Goal: Task Accomplishment & Management: Manage account settings

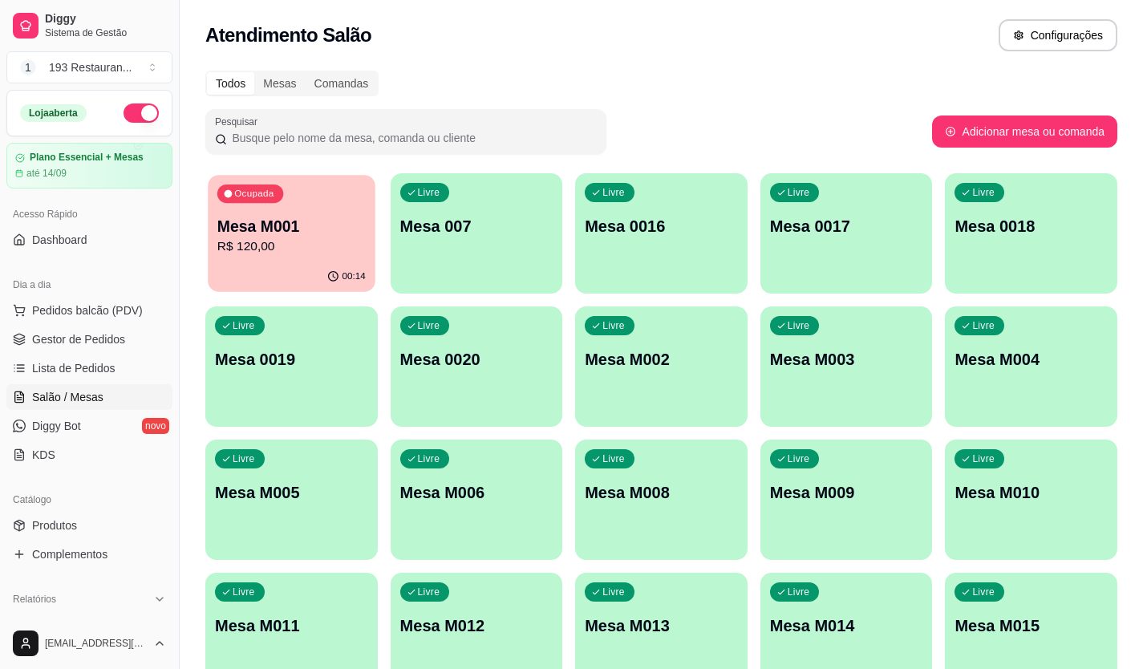
click at [332, 232] on p "Mesa M001" at bounding box center [291, 227] width 148 height 22
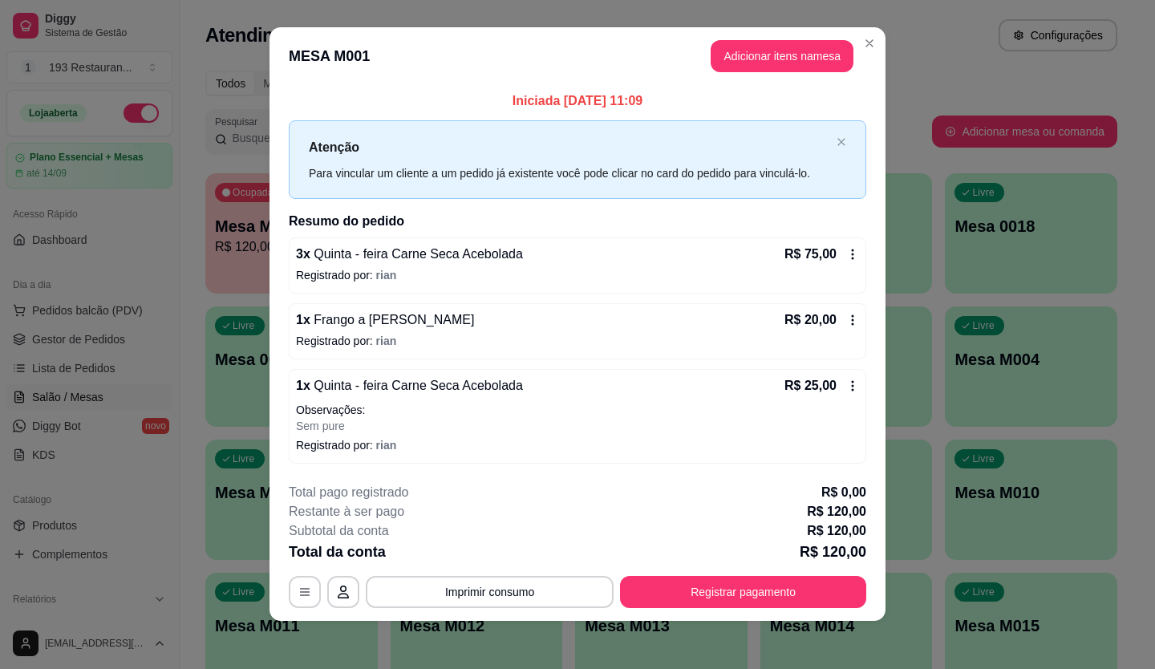
scroll to position [14, 0]
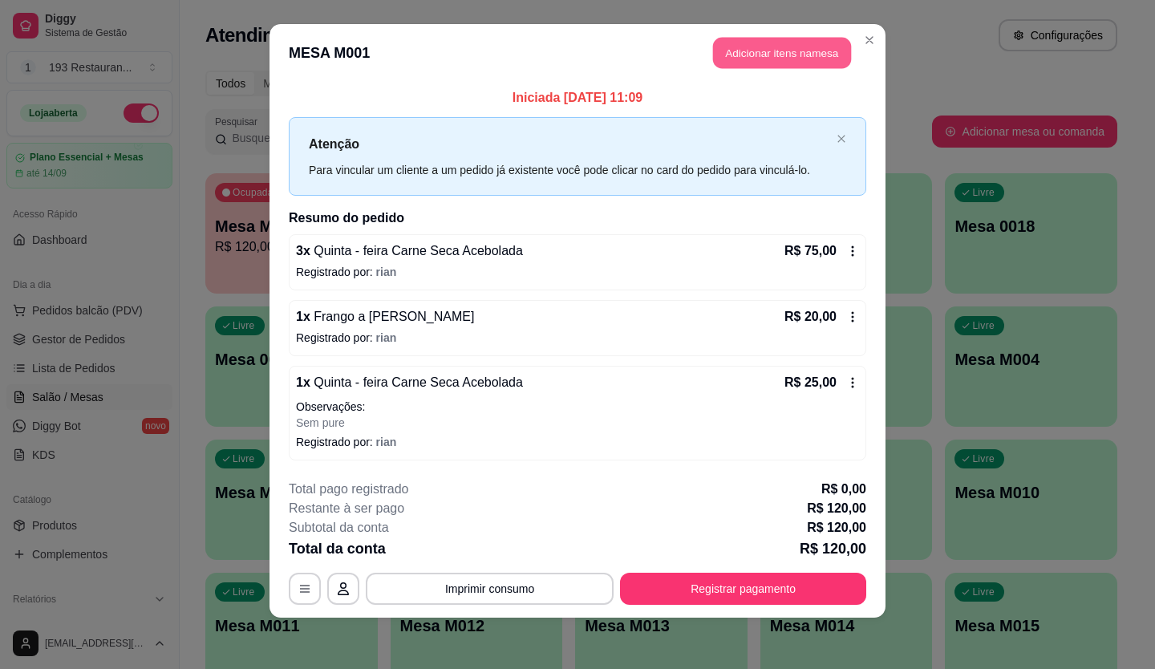
click at [735, 66] on button "Adicionar itens na mesa" at bounding box center [782, 53] width 138 height 31
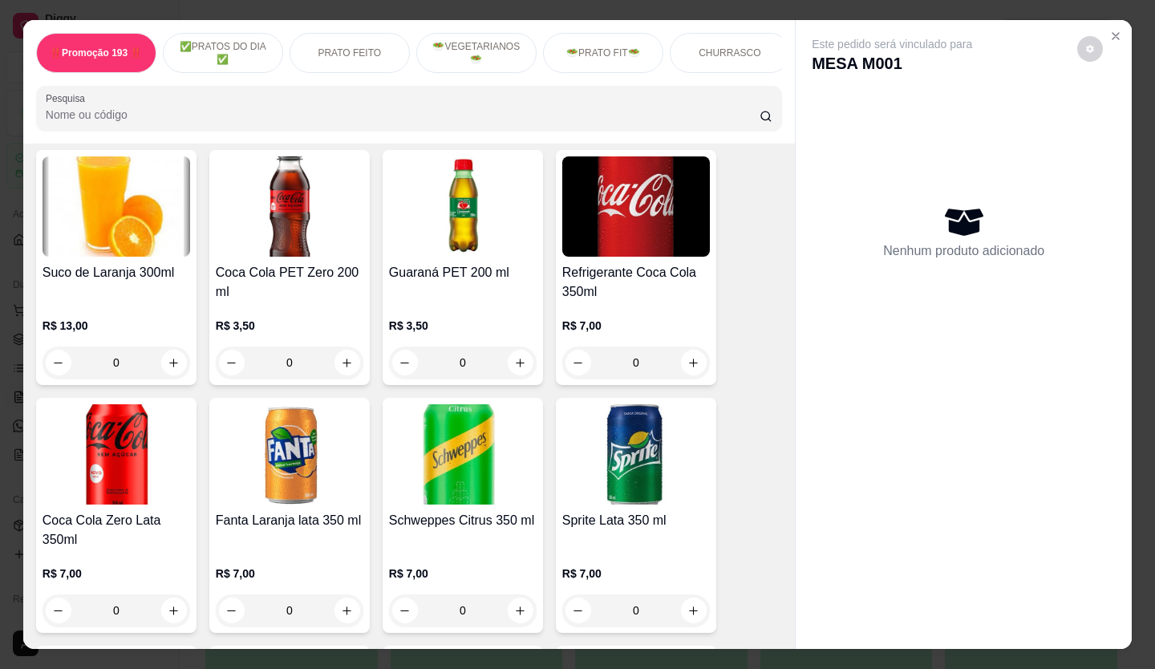
scroll to position [4011, 0]
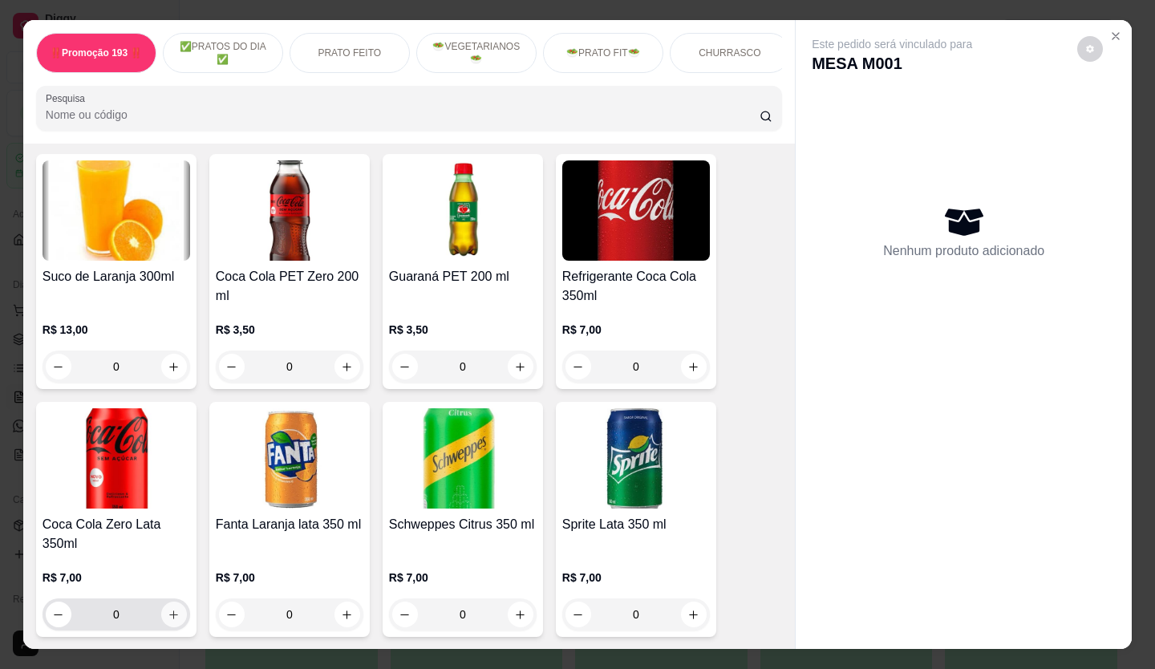
click at [168, 609] on icon "increase-product-quantity" at bounding box center [174, 615] width 12 height 12
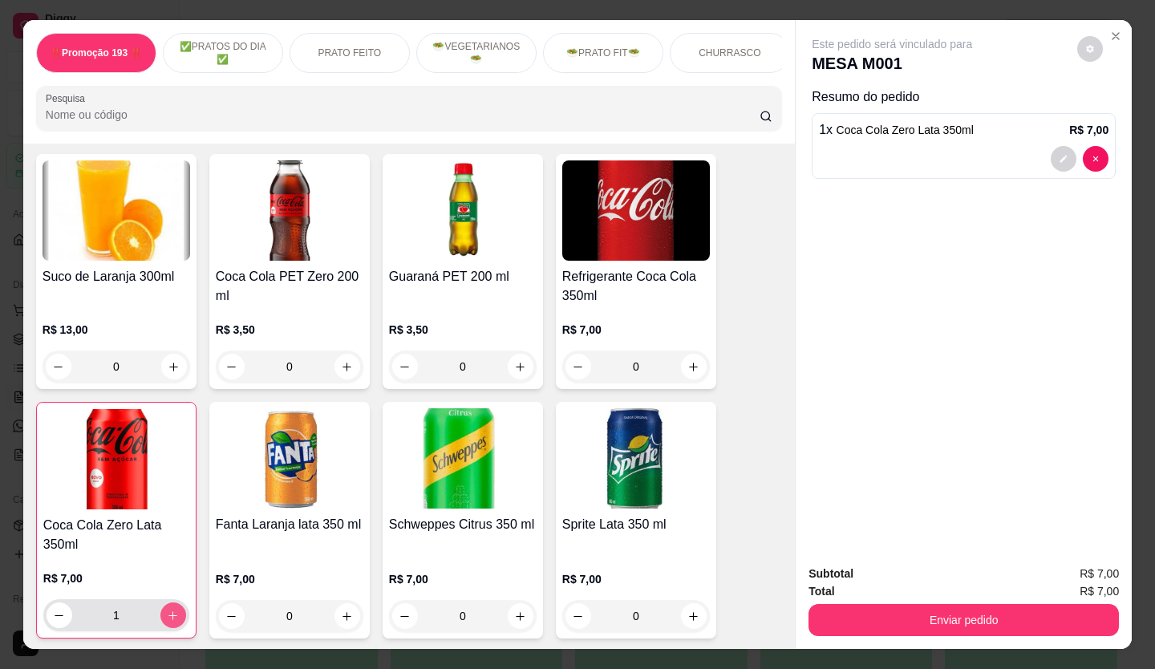
type input "1"
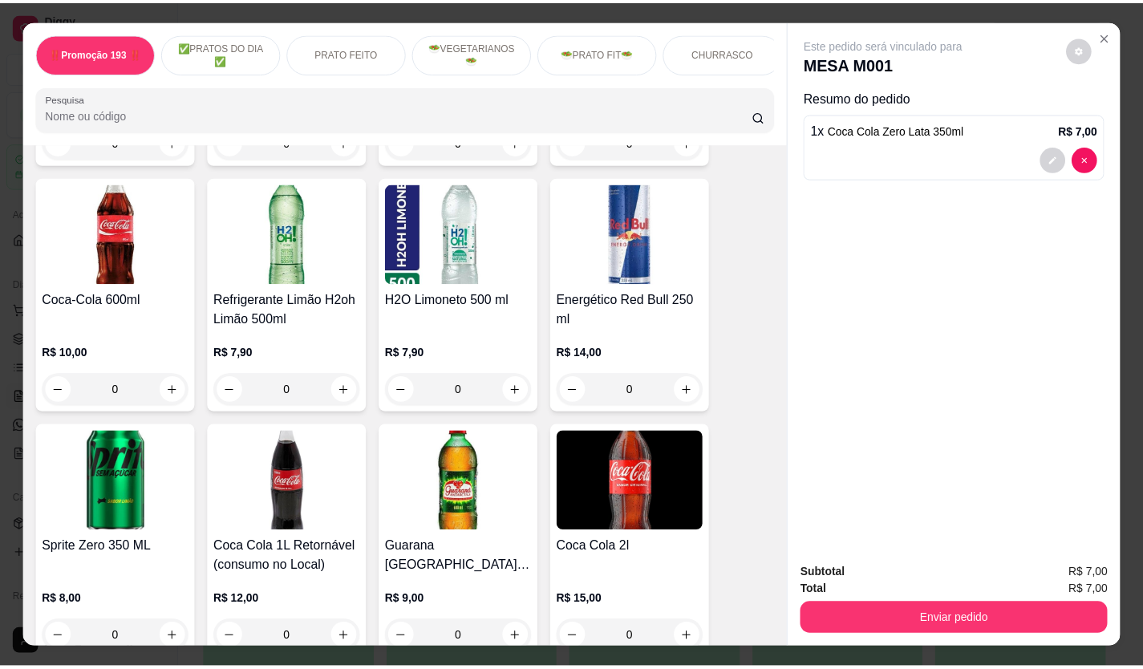
scroll to position [4813, 0]
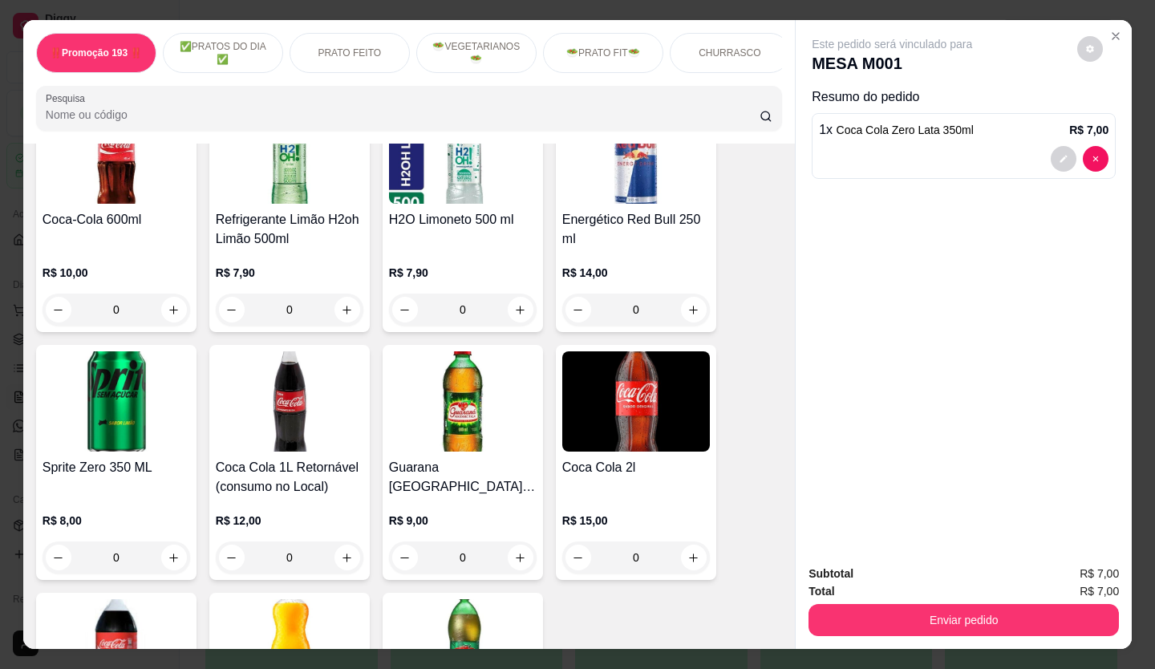
click at [246, 398] on img at bounding box center [290, 401] width 148 height 100
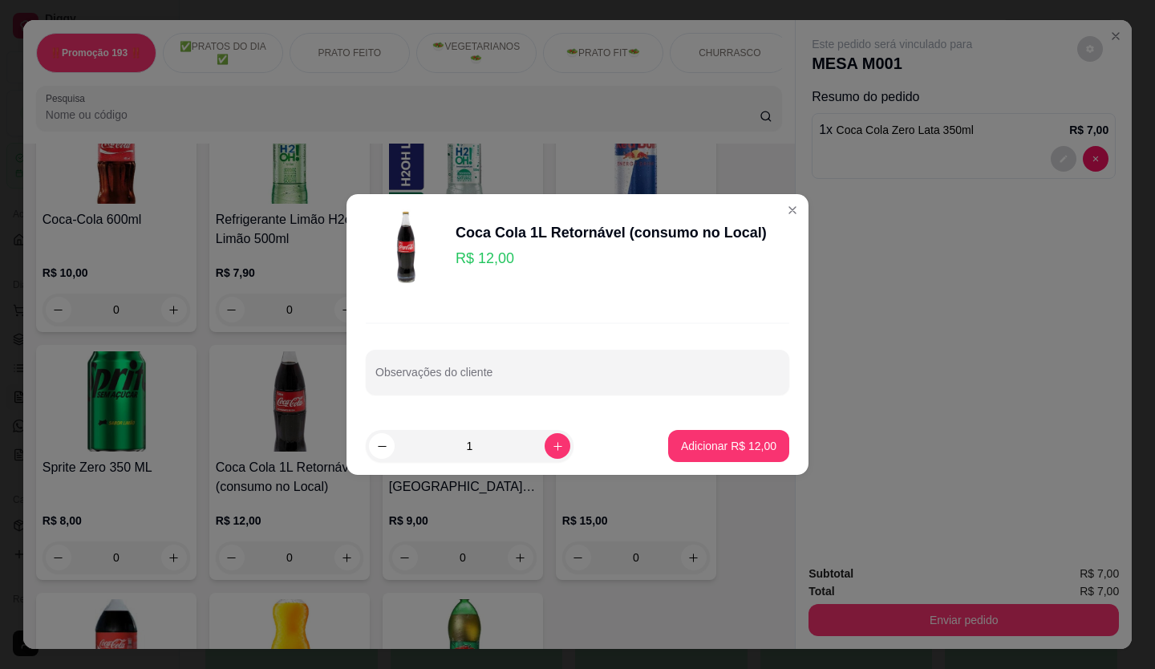
click at [683, 275] on div "Coca Cola 1L Retornável (consumo no Local) R$ 12,00" at bounding box center [578, 247] width 424 height 80
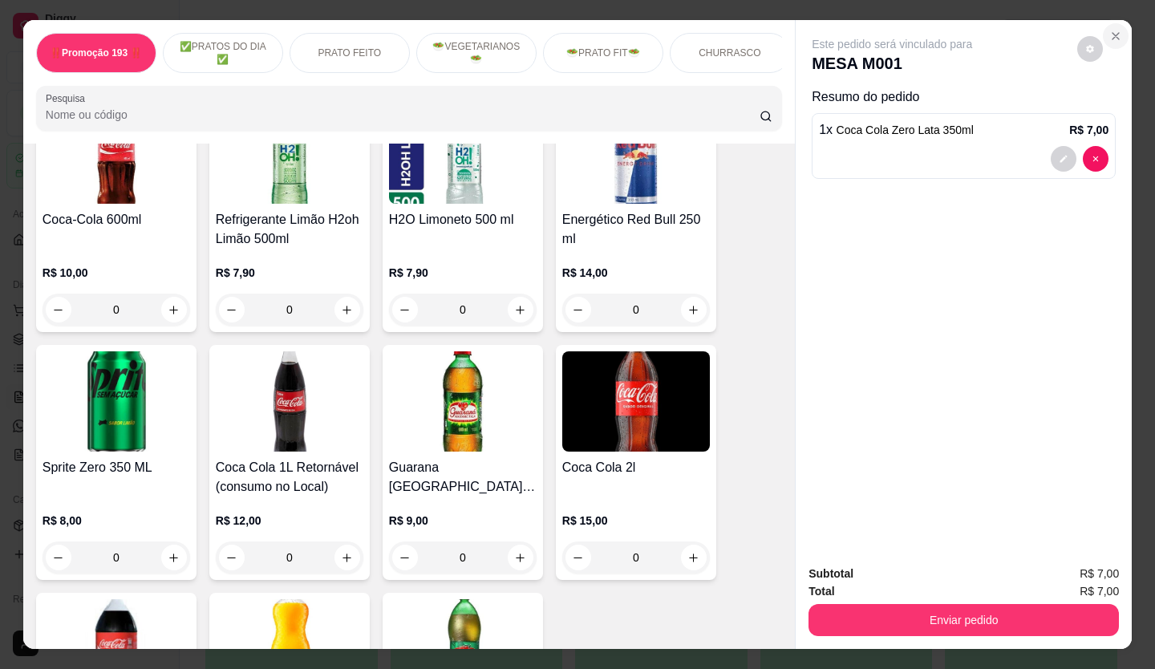
click at [1103, 31] on button "Close" at bounding box center [1116, 36] width 26 height 26
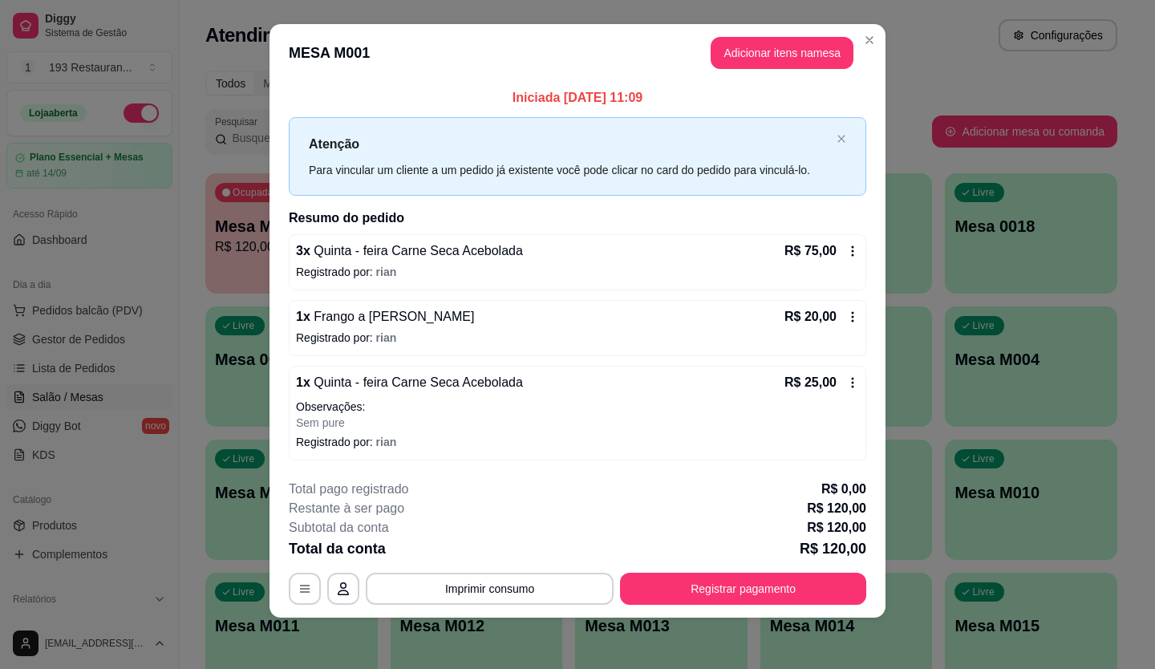
click at [781, 204] on div "**********" at bounding box center [577, 334] width 1155 height 669
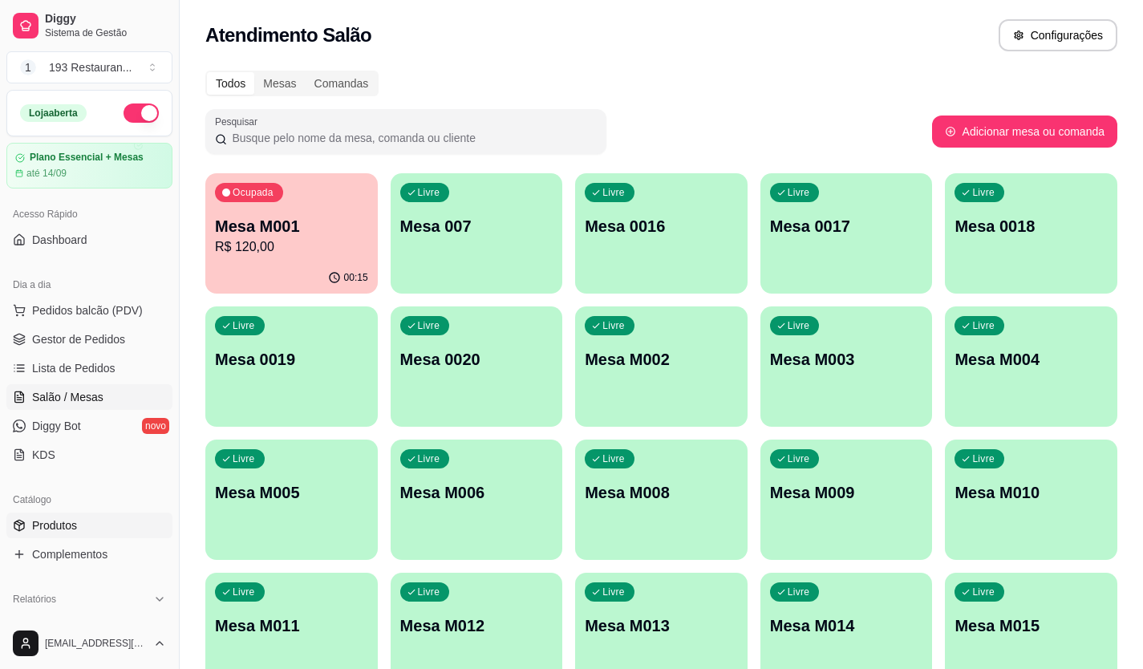
click at [81, 533] on link "Produtos" at bounding box center [89, 526] width 166 height 26
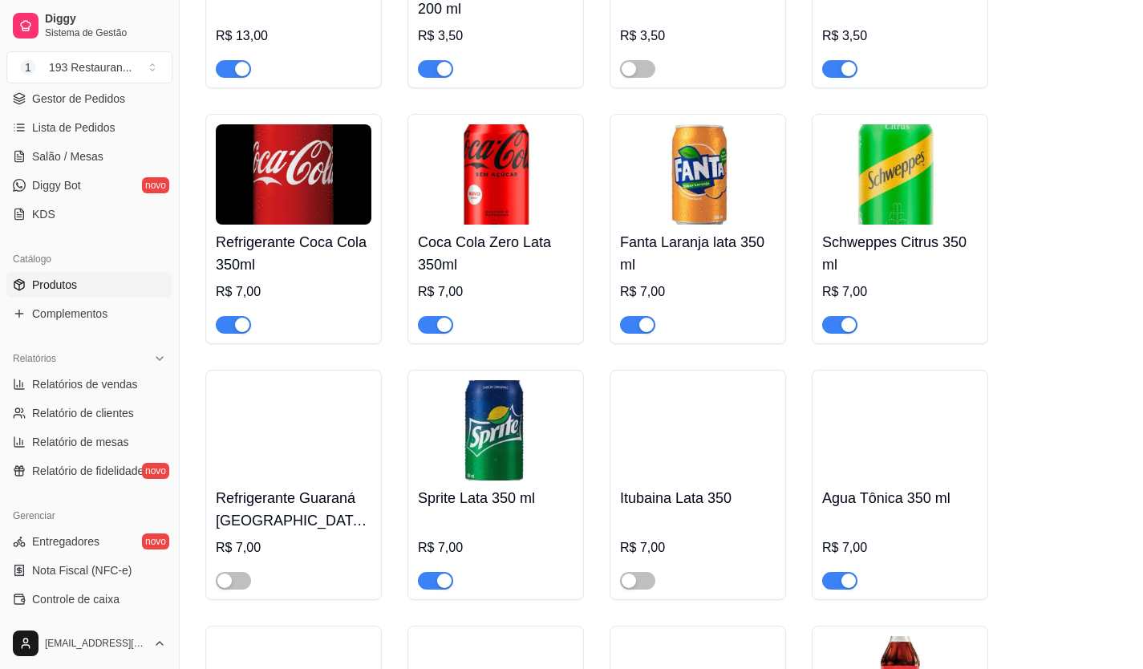
scroll to position [6641, 0]
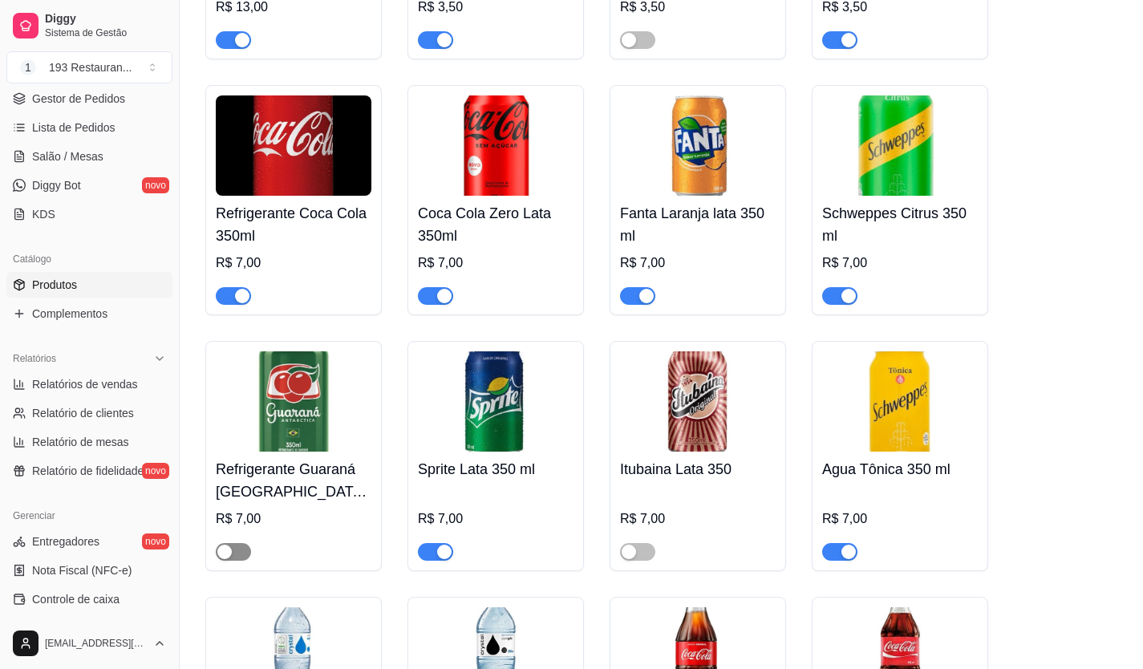
click at [234, 543] on span "button" at bounding box center [233, 552] width 35 height 18
click at [71, 154] on span "Salão / Mesas" at bounding box center [67, 156] width 71 height 16
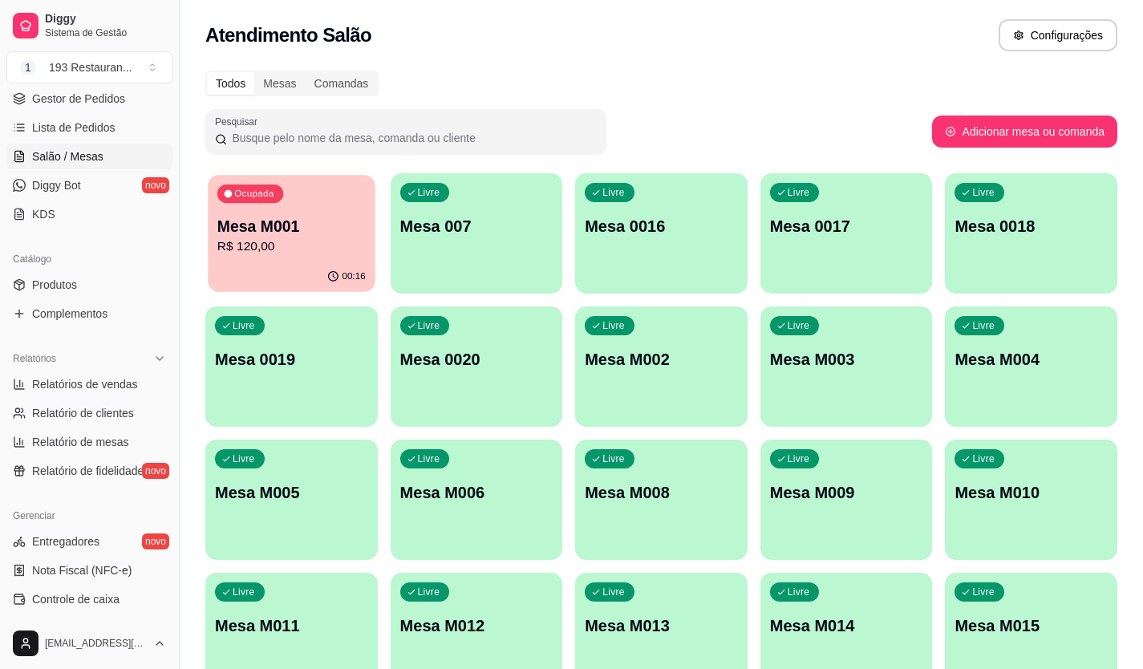
click at [284, 207] on div "Ocupada Mesa M001 R$ 120,00" at bounding box center [291, 218] width 167 height 87
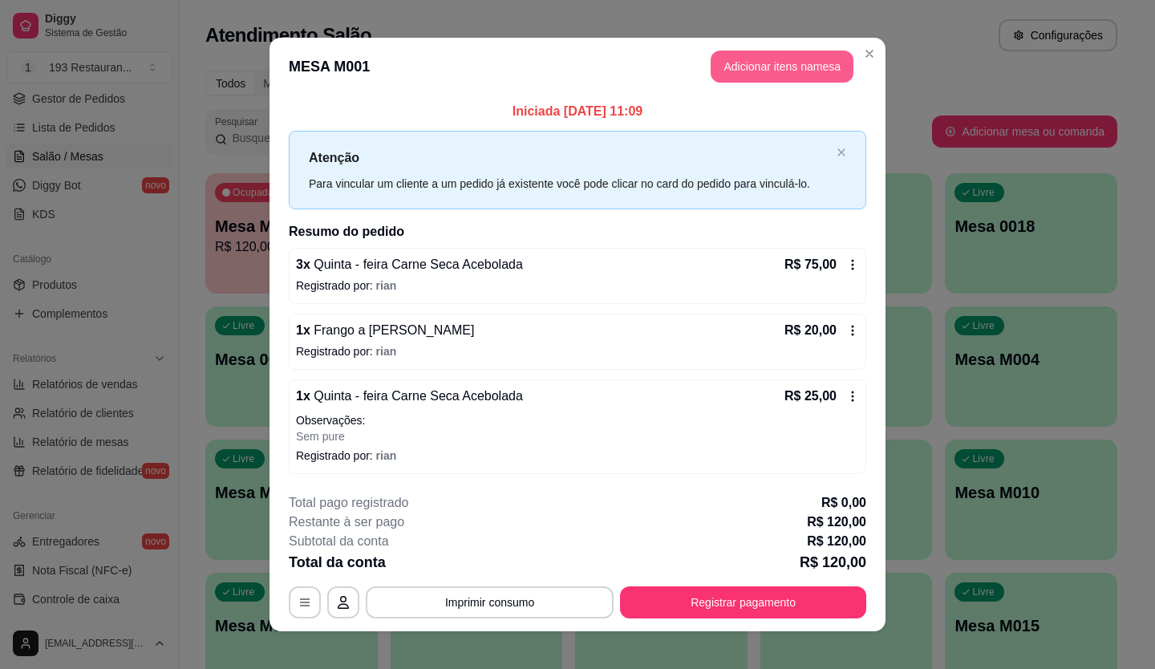
click at [728, 75] on button "Adicionar itens na mesa" at bounding box center [782, 67] width 143 height 32
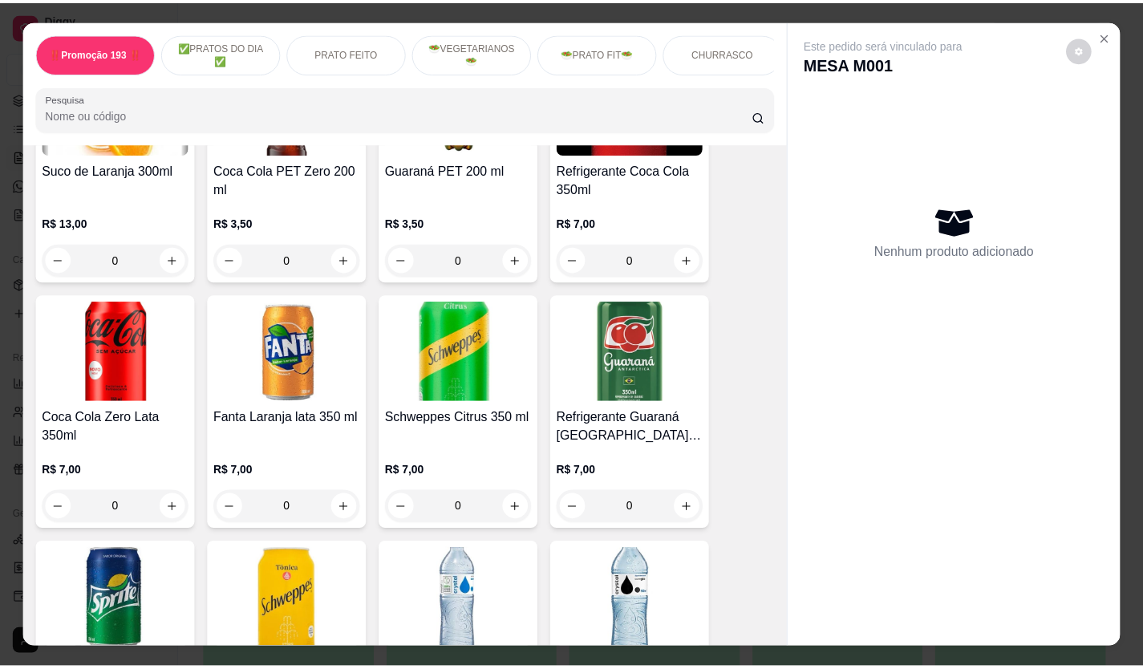
scroll to position [4171, 0]
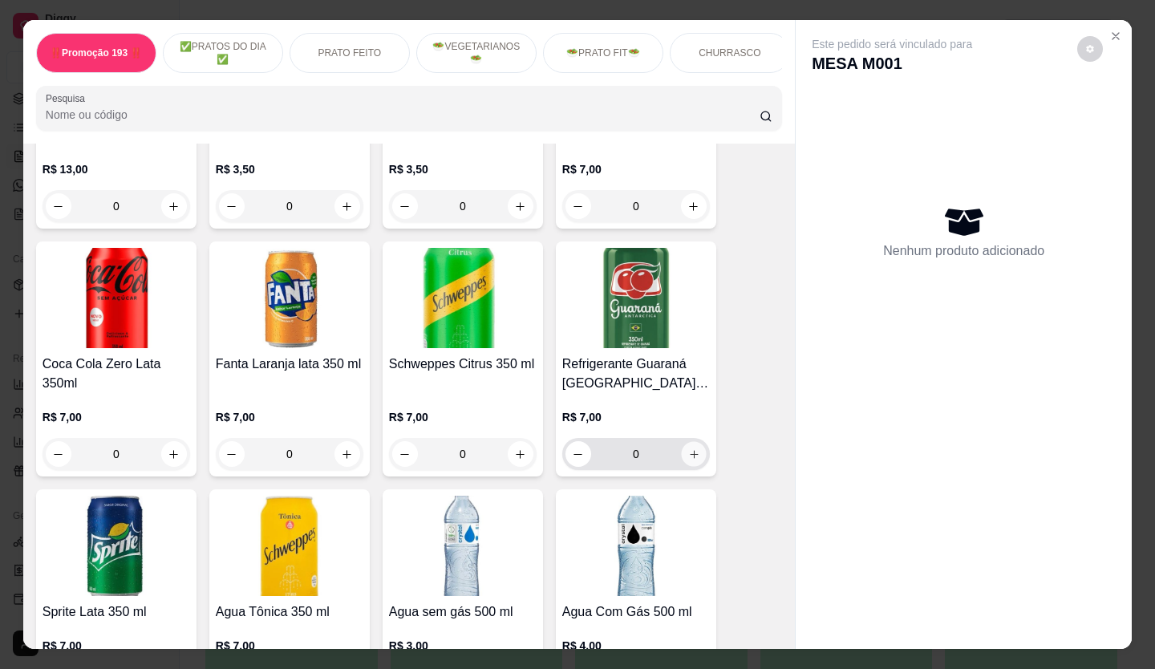
click at [688, 448] on icon "increase-product-quantity" at bounding box center [694, 454] width 12 height 12
type input "1"
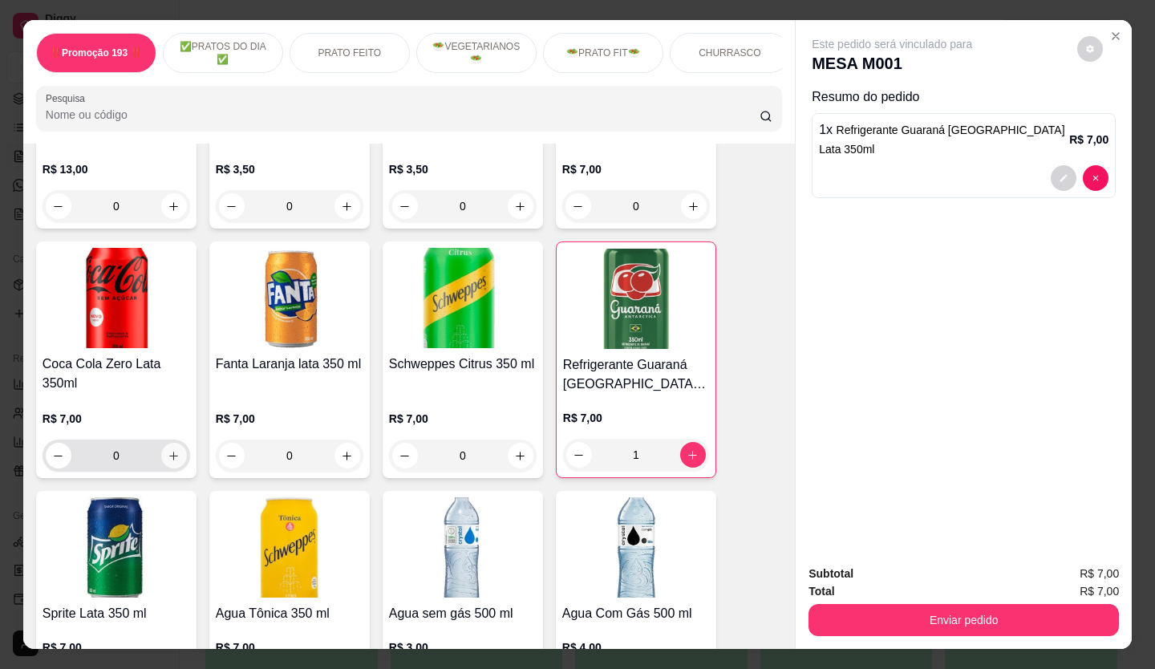
click at [152, 440] on input "0" at bounding box center [116, 456] width 90 height 32
click at [168, 450] on icon "increase-product-quantity" at bounding box center [174, 456] width 12 height 12
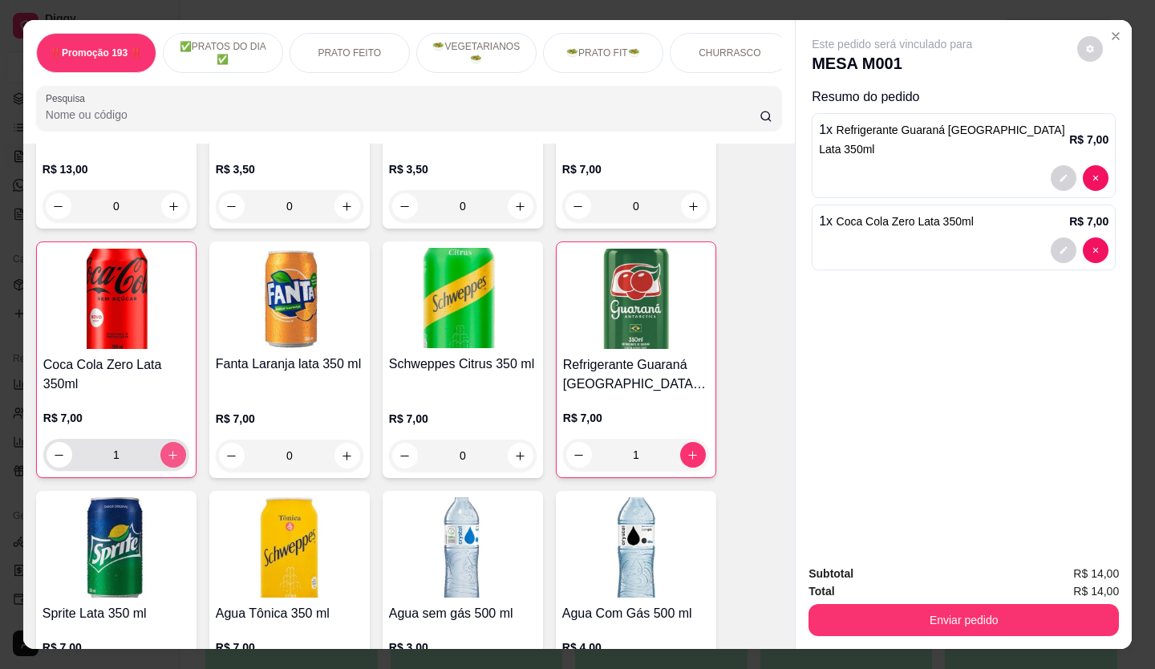
type input "1"
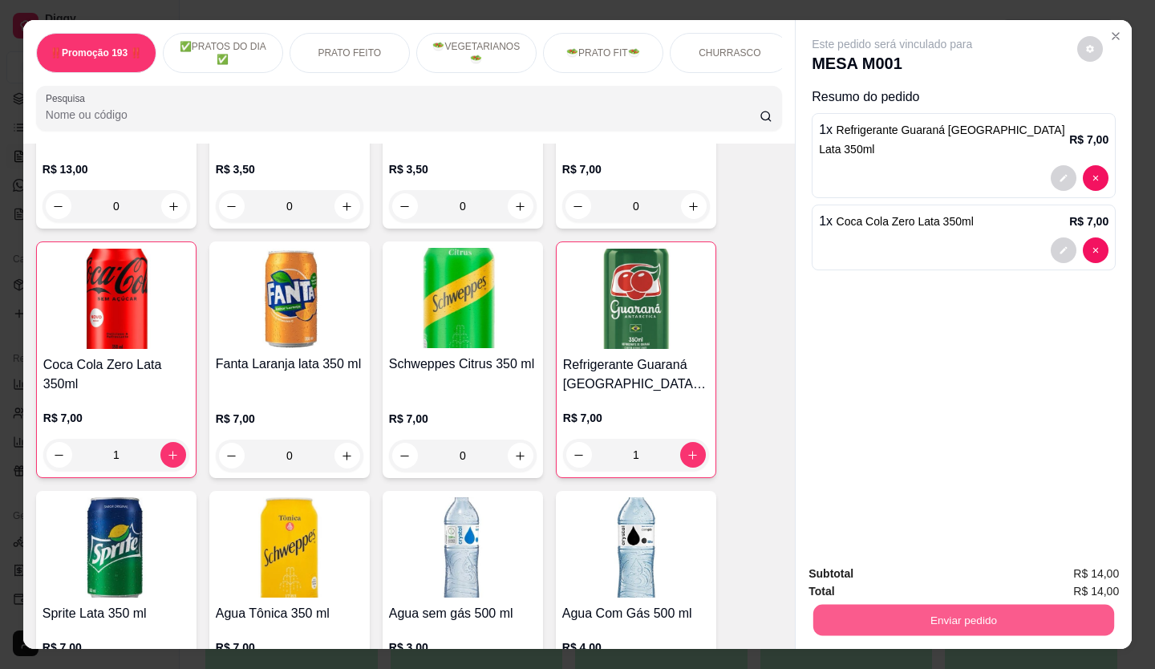
click at [1001, 606] on button "Enviar pedido" at bounding box center [963, 620] width 301 height 31
click at [867, 569] on button "Não registrar e enviar pedido" at bounding box center [911, 575] width 162 height 30
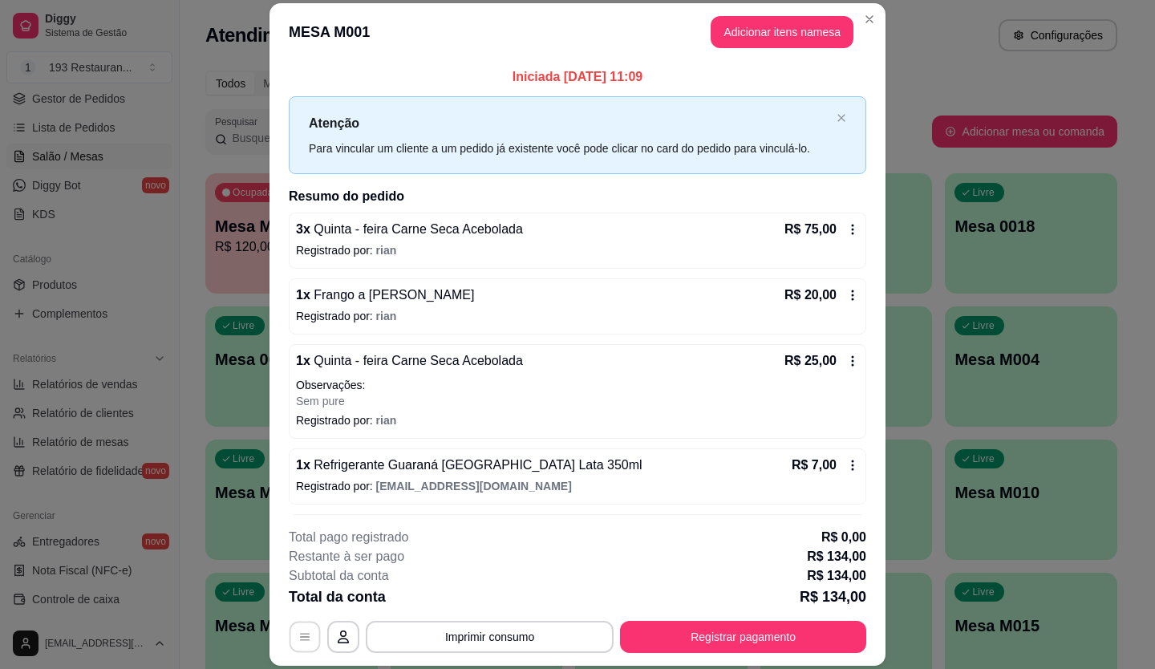
click at [292, 635] on button "button" at bounding box center [305, 636] width 31 height 31
click at [456, 632] on button "Imprimir consumo" at bounding box center [490, 636] width 241 height 31
click at [501, 600] on button "CAIXA" at bounding box center [488, 599] width 112 height 25
click at [499, 602] on div "Total da conta R$ 134,00" at bounding box center [578, 597] width 578 height 22
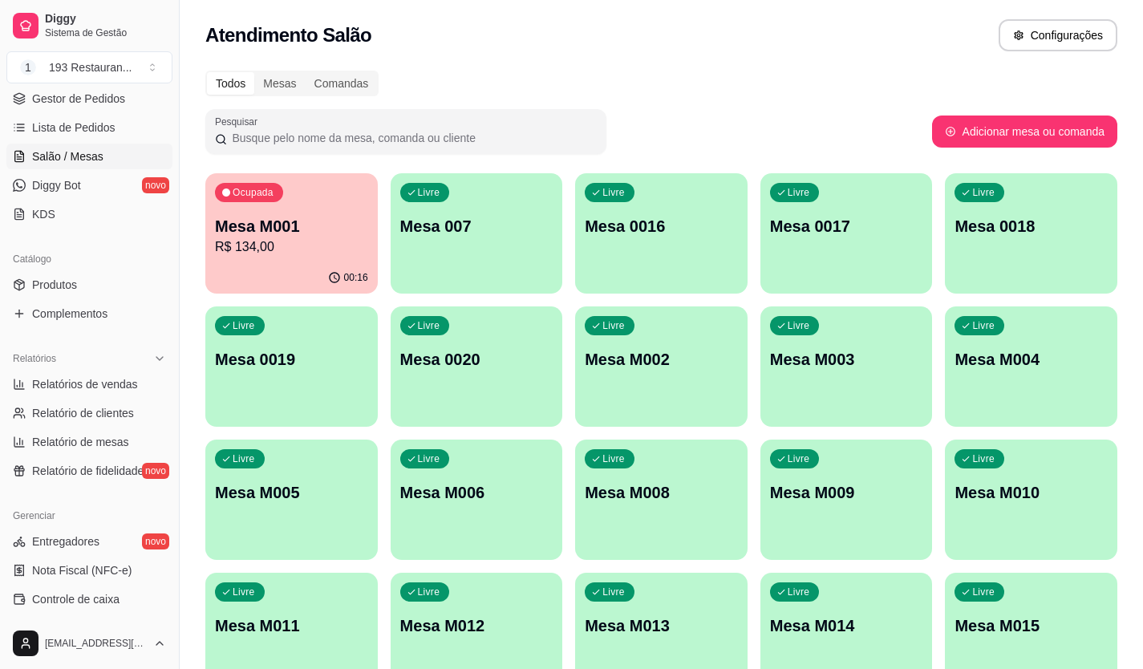
click at [116, 262] on div "Catálogo" at bounding box center [89, 259] width 166 height 26
click at [116, 271] on div "Catálogo" at bounding box center [89, 259] width 166 height 26
click at [114, 282] on link "Produtos" at bounding box center [89, 285] width 166 height 26
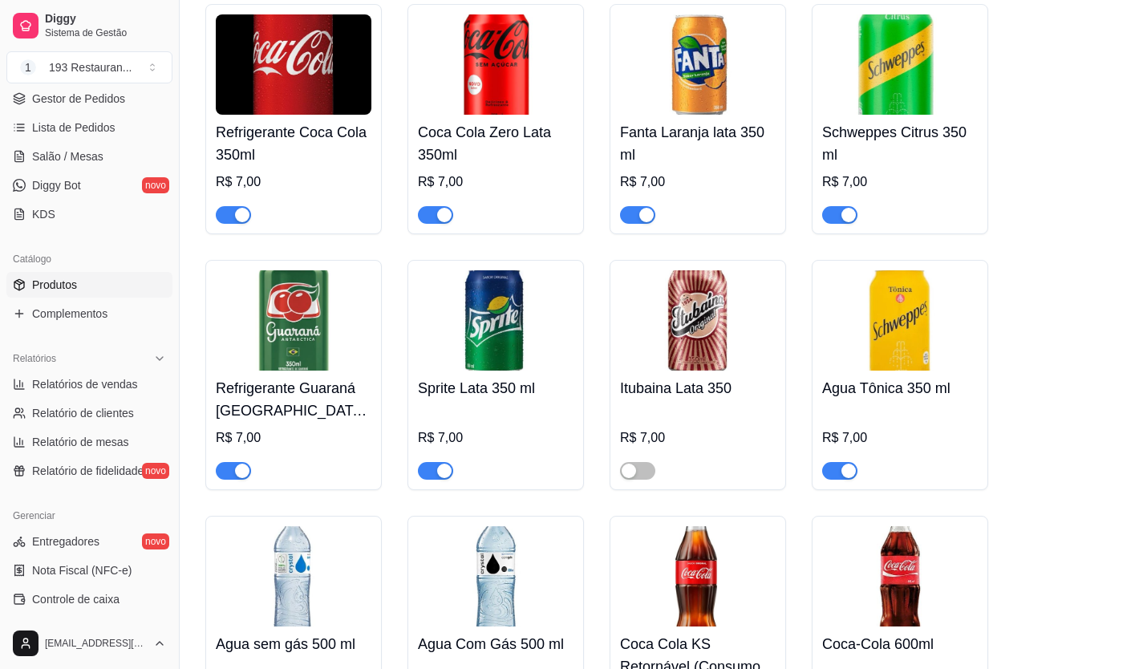
scroll to position [6738, 0]
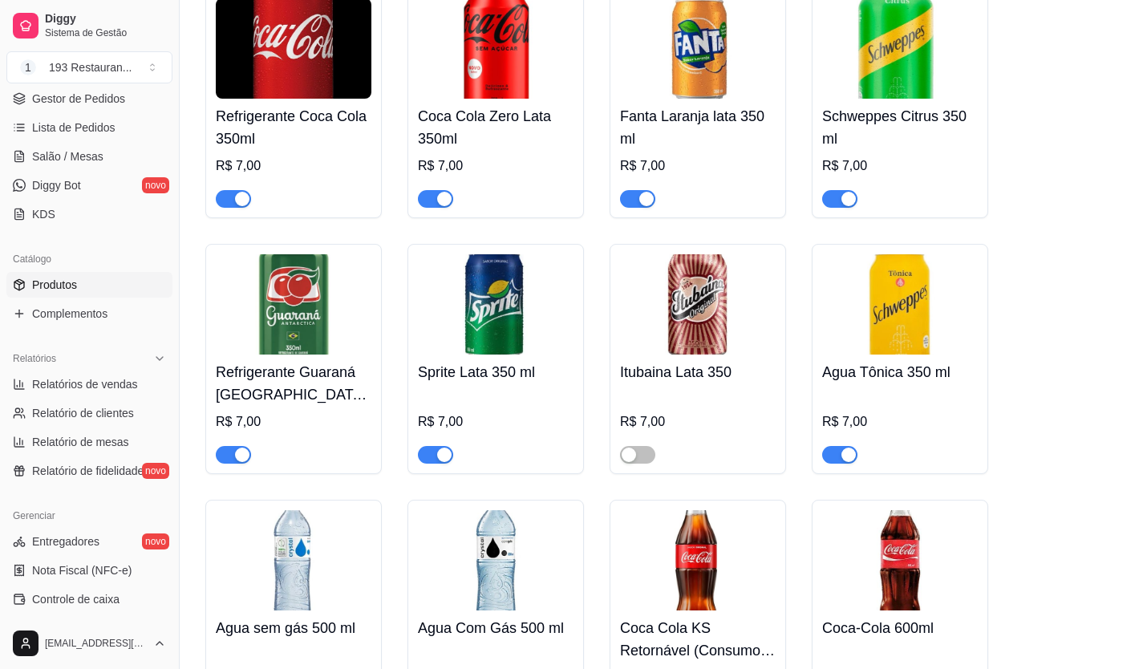
click at [253, 432] on div at bounding box center [294, 448] width 156 height 32
click at [237, 448] on div "button" at bounding box center [242, 455] width 14 height 14
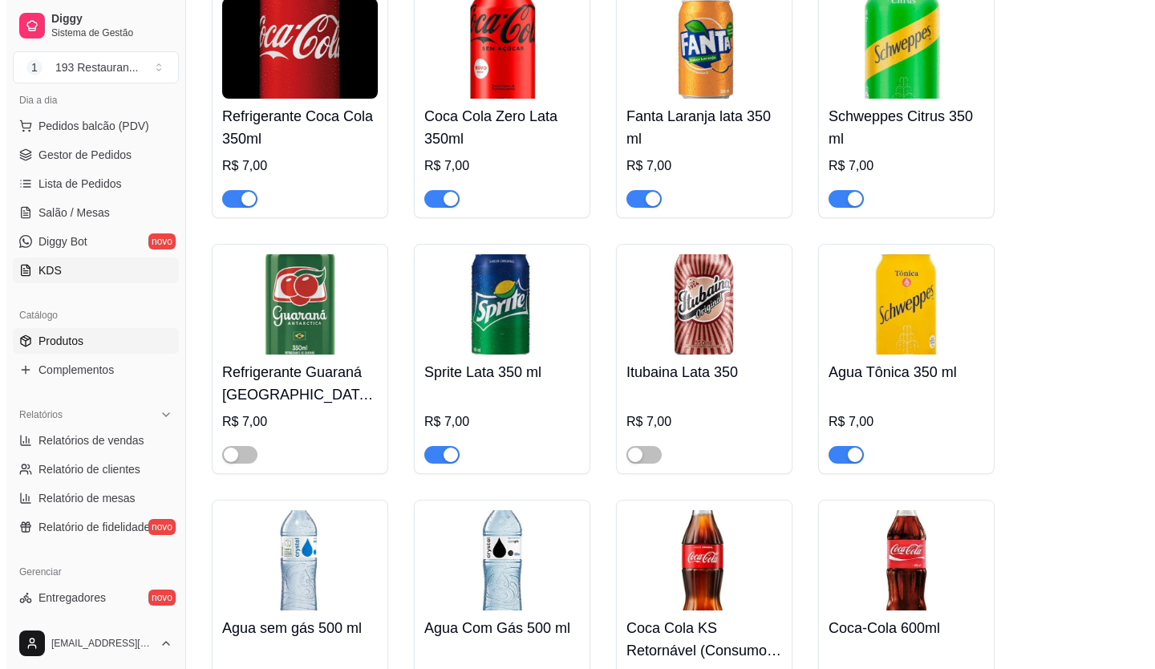
scroll to position [160, 0]
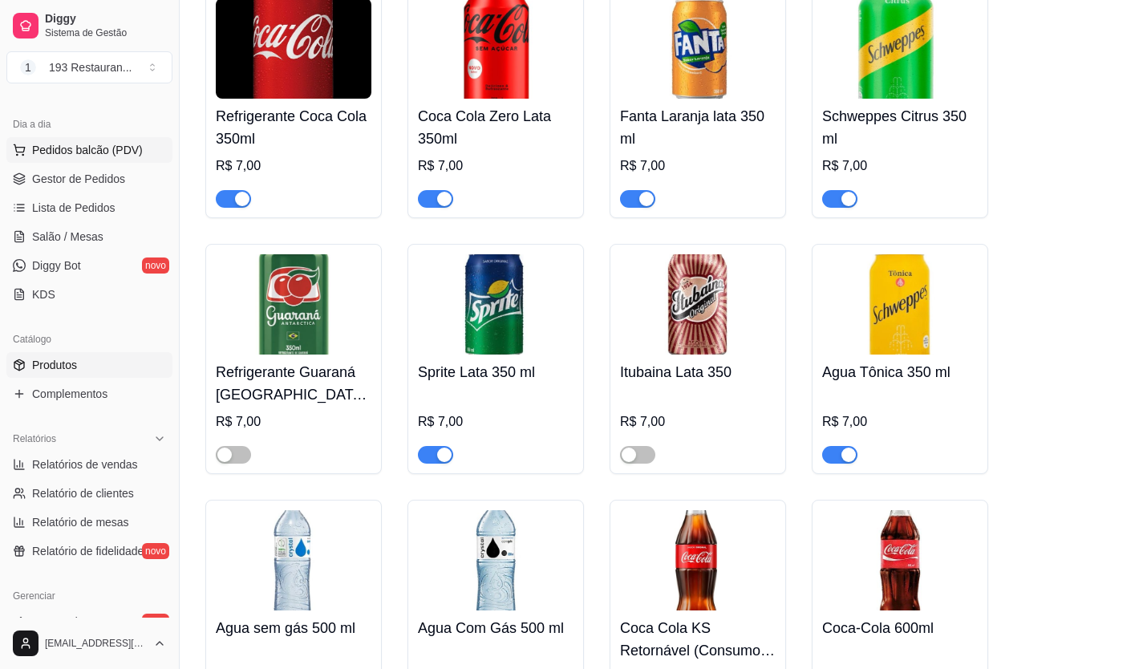
click at [129, 145] on span "Pedidos balcão (PDV)" at bounding box center [87, 150] width 111 height 16
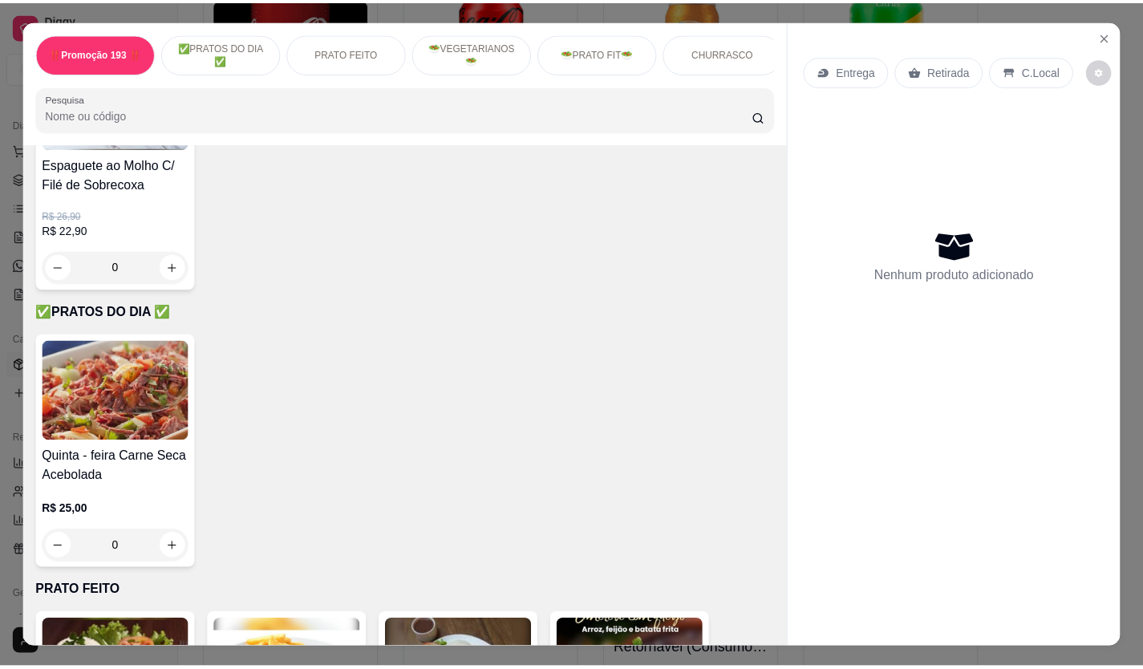
scroll to position [321, 0]
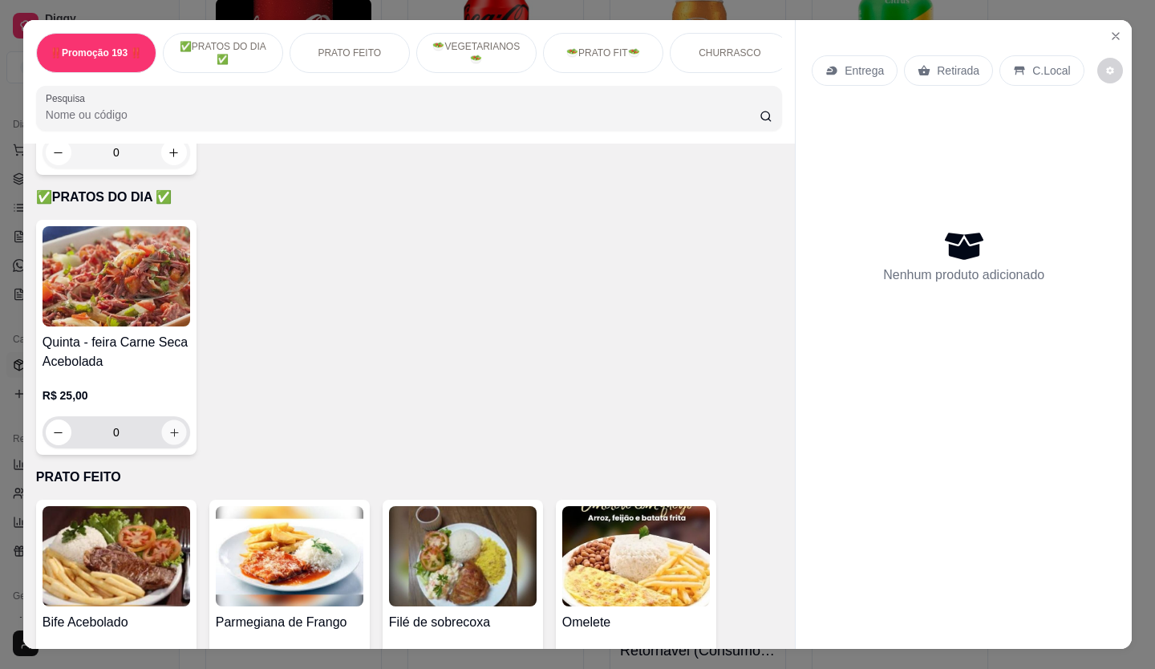
click at [161, 437] on button "increase-product-quantity" at bounding box center [173, 432] width 25 height 25
click at [168, 437] on icon "increase-product-quantity" at bounding box center [174, 433] width 12 height 12
type input "2"
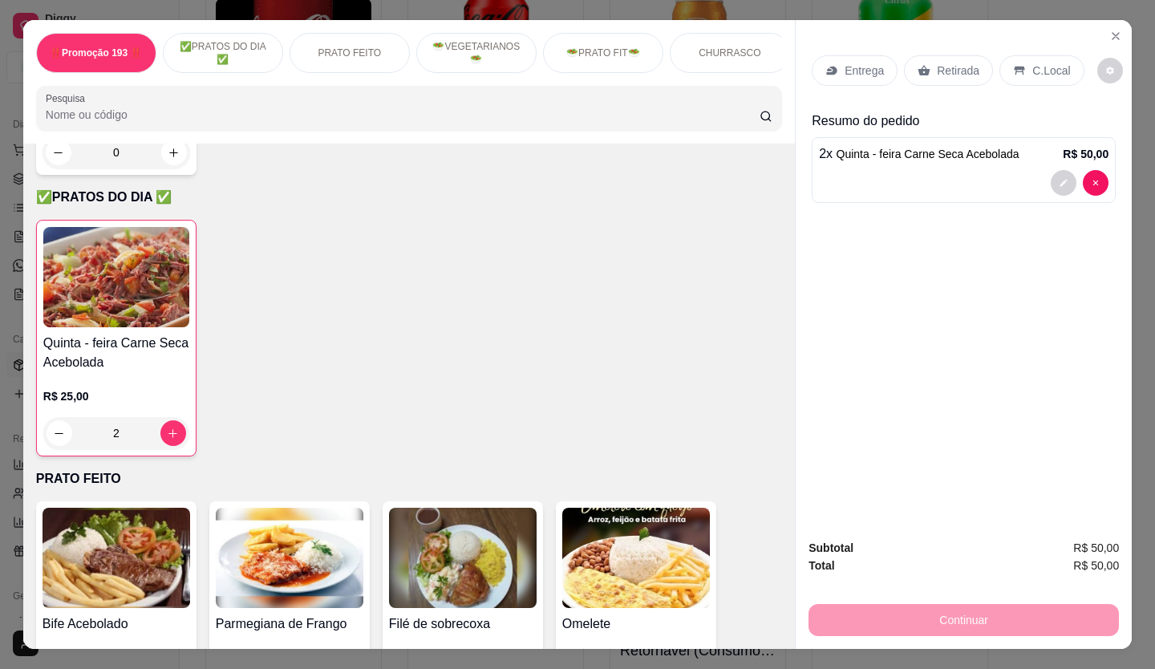
click at [937, 63] on p "Retirada" at bounding box center [958, 71] width 43 height 16
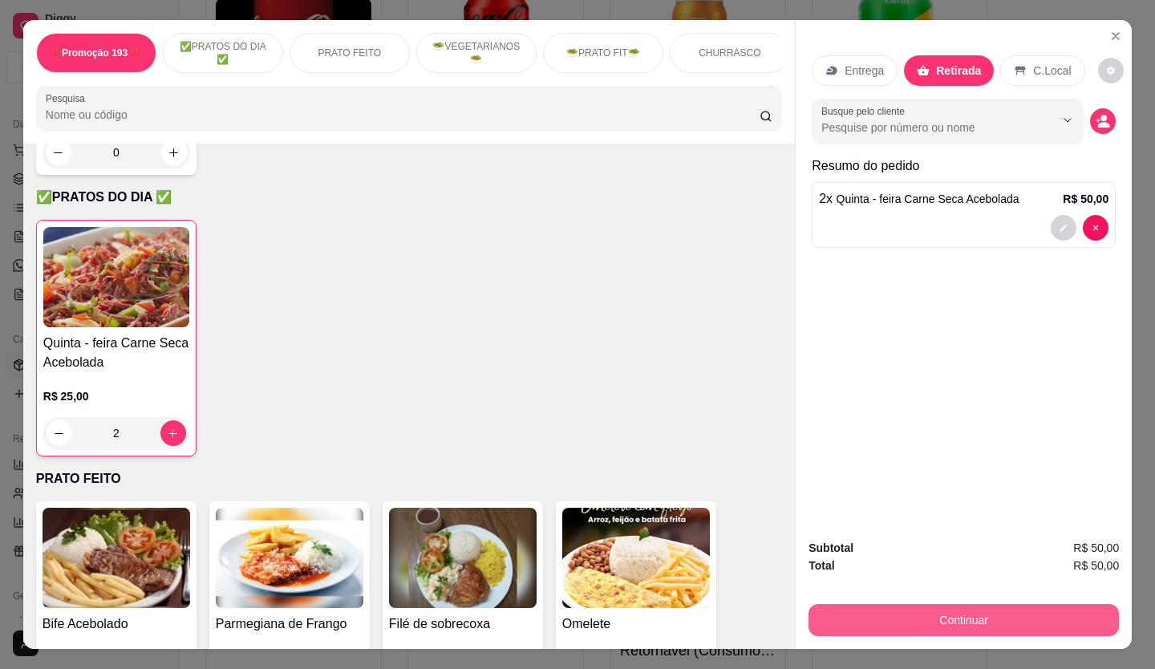
click at [981, 606] on button "Continuar" at bounding box center [964, 620] width 310 height 32
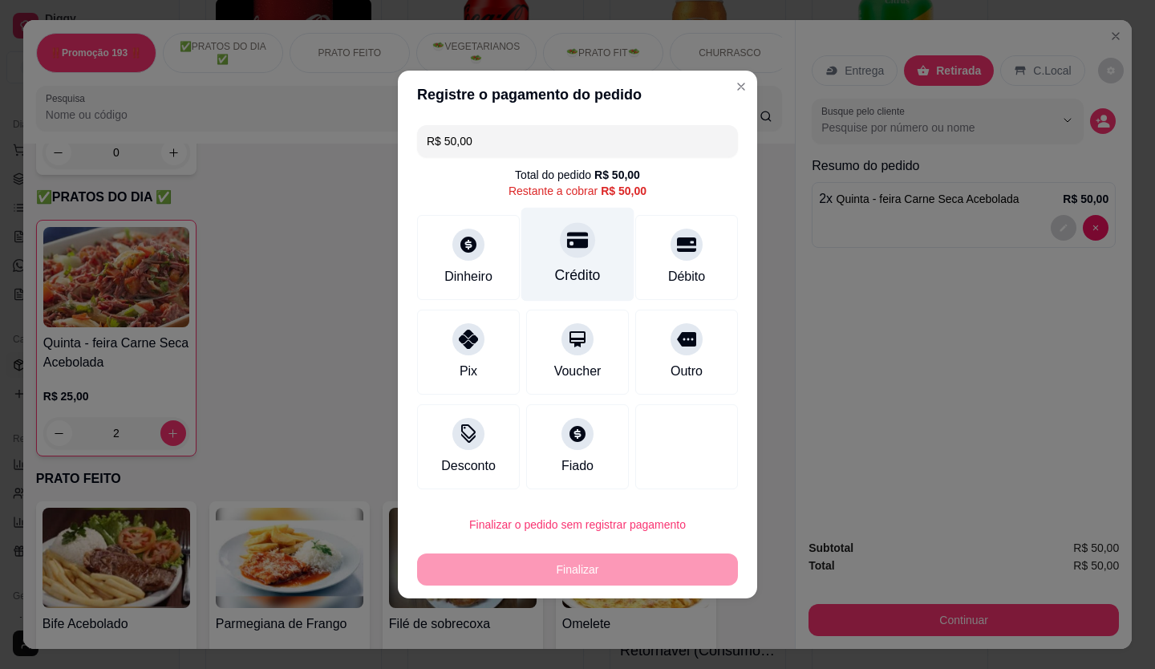
click at [585, 244] on div at bounding box center [577, 239] width 35 height 35
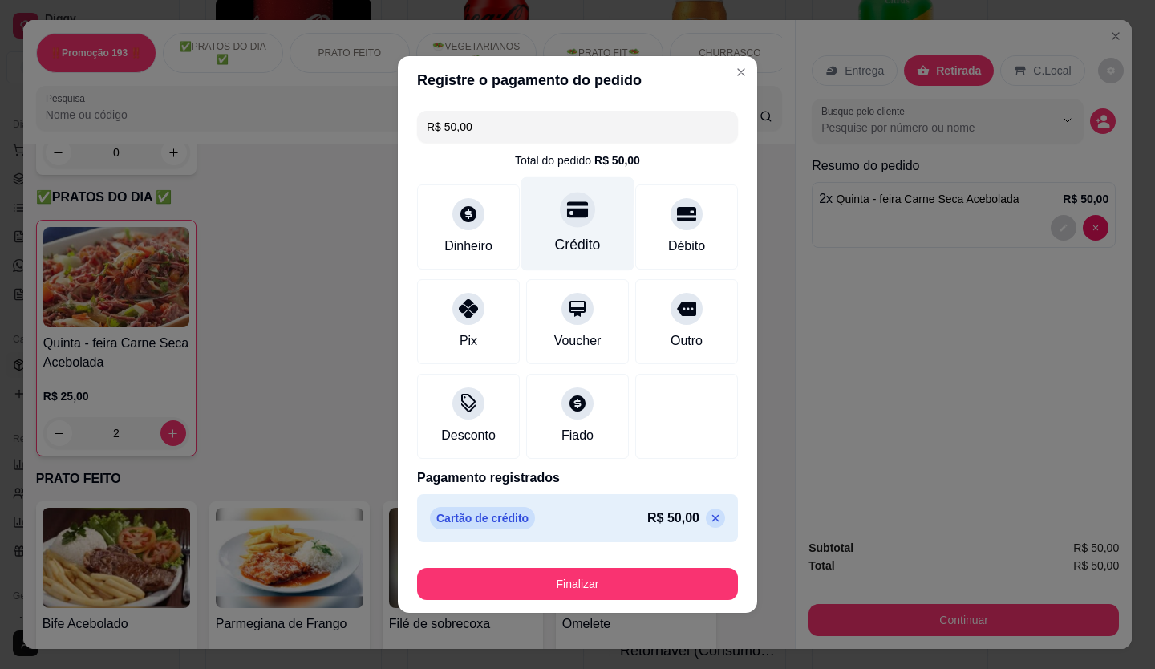
type input "R$ 0,00"
drag, startPoint x: 532, startPoint y: 549, endPoint x: 538, endPoint y: 558, distance: 10.9
click at [537, 558] on footer "Finalizar" at bounding box center [577, 581] width 359 height 64
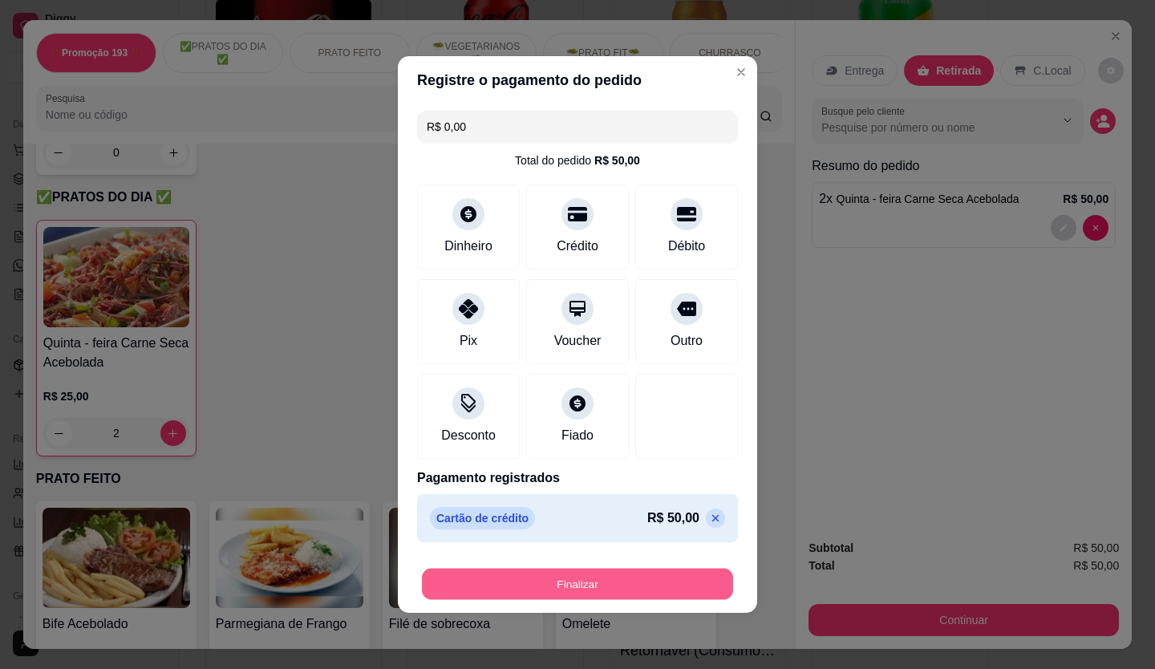
click at [545, 590] on button "Finalizar" at bounding box center [577, 584] width 311 height 31
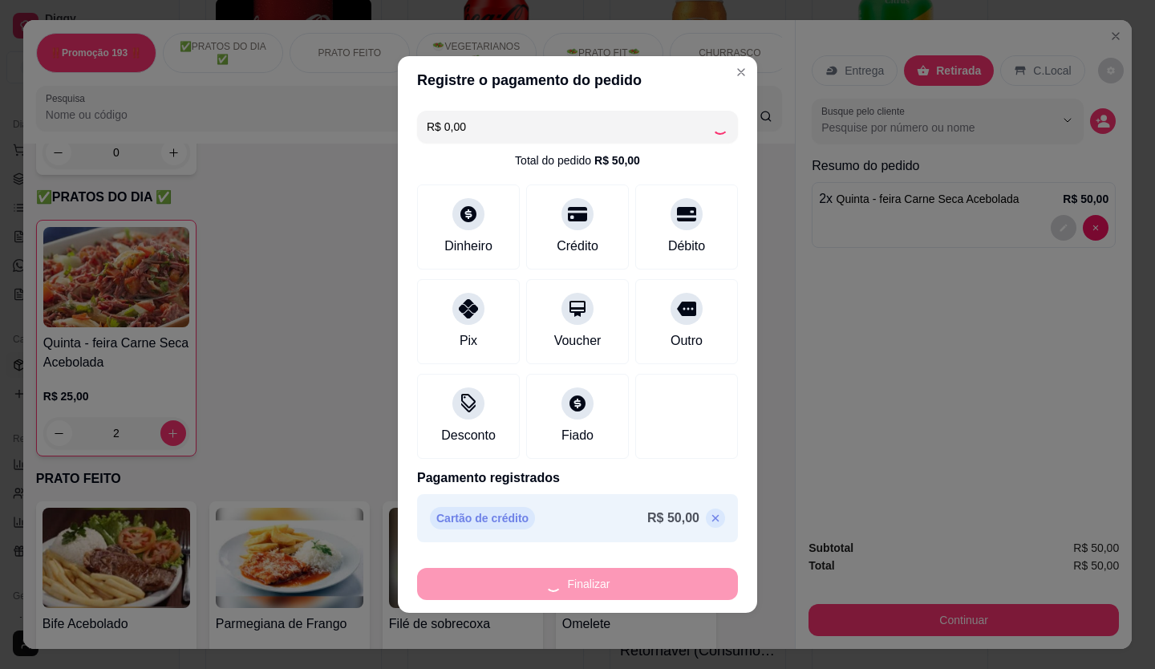
type input "0"
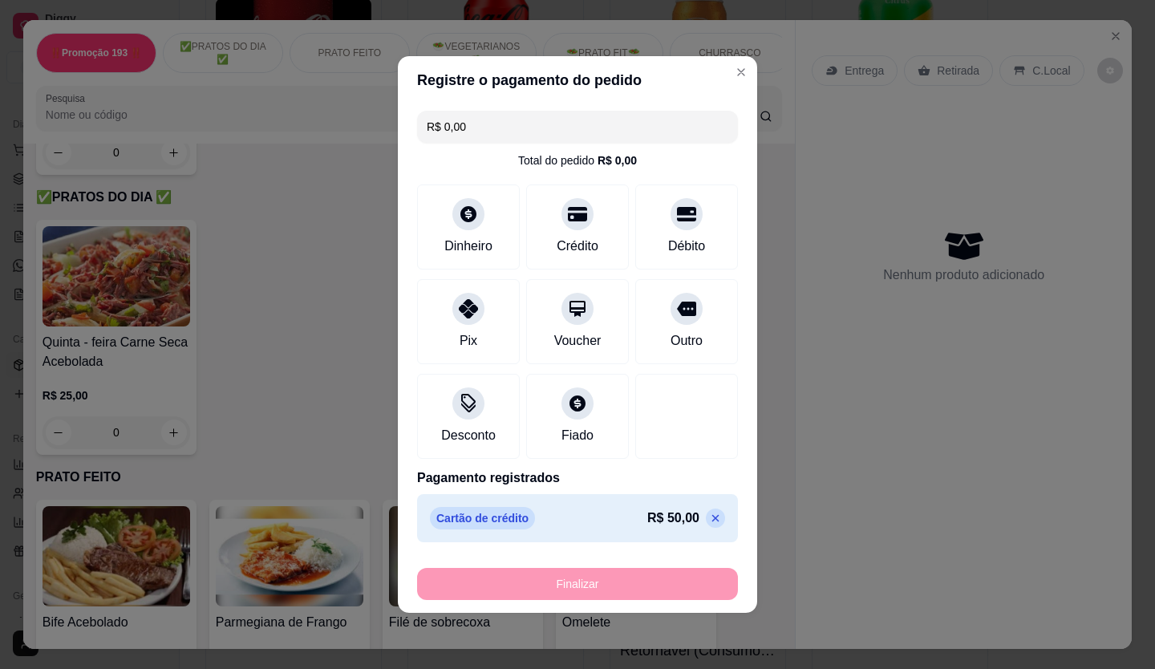
type input "-R$ 50,00"
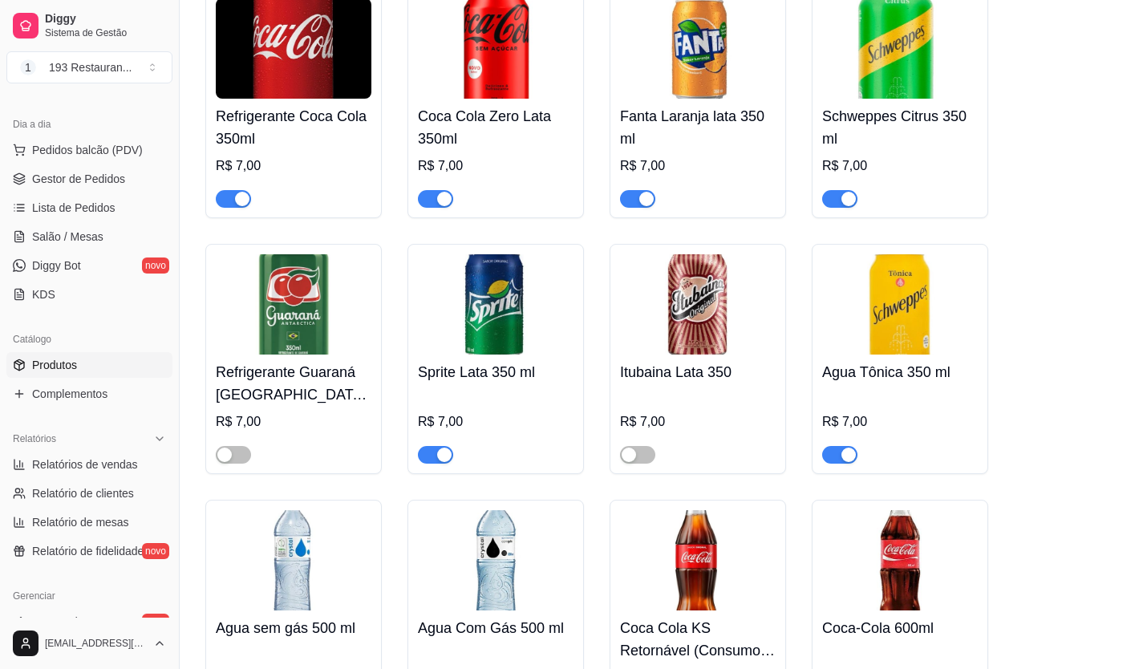
click at [562, 573] on img at bounding box center [496, 560] width 156 height 100
click at [80, 372] on link "Produtos" at bounding box center [89, 365] width 166 height 26
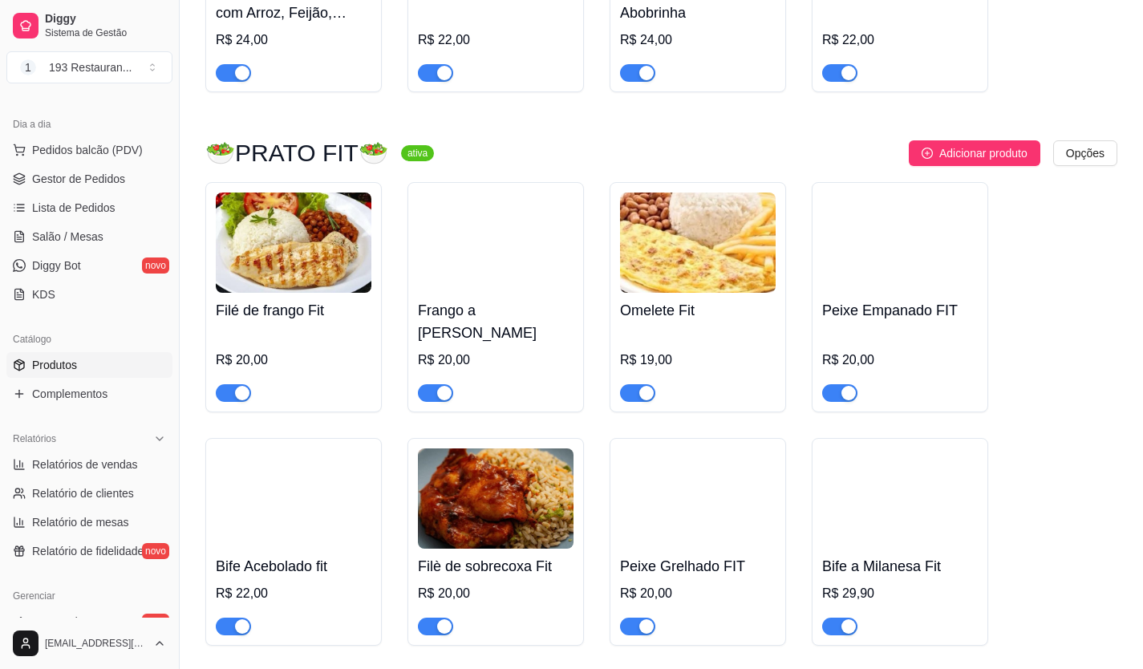
scroll to position [2968, 0]
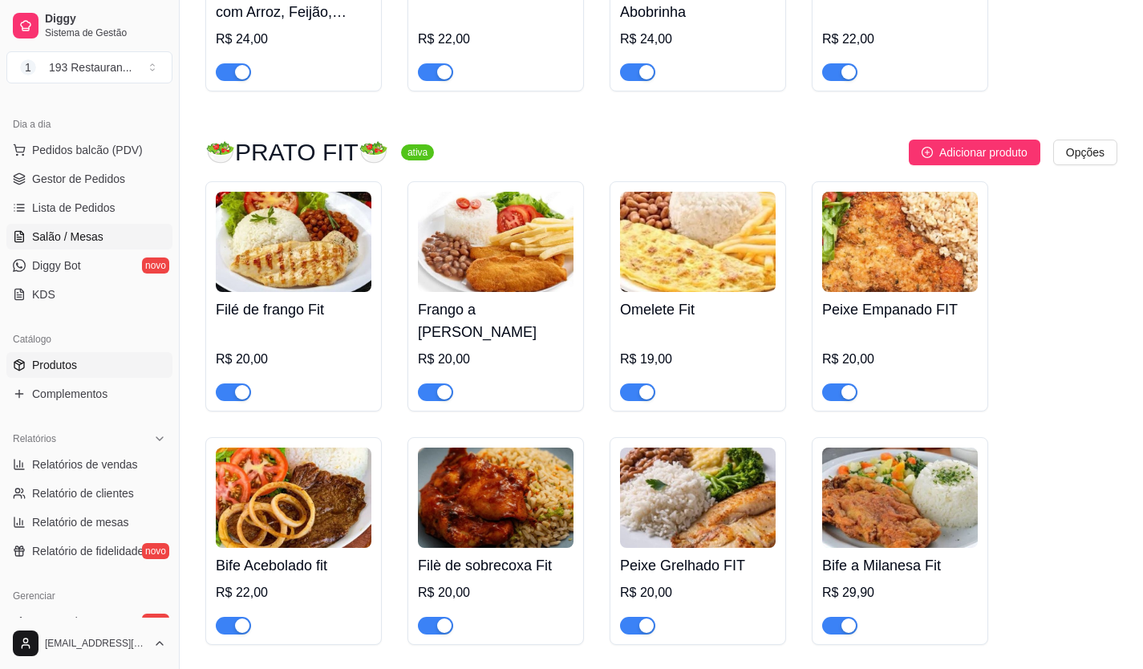
click at [72, 235] on span "Salão / Mesas" at bounding box center [67, 237] width 71 height 16
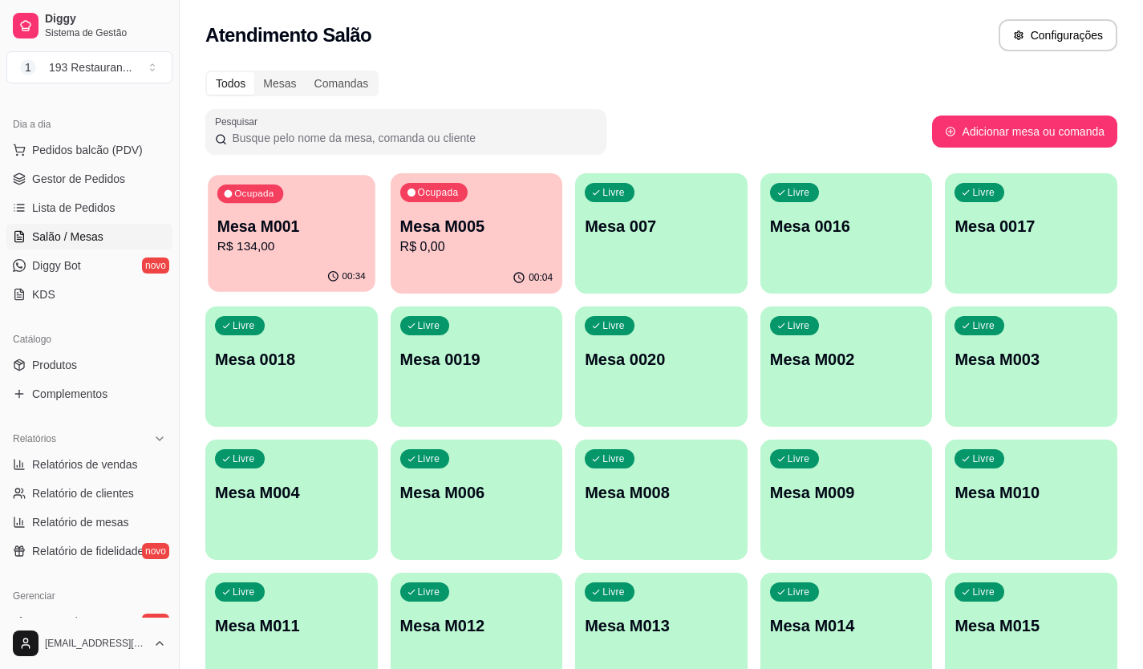
click at [266, 258] on div "Ocupada Mesa M001 R$ 134,00" at bounding box center [291, 218] width 167 height 87
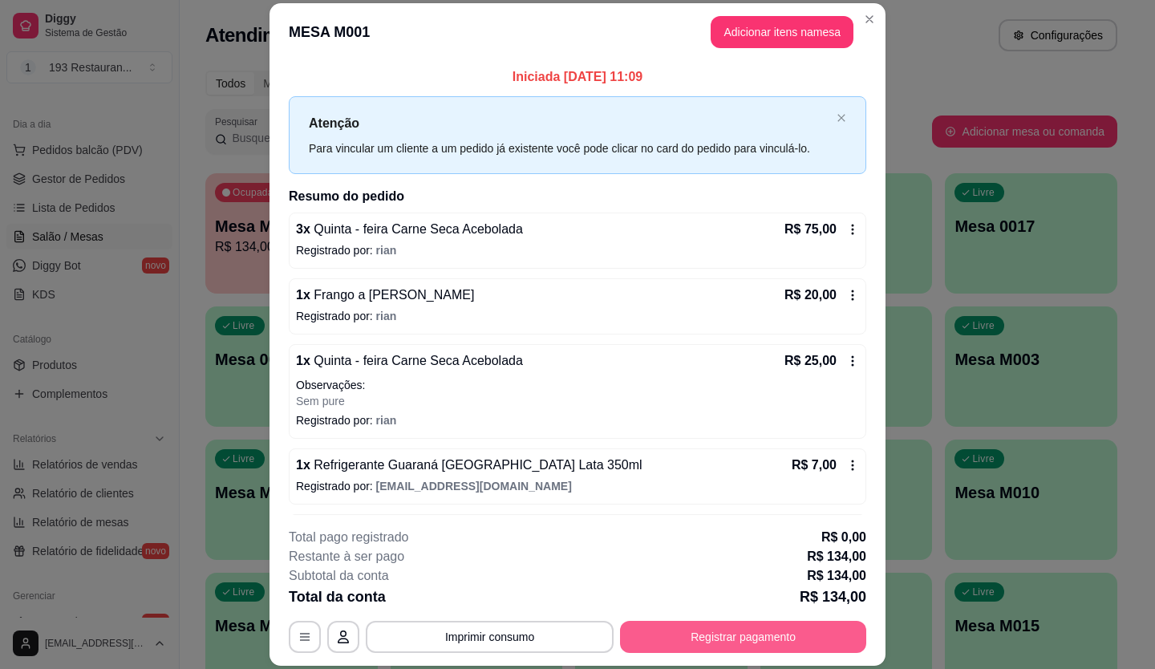
click at [647, 643] on button "Registrar pagamento" at bounding box center [743, 637] width 246 height 32
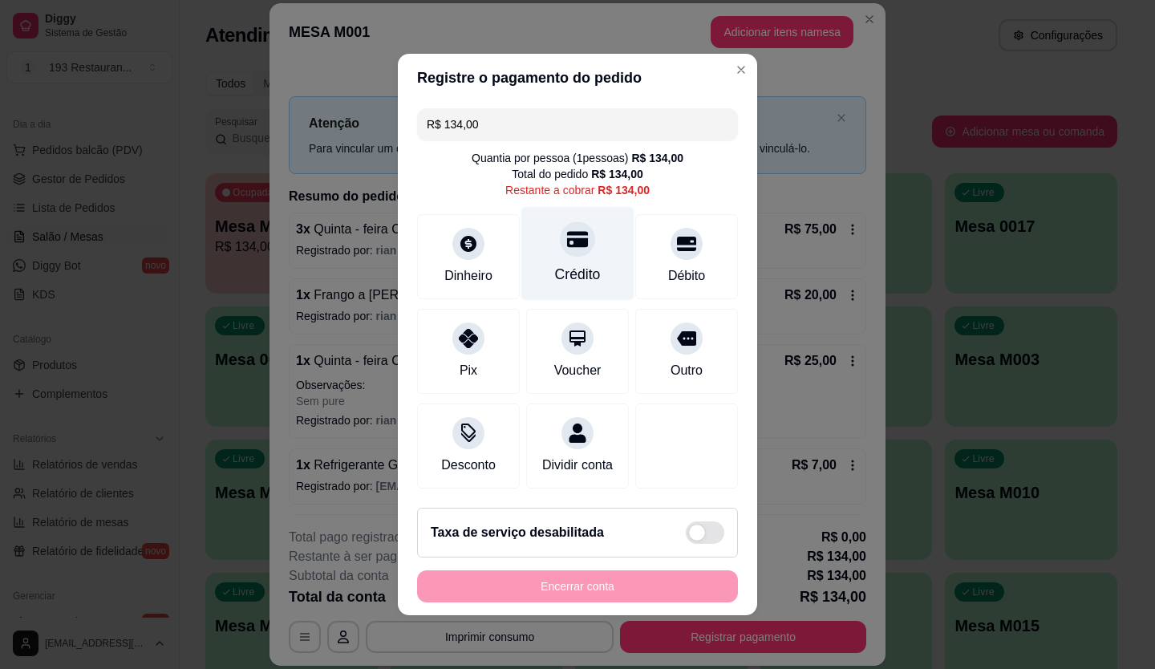
click at [563, 245] on div at bounding box center [577, 238] width 35 height 35
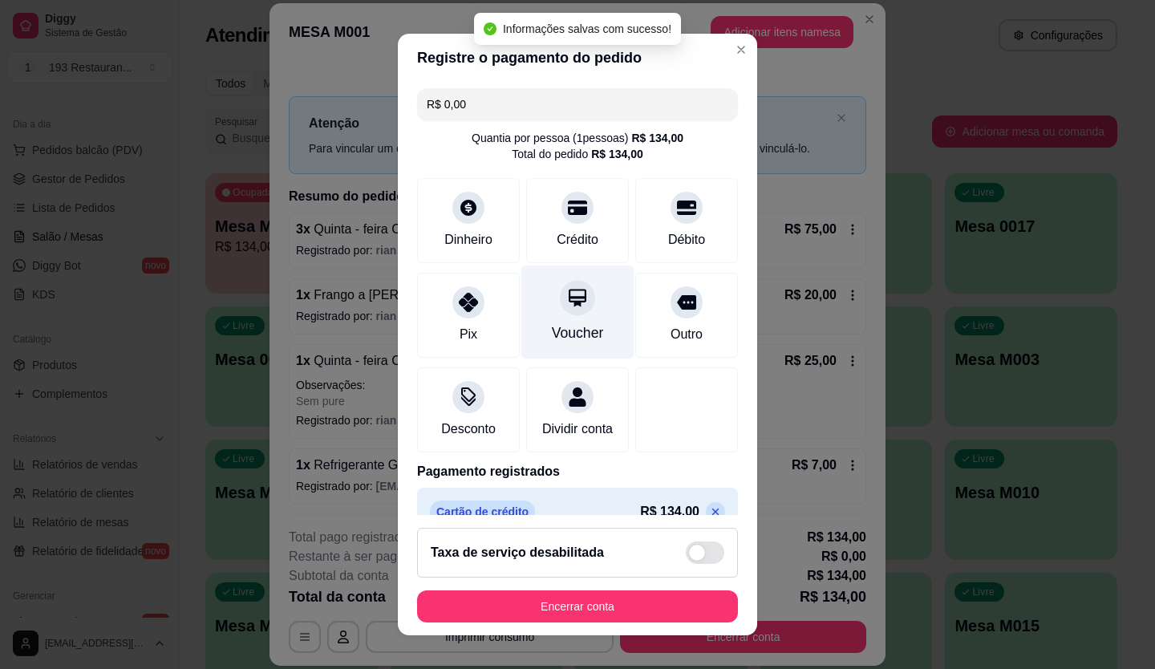
type input "R$ 0,00"
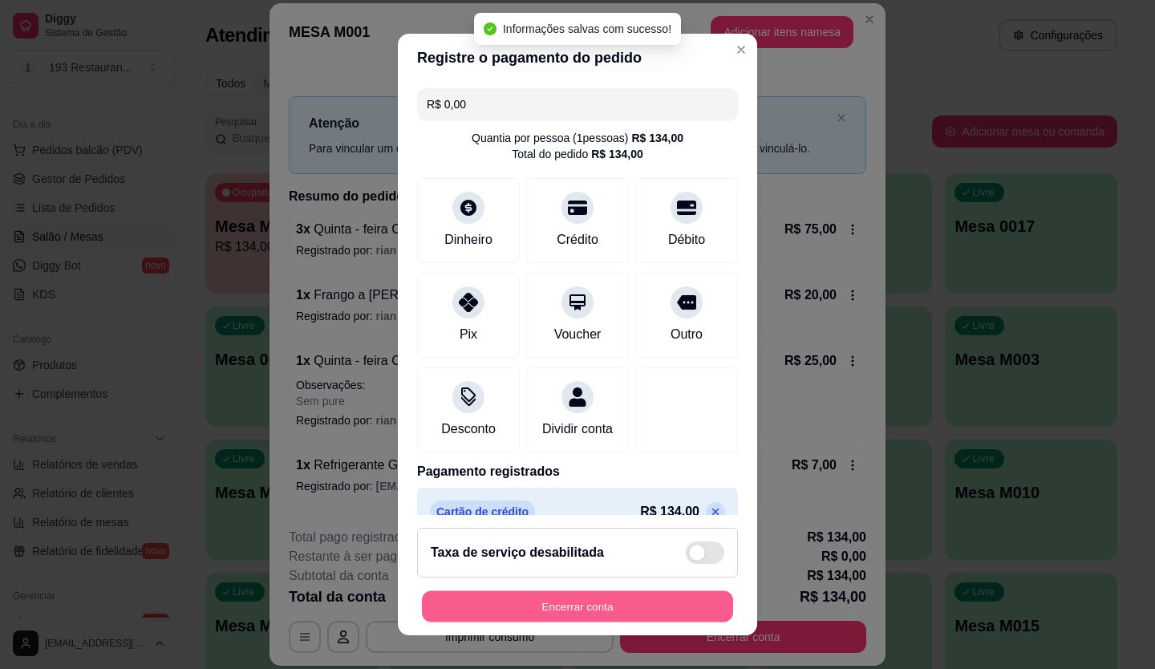
click at [601, 603] on button "Encerrar conta" at bounding box center [577, 606] width 311 height 31
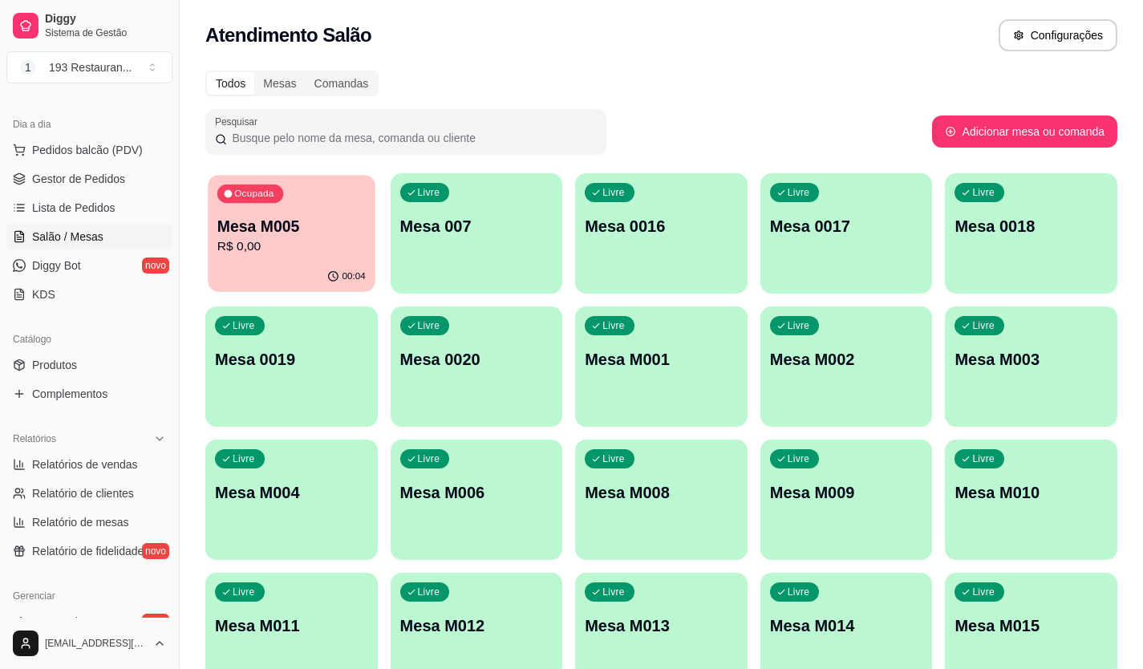
click at [329, 229] on p "Mesa M005" at bounding box center [291, 227] width 148 height 22
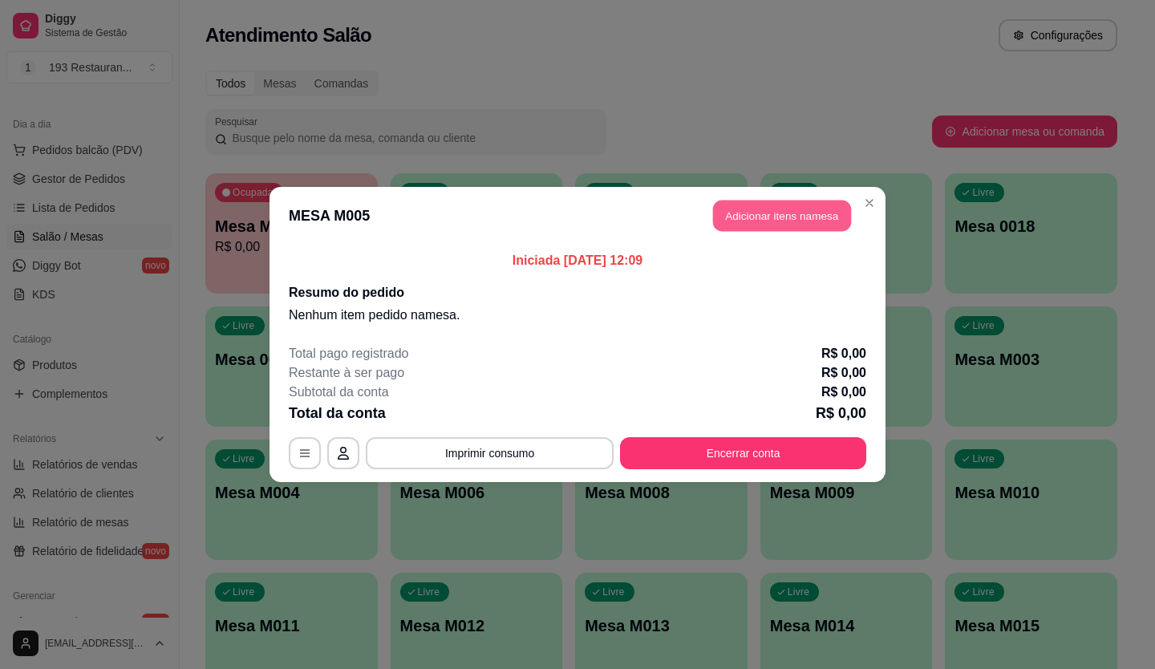
click at [803, 213] on button "Adicionar itens na mesa" at bounding box center [782, 216] width 138 height 31
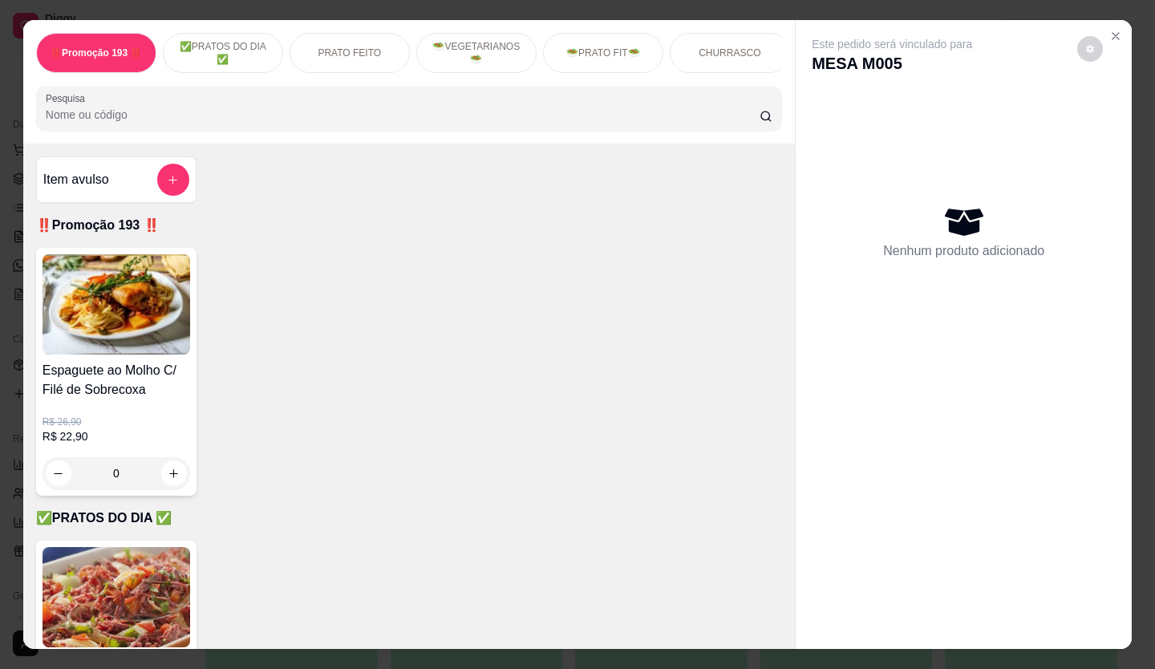
scroll to position [401, 0]
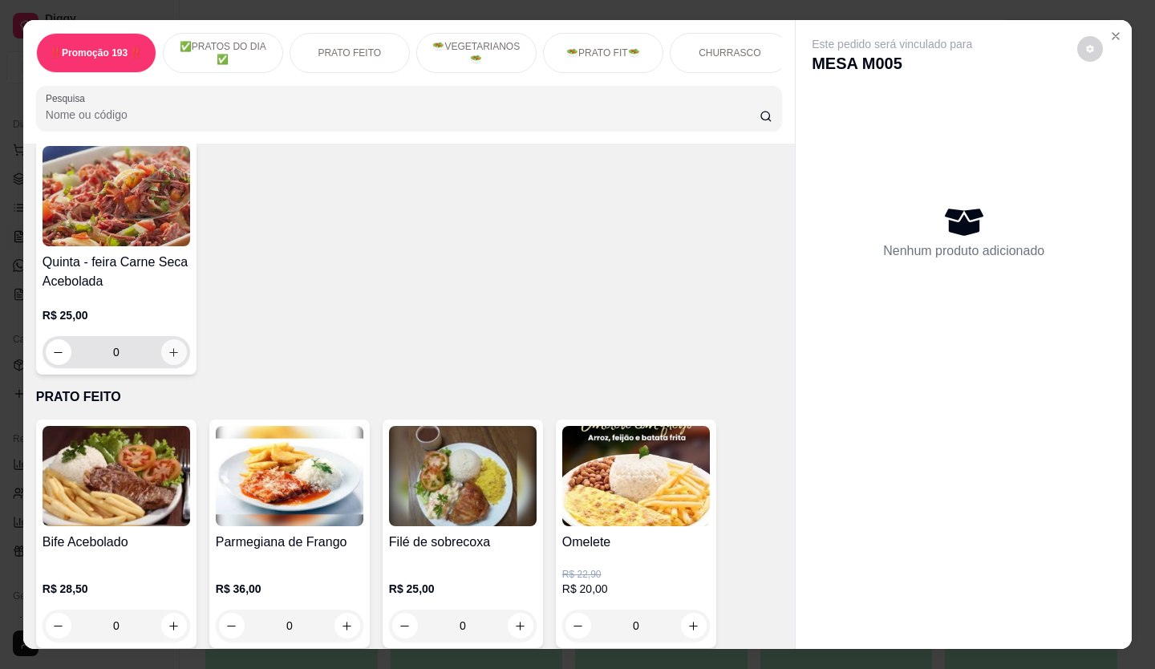
click at [168, 359] on icon "increase-product-quantity" at bounding box center [174, 353] width 12 height 12
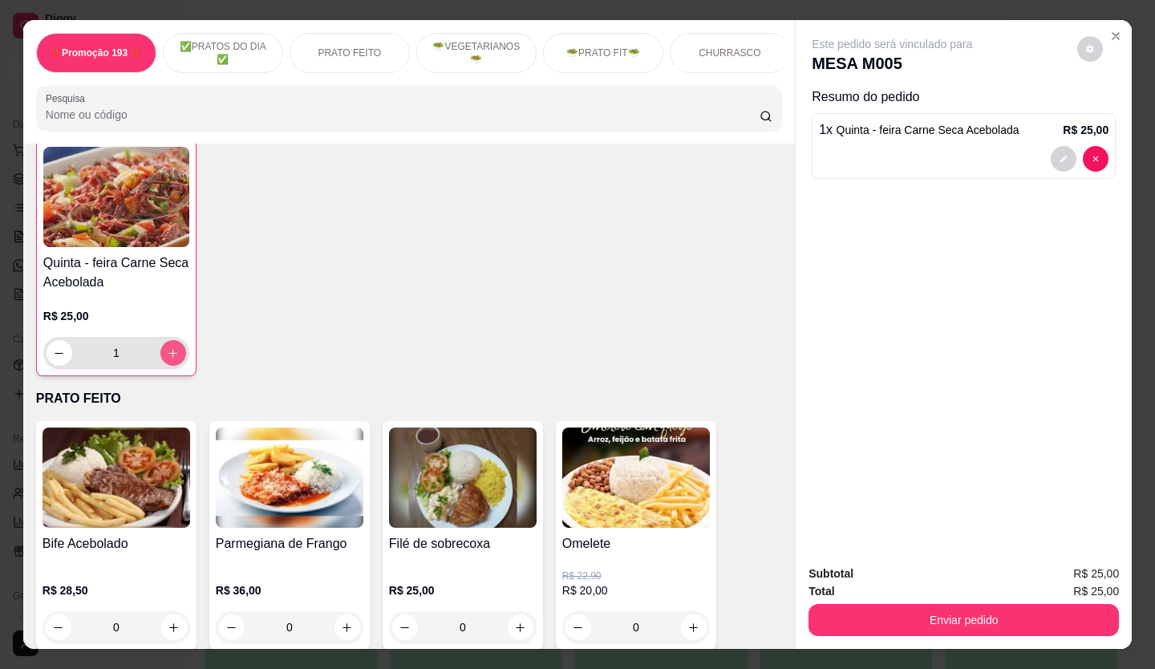
type input "1"
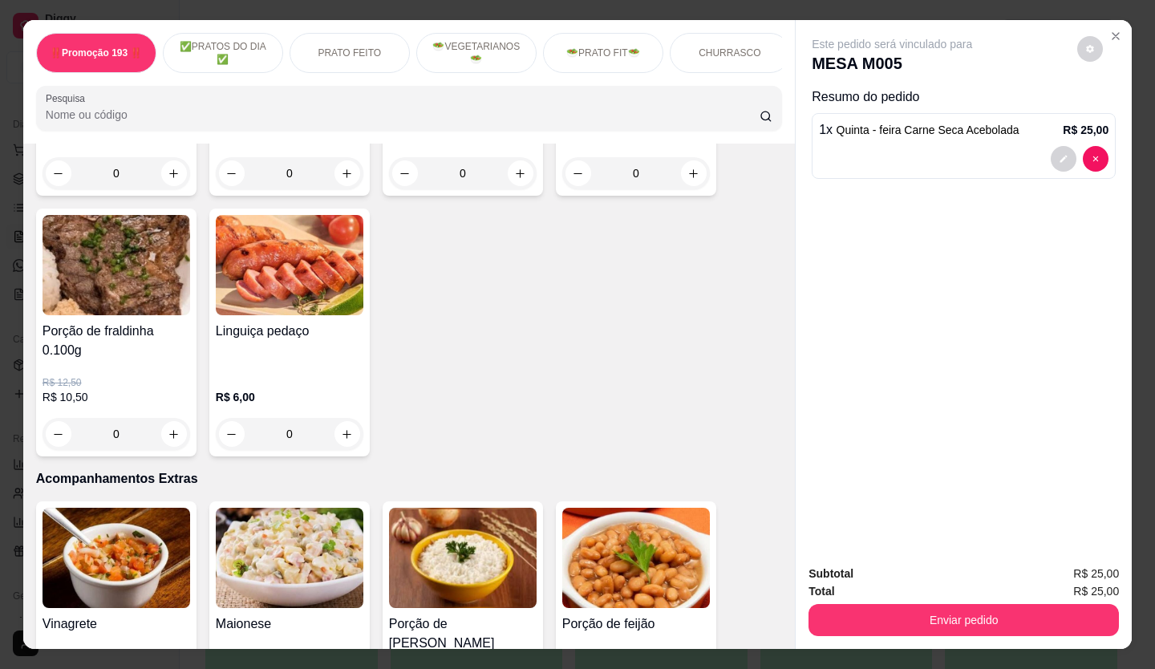
scroll to position [2407, 0]
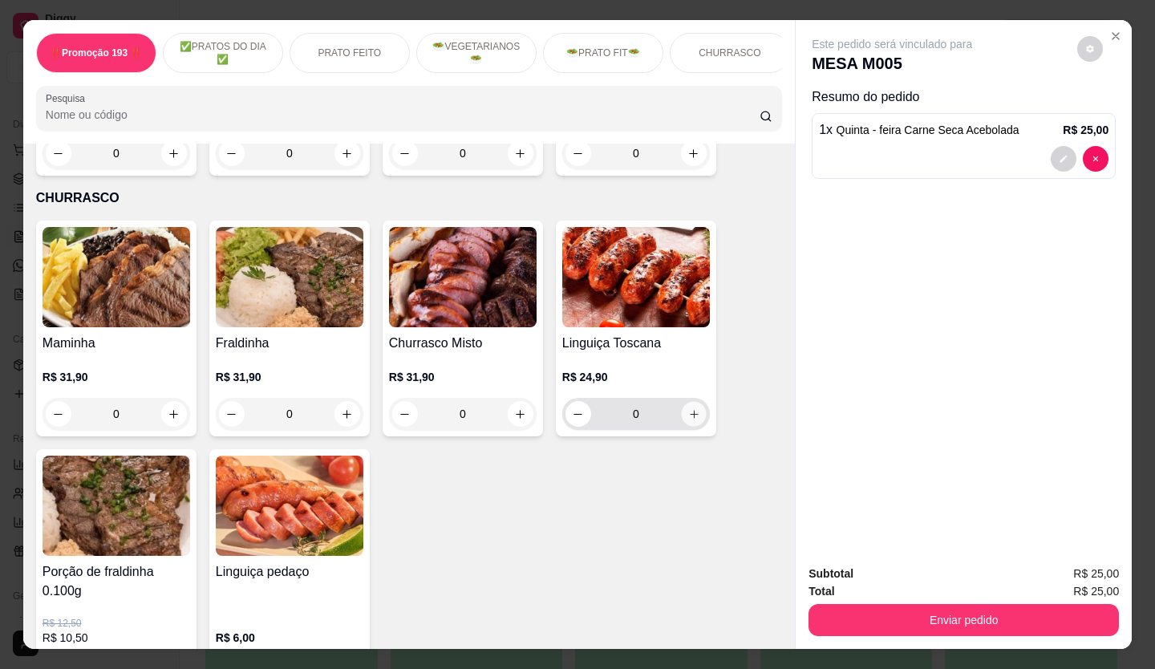
click at [688, 408] on icon "increase-product-quantity" at bounding box center [694, 414] width 12 height 12
type input "1"
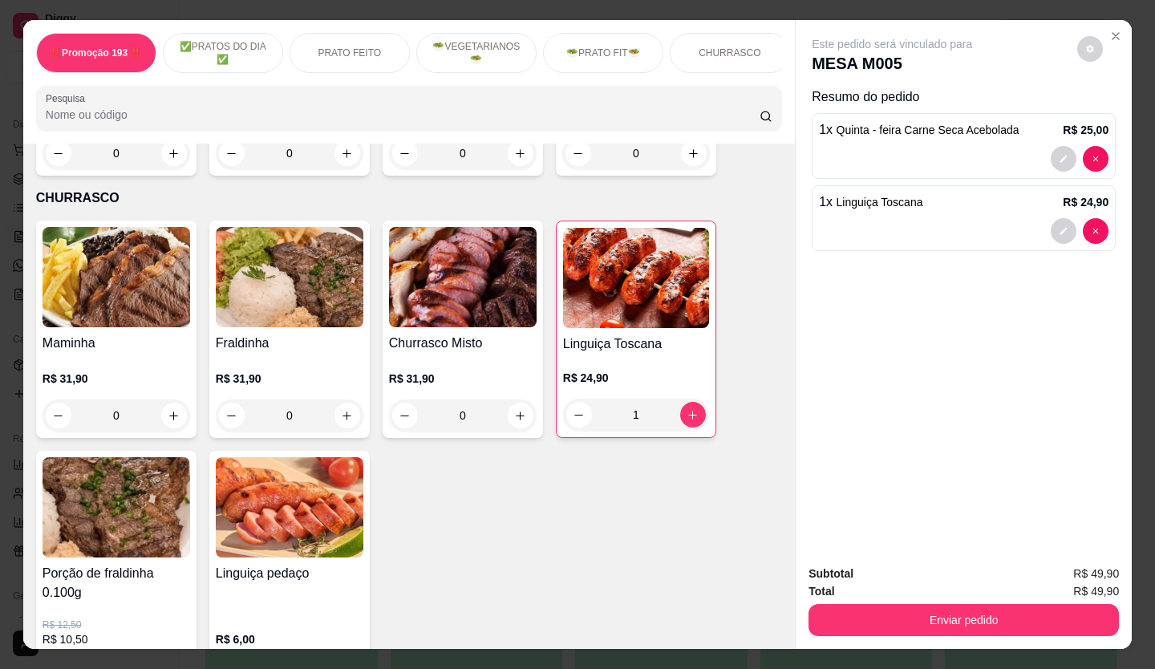
click at [861, 589] on div "Total R$ 49,90" at bounding box center [964, 591] width 310 height 18
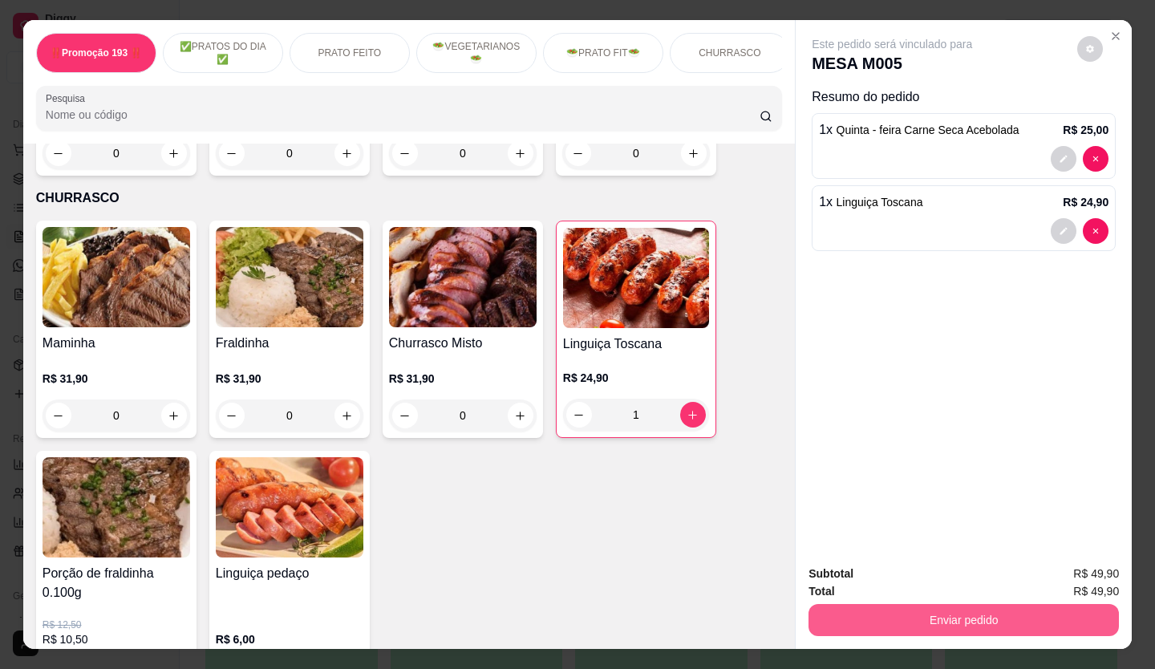
click at [865, 608] on button "Enviar pedido" at bounding box center [964, 620] width 310 height 32
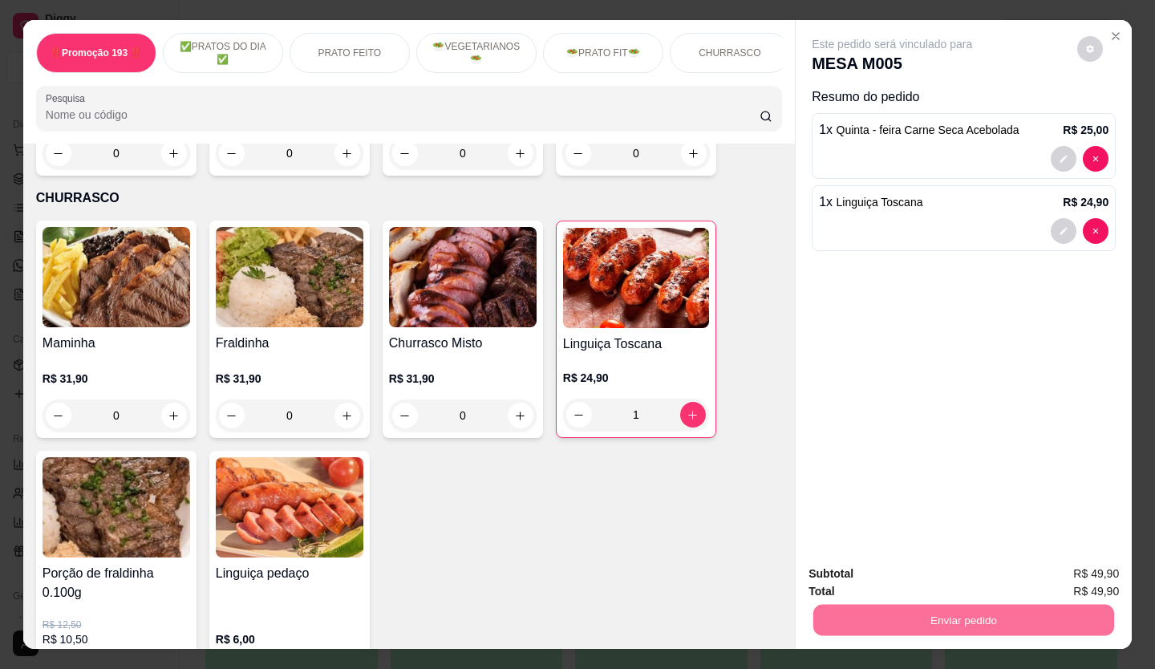
click at [872, 571] on button "Não registrar e enviar pedido" at bounding box center [911, 575] width 162 height 30
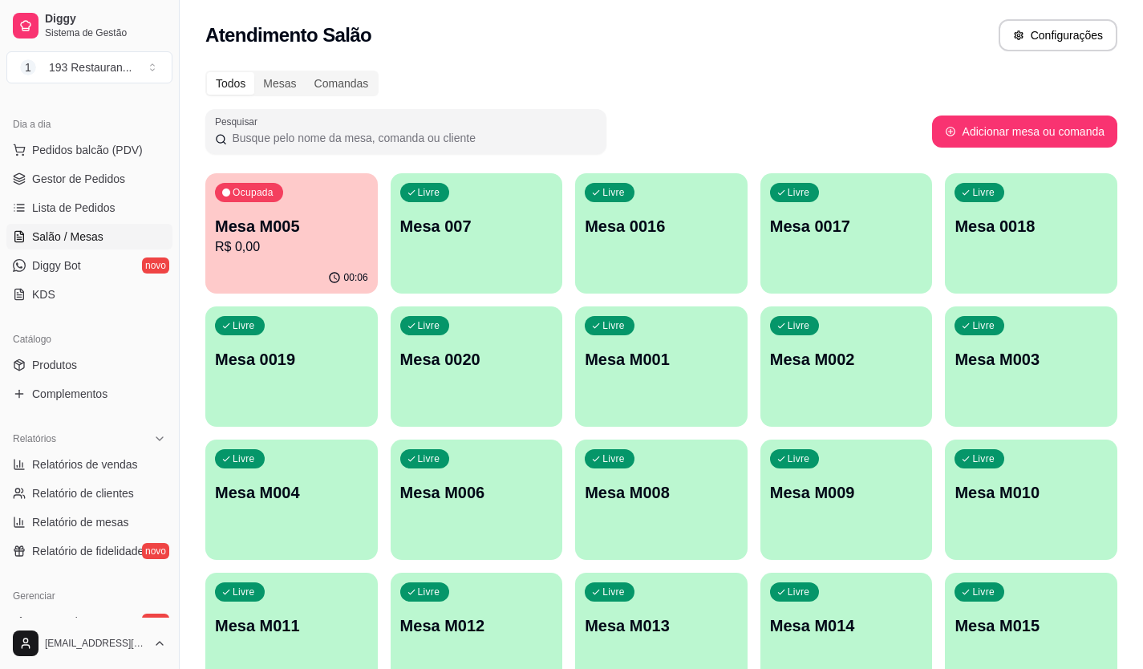
click at [103, 165] on ul "Pedidos balcão (PDV) Gestor de Pedidos Lista de Pedidos Salão / Mesas Diggy Bot…" at bounding box center [89, 222] width 166 height 170
click at [115, 149] on span "Pedidos balcão (PDV)" at bounding box center [87, 150] width 111 height 16
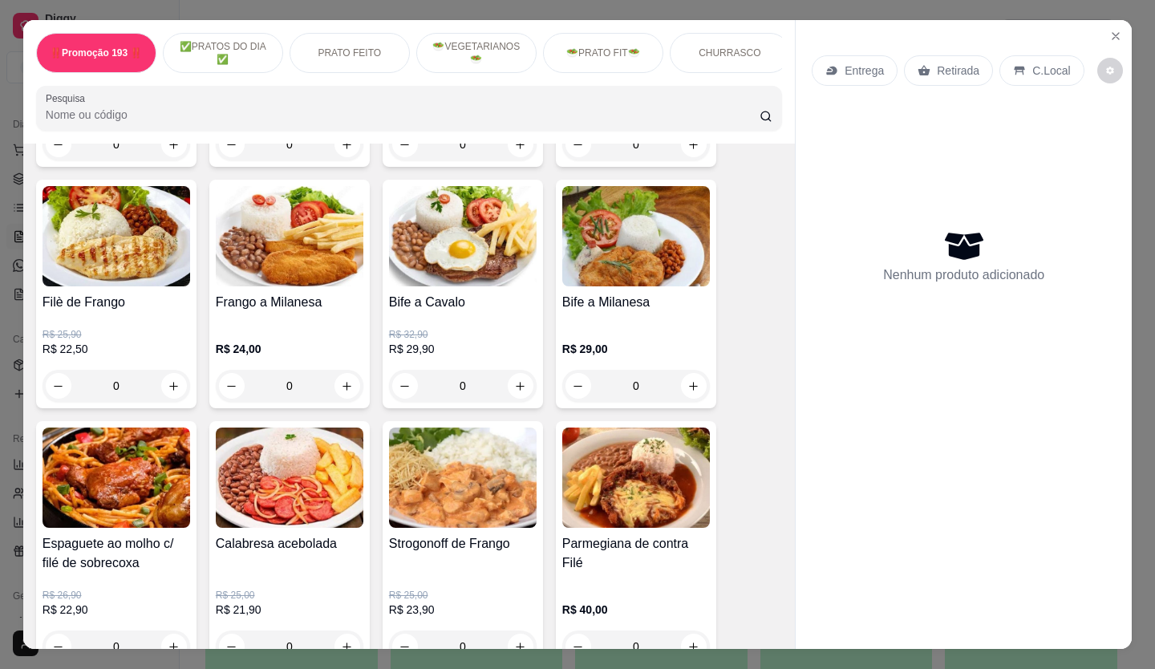
scroll to position [1203, 0]
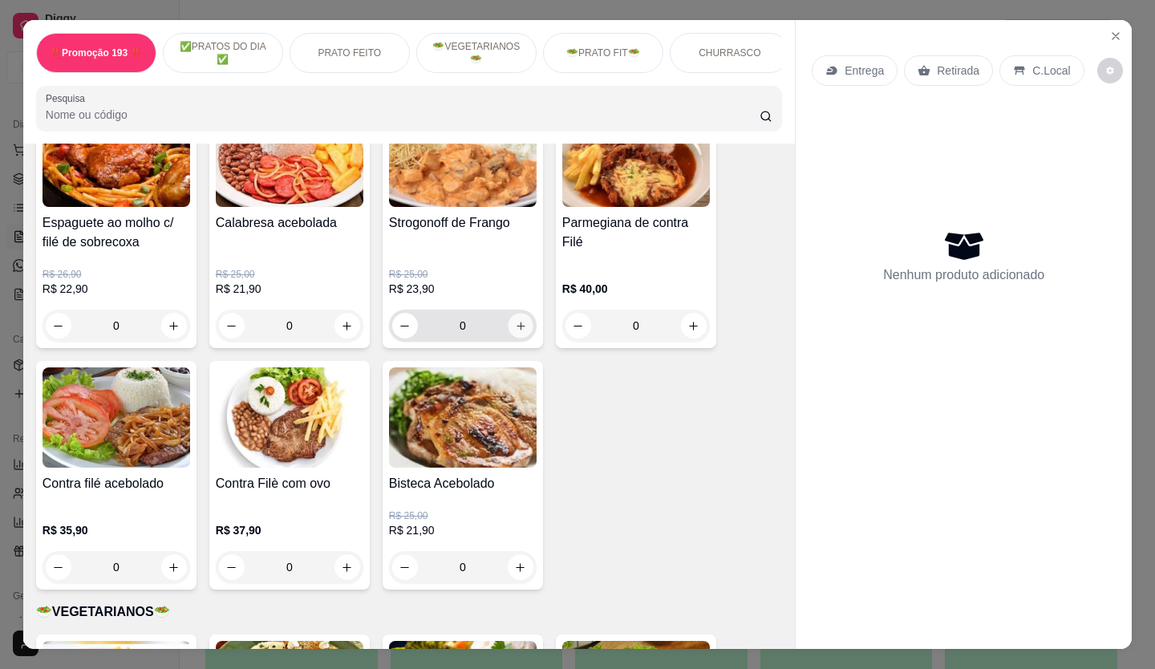
click at [519, 328] on icon "increase-product-quantity" at bounding box center [521, 326] width 12 height 12
type input "1"
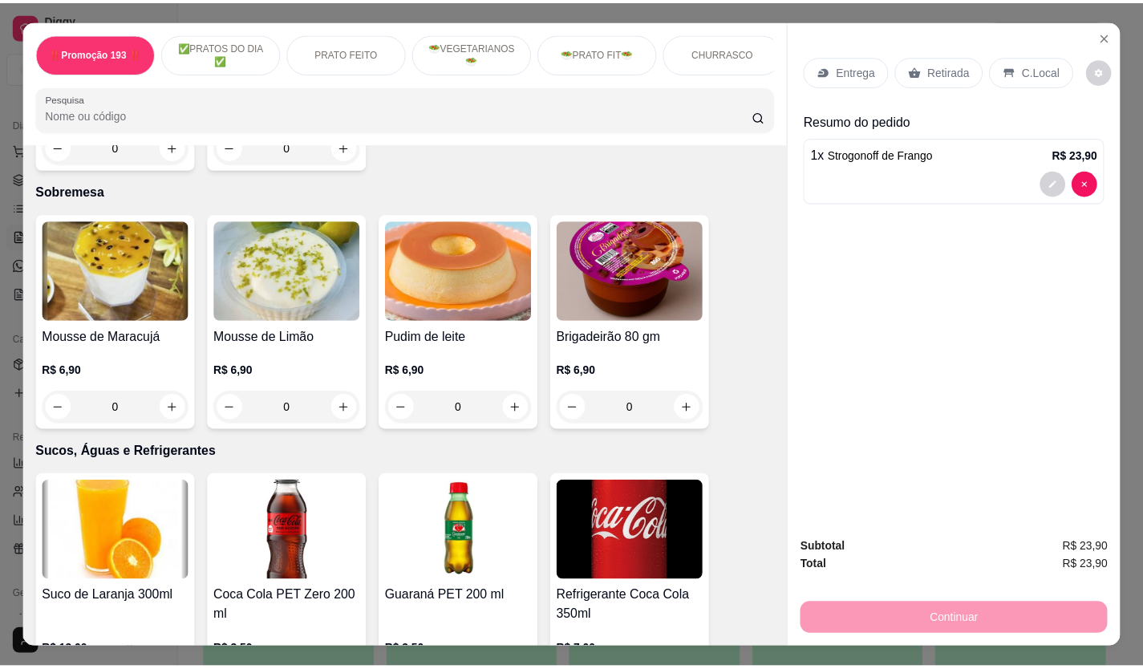
scroll to position [3850, 0]
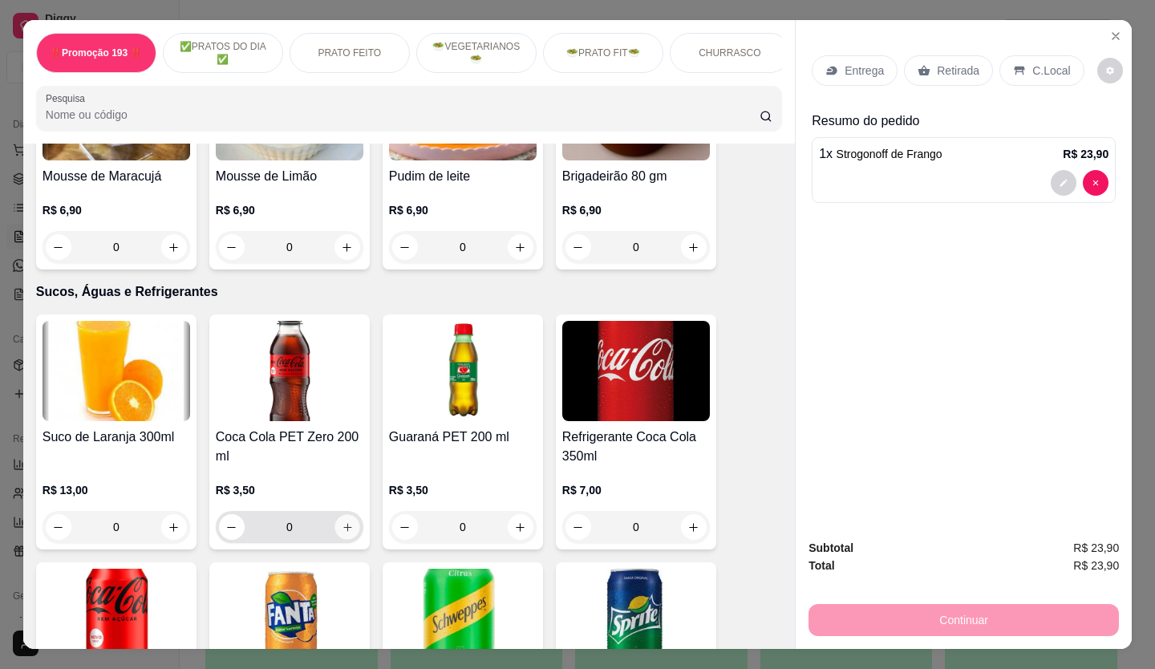
click at [335, 515] on button "increase-product-quantity" at bounding box center [347, 527] width 25 height 25
type input "1"
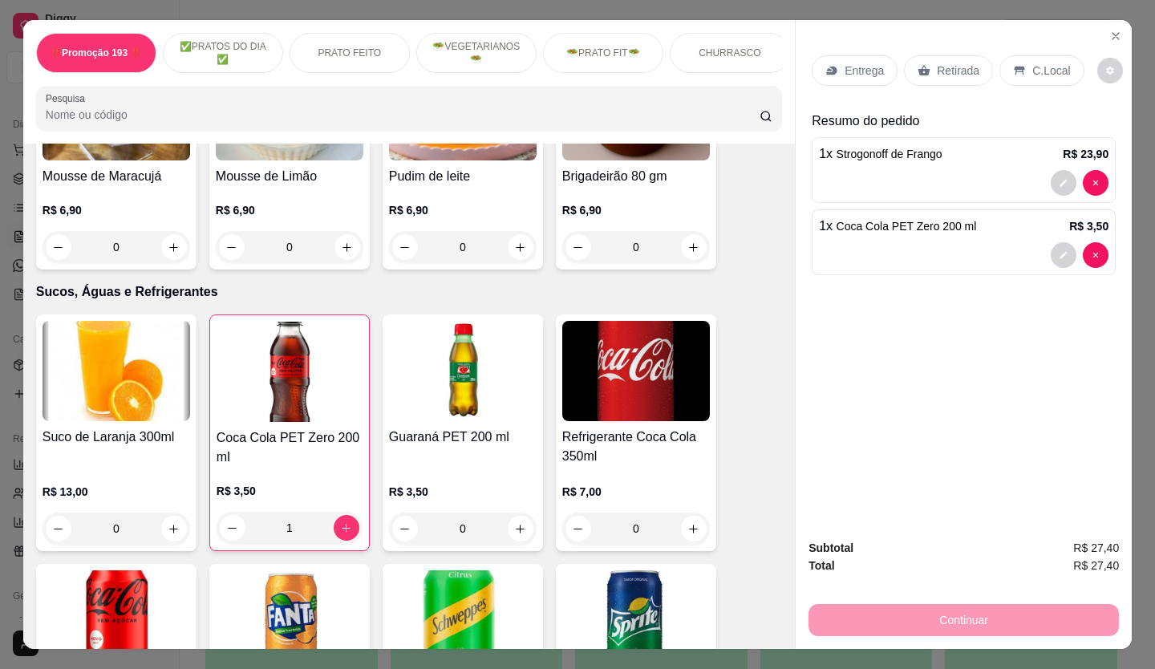
click at [937, 67] on p "Retirada" at bounding box center [958, 71] width 43 height 16
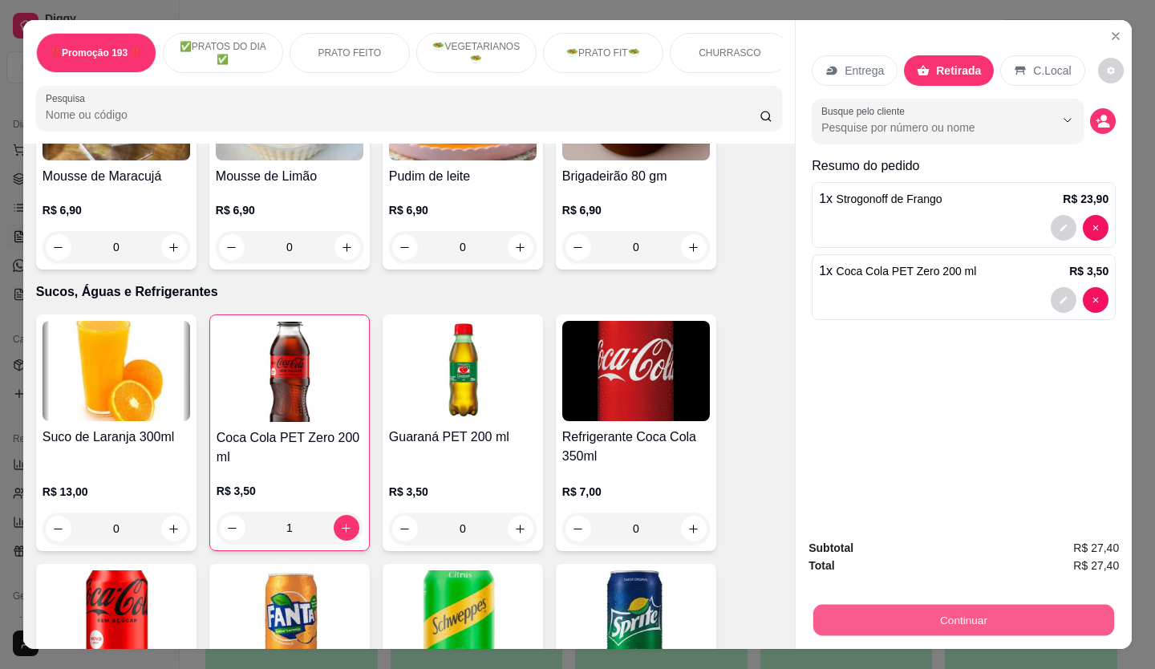
click at [1004, 606] on button "Continuar" at bounding box center [963, 620] width 301 height 31
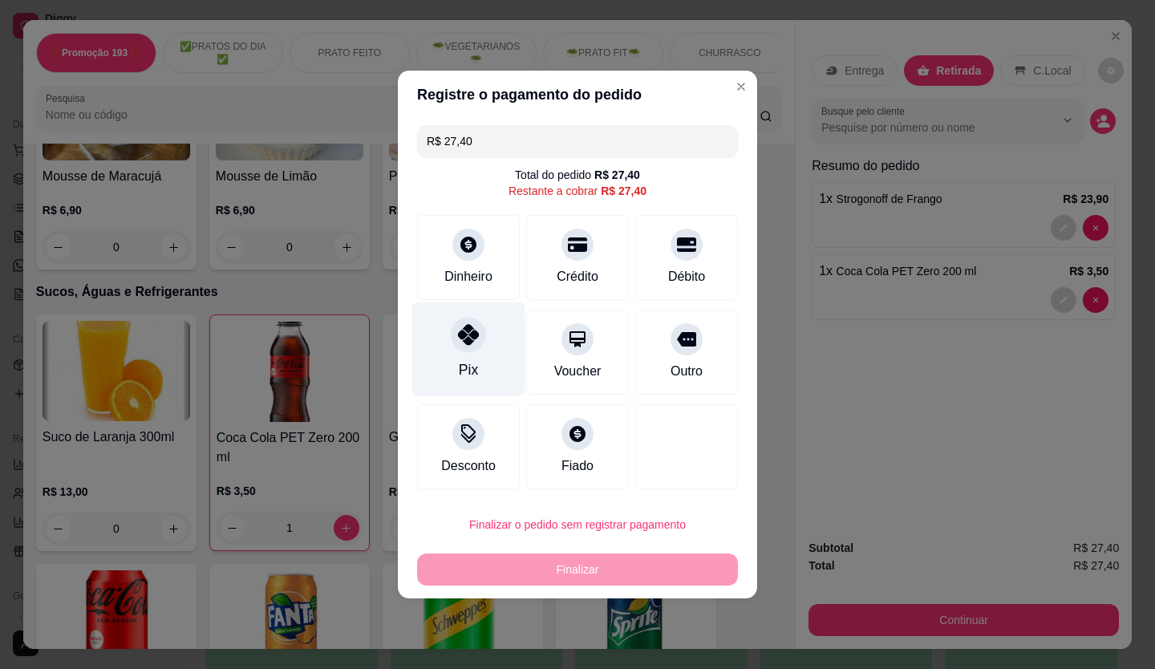
click at [466, 332] on icon at bounding box center [468, 334] width 21 height 21
type input "R$ 0,00"
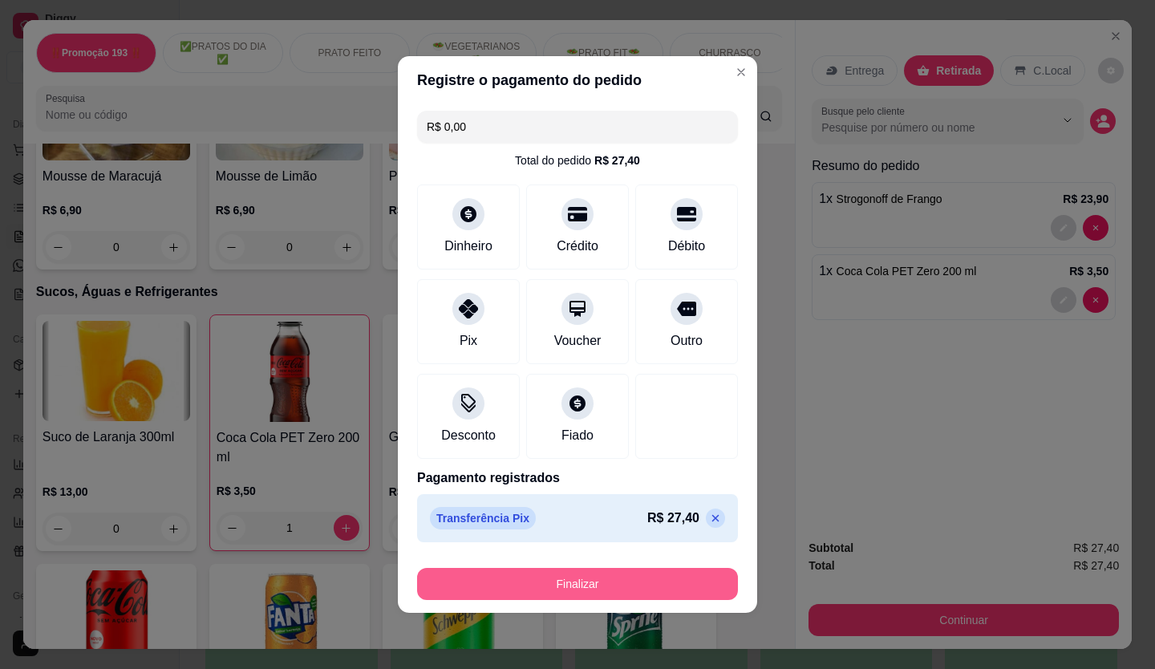
click at [609, 591] on button "Finalizar" at bounding box center [577, 584] width 321 height 32
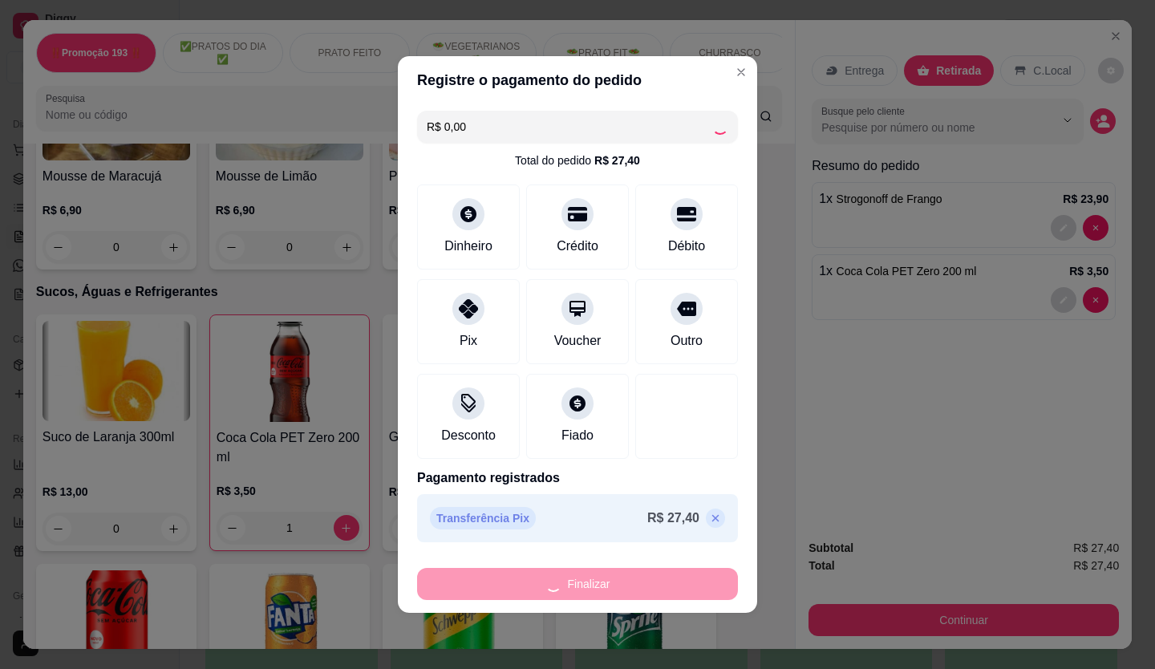
type input "0"
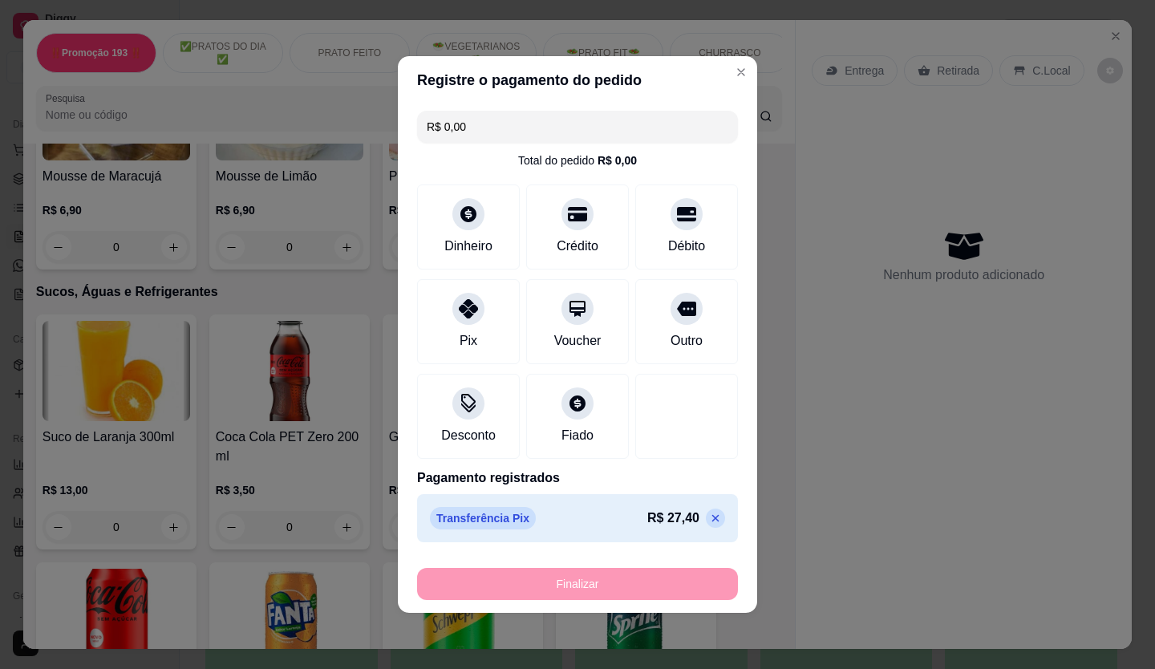
type input "-R$ 27,40"
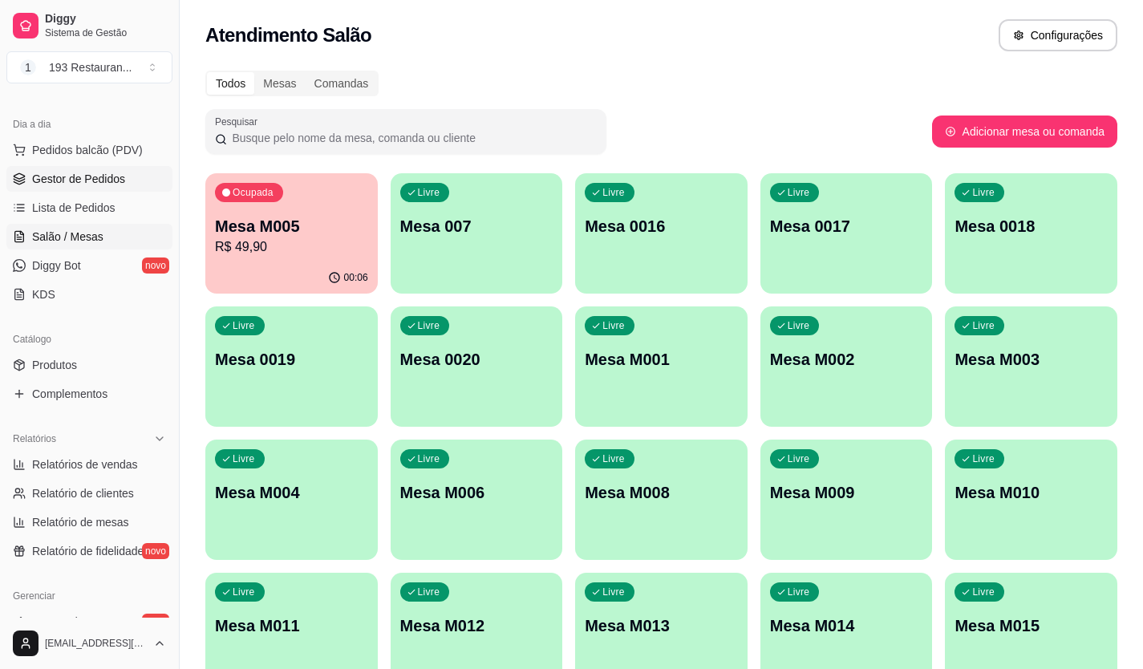
click at [88, 170] on link "Gestor de Pedidos" at bounding box center [89, 179] width 166 height 26
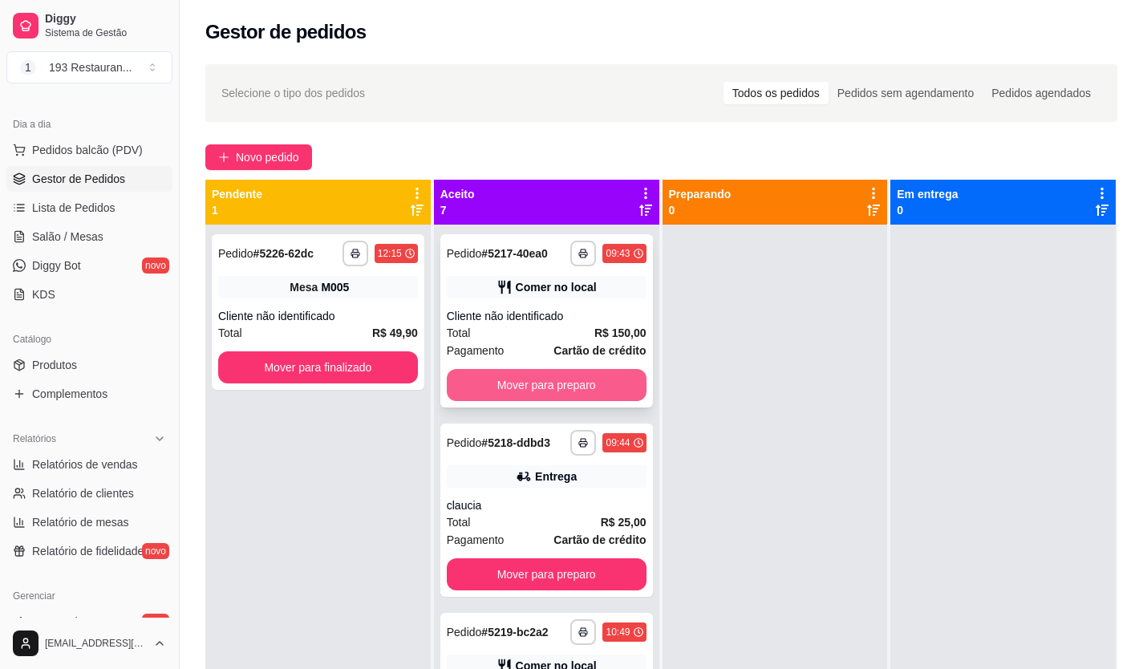
click at [559, 383] on button "Mover para preparo" at bounding box center [547, 385] width 200 height 32
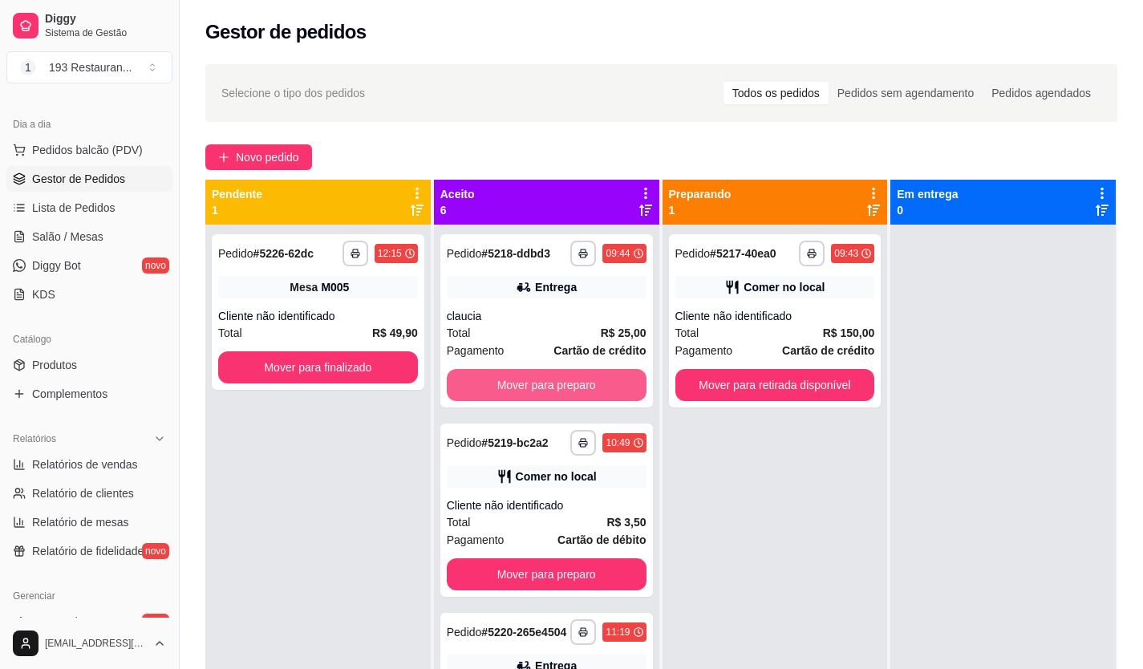
click at [560, 383] on button "Mover para preparo" at bounding box center [547, 385] width 200 height 32
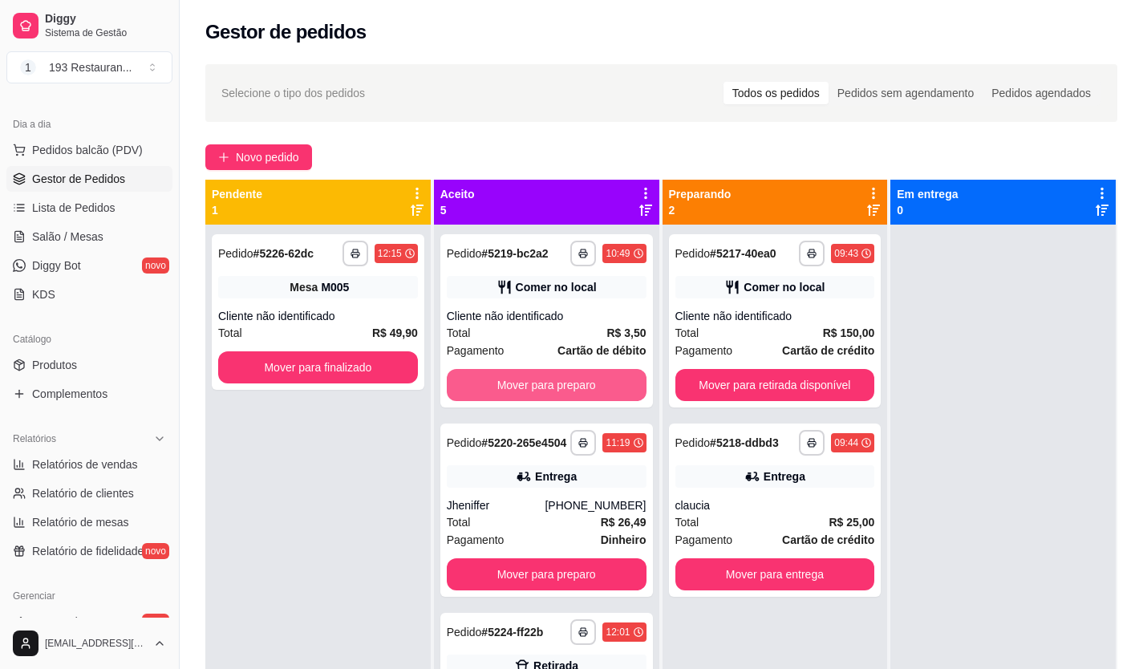
click at [559, 383] on button "Mover para preparo" at bounding box center [547, 385] width 200 height 32
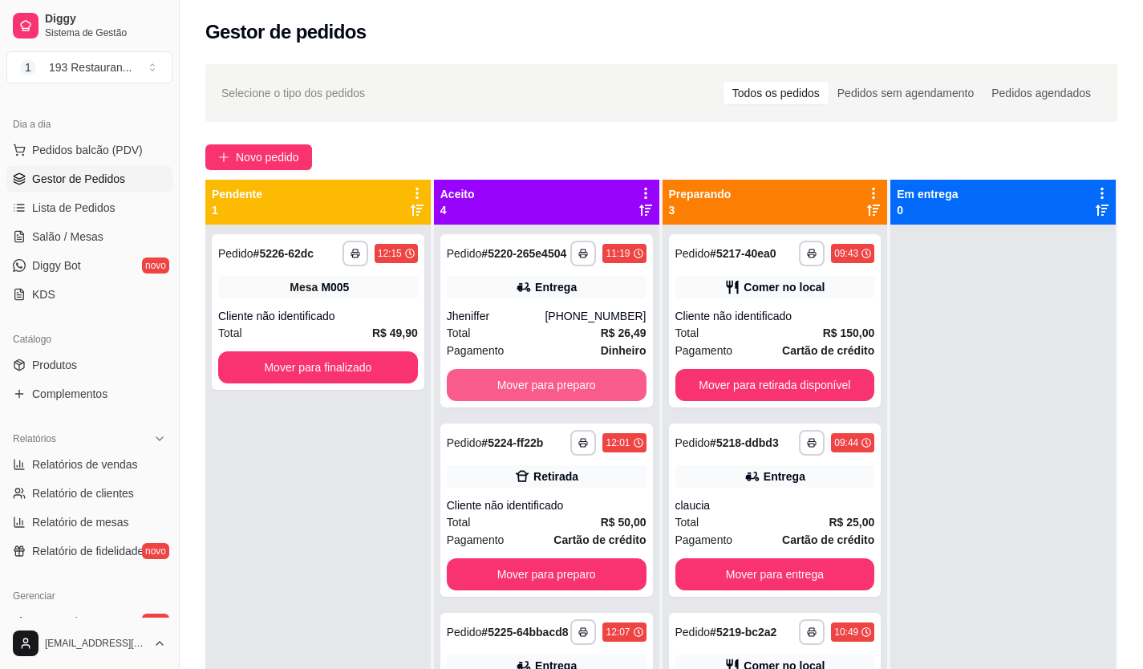
click at [559, 383] on button "Mover para preparo" at bounding box center [547, 385] width 200 height 32
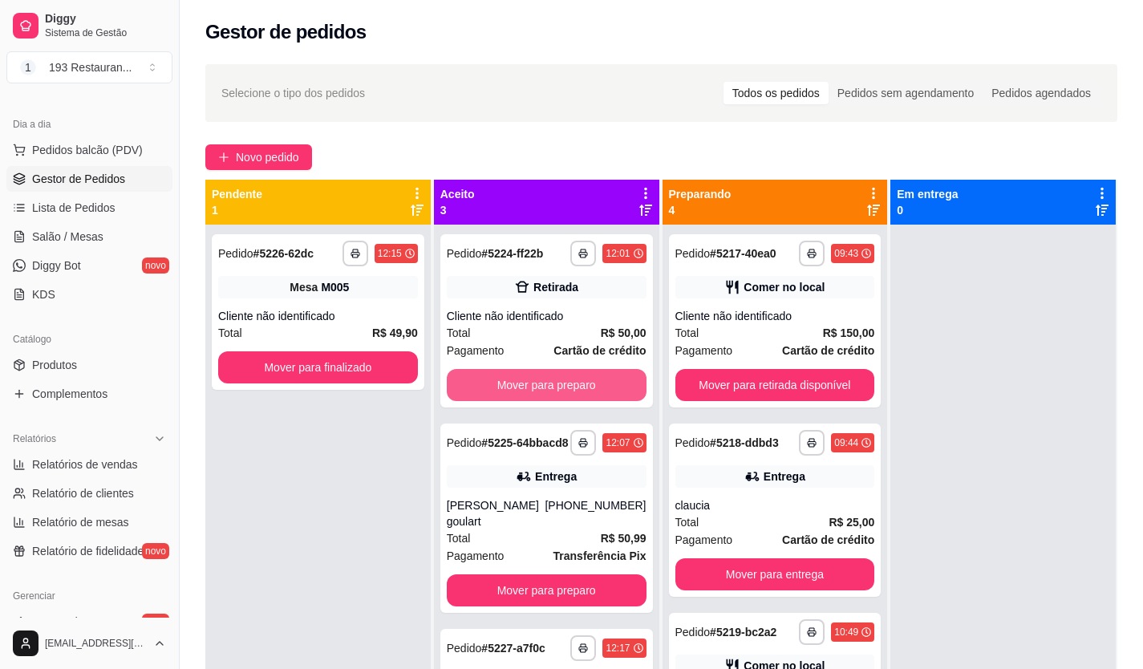
click at [559, 383] on button "Mover para preparo" at bounding box center [547, 385] width 200 height 32
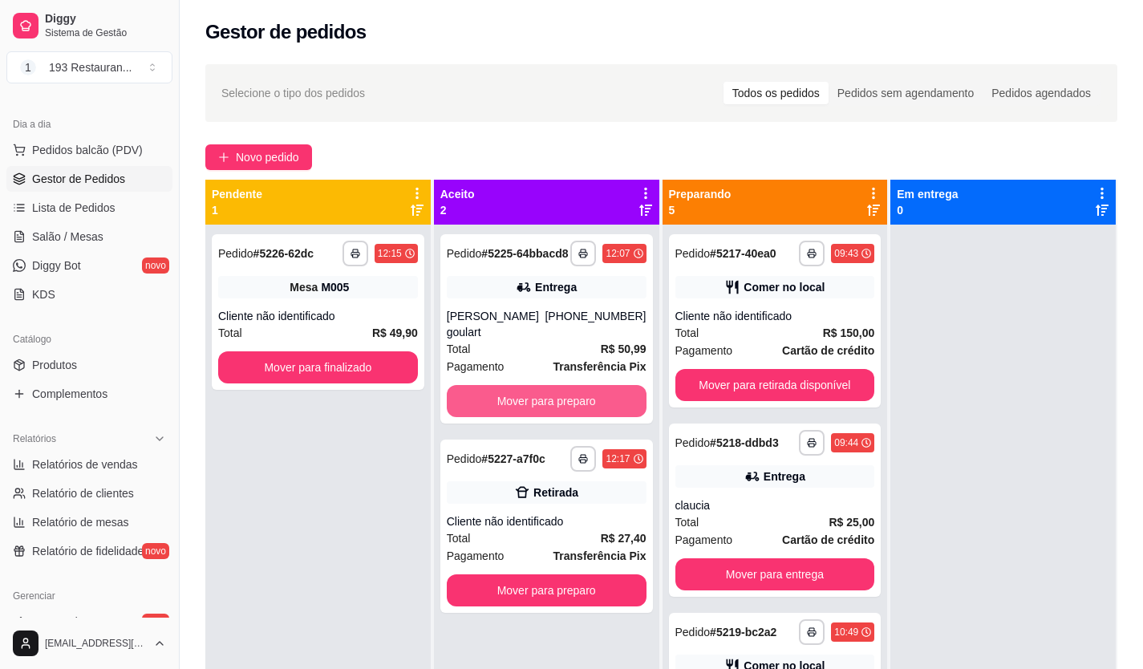
click at [559, 385] on button "Mover para preparo" at bounding box center [547, 401] width 200 height 32
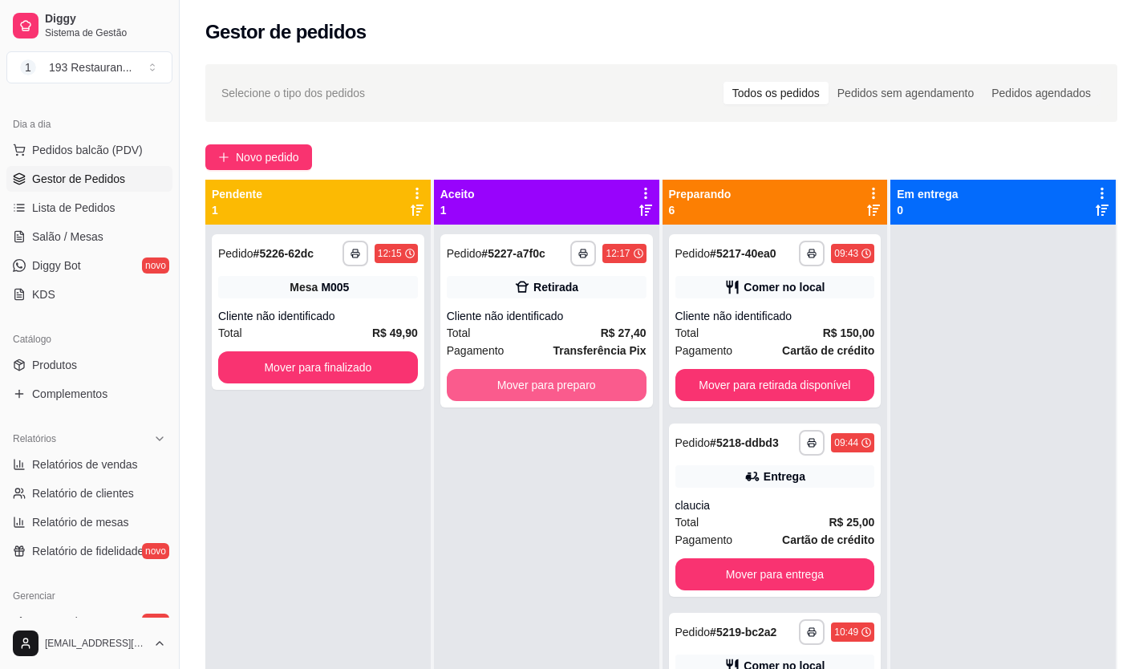
click at [560, 383] on button "Mover para preparo" at bounding box center [547, 385] width 200 height 32
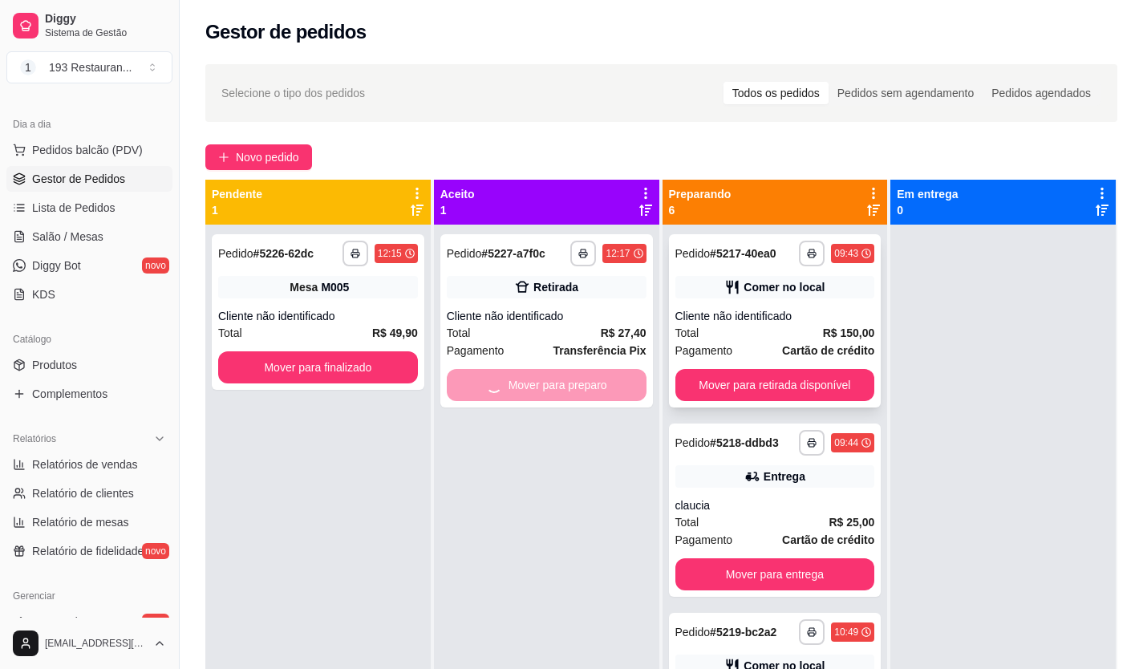
click at [777, 378] on button "Mover para retirada disponível" at bounding box center [775, 385] width 200 height 32
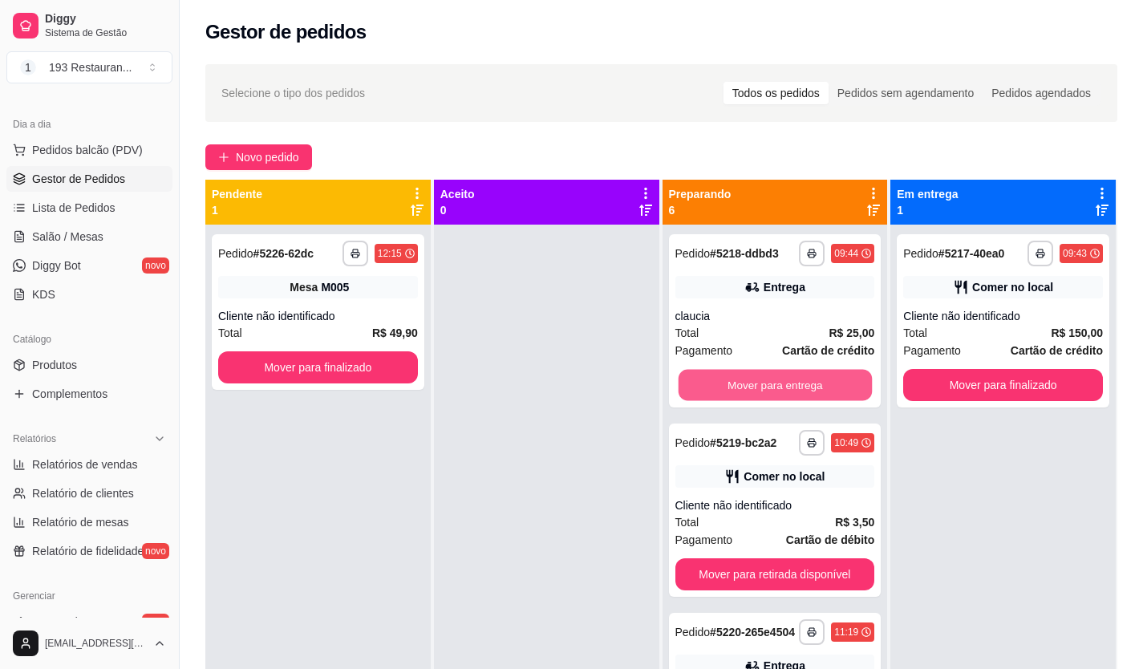
click at [777, 378] on button "Mover para entrega" at bounding box center [774, 385] width 193 height 31
click at [777, 378] on div "Mover para entrega" at bounding box center [775, 385] width 200 height 32
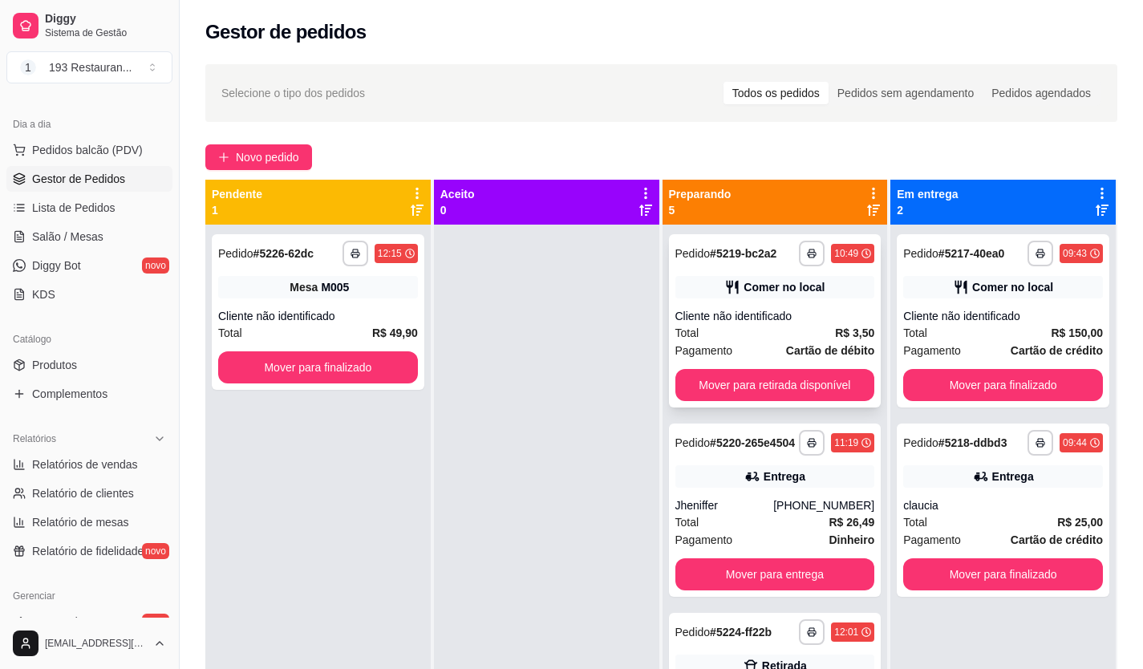
click at [854, 376] on div "**********" at bounding box center [775, 320] width 213 height 173
click at [822, 386] on button "Mover para retirada disponível" at bounding box center [775, 385] width 200 height 32
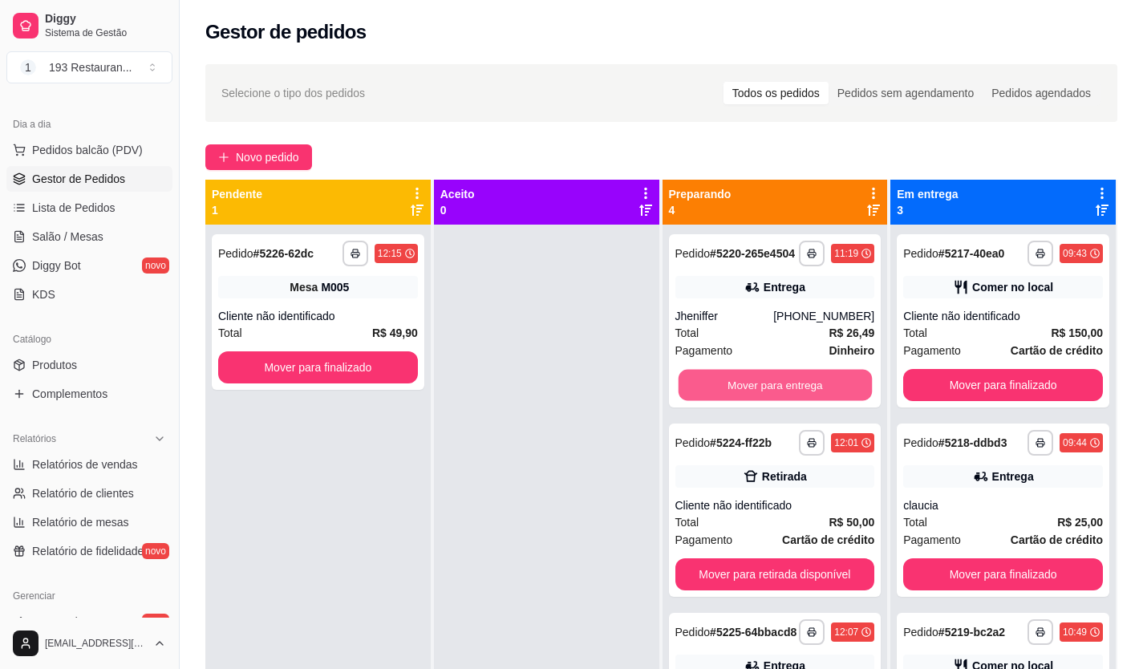
click at [822, 386] on button "Mover para entrega" at bounding box center [774, 385] width 193 height 31
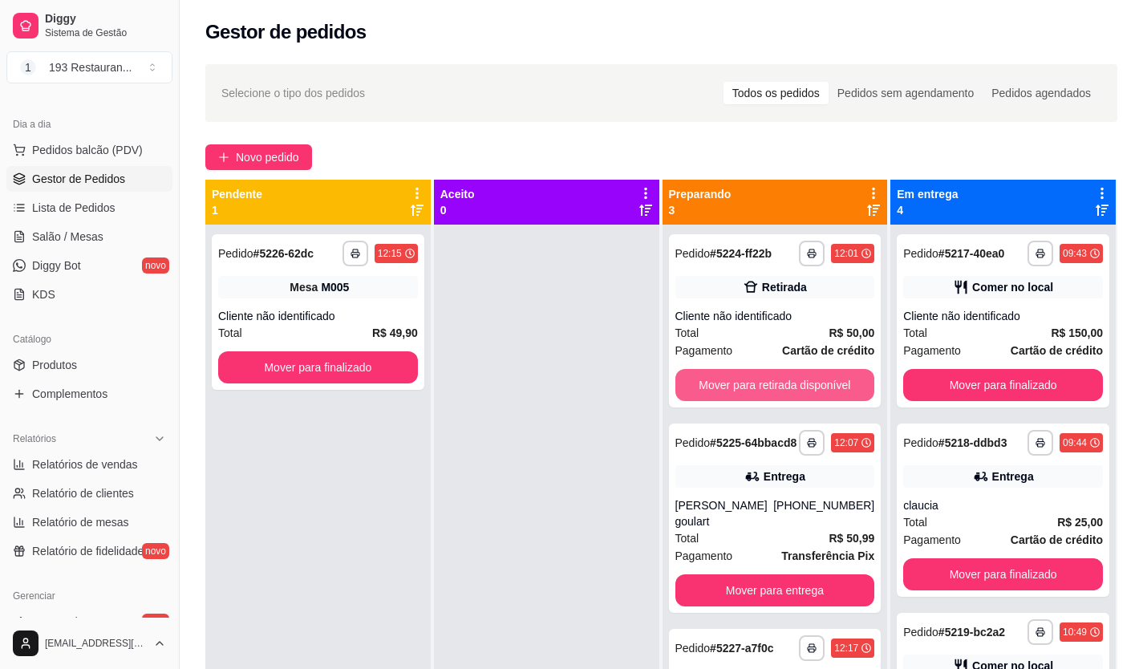
click at [822, 386] on button "Mover para retirada disponível" at bounding box center [775, 385] width 200 height 32
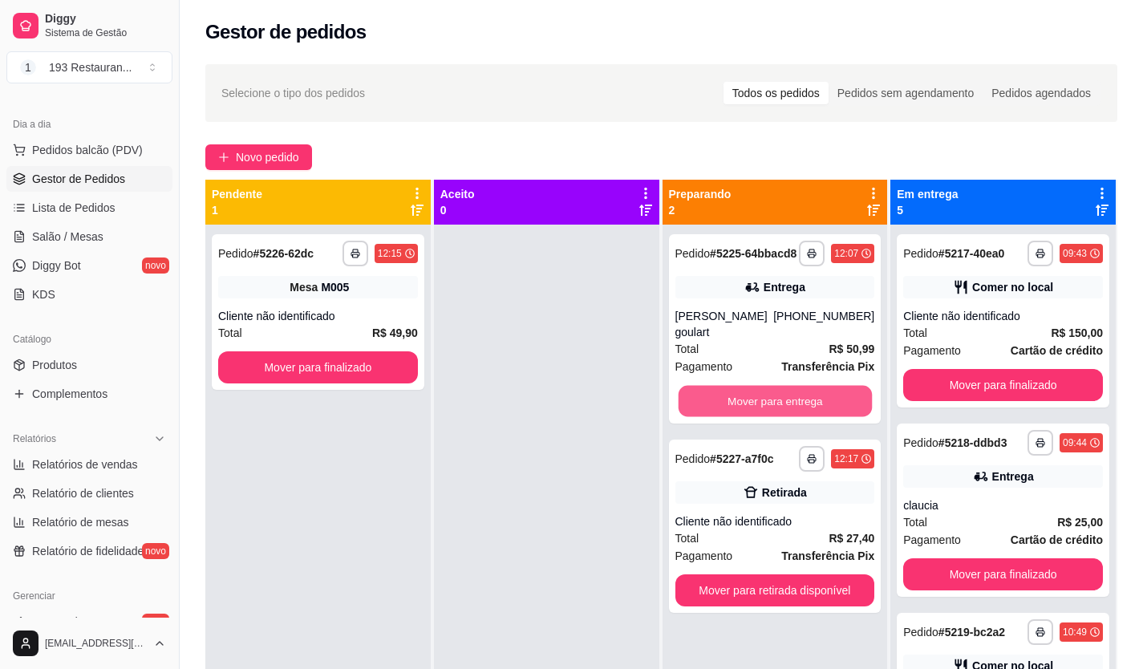
click at [822, 387] on button "Mover para entrega" at bounding box center [774, 401] width 193 height 31
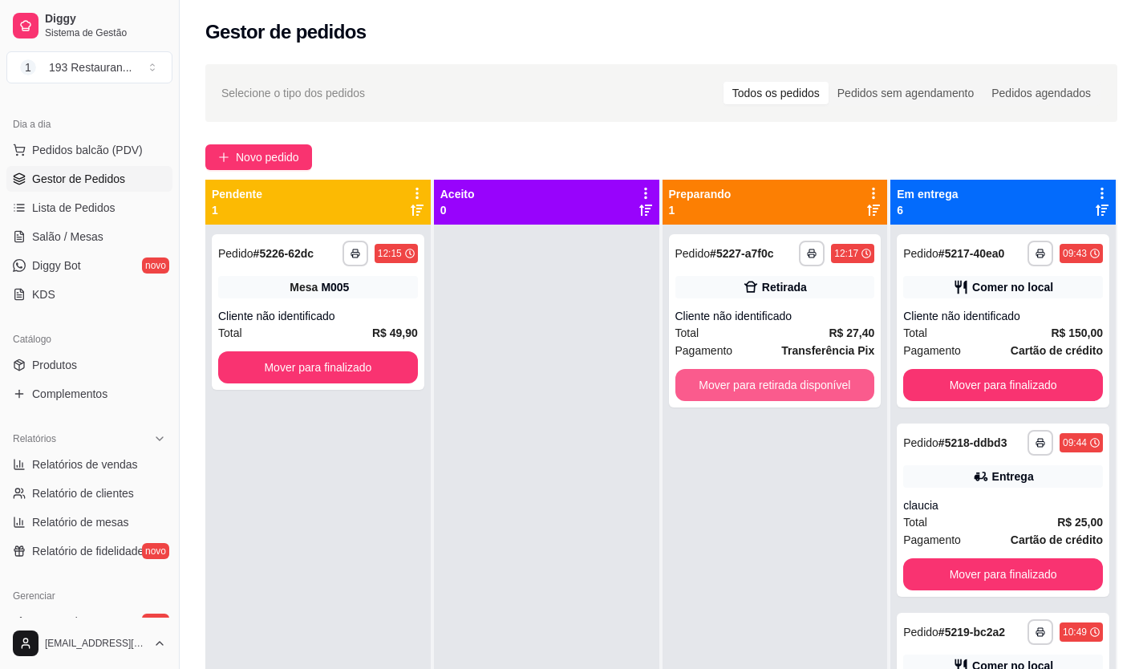
click at [822, 387] on button "Mover para retirada disponível" at bounding box center [775, 385] width 200 height 32
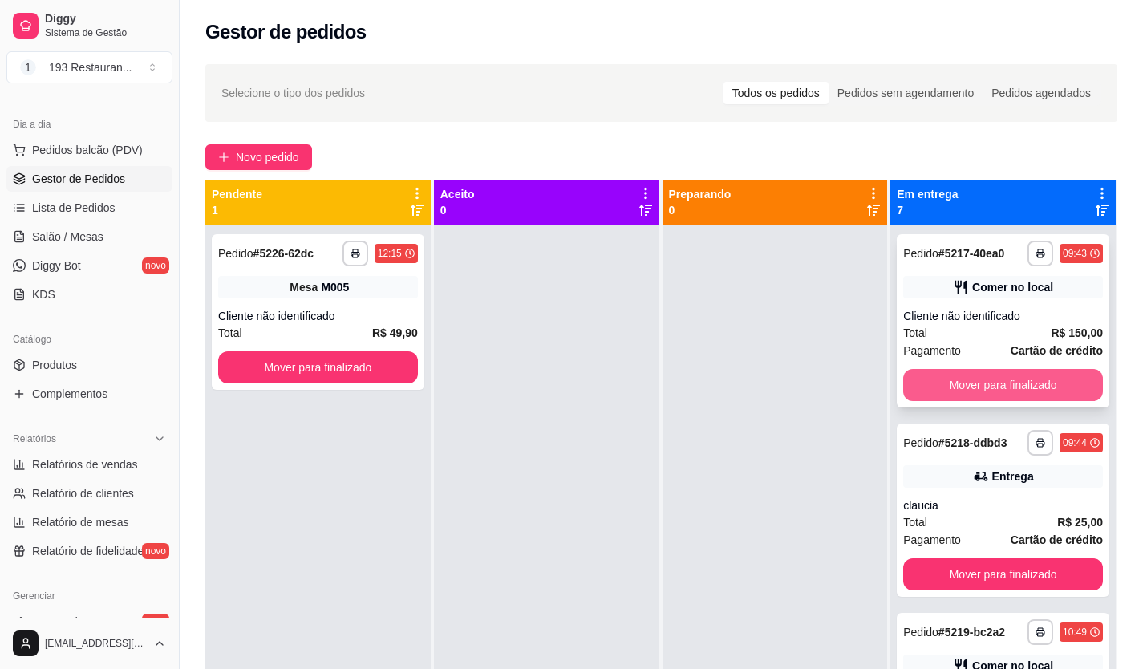
click at [951, 396] on button "Mover para finalizado" at bounding box center [1003, 385] width 200 height 32
click at [951, 558] on button "Mover para finalizado" at bounding box center [1003, 574] width 200 height 32
click at [951, 396] on button "Mover para finalizado" at bounding box center [1002, 385] width 193 height 31
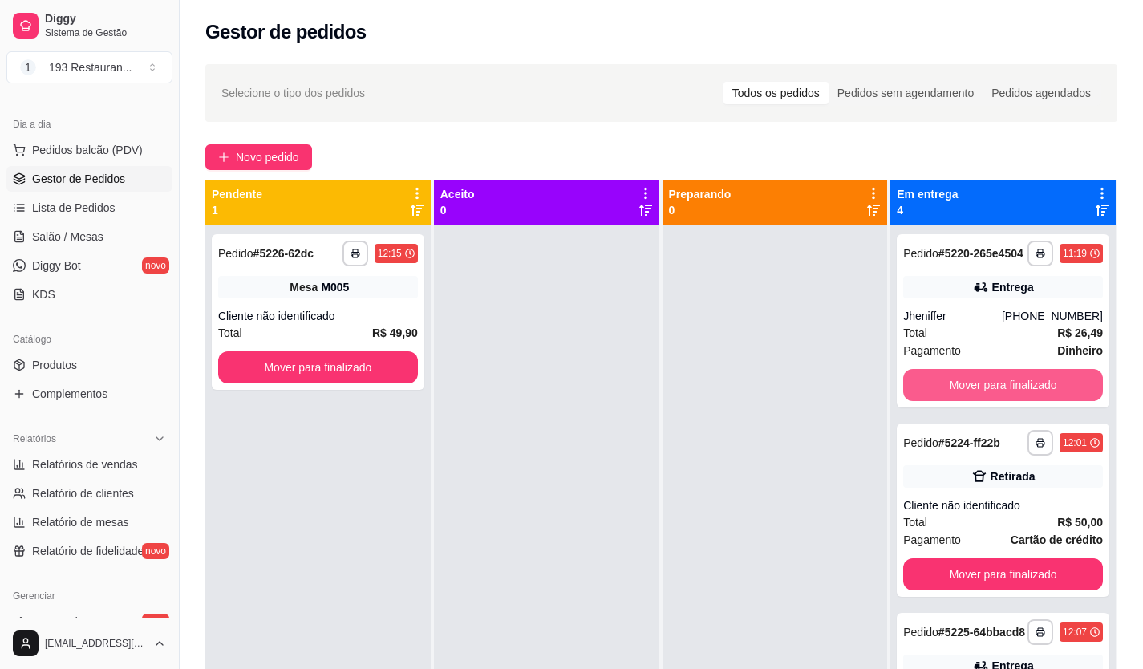
click at [951, 396] on button "Mover para finalizado" at bounding box center [1003, 385] width 200 height 32
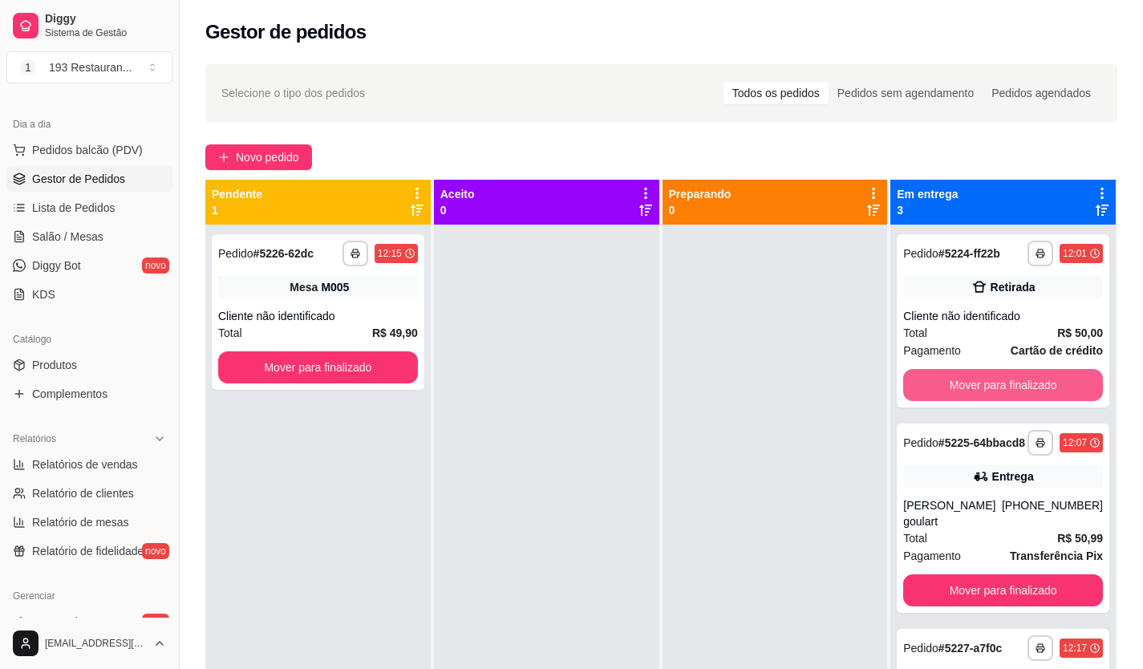
click at [951, 396] on button "Mover para finalizado" at bounding box center [1003, 385] width 200 height 32
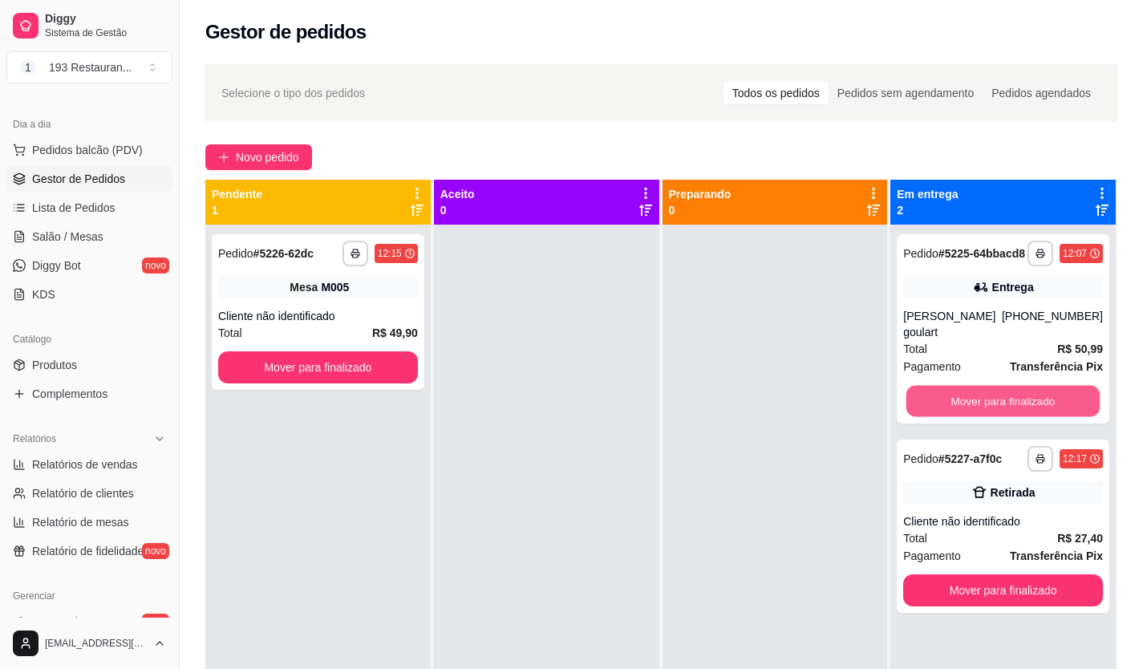
click at [951, 396] on button "Mover para finalizado" at bounding box center [1002, 401] width 193 height 31
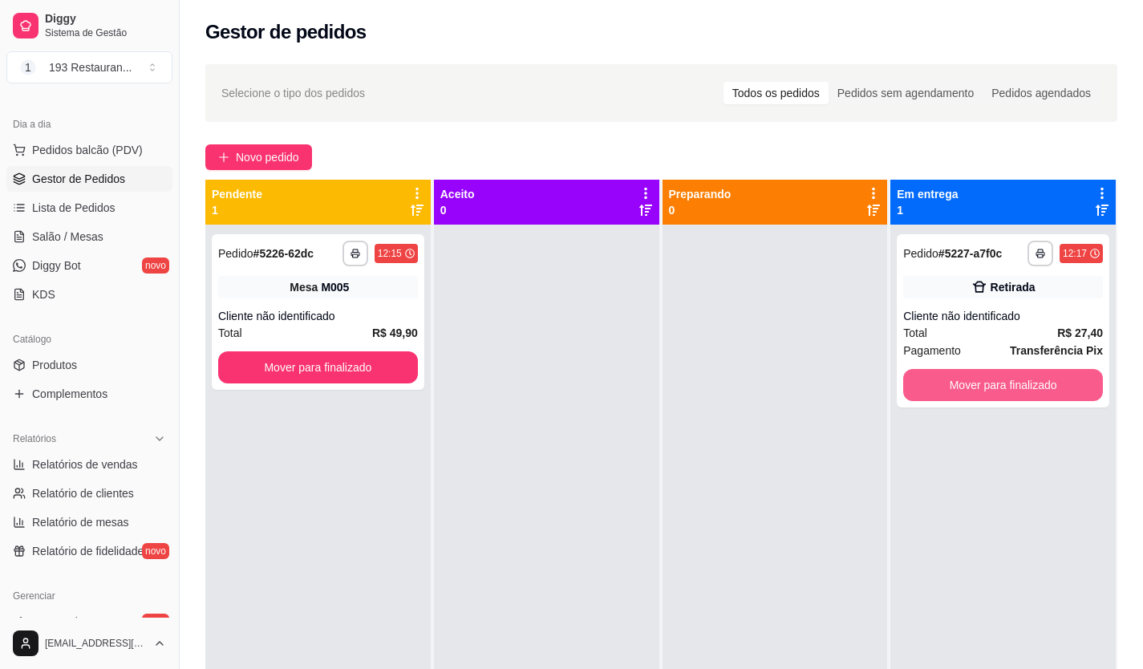
click at [951, 396] on button "Mover para finalizado" at bounding box center [1003, 385] width 200 height 32
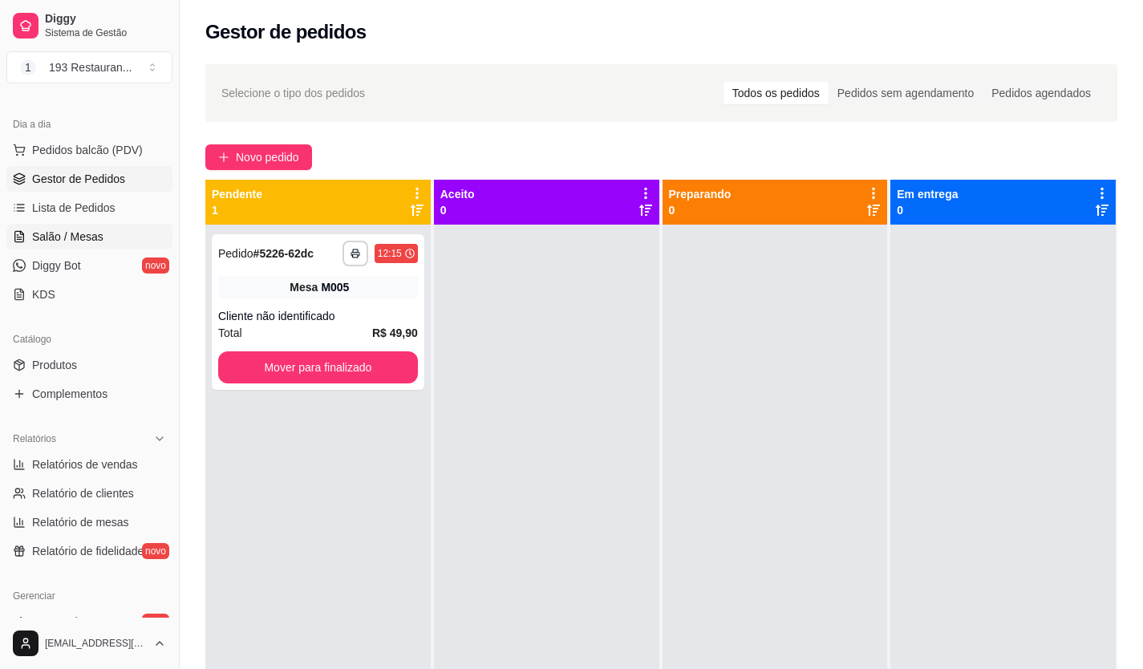
click at [77, 241] on span "Salão / Mesas" at bounding box center [67, 237] width 71 height 16
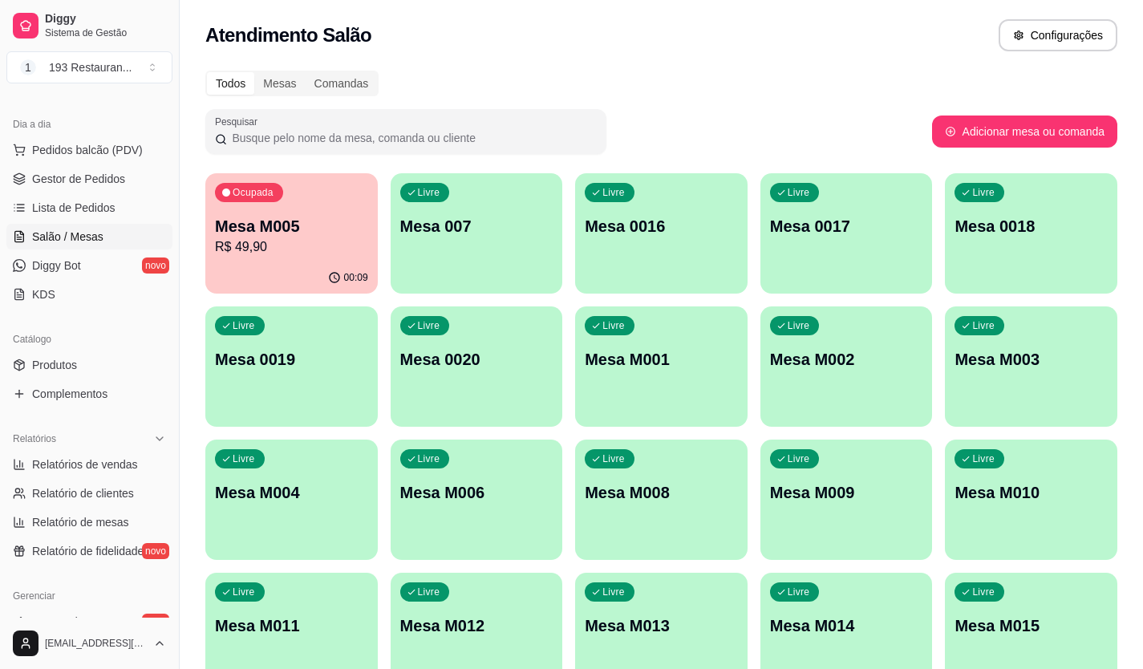
click at [1024, 509] on div "Livre Mesa M010" at bounding box center [1031, 490] width 172 height 101
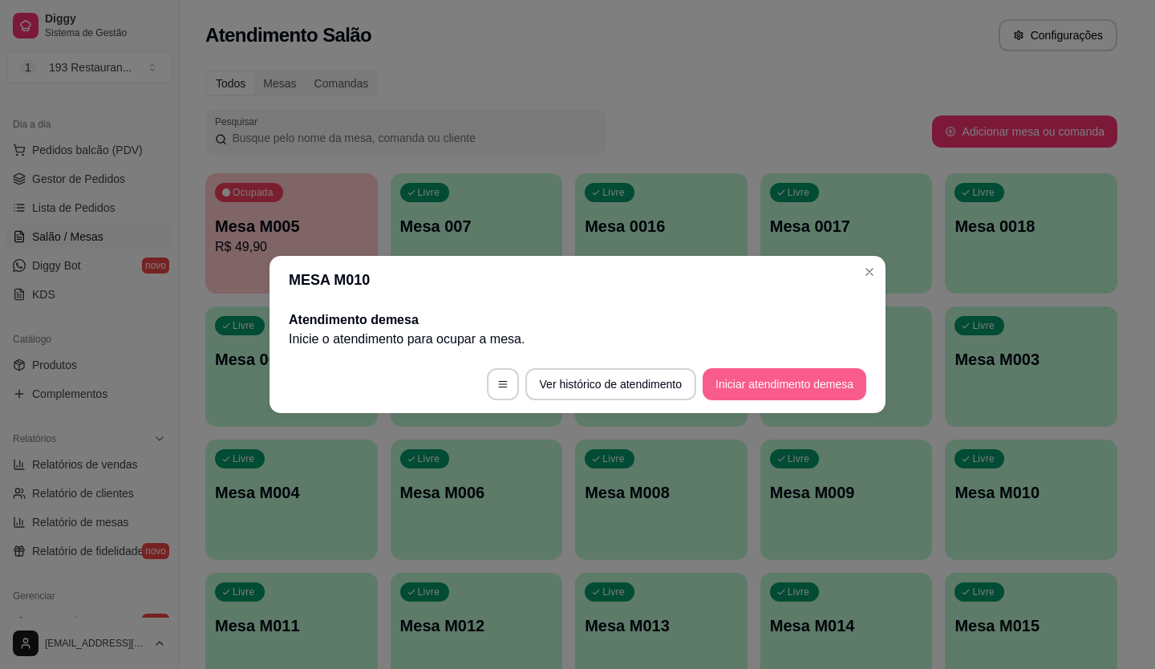
click at [793, 399] on button "Iniciar atendimento de mesa" at bounding box center [785, 384] width 164 height 32
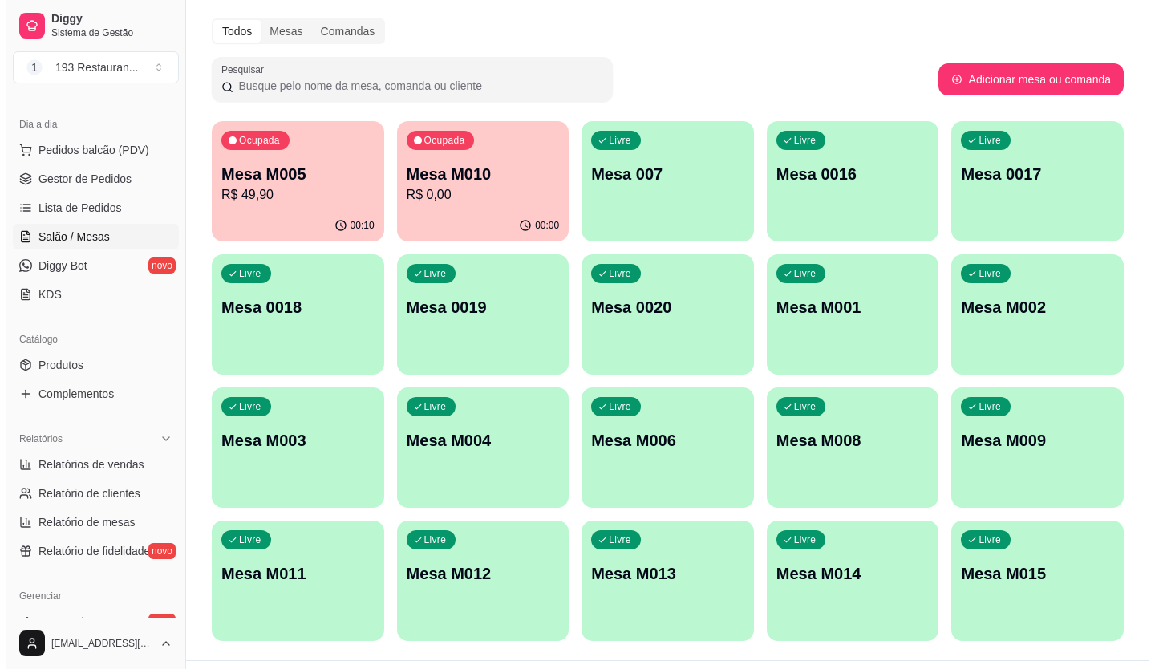
scroll to position [80, 0]
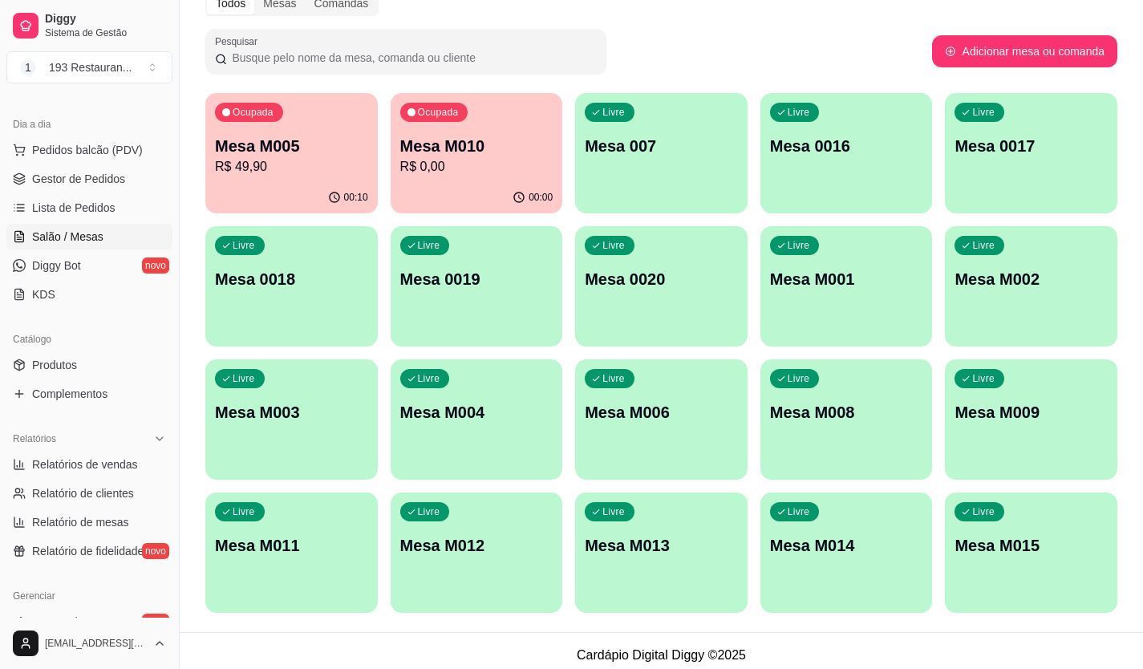
click at [510, 150] on p "Mesa M010" at bounding box center [476, 146] width 153 height 22
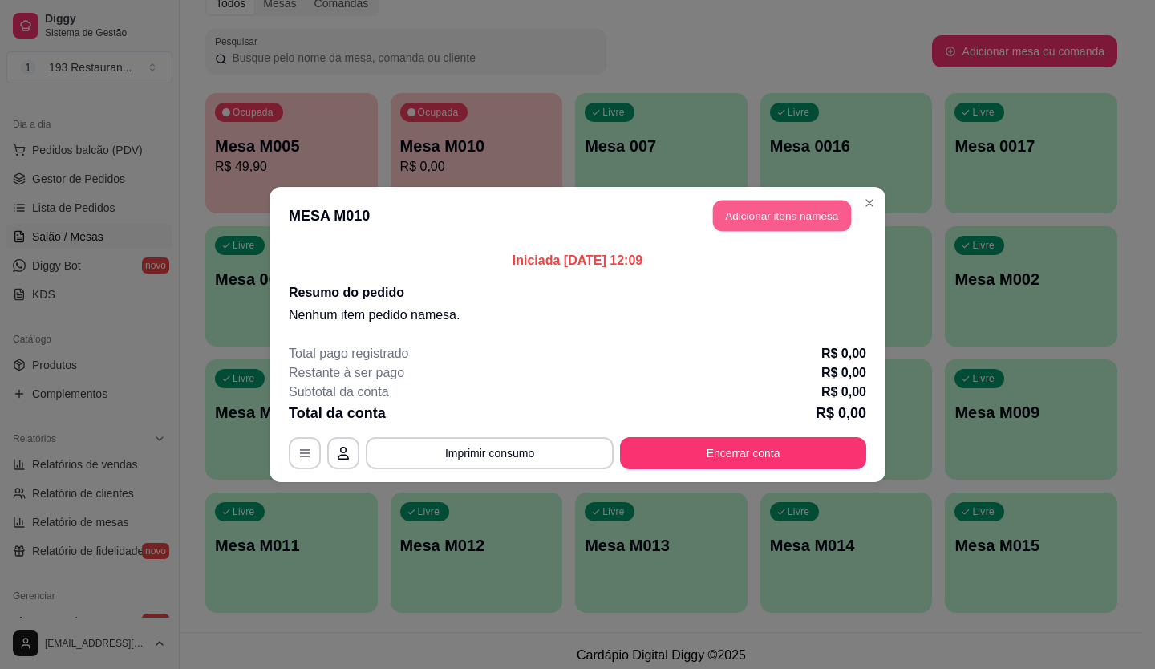
click at [807, 215] on button "Adicionar itens na mesa" at bounding box center [782, 216] width 138 height 31
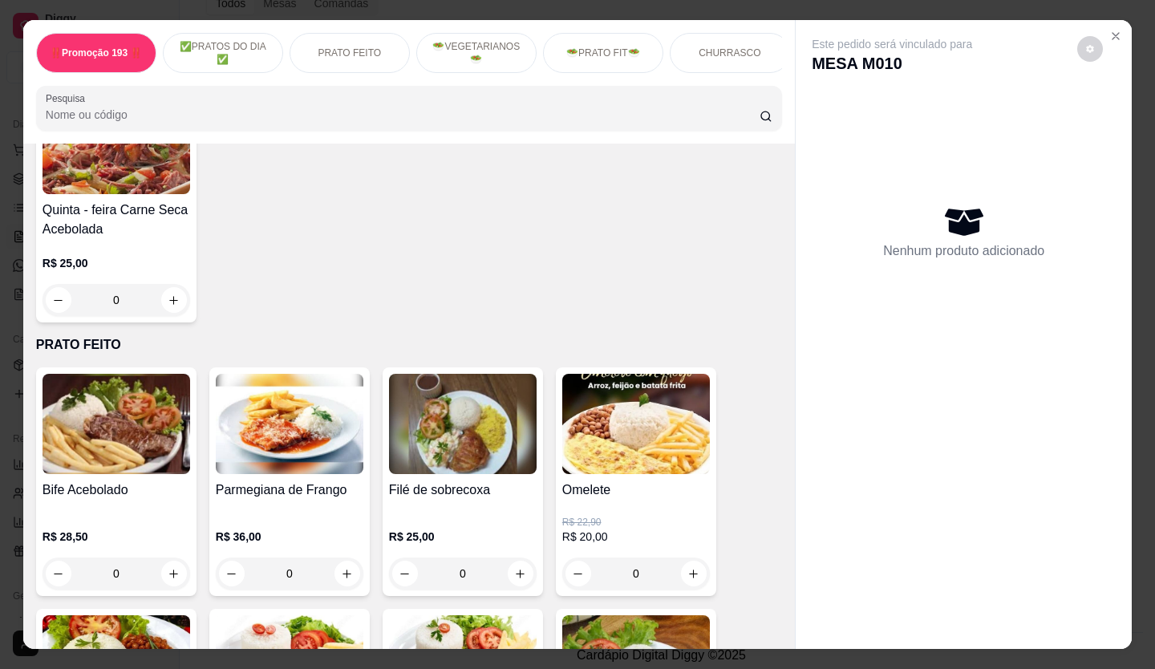
scroll to position [481, 0]
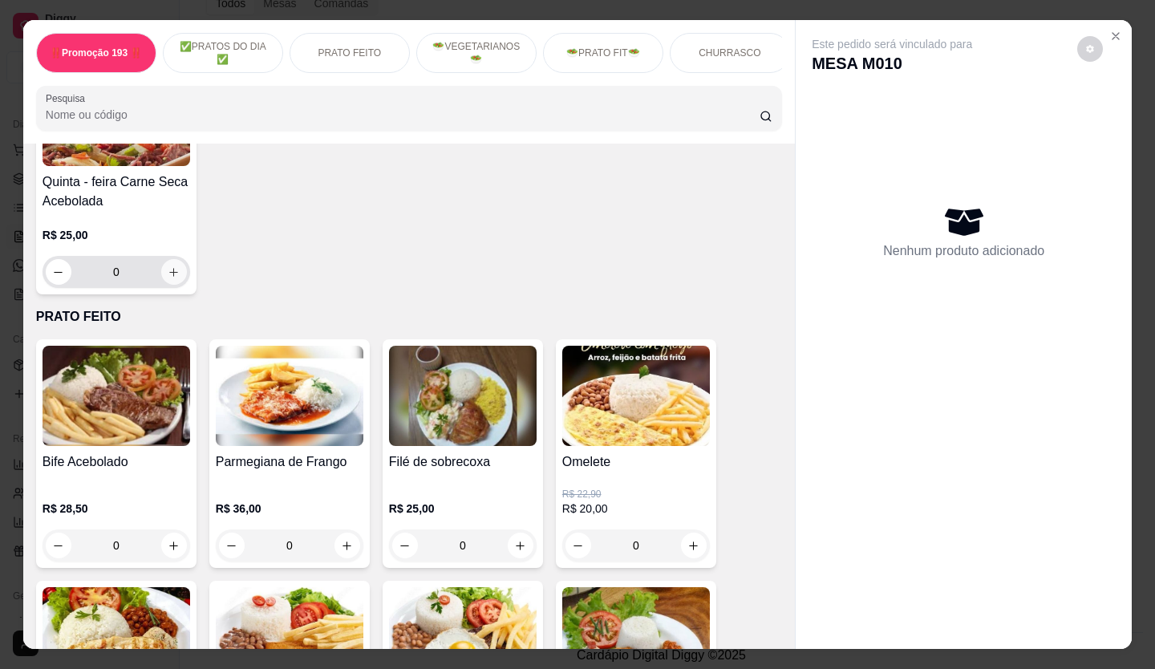
click at [161, 270] on button "increase-product-quantity" at bounding box center [174, 272] width 26 height 26
type input "1"
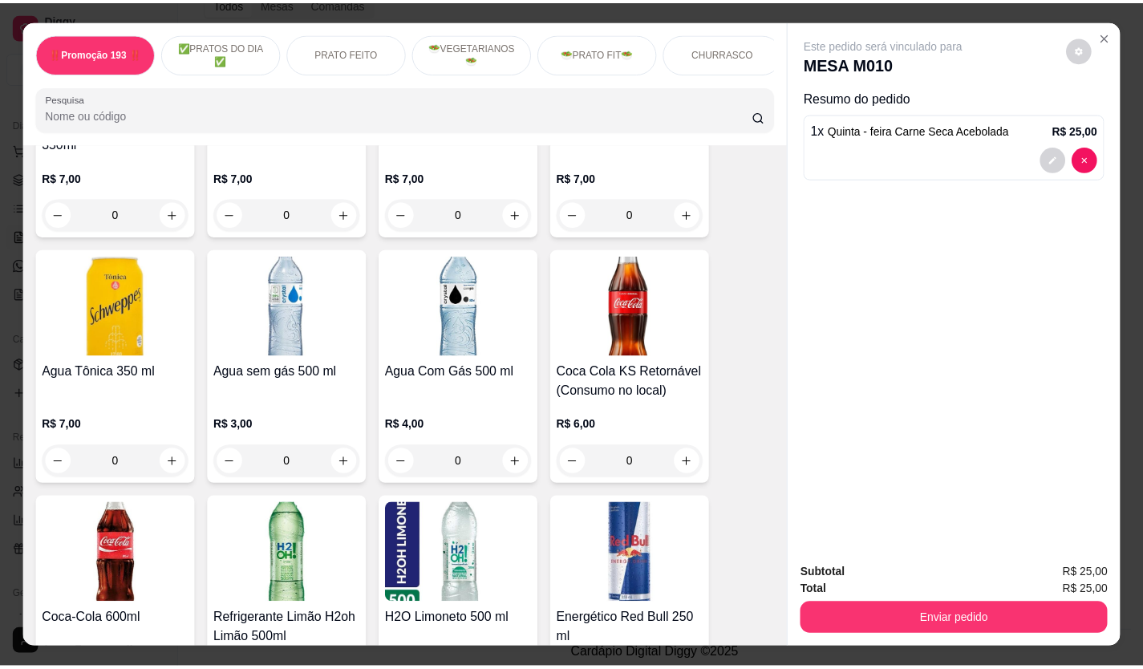
scroll to position [3931, 0]
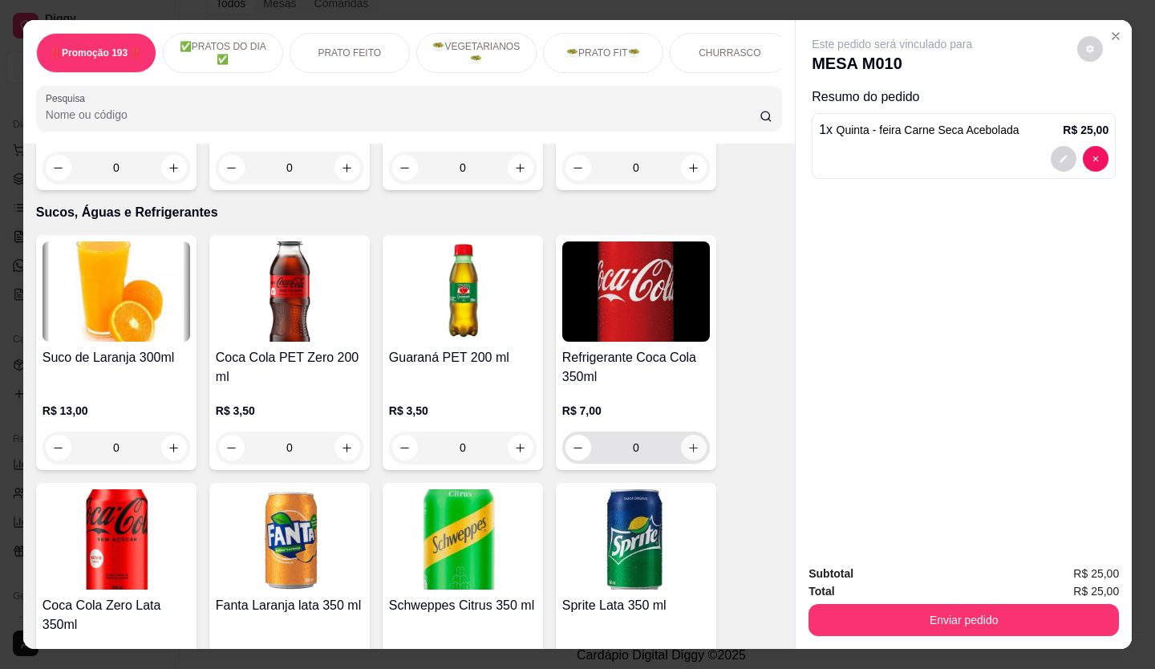
click at [690, 442] on icon "increase-product-quantity" at bounding box center [693, 448] width 12 height 12
type input "1"
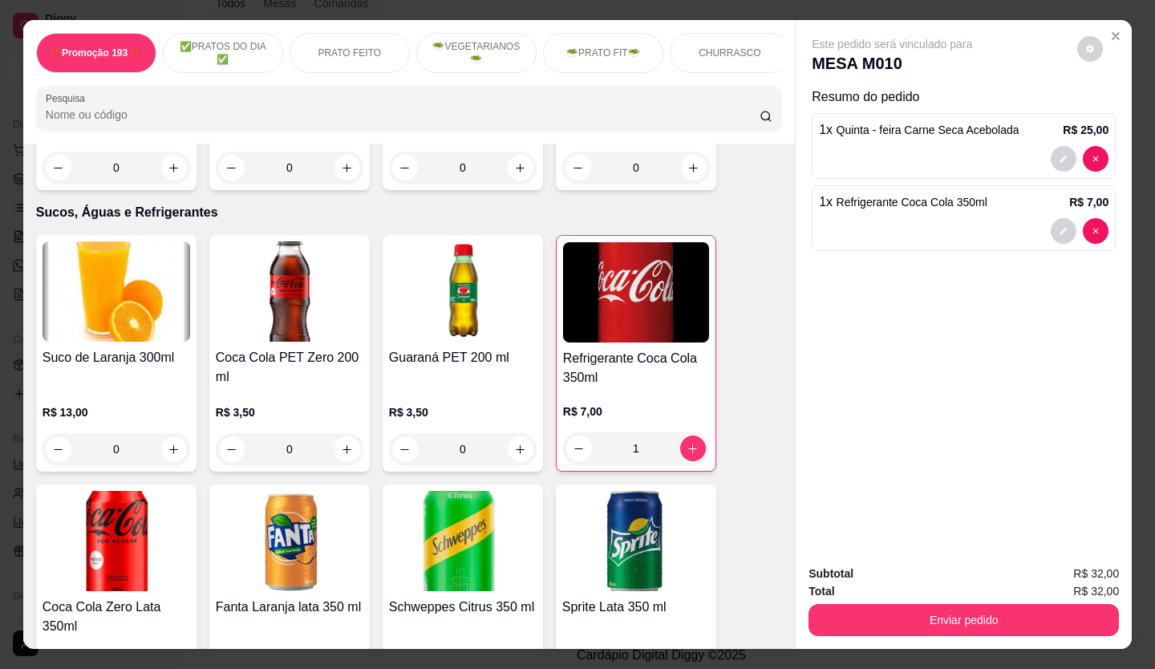
click at [867, 631] on div "Subtotal R$ 32,00 Total R$ 32,00 Enviar pedido" at bounding box center [964, 600] width 336 height 97
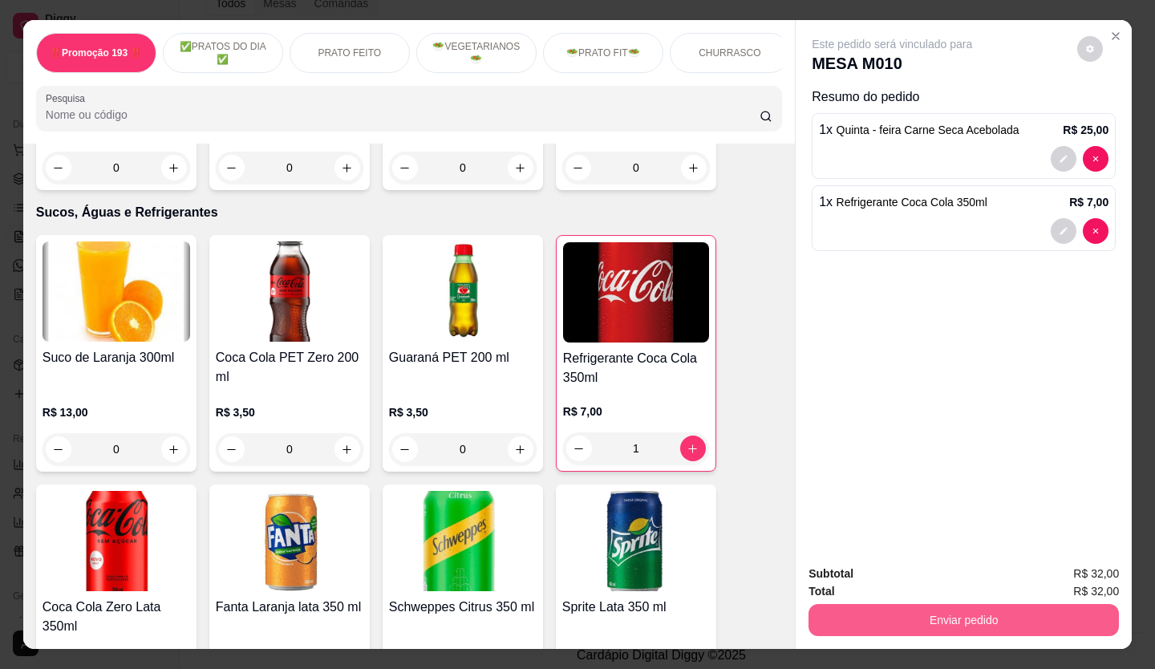
click at [874, 615] on button "Enviar pedido" at bounding box center [964, 620] width 310 height 32
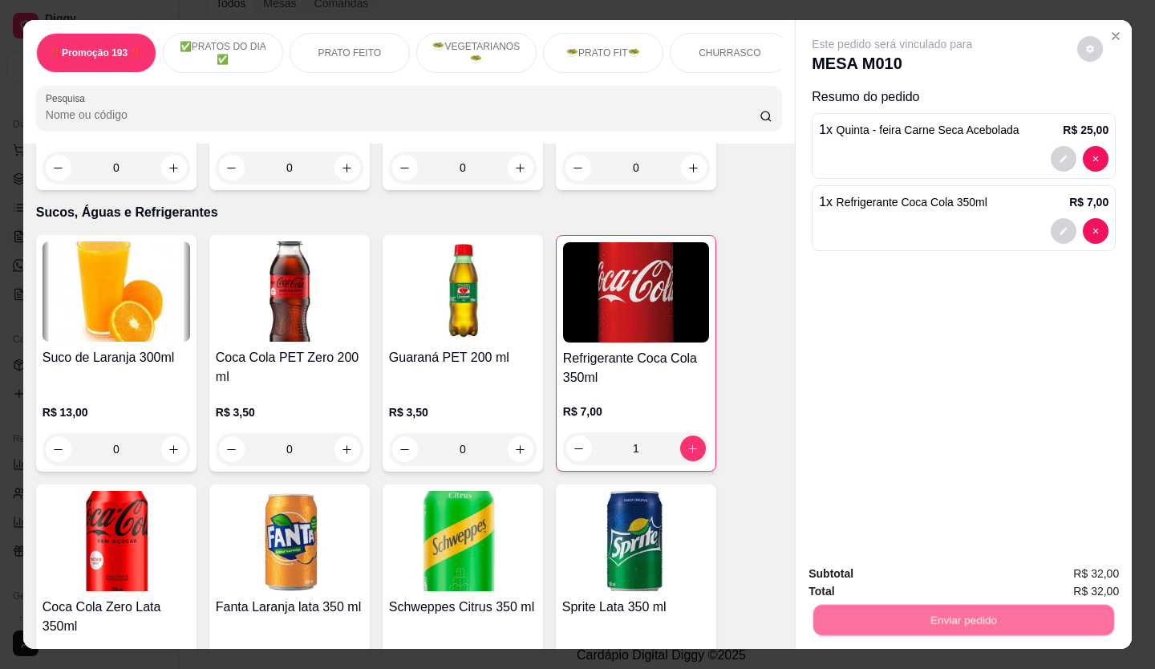
click at [895, 563] on button "Não registrar e enviar pedido" at bounding box center [910, 574] width 167 height 30
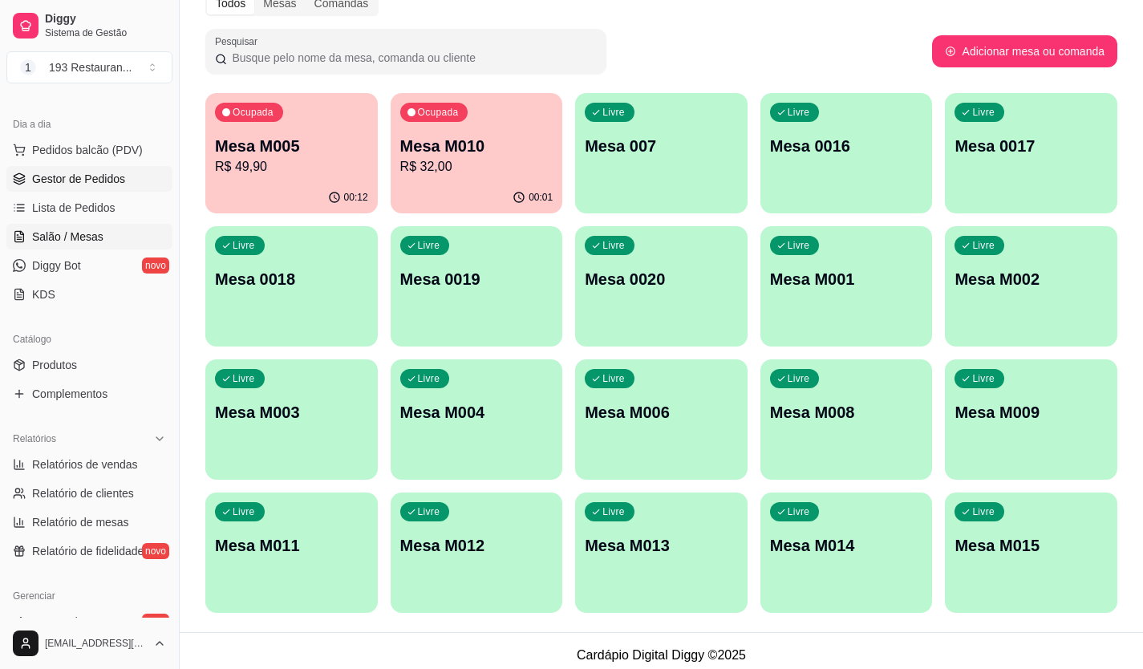
click at [97, 169] on link "Gestor de Pedidos" at bounding box center [89, 179] width 166 height 26
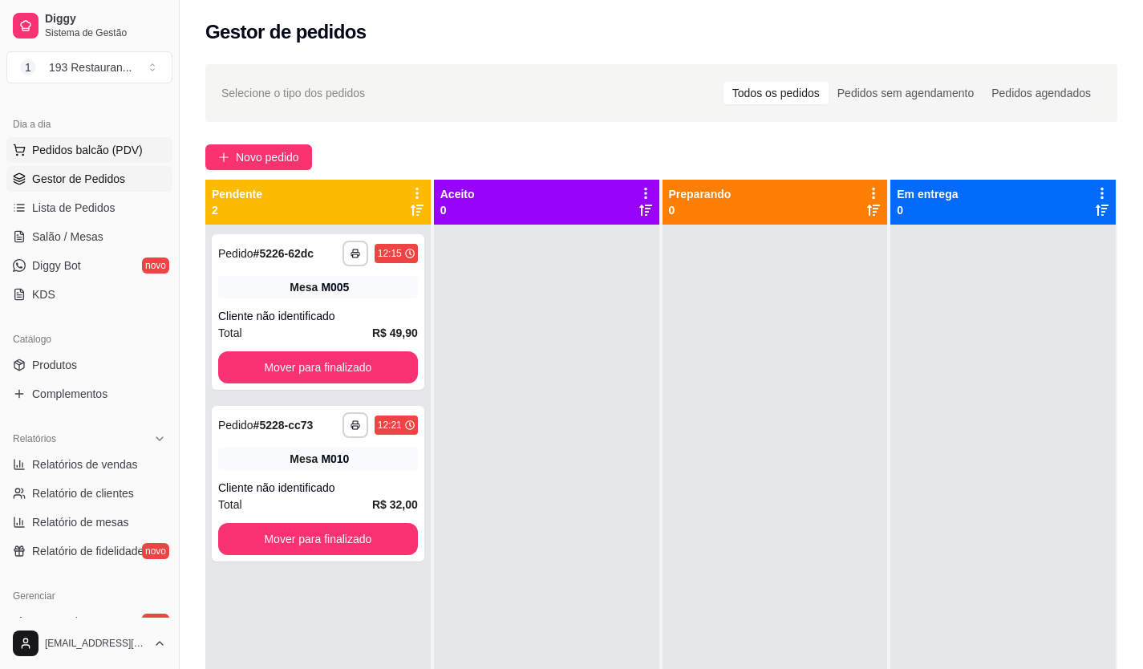
click at [68, 154] on span "Pedidos balcão (PDV)" at bounding box center [87, 150] width 111 height 16
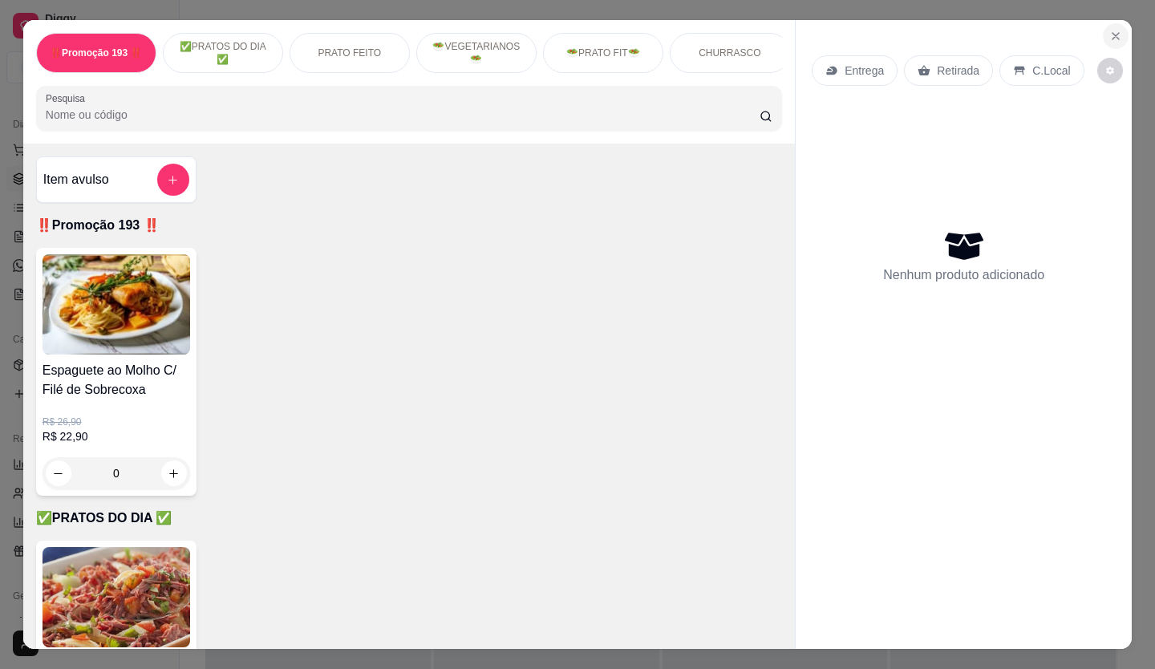
click at [1103, 36] on button "Close" at bounding box center [1116, 36] width 26 height 26
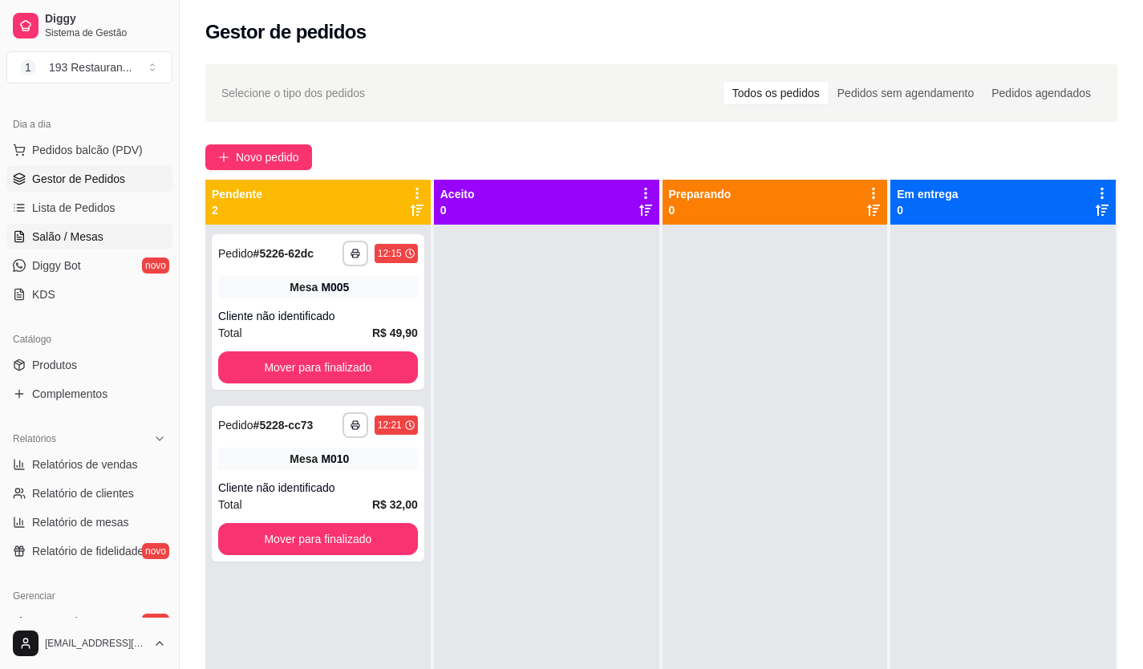
click at [100, 231] on span "Salão / Mesas" at bounding box center [67, 237] width 71 height 16
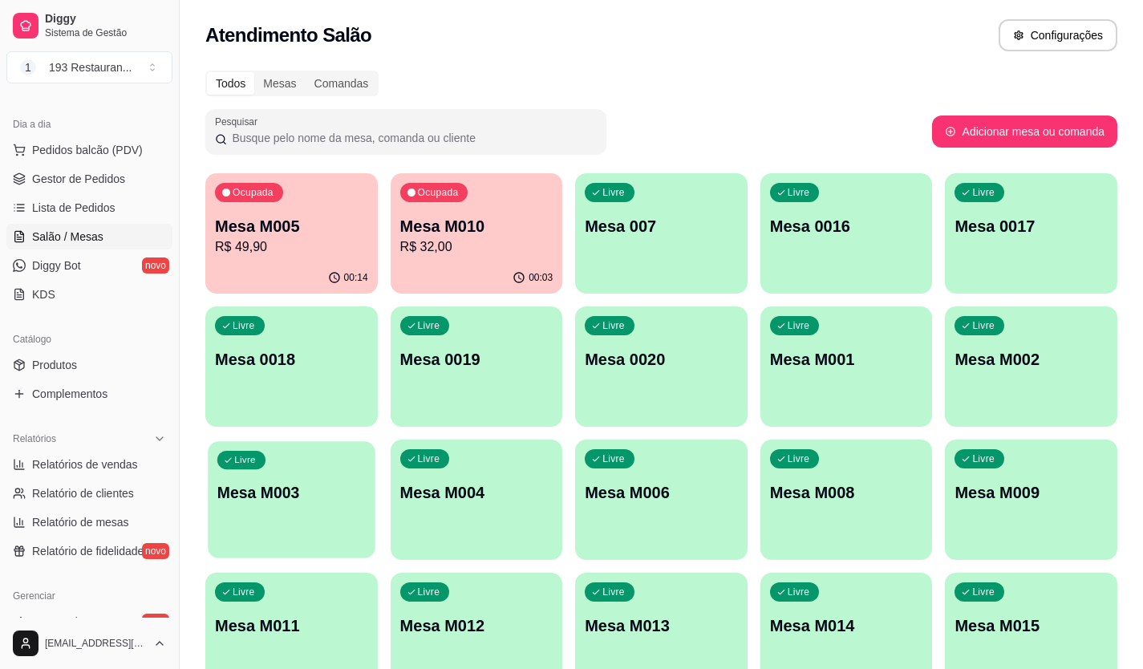
click at [339, 502] on p "Mesa M003" at bounding box center [291, 493] width 148 height 22
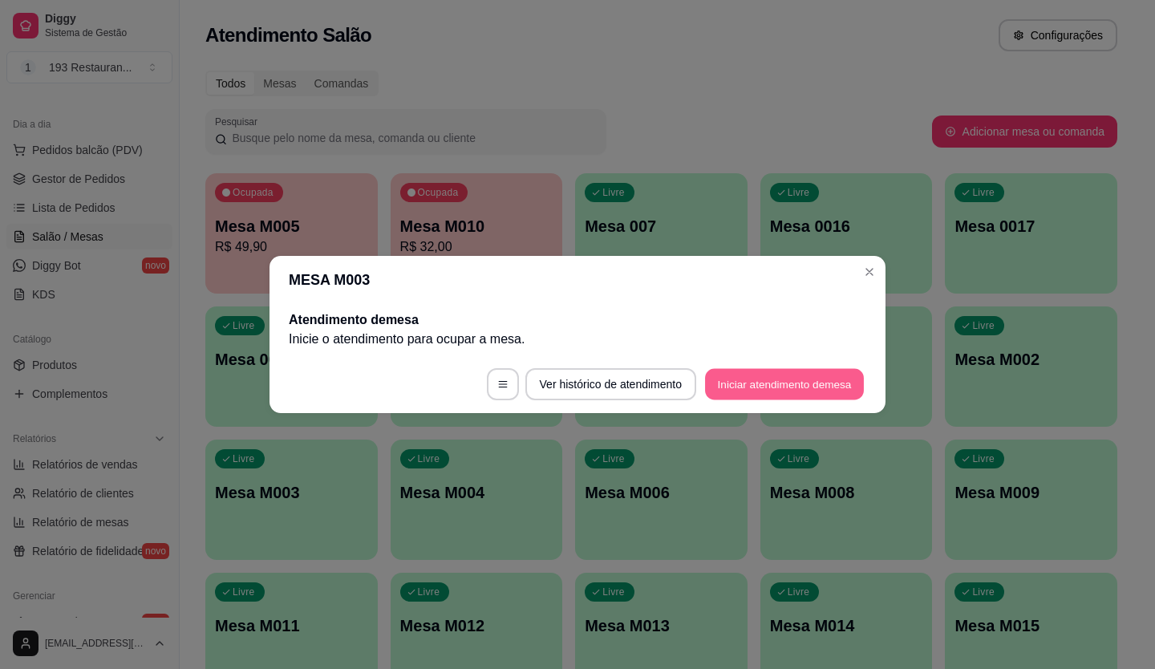
click at [736, 380] on button "Iniciar atendimento de mesa" at bounding box center [784, 384] width 159 height 31
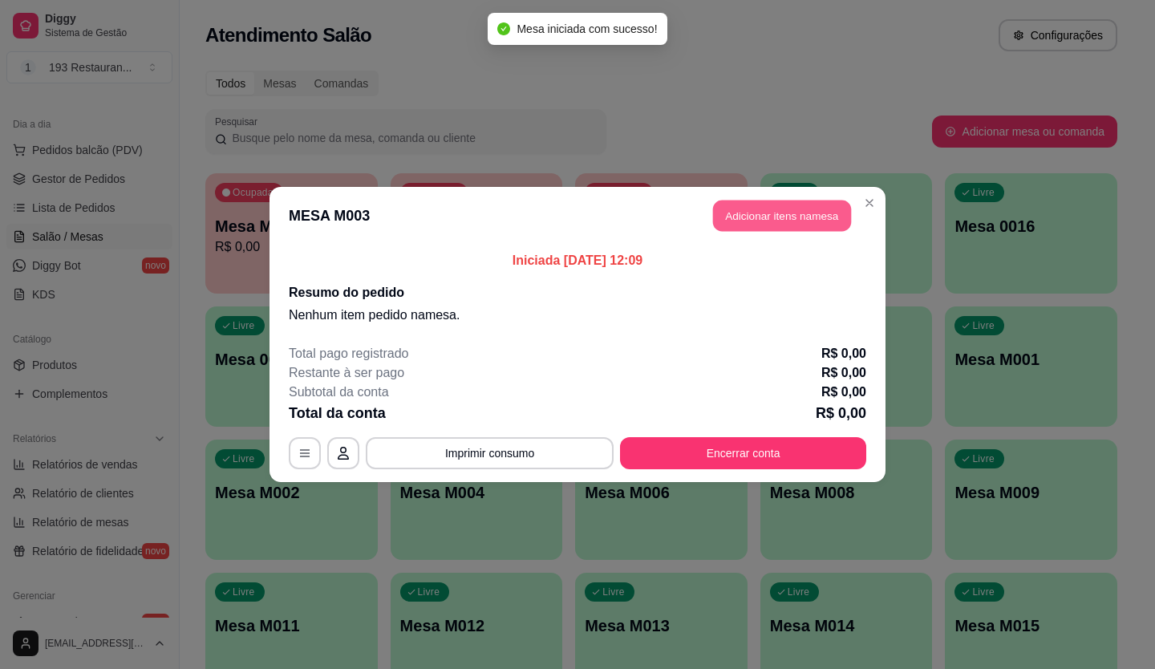
click at [785, 223] on button "Adicionar itens na mesa" at bounding box center [782, 216] width 138 height 31
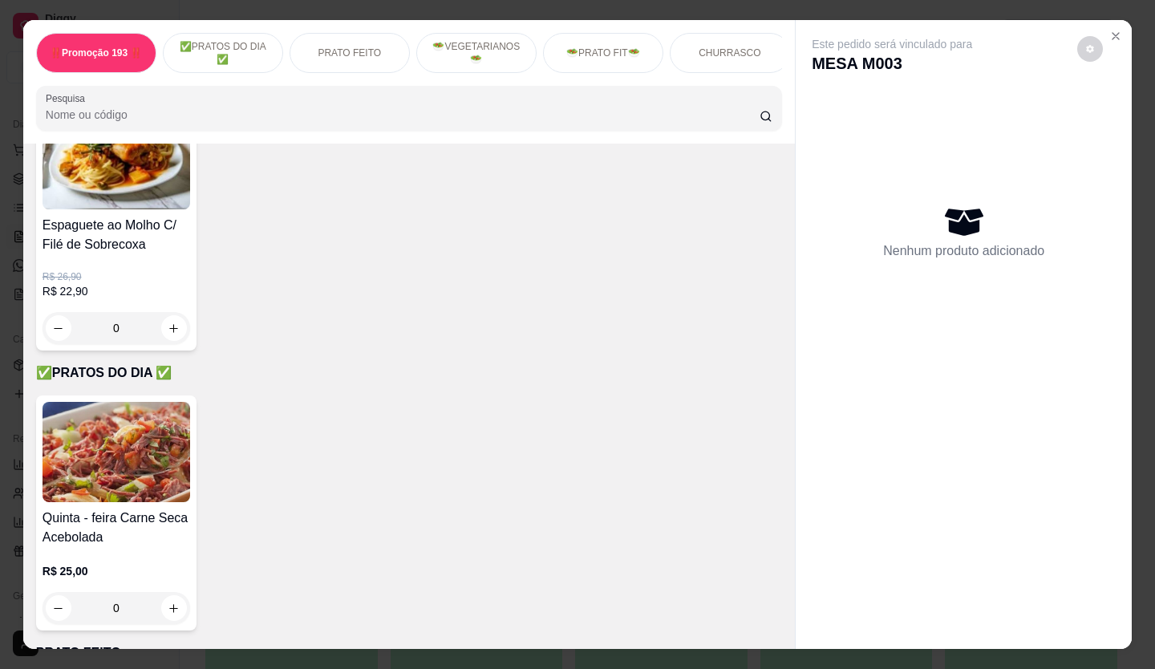
scroll to position [241, 0]
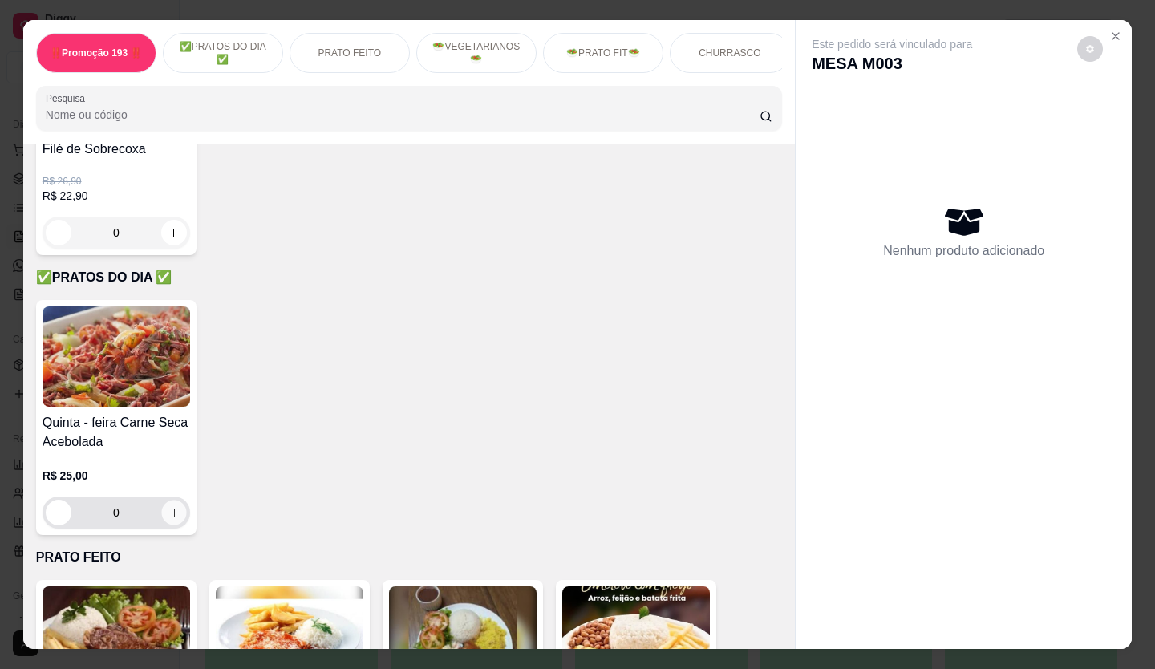
click at [172, 519] on icon "increase-product-quantity" at bounding box center [174, 513] width 12 height 12
type input "1"
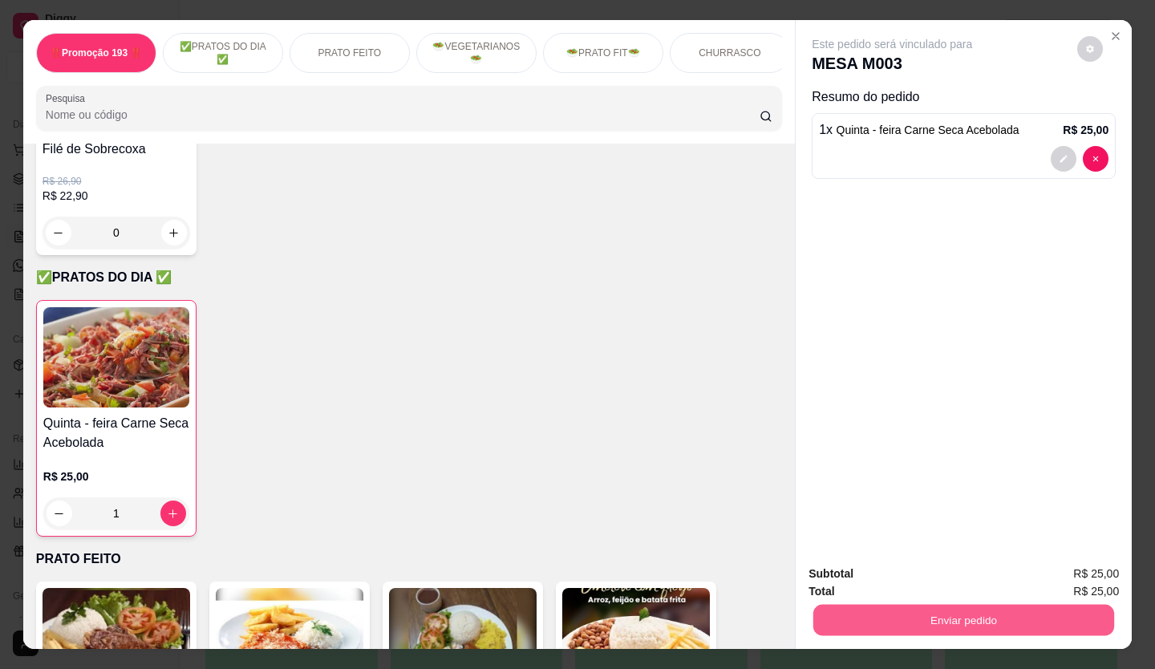
click at [967, 612] on button "Enviar pedido" at bounding box center [963, 620] width 301 height 31
click at [965, 570] on button "Não registrar e enviar pedido" at bounding box center [910, 574] width 167 height 30
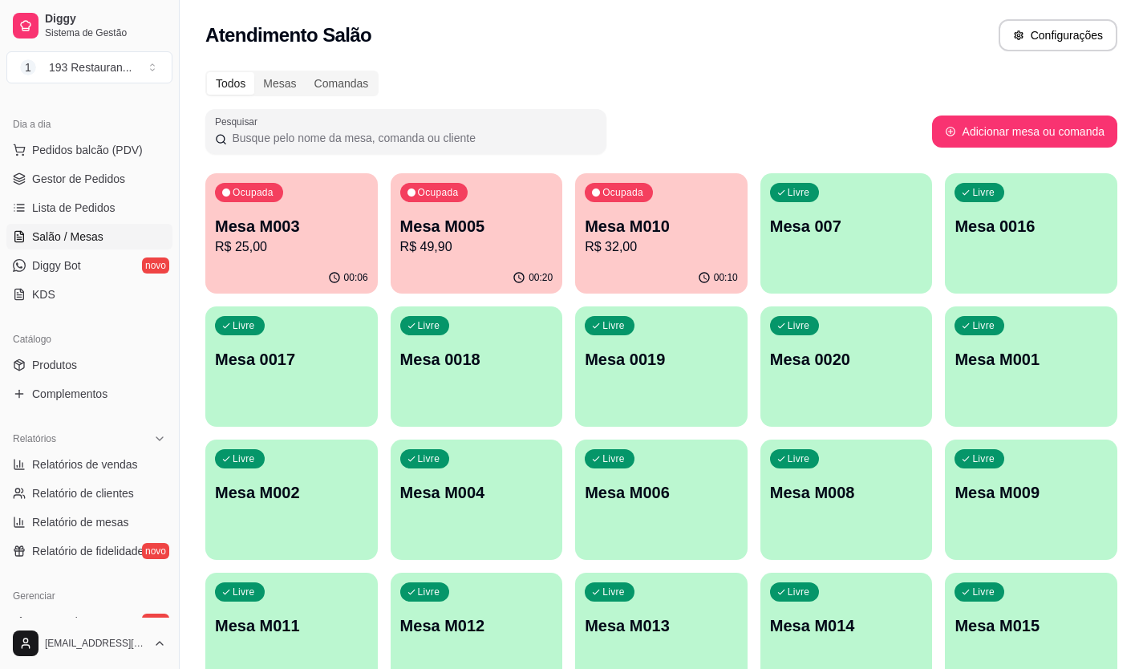
click at [419, 248] on p "R$ 49,90" at bounding box center [476, 246] width 153 height 19
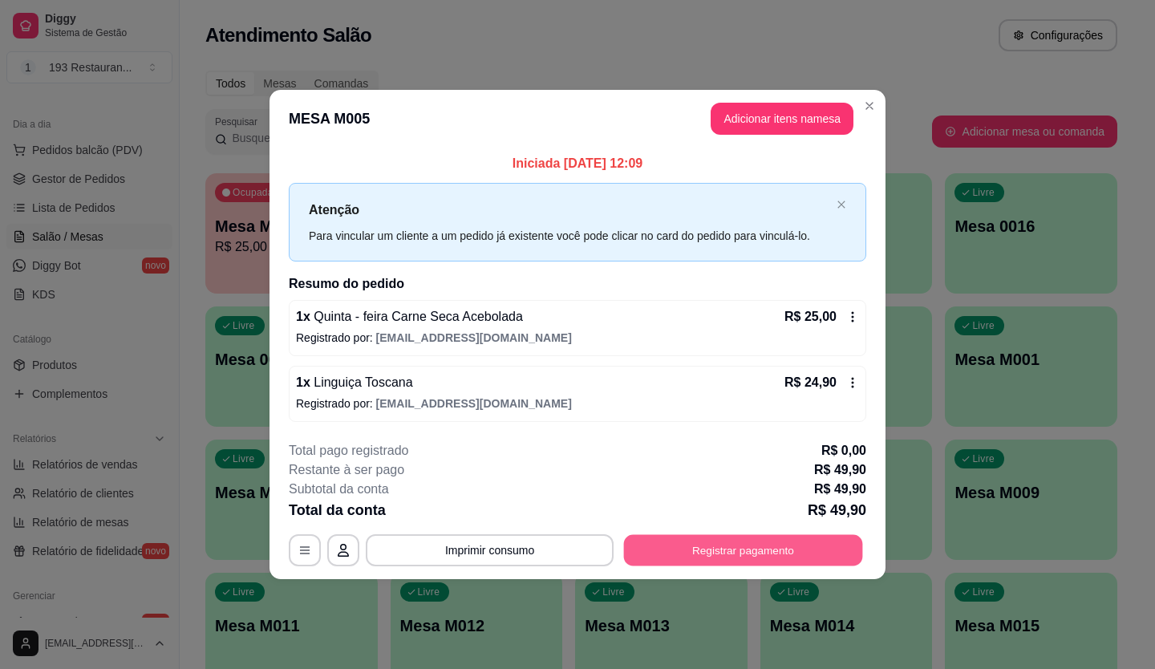
click at [728, 545] on button "Registrar pagamento" at bounding box center [743, 549] width 239 height 31
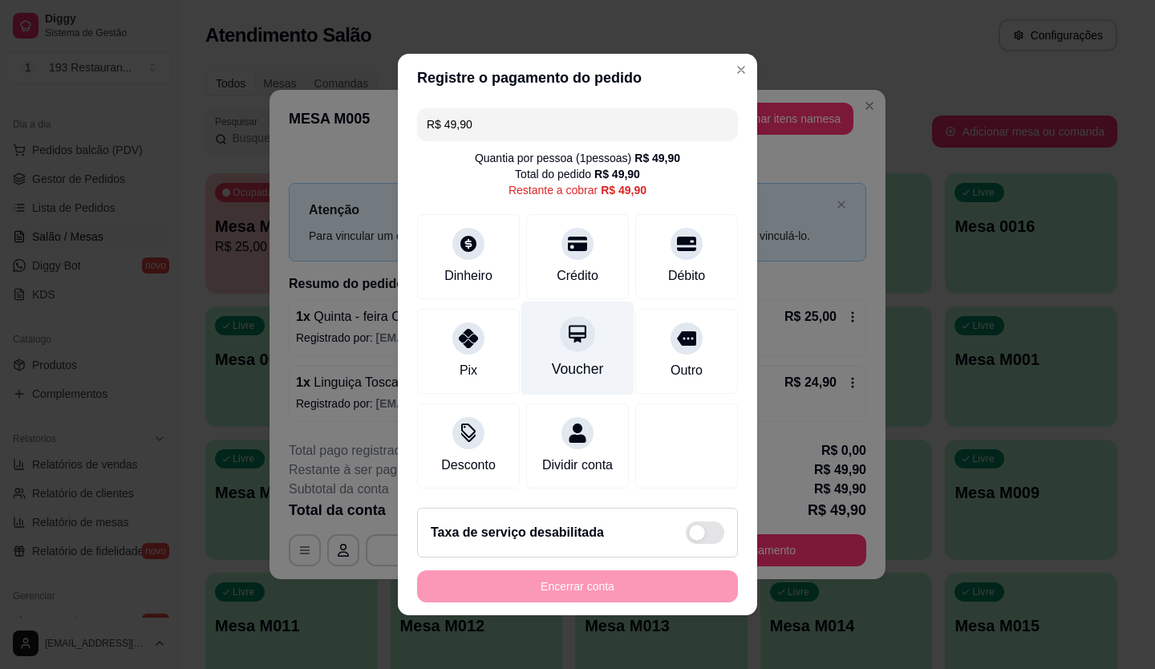
click at [586, 331] on div "Voucher" at bounding box center [577, 349] width 113 height 94
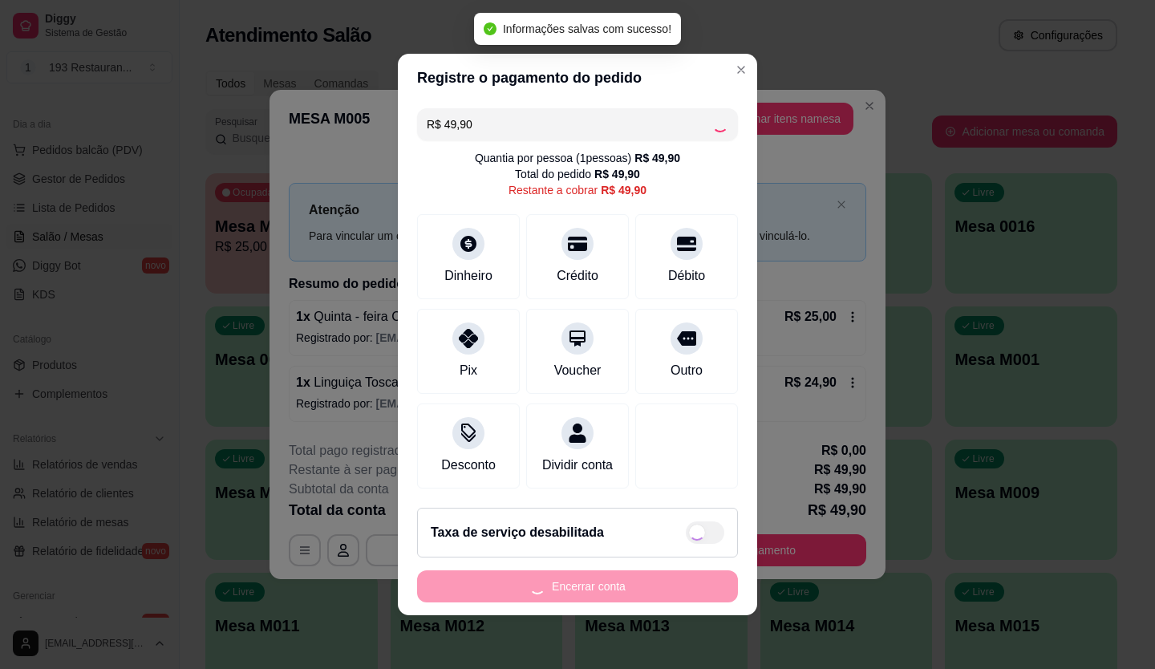
type input "R$ 0,00"
click at [586, 595] on button "Encerrar conta" at bounding box center [577, 586] width 321 height 32
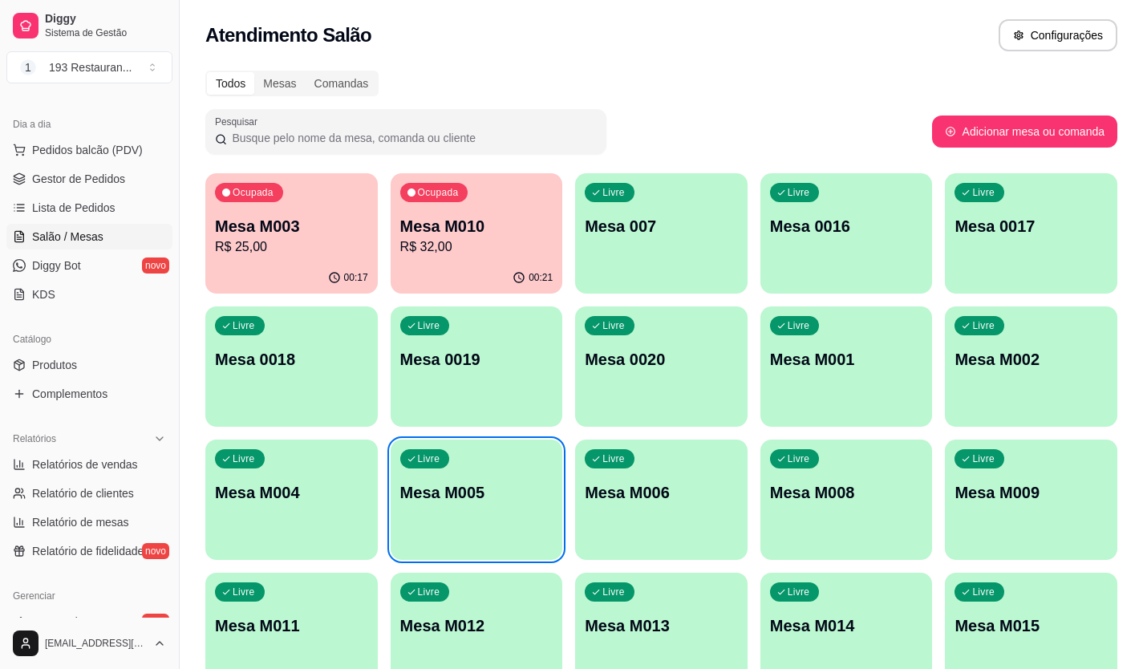
click at [500, 195] on div "Ocupada Mesa M010 R$ 32,00" at bounding box center [477, 217] width 172 height 89
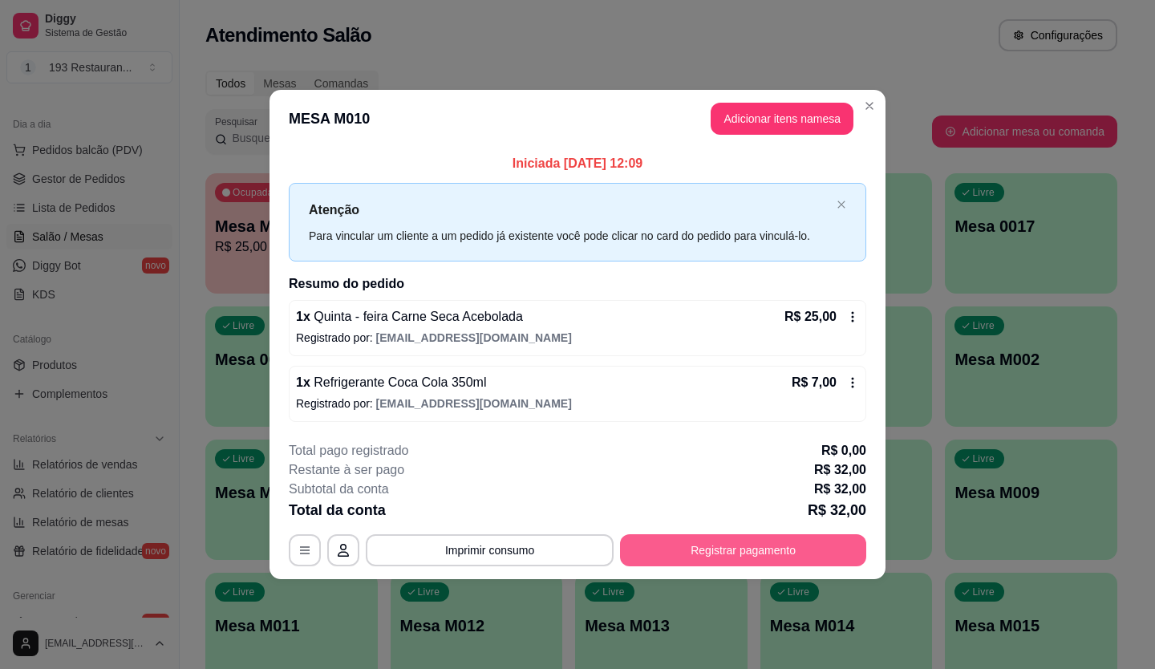
click at [671, 553] on button "Registrar pagamento" at bounding box center [743, 550] width 246 height 32
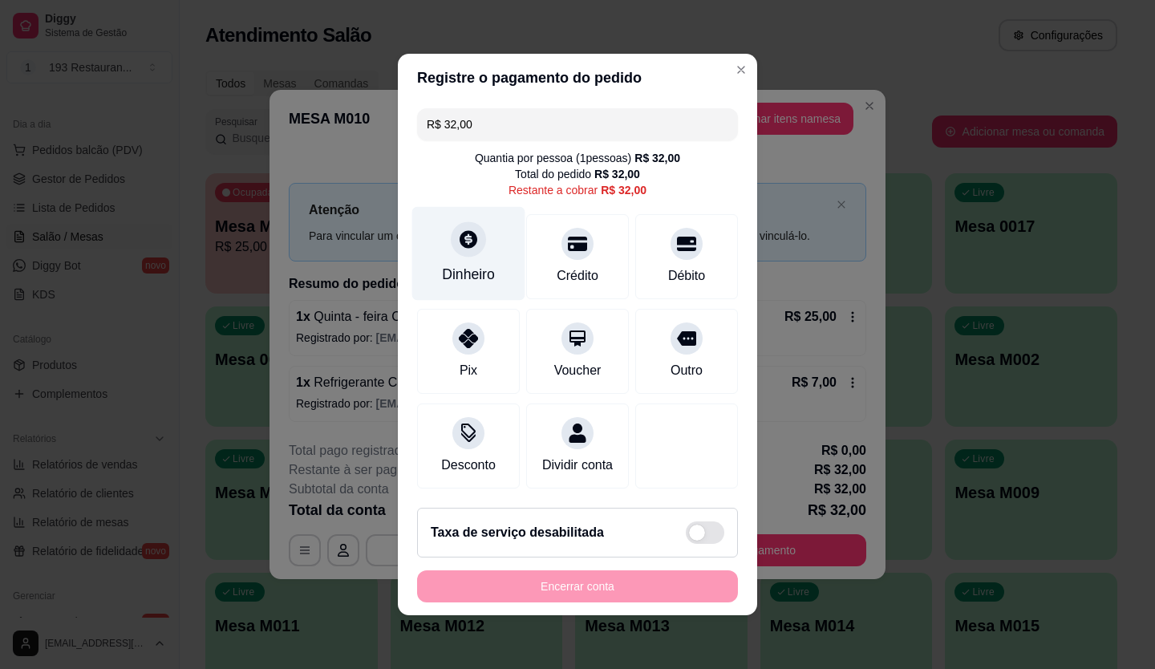
click at [471, 238] on div at bounding box center [468, 238] width 35 height 35
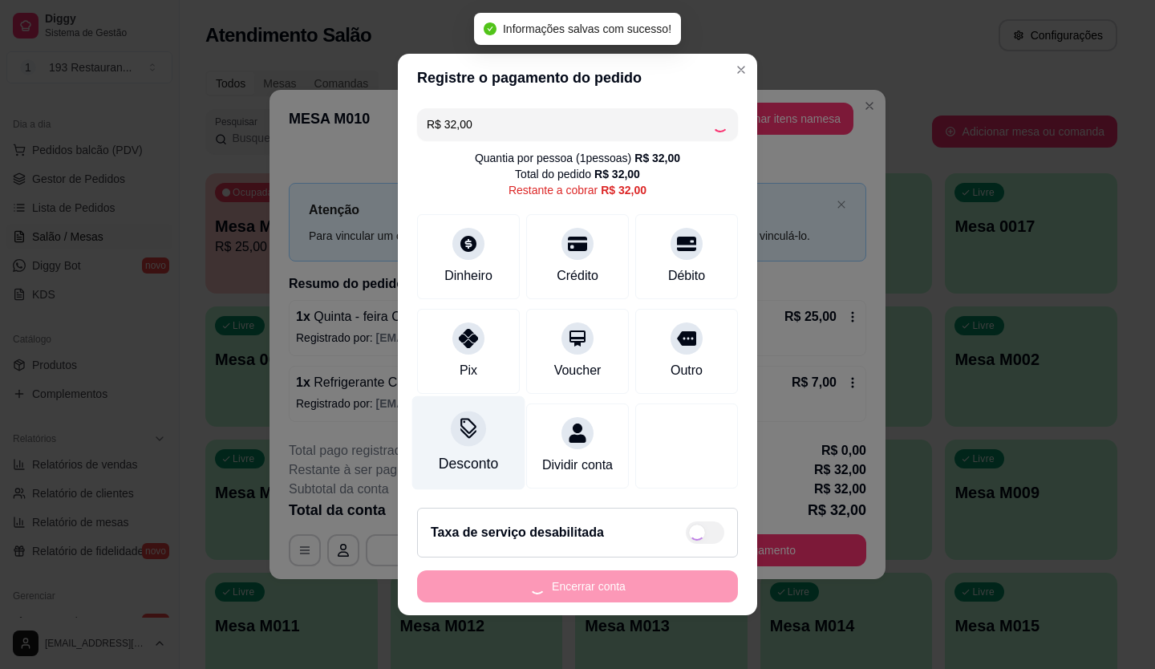
type input "R$ 0,00"
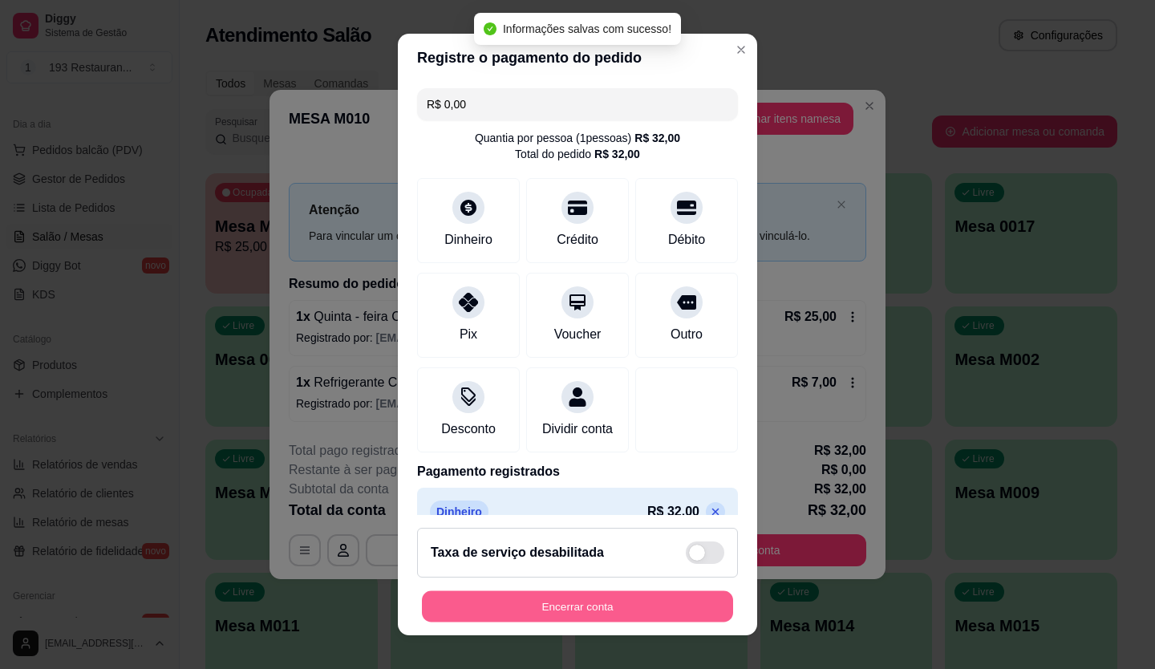
click at [651, 618] on button "Encerrar conta" at bounding box center [577, 606] width 311 height 31
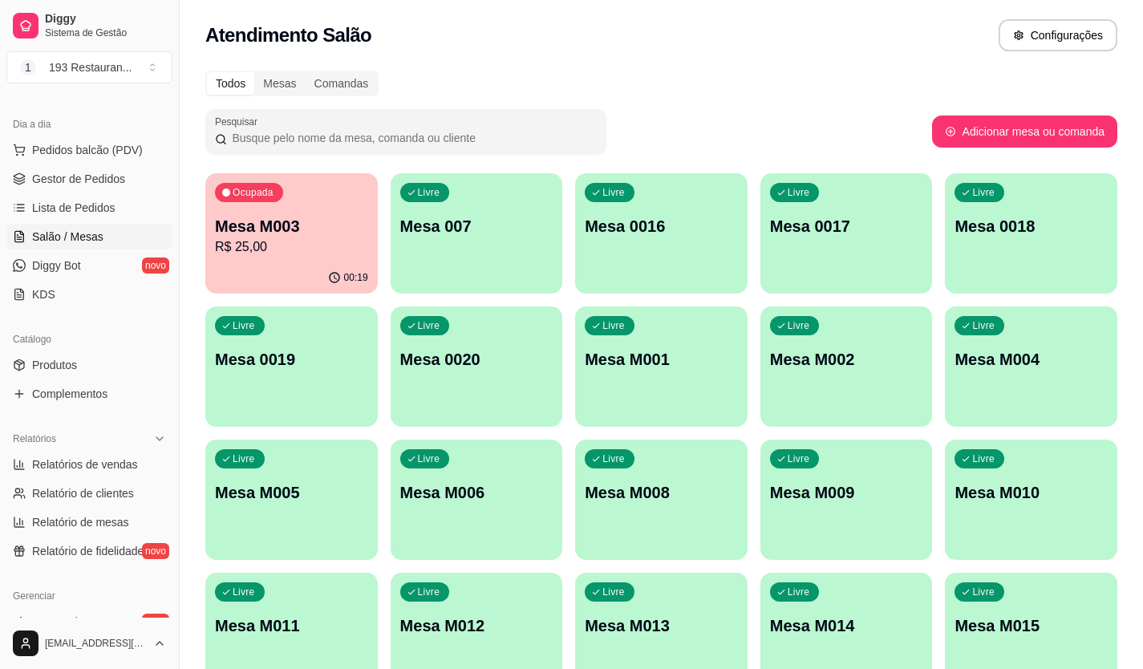
click at [229, 282] on div "00:19" at bounding box center [291, 277] width 172 height 31
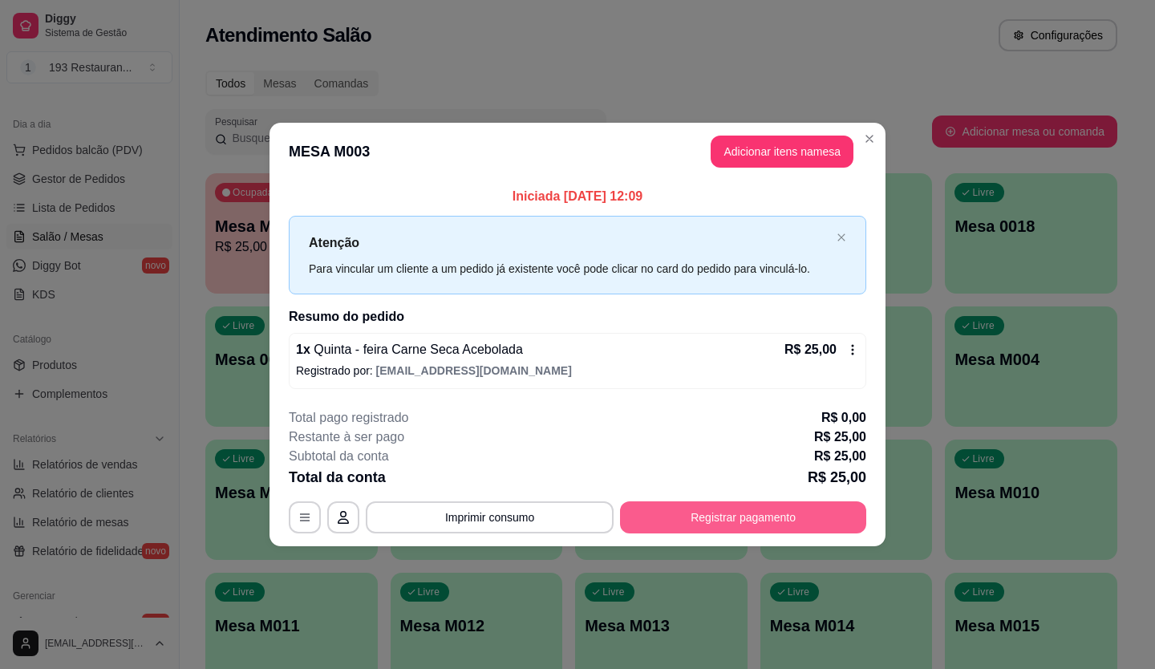
click at [746, 518] on button "Registrar pagamento" at bounding box center [743, 517] width 246 height 32
click at [651, 235] on div "Débito" at bounding box center [687, 254] width 113 height 94
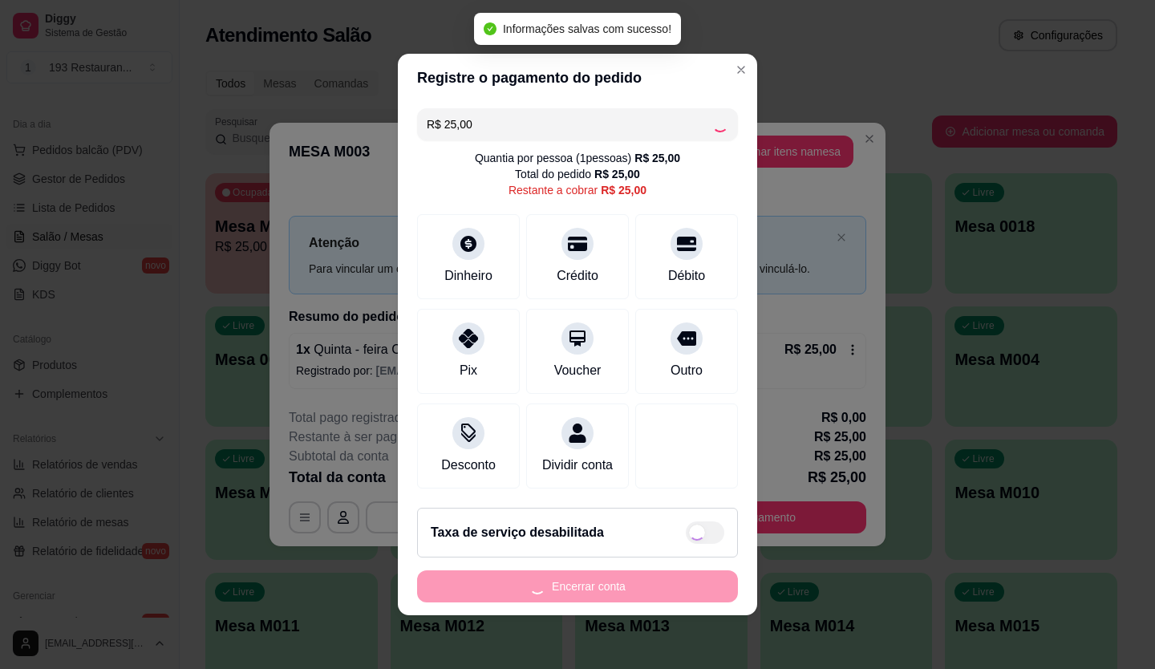
type input "R$ 0,00"
click at [562, 615] on footer "Taxa de serviço desabilitada Encerrar conta" at bounding box center [577, 555] width 359 height 120
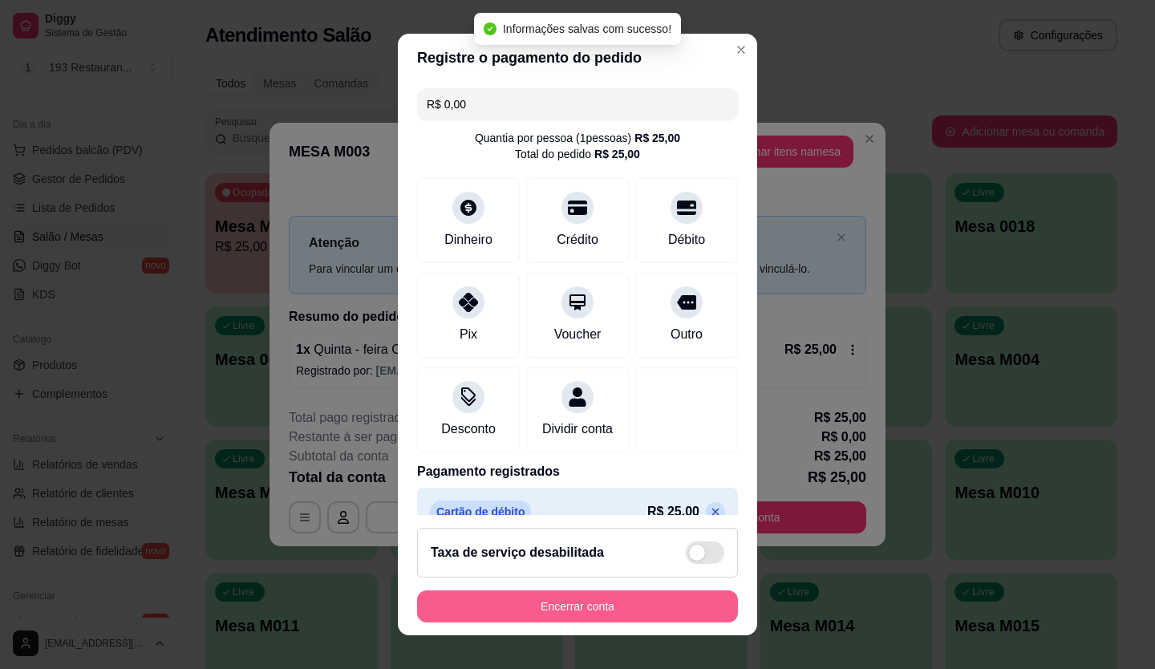
click at [562, 618] on button "Encerrar conta" at bounding box center [577, 606] width 321 height 32
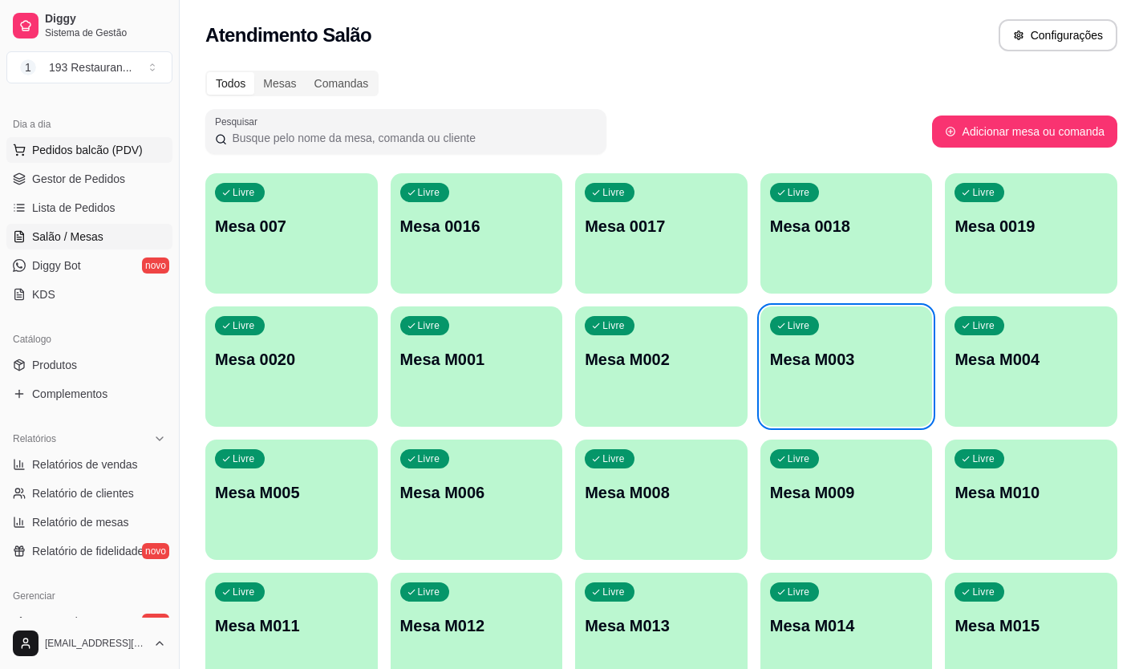
click at [87, 156] on span "Pedidos balcão (PDV)" at bounding box center [87, 150] width 111 height 16
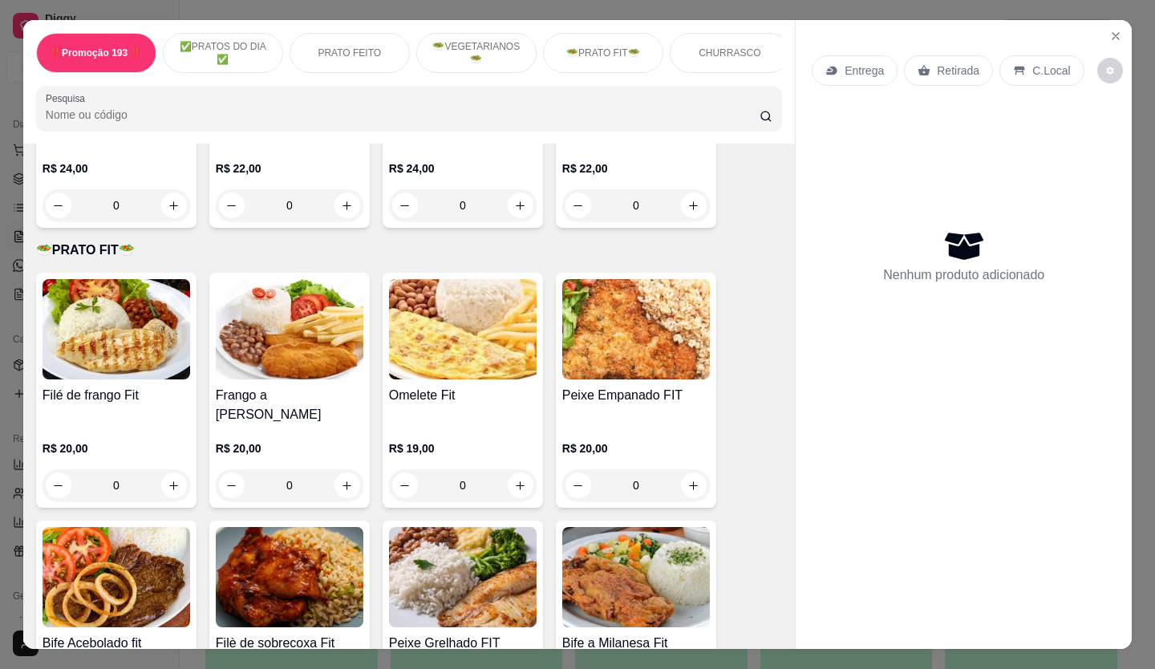
scroll to position [2487, 0]
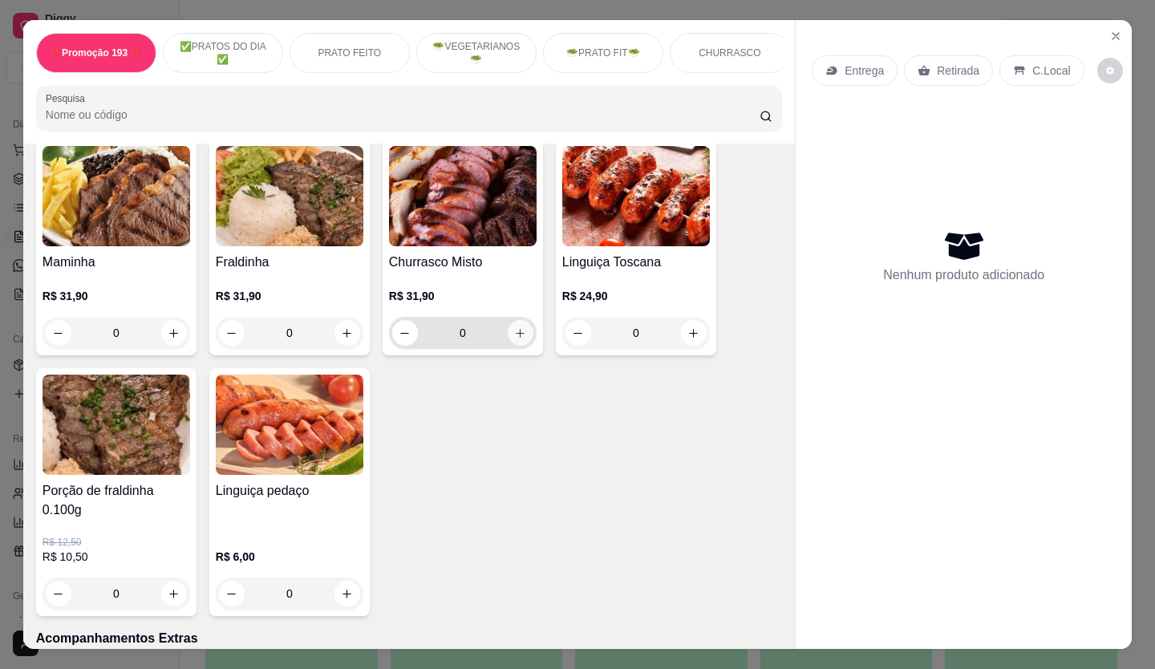
click at [519, 327] on icon "increase-product-quantity" at bounding box center [520, 333] width 12 height 12
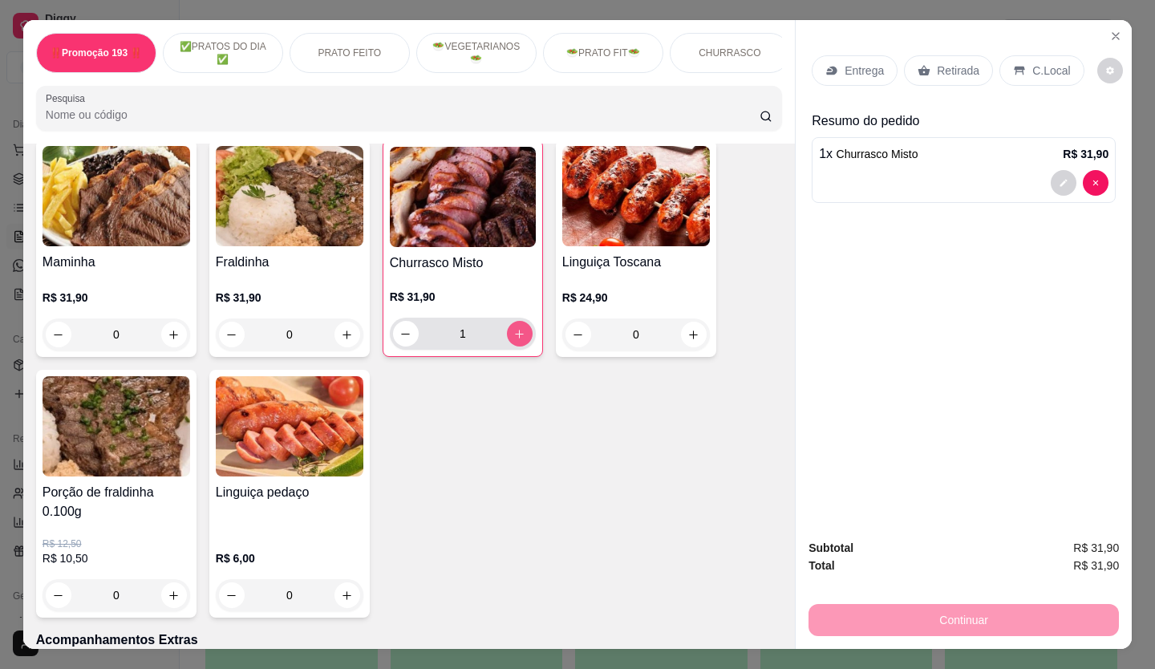
type input "1"
click at [953, 70] on p "Retirada" at bounding box center [958, 71] width 43 height 16
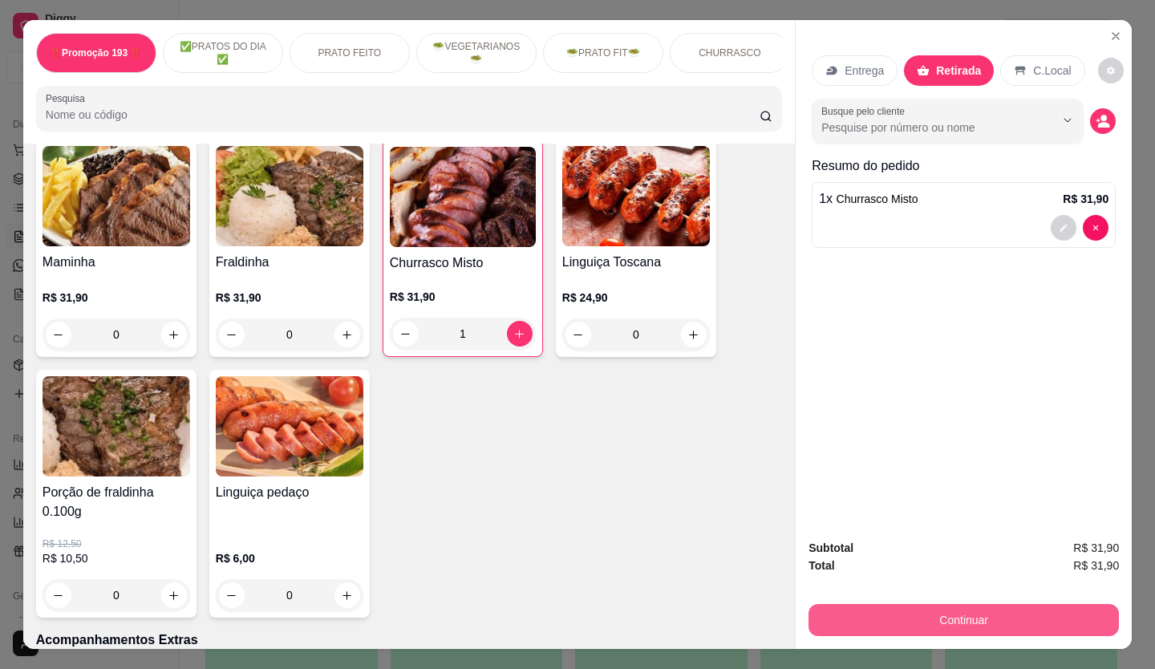
click at [1021, 606] on button "Continuar" at bounding box center [964, 620] width 310 height 32
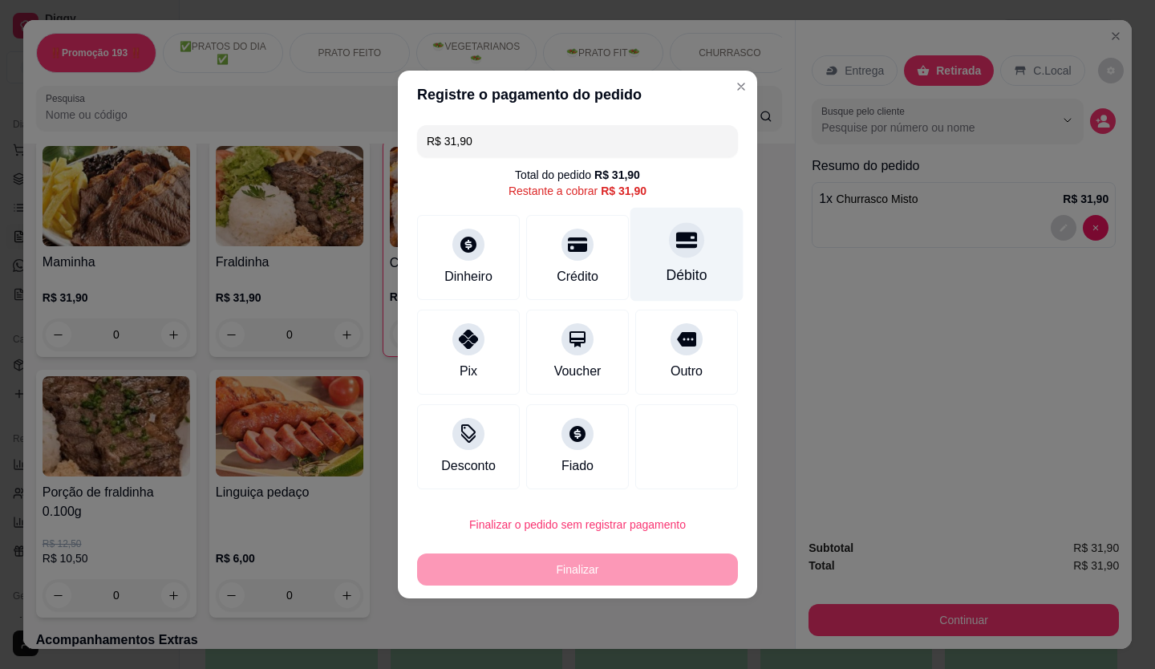
click at [654, 238] on div "Débito" at bounding box center [687, 255] width 113 height 94
type input "R$ 0,00"
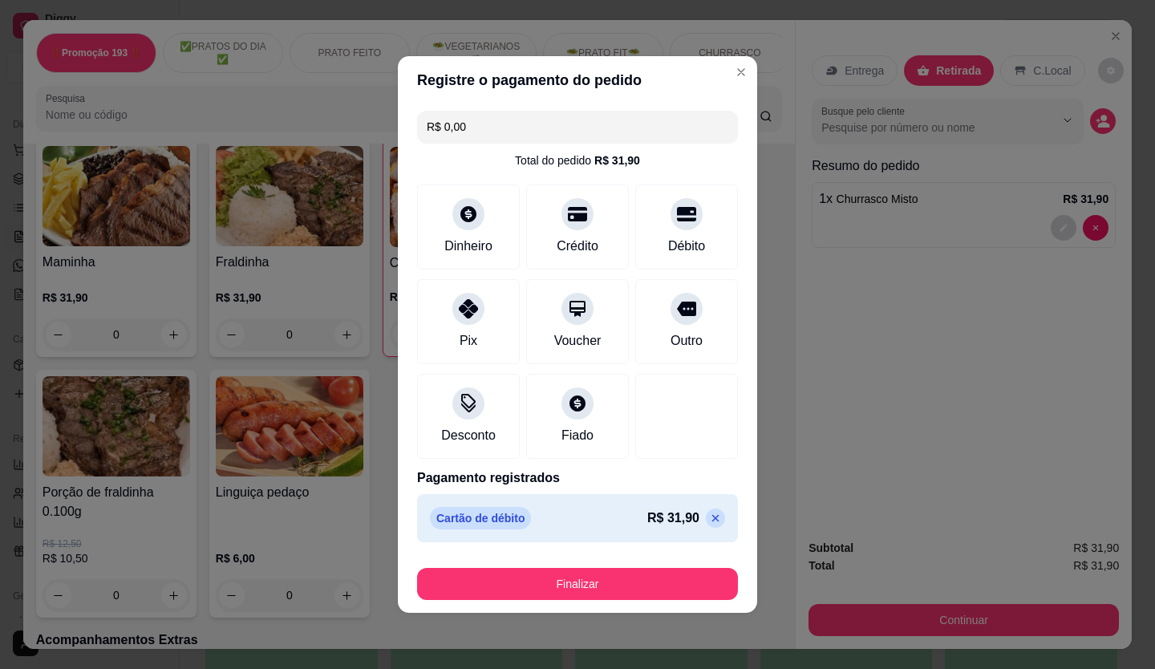
click at [640, 573] on button "Finalizar" at bounding box center [577, 584] width 321 height 32
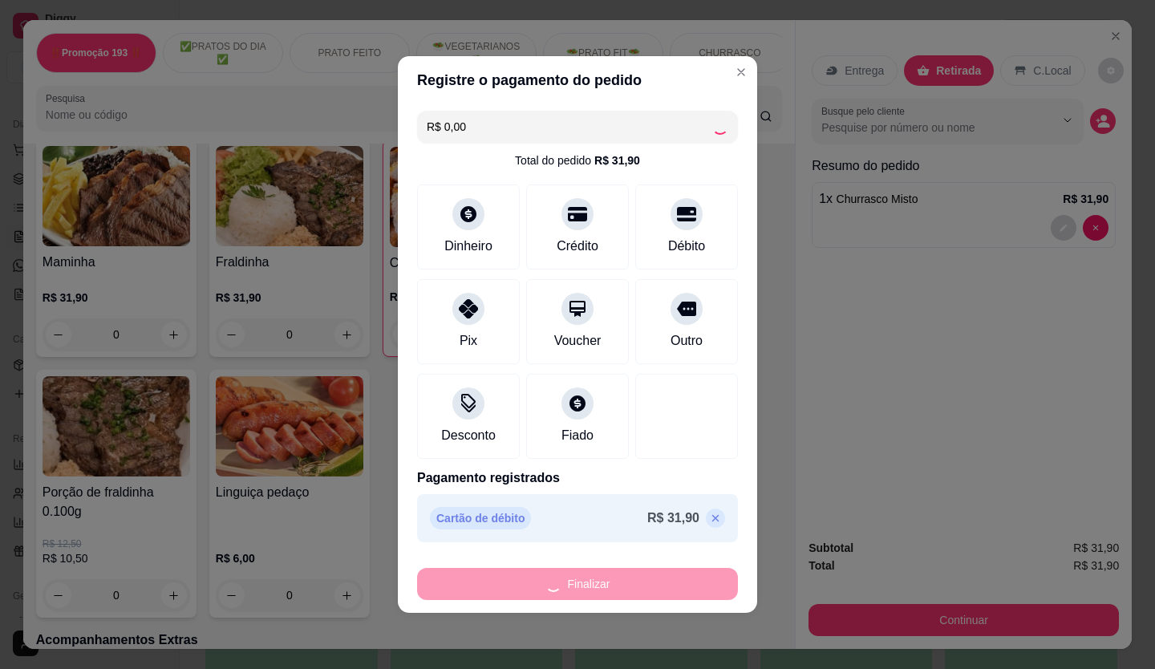
type input "0"
type input "-R$ 31,90"
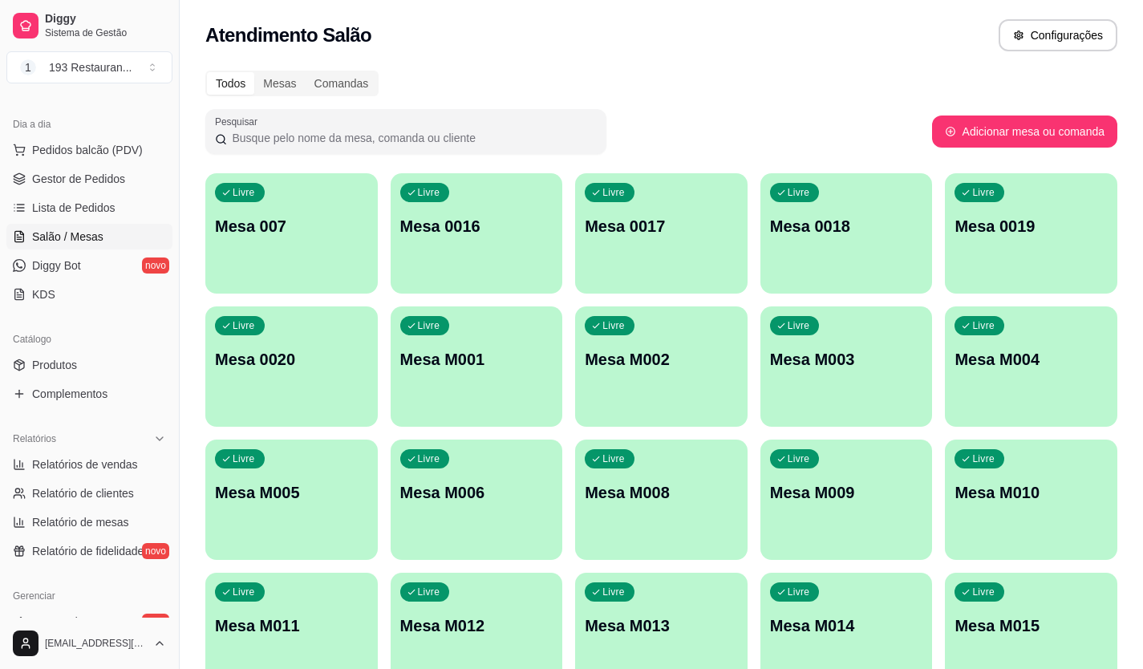
click at [839, 521] on div "Livre Mesa M009" at bounding box center [846, 490] width 172 height 101
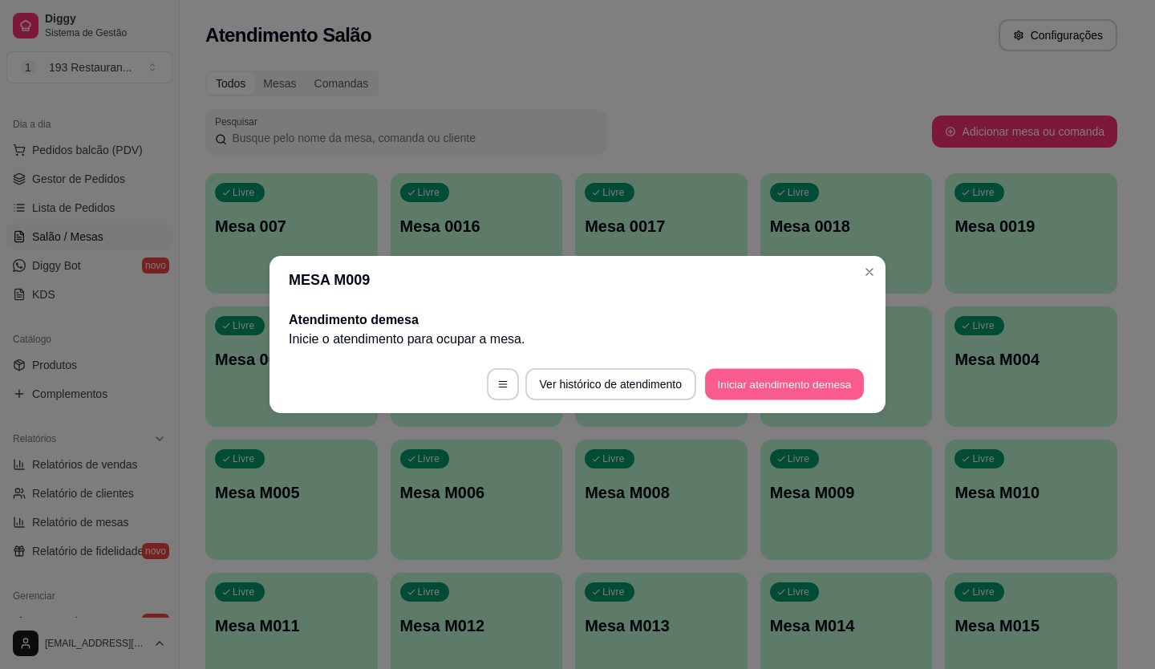
click at [781, 371] on button "Iniciar atendimento de mesa" at bounding box center [784, 384] width 159 height 31
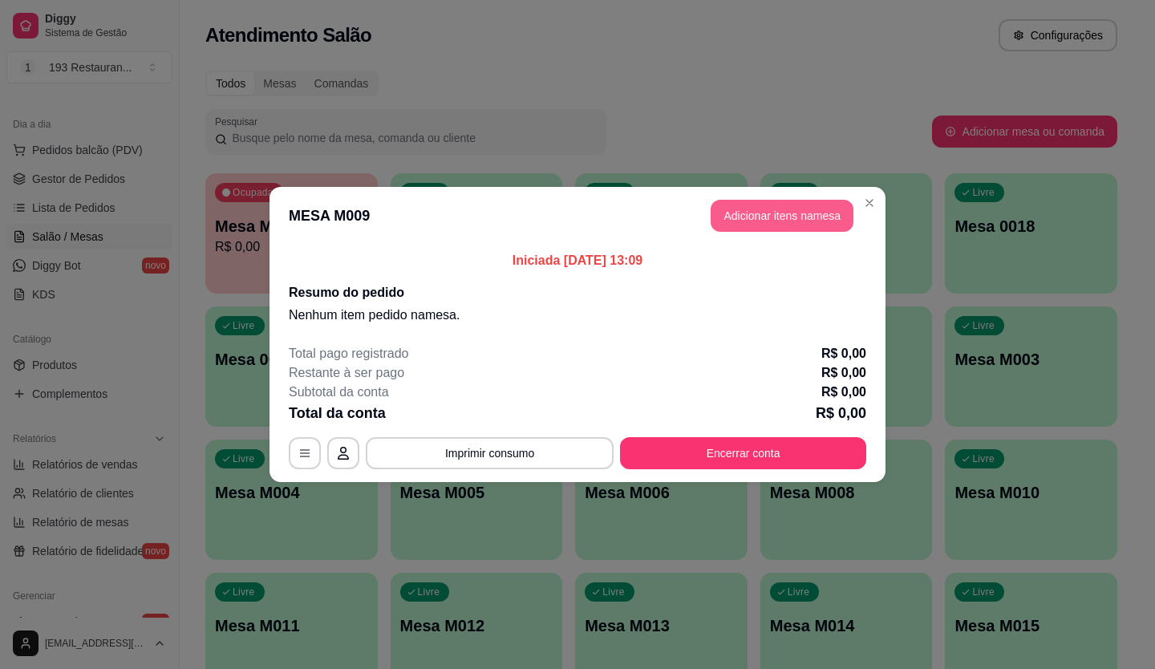
click at [778, 221] on button "Adicionar itens na mesa" at bounding box center [782, 216] width 143 height 32
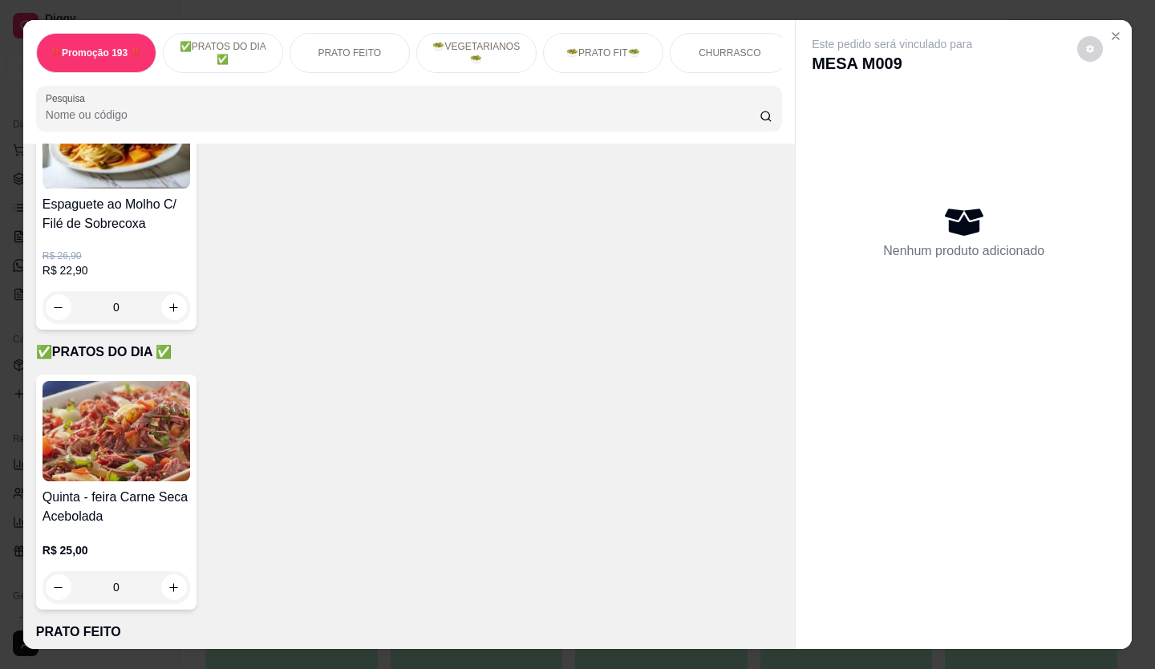
scroll to position [321, 0]
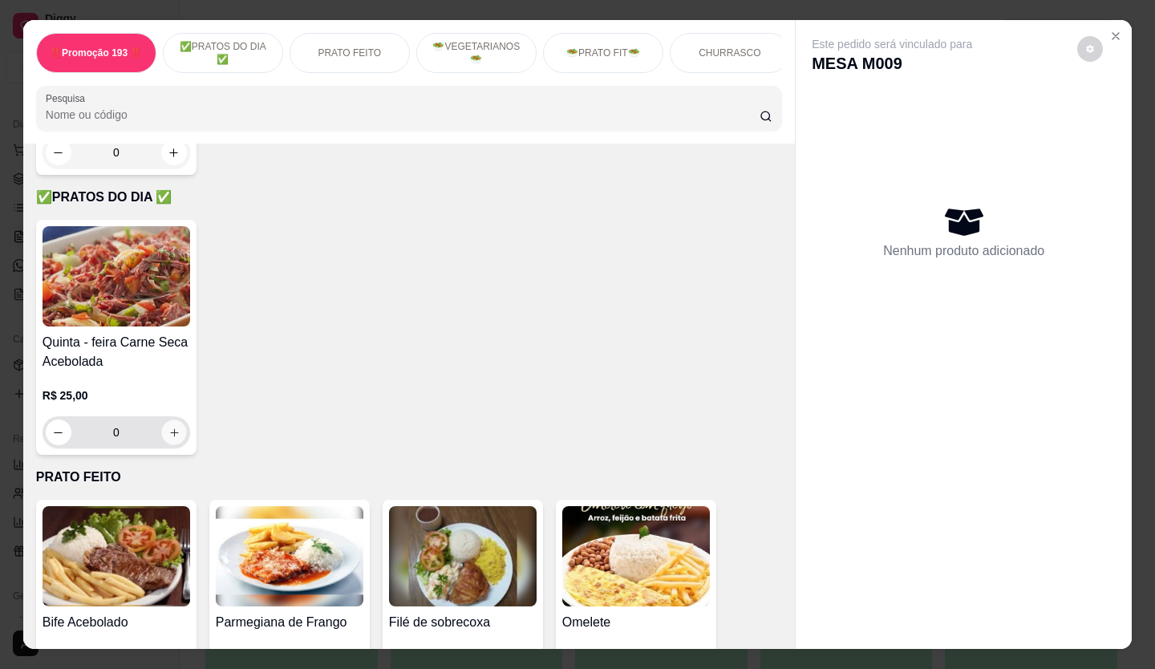
click at [170, 432] on icon "increase-product-quantity" at bounding box center [174, 433] width 12 height 12
type input "1"
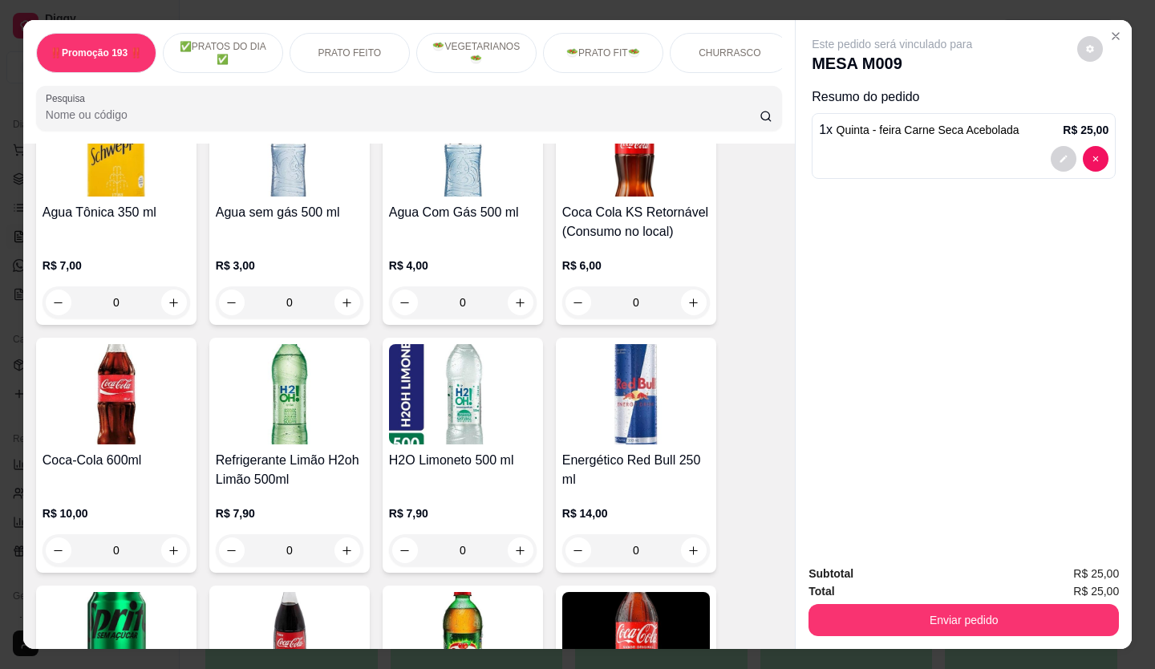
scroll to position [4492, 0]
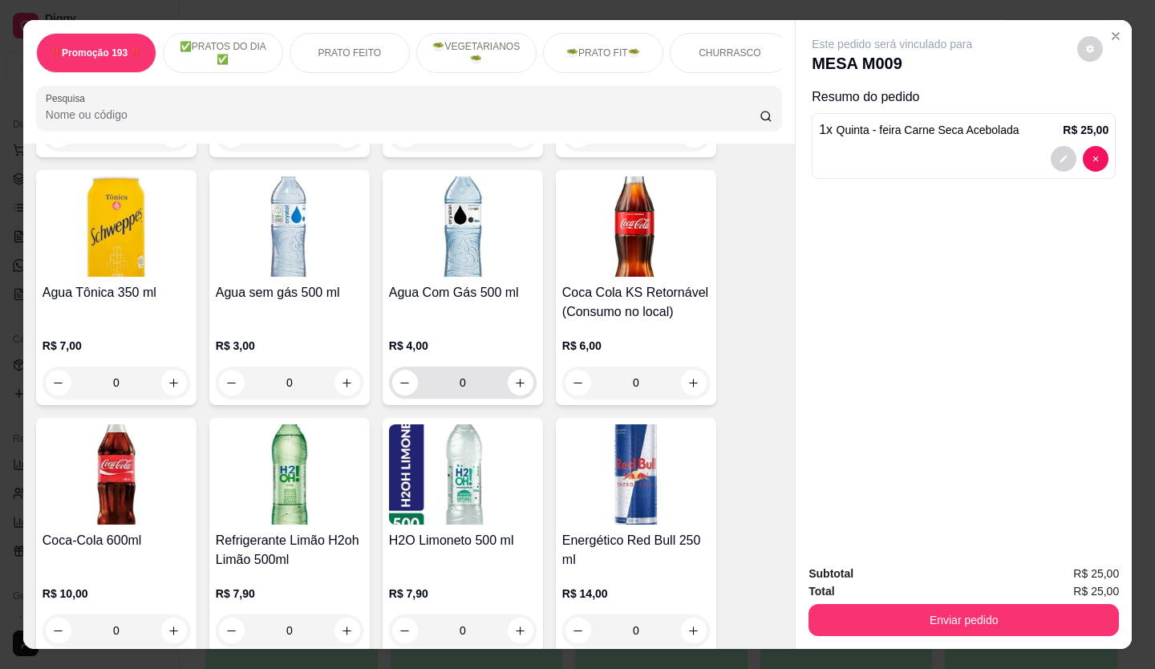
click at [514, 377] on icon "increase-product-quantity" at bounding box center [520, 383] width 12 height 12
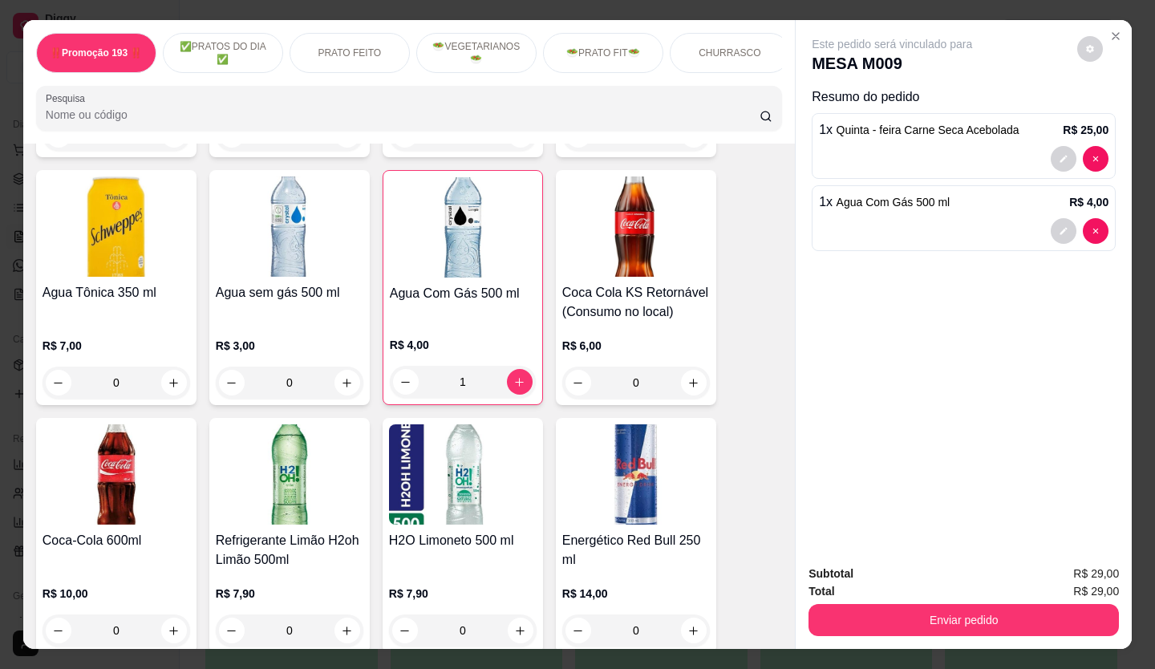
type input "1"
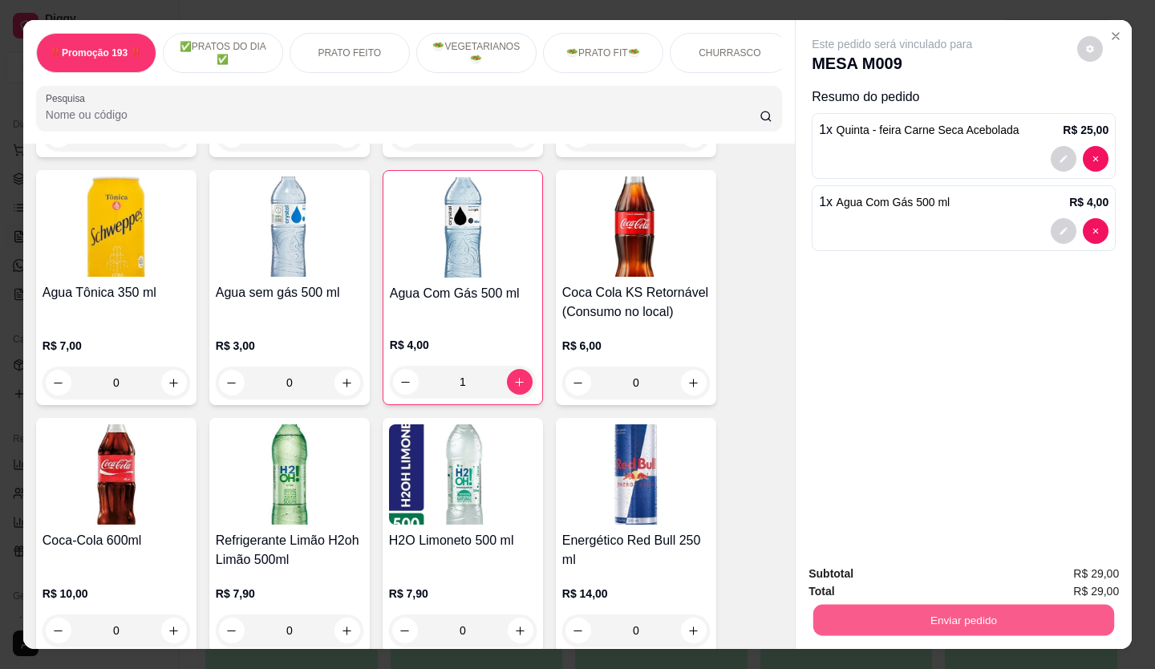
click at [965, 608] on button "Enviar pedido" at bounding box center [963, 620] width 301 height 31
click at [961, 574] on button "Não registrar e enviar pedido" at bounding box center [919, 578] width 139 height 26
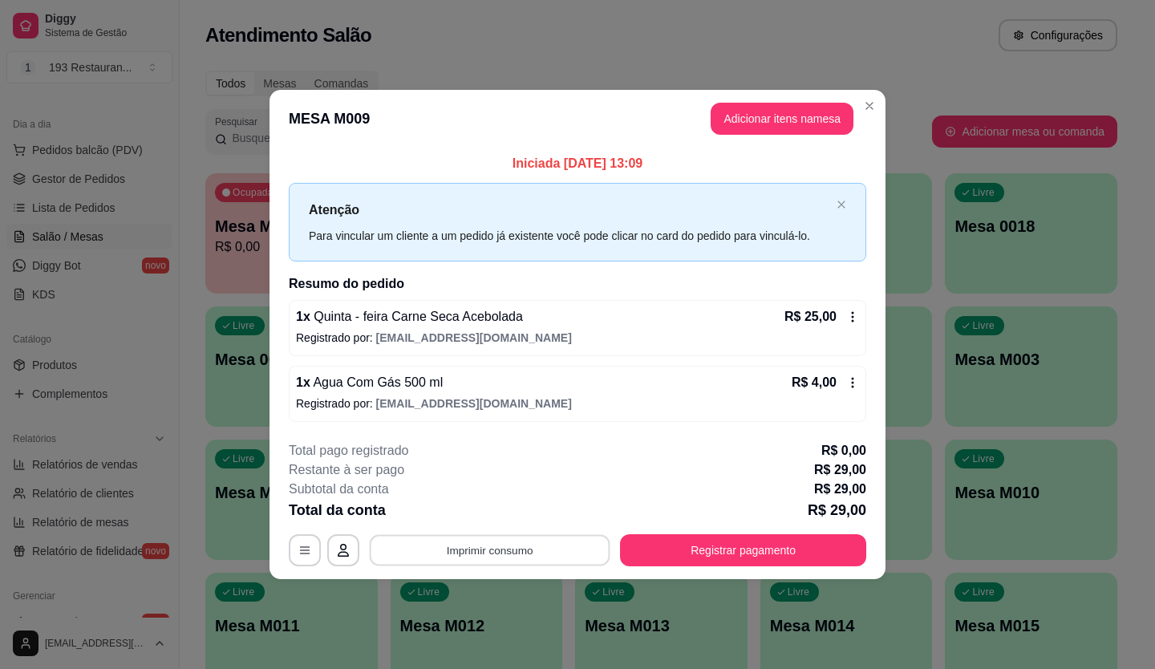
click at [401, 540] on button "Imprimir consumo" at bounding box center [490, 549] width 241 height 31
click at [63, 444] on div "**********" at bounding box center [577, 334] width 1155 height 669
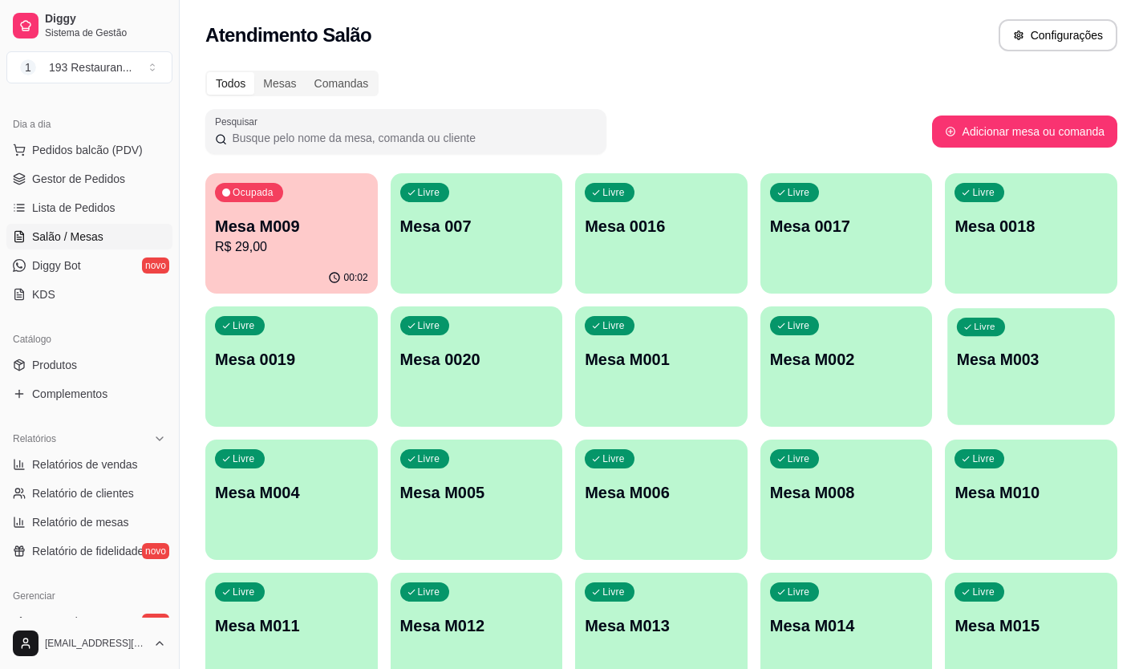
click at [1062, 344] on div "Livre Mesa M003" at bounding box center [1031, 357] width 167 height 98
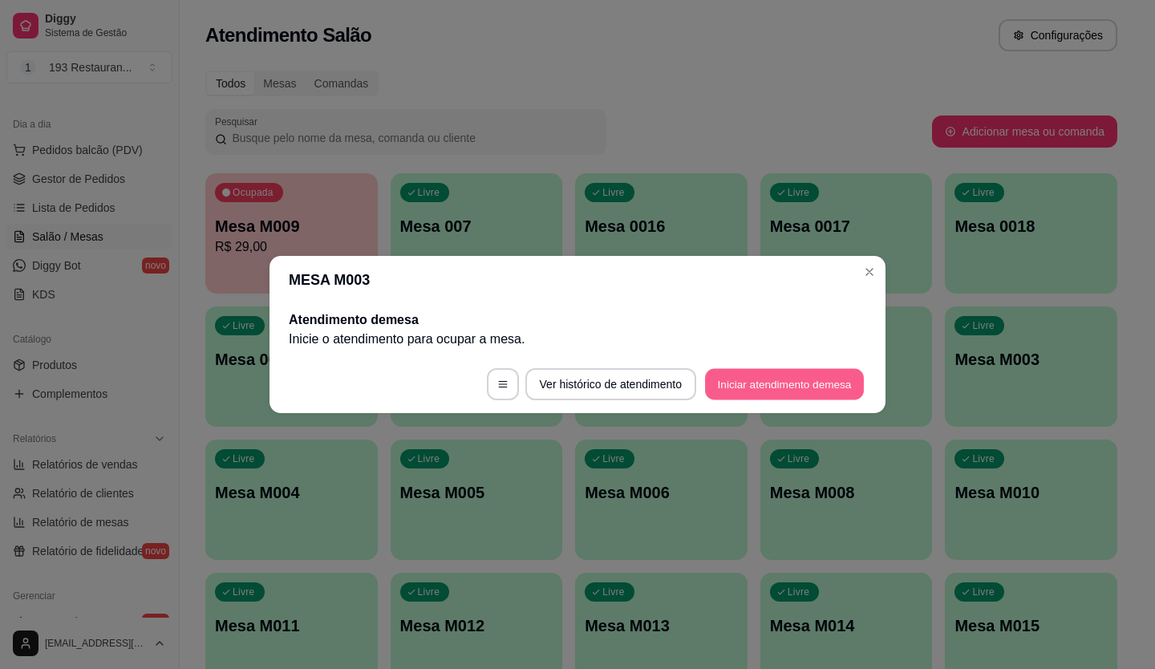
click at [789, 383] on button "Iniciar atendimento de mesa" at bounding box center [784, 384] width 159 height 31
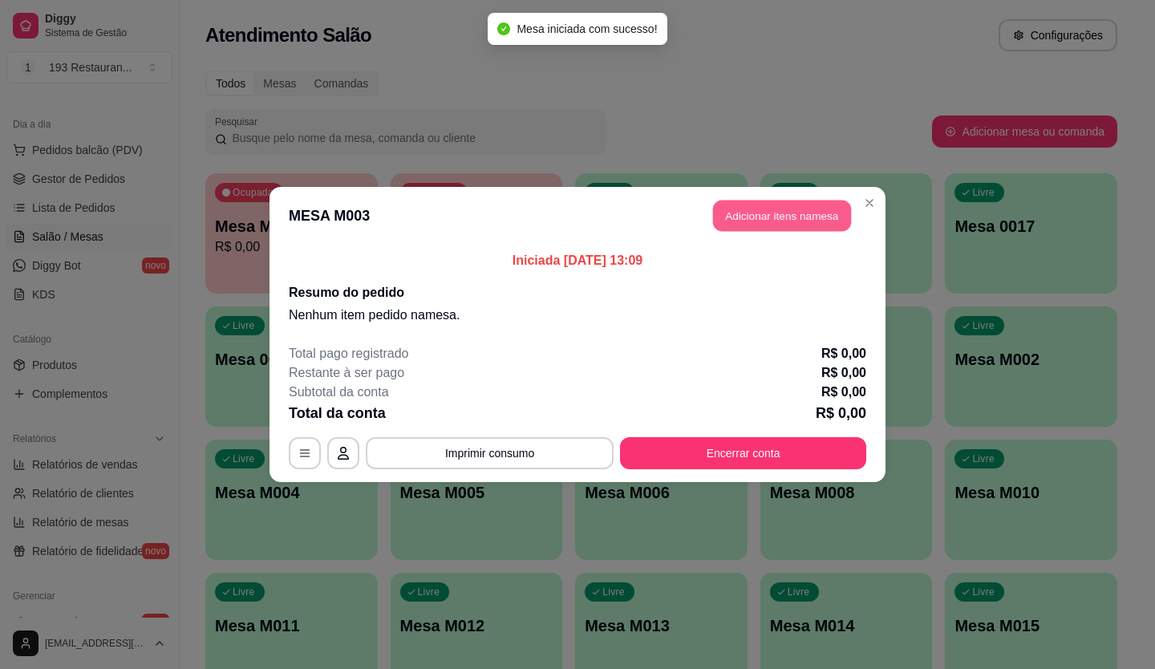
click at [802, 212] on button "Adicionar itens na mesa" at bounding box center [782, 216] width 138 height 31
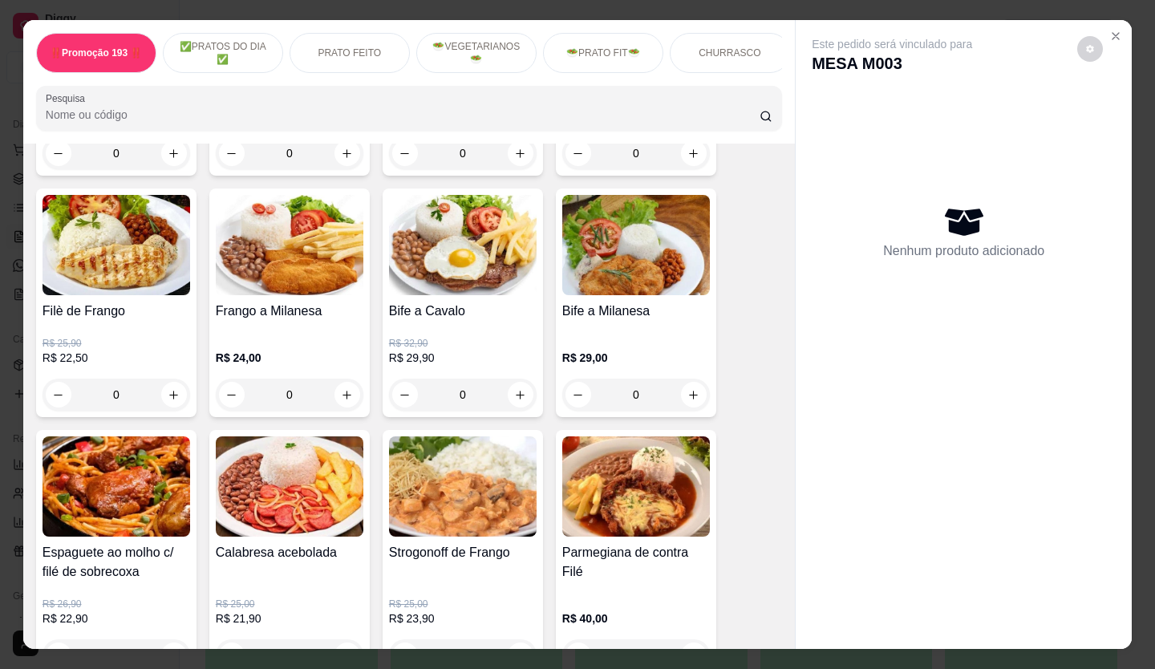
scroll to position [722, 0]
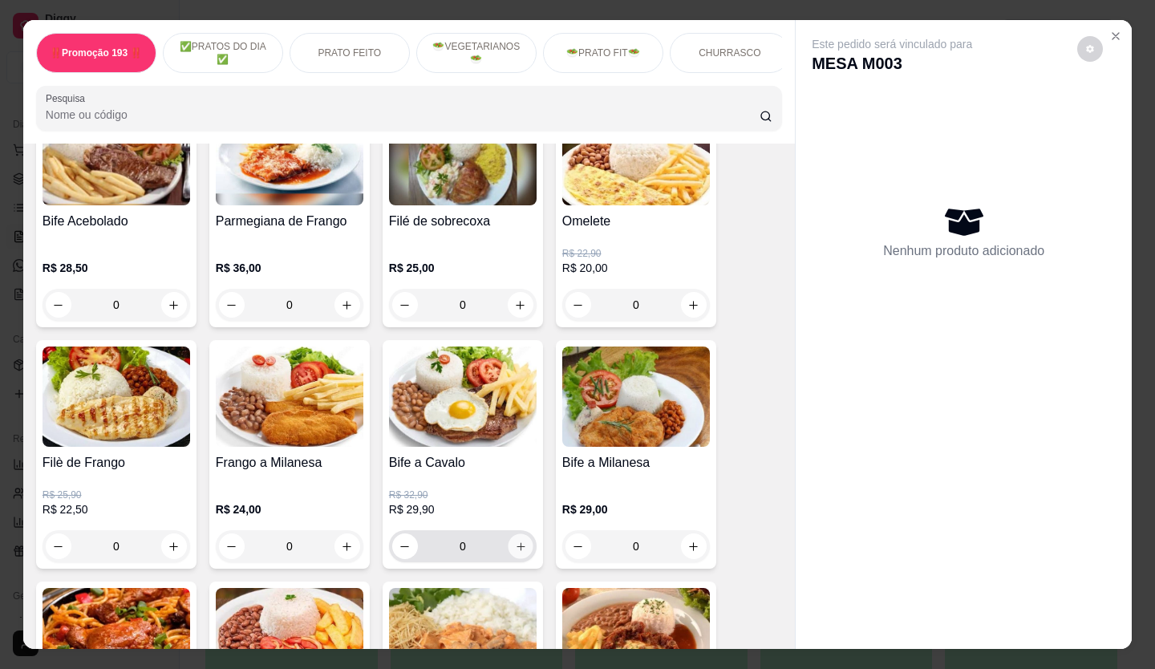
click at [515, 550] on icon "increase-product-quantity" at bounding box center [521, 547] width 12 height 12
click at [515, 551] on icon "increase-product-quantity" at bounding box center [521, 547] width 12 height 12
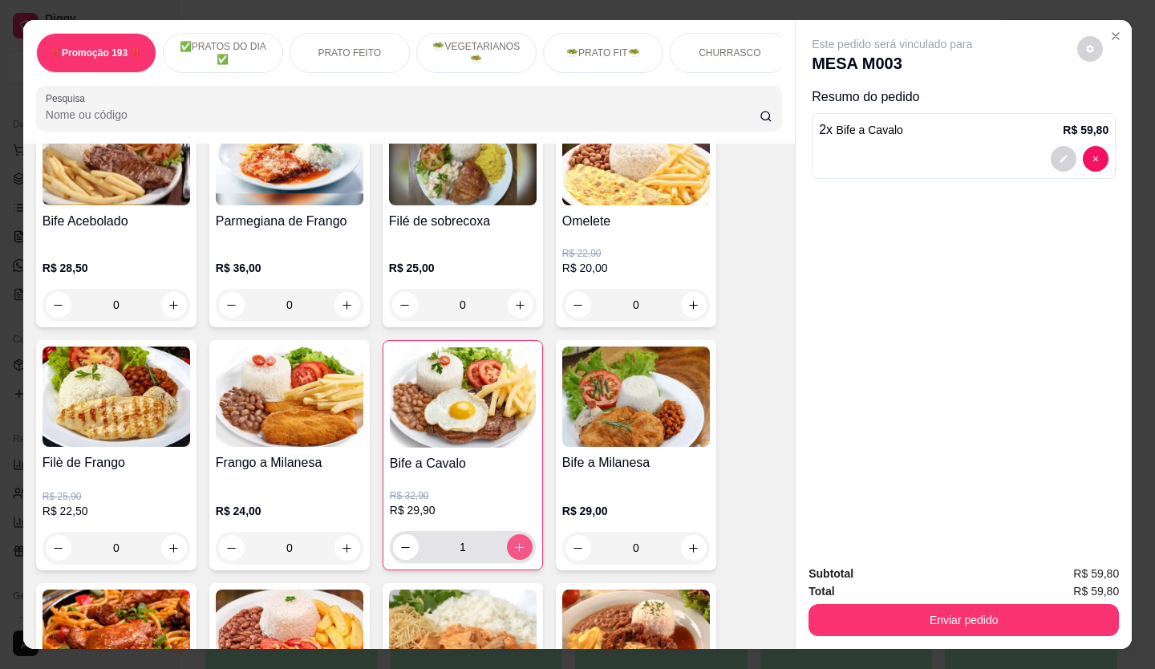
type input "2"
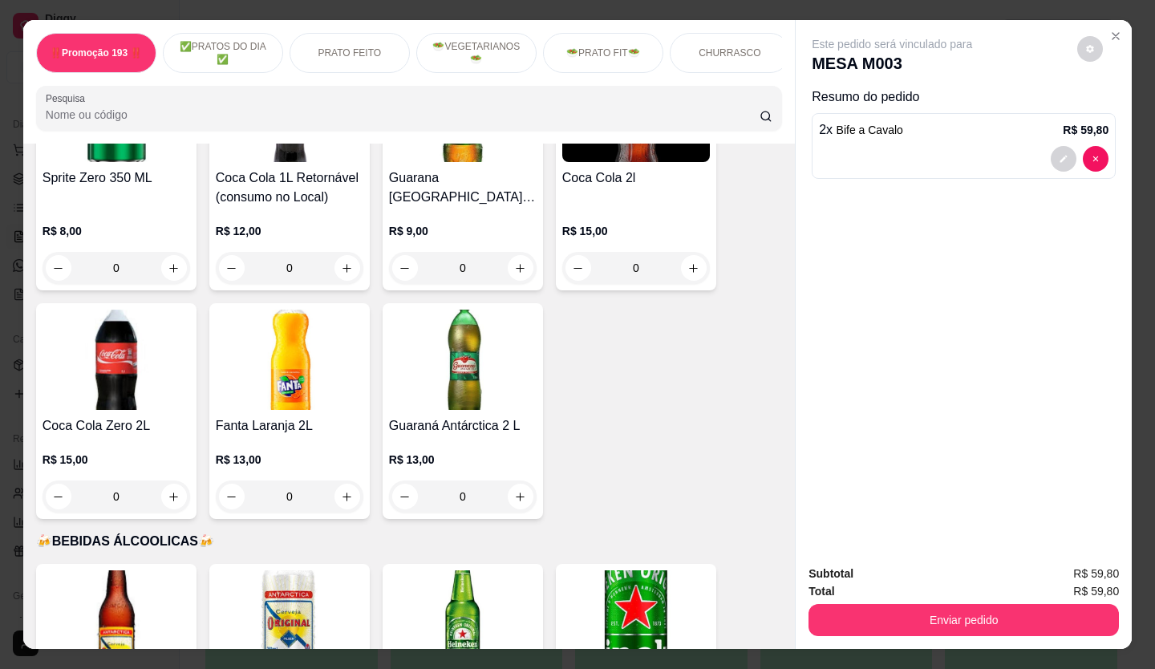
scroll to position [5007, 0]
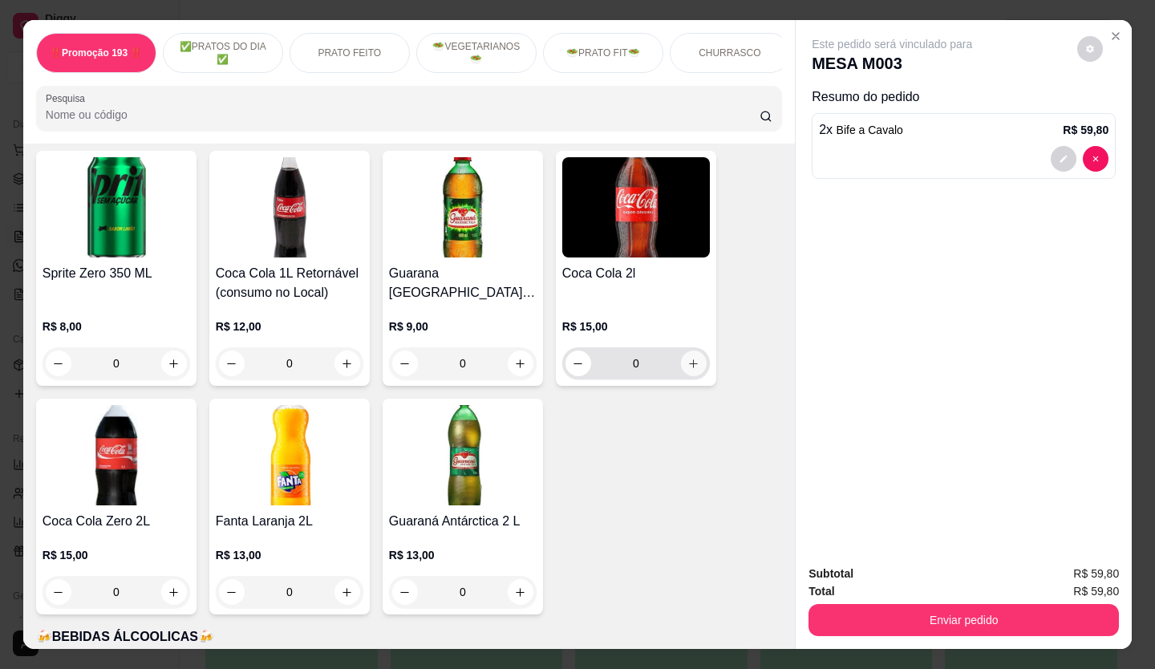
click at [687, 358] on icon "increase-product-quantity" at bounding box center [693, 364] width 12 height 12
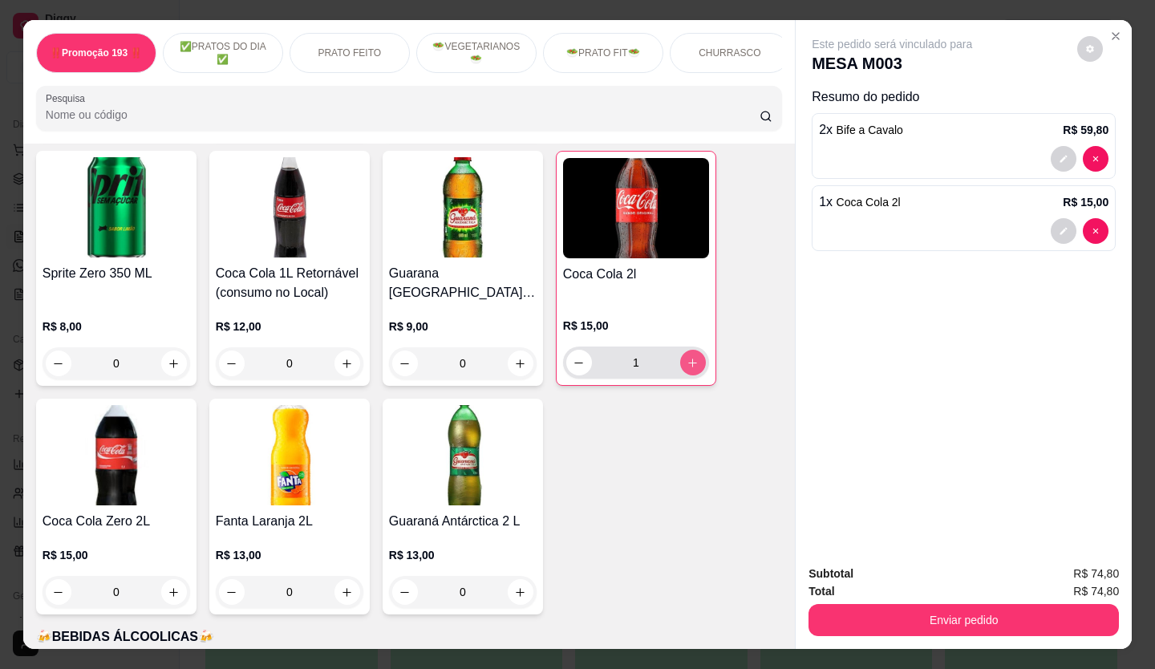
type input "1"
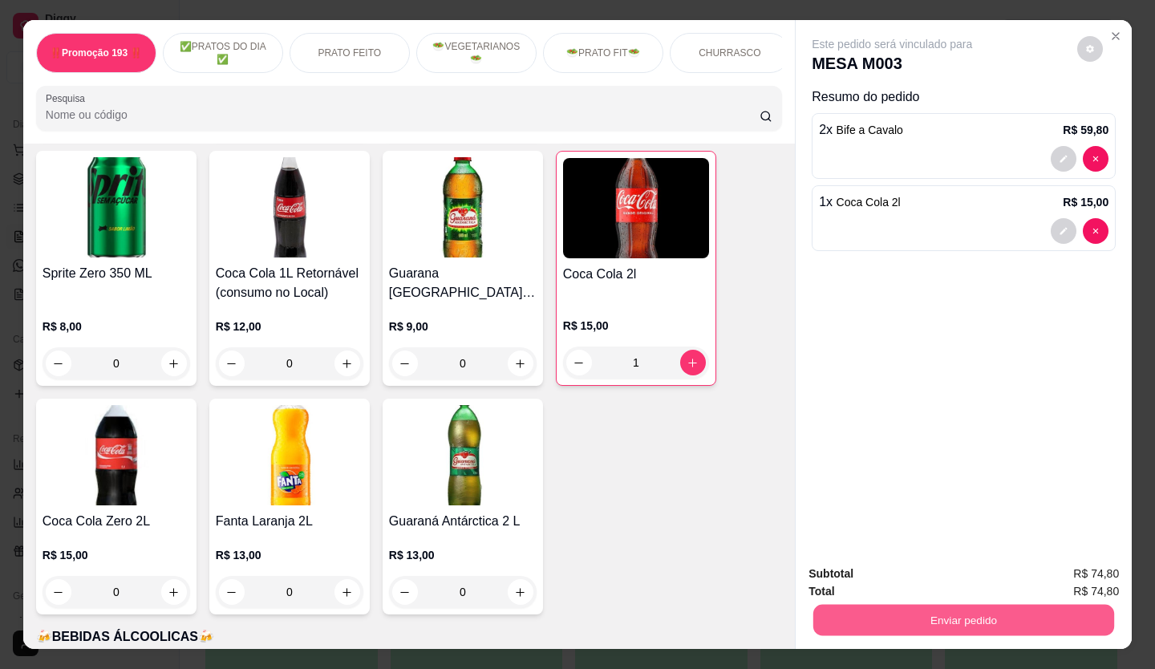
click at [918, 616] on button "Enviar pedido" at bounding box center [963, 620] width 301 height 31
click at [917, 578] on button "Não registrar e enviar pedido" at bounding box center [910, 575] width 167 height 30
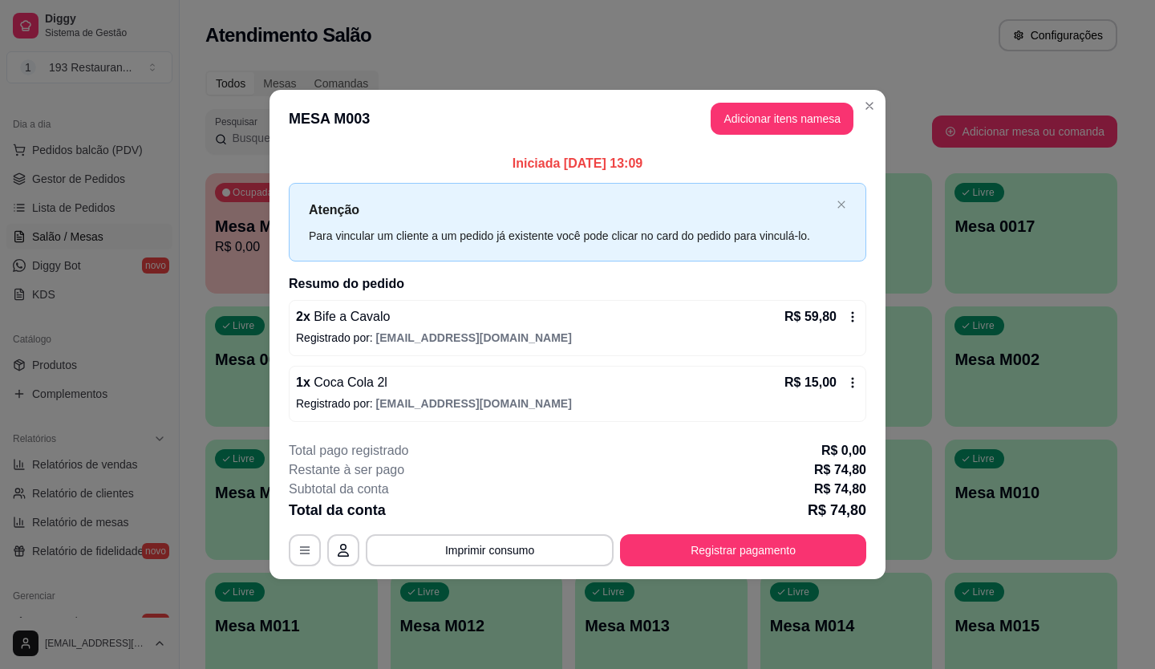
click at [858, 388] on div "R$ 15,00" at bounding box center [822, 382] width 75 height 19
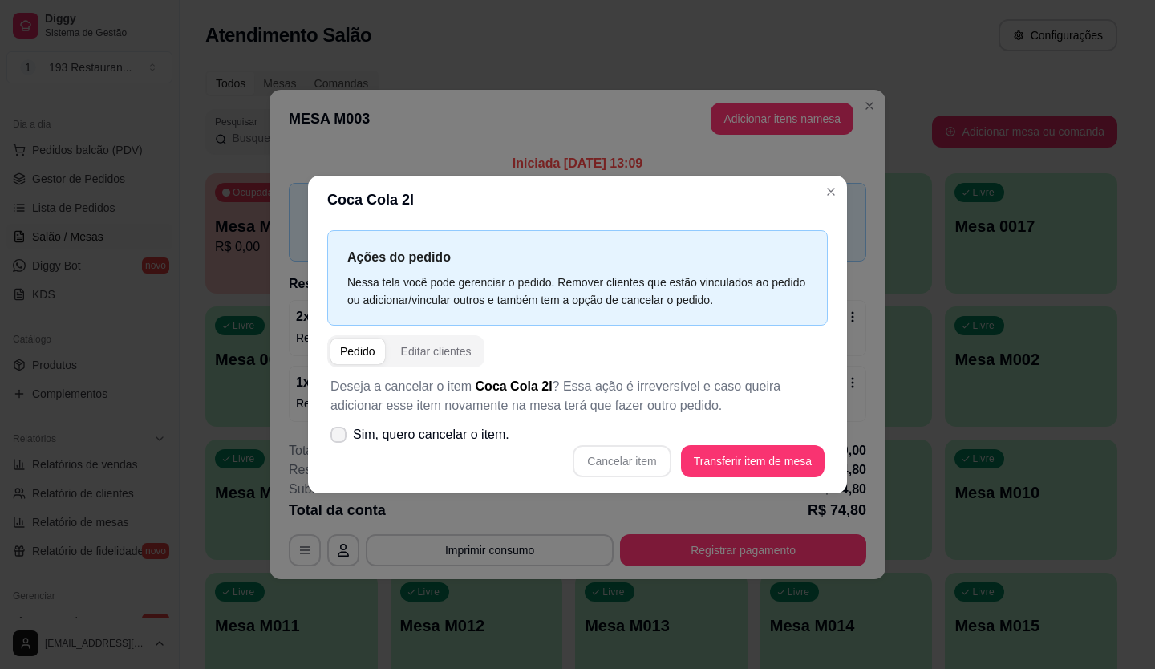
click at [336, 432] on icon at bounding box center [338, 435] width 13 height 10
click at [336, 438] on input "Sim, quero cancelar o item." at bounding box center [335, 443] width 10 height 10
checkbox input "true"
click at [593, 448] on div "Cancelar item Transferir item de mesa" at bounding box center [577, 461] width 494 height 32
click at [599, 454] on button "Cancelar item" at bounding box center [621, 461] width 95 height 31
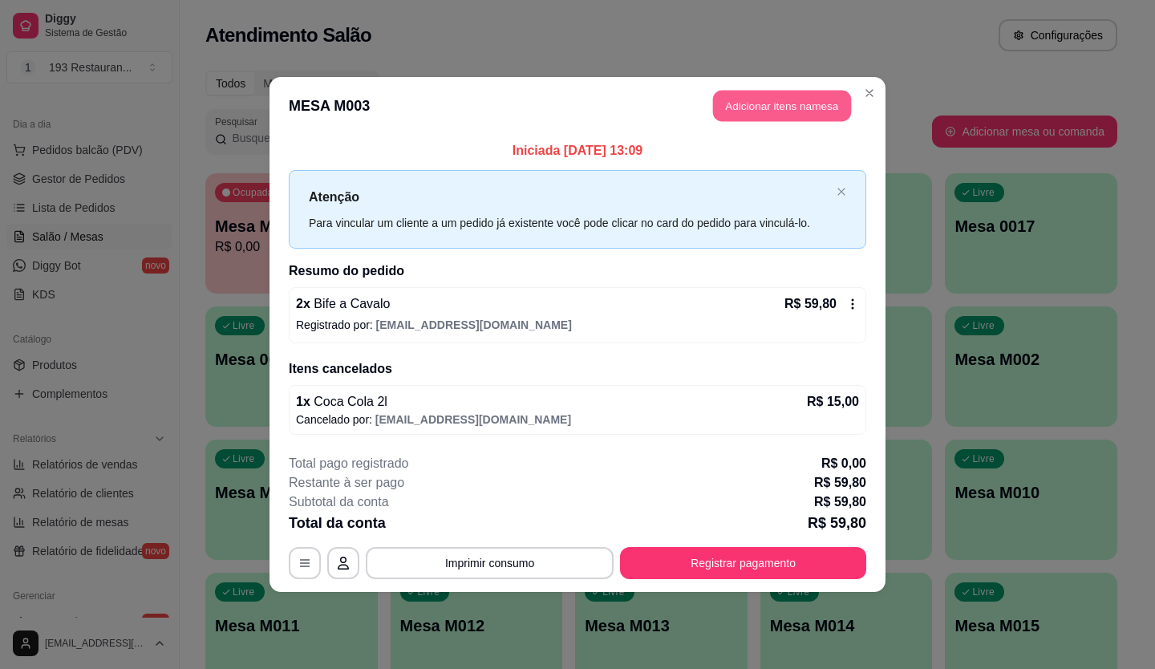
click at [777, 99] on button "Adicionar itens na mesa" at bounding box center [782, 106] width 138 height 31
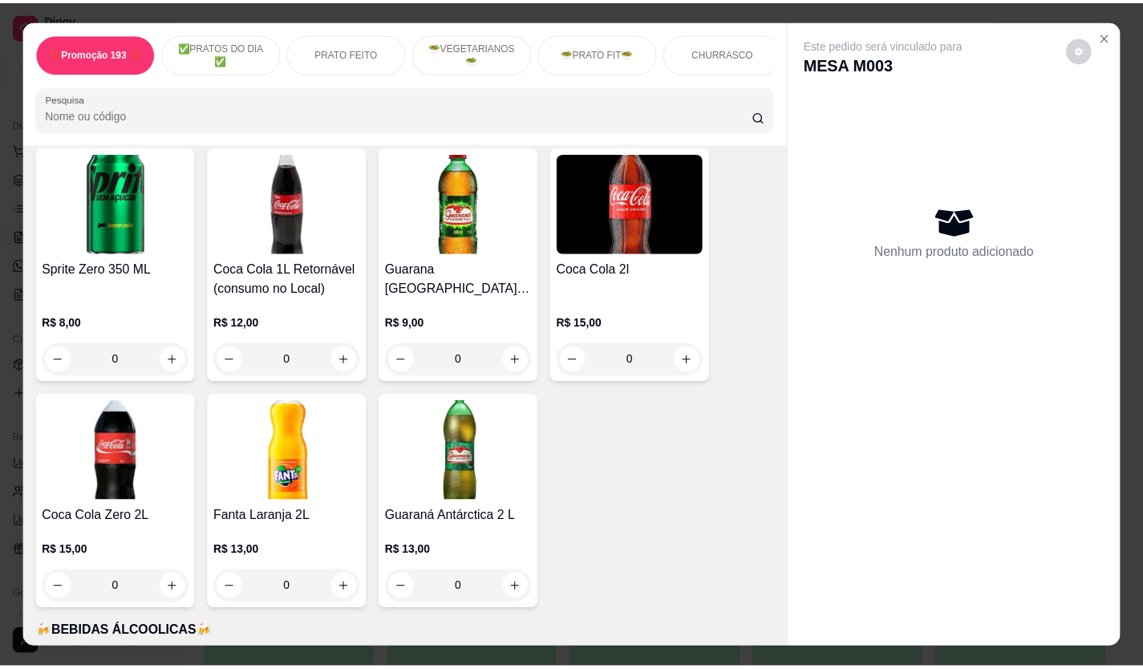
scroll to position [4973, 0]
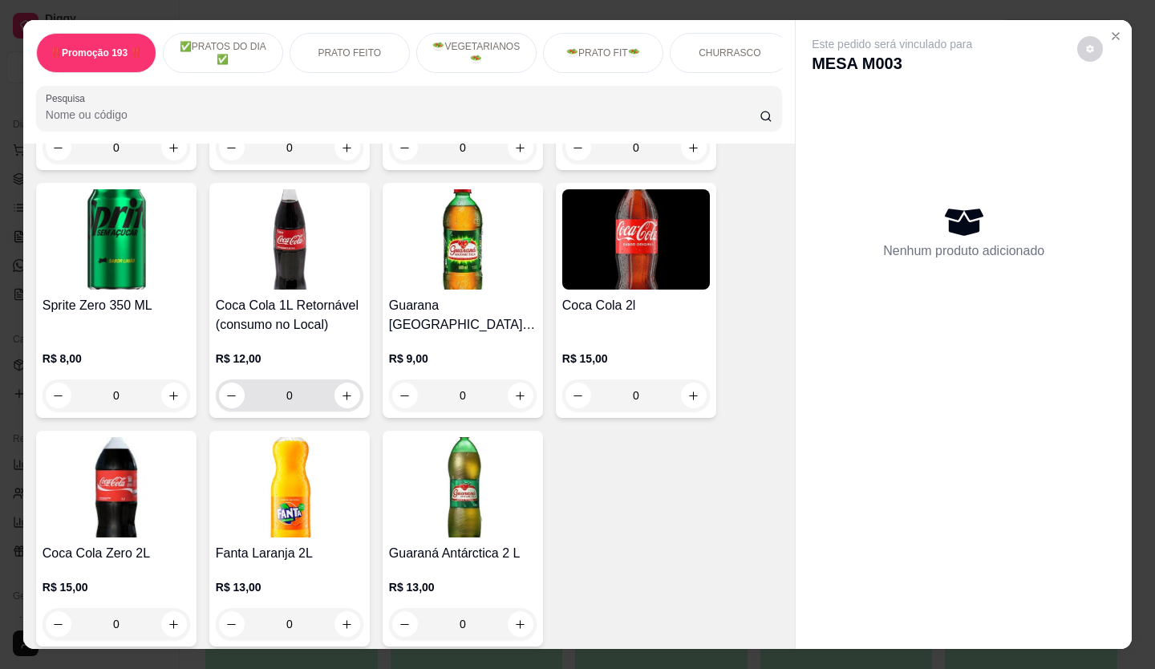
click at [350, 379] on div "0" at bounding box center [289, 395] width 141 height 32
click at [342, 390] on icon "increase-product-quantity" at bounding box center [348, 396] width 12 height 12
type input "1"
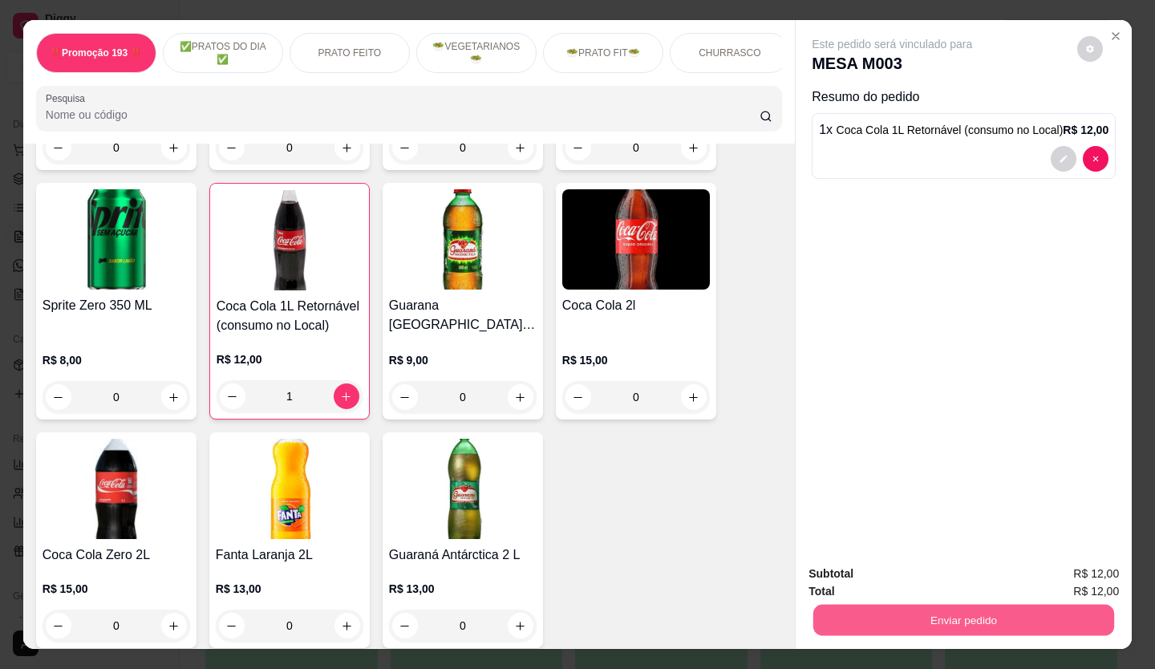
click at [1020, 626] on button "Enviar pedido" at bounding box center [963, 620] width 301 height 31
click at [917, 568] on button "Não registrar e enviar pedido" at bounding box center [911, 575] width 162 height 30
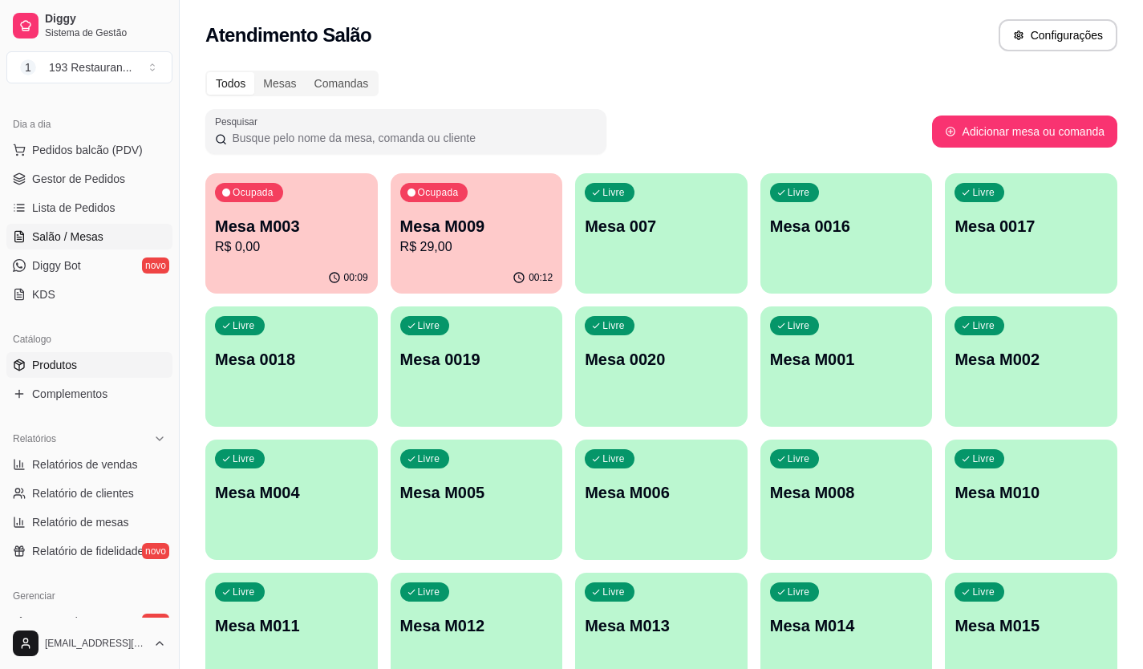
click at [61, 371] on span "Produtos" at bounding box center [54, 365] width 45 height 16
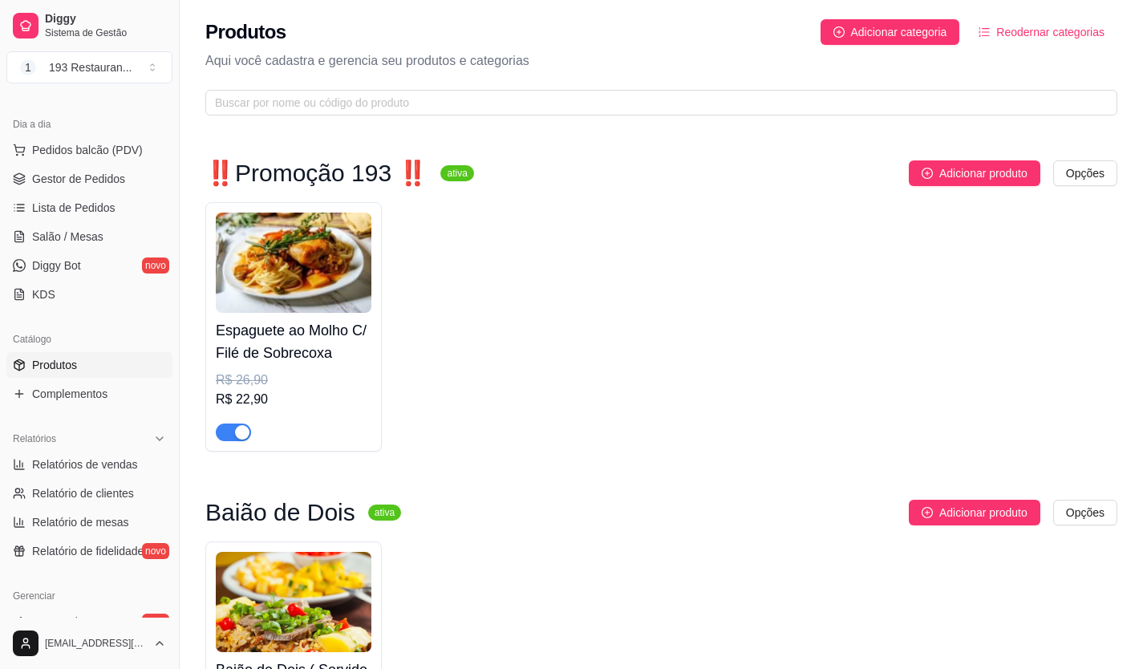
click at [92, 355] on link "Produtos" at bounding box center [89, 365] width 166 height 26
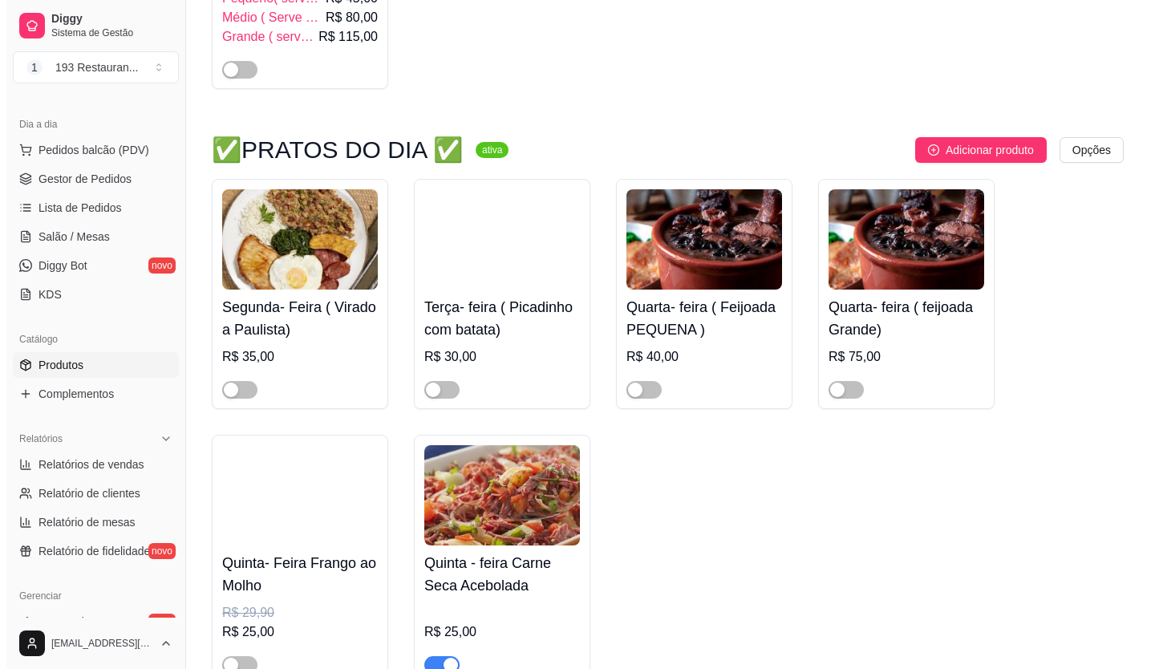
scroll to position [882, 0]
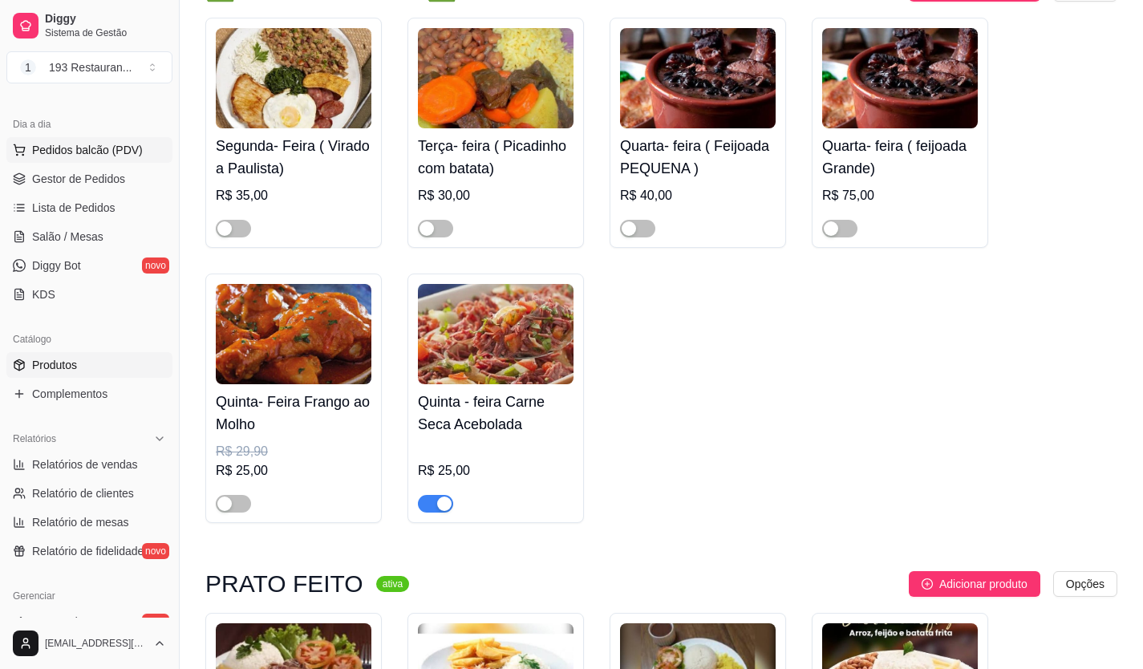
click at [85, 143] on span "Pedidos balcão (PDV)" at bounding box center [87, 150] width 111 height 16
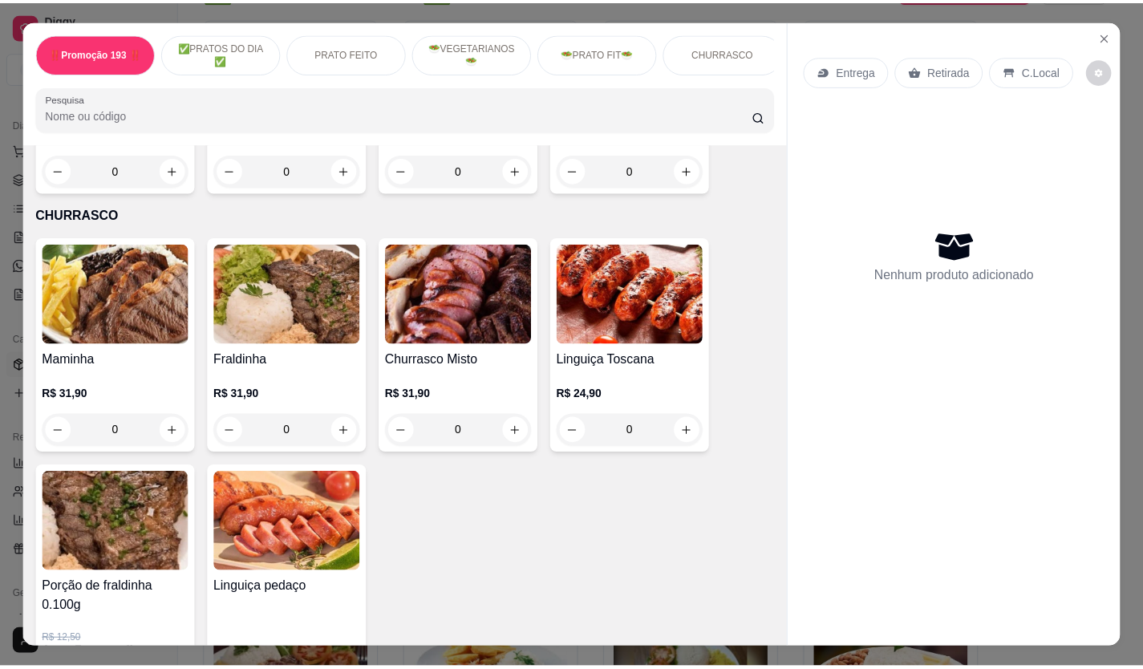
scroll to position [2407, 0]
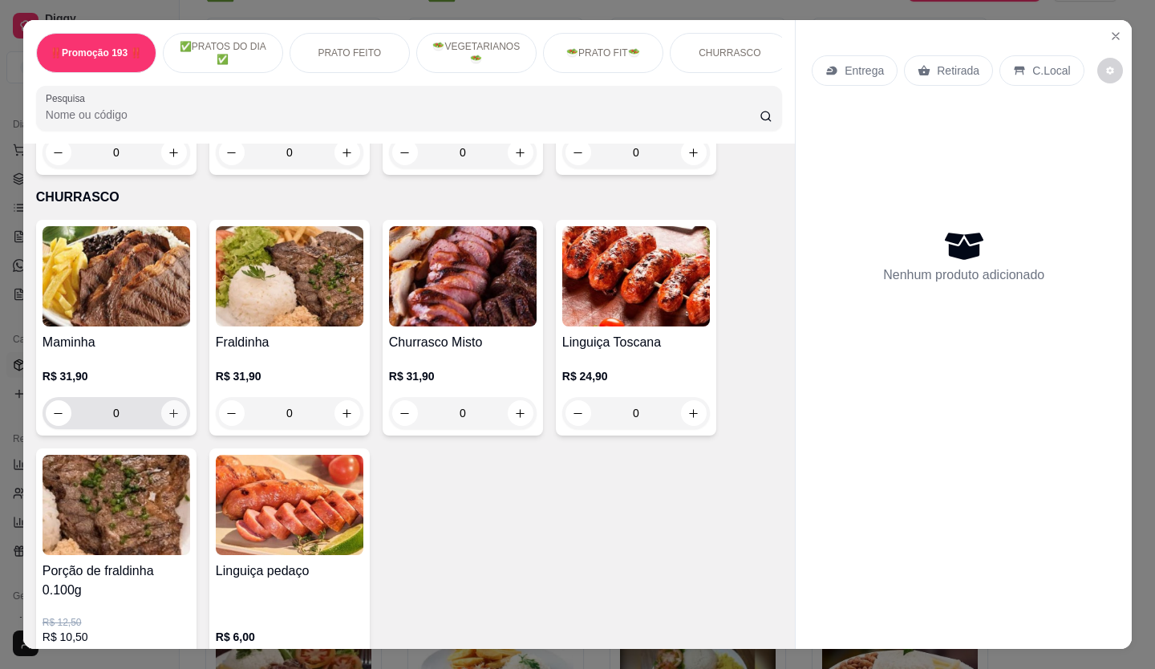
click at [168, 408] on icon "increase-product-quantity" at bounding box center [174, 414] width 12 height 12
type input "1"
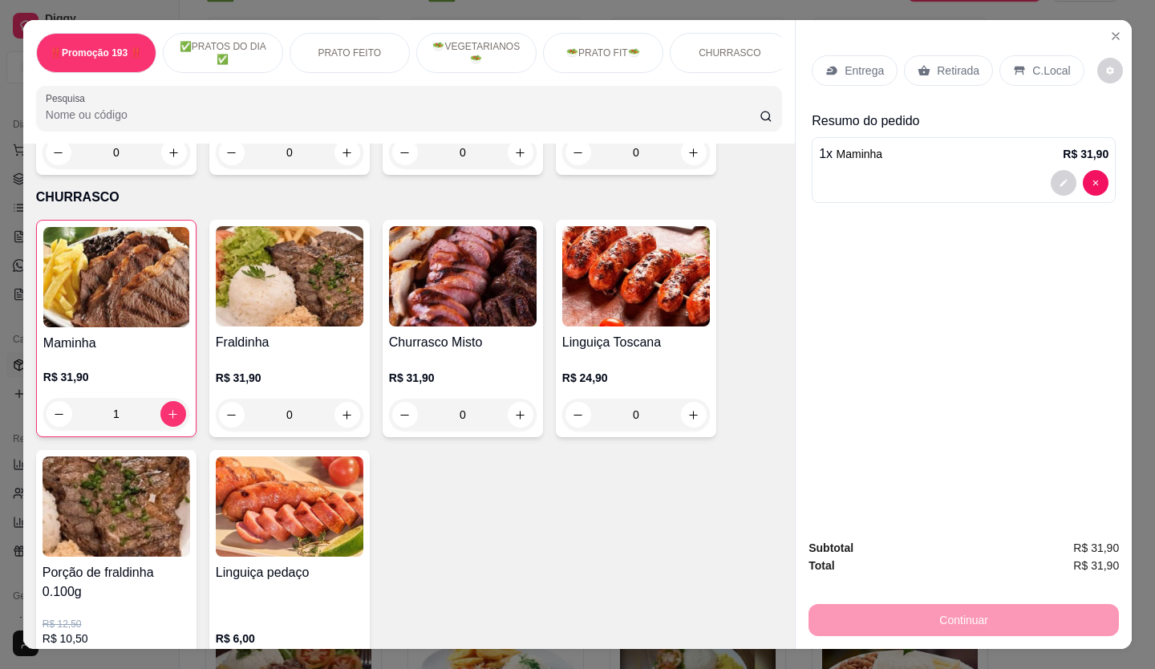
drag, startPoint x: 941, startPoint y: 61, endPoint x: 926, endPoint y: 55, distance: 16.5
click at [937, 63] on p "Retirada" at bounding box center [958, 71] width 43 height 16
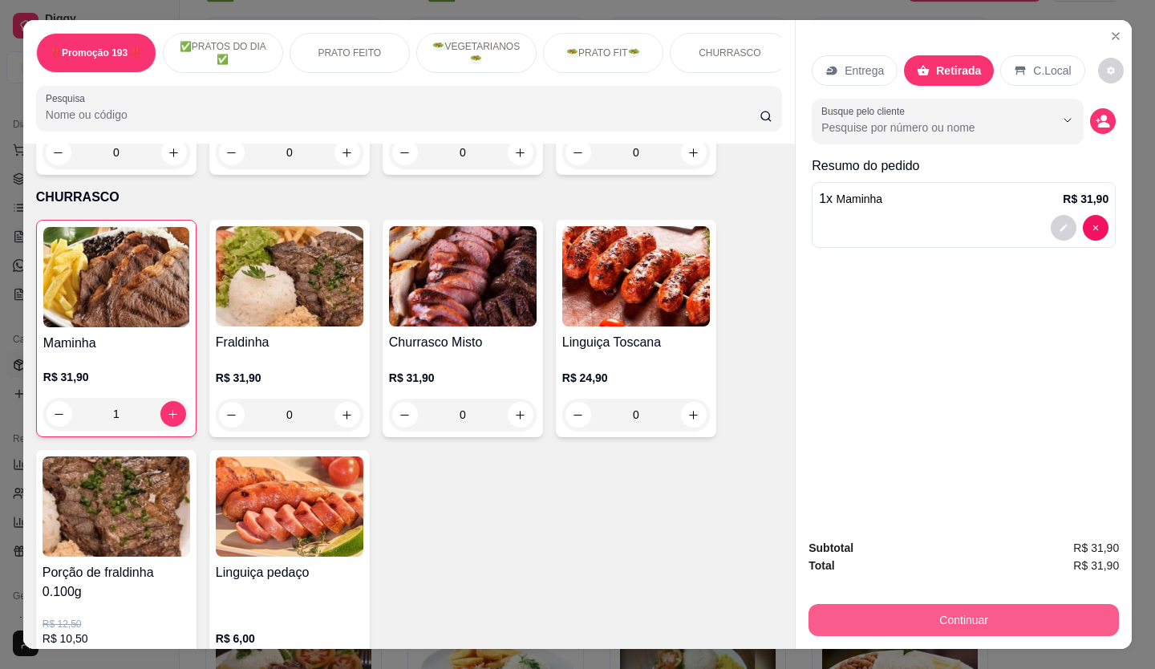
drag, startPoint x: 906, startPoint y: 590, endPoint x: 889, endPoint y: 609, distance: 25.5
click at [890, 609] on div "Subtotal R$ 31,90 Total R$ 31,90 Continuar" at bounding box center [964, 587] width 310 height 97
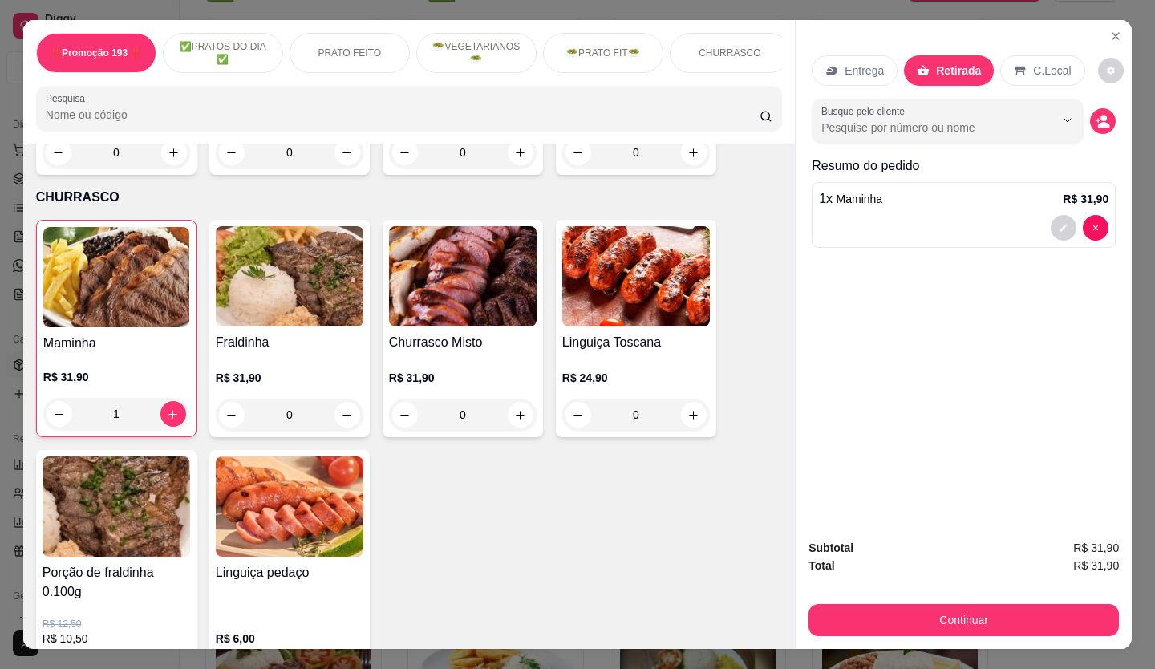
click at [886, 609] on button "Continuar" at bounding box center [964, 620] width 310 height 32
click at [979, 632] on div "Subtotal R$ 31,90 Total R$ 31,90 Continuar" at bounding box center [964, 587] width 336 height 123
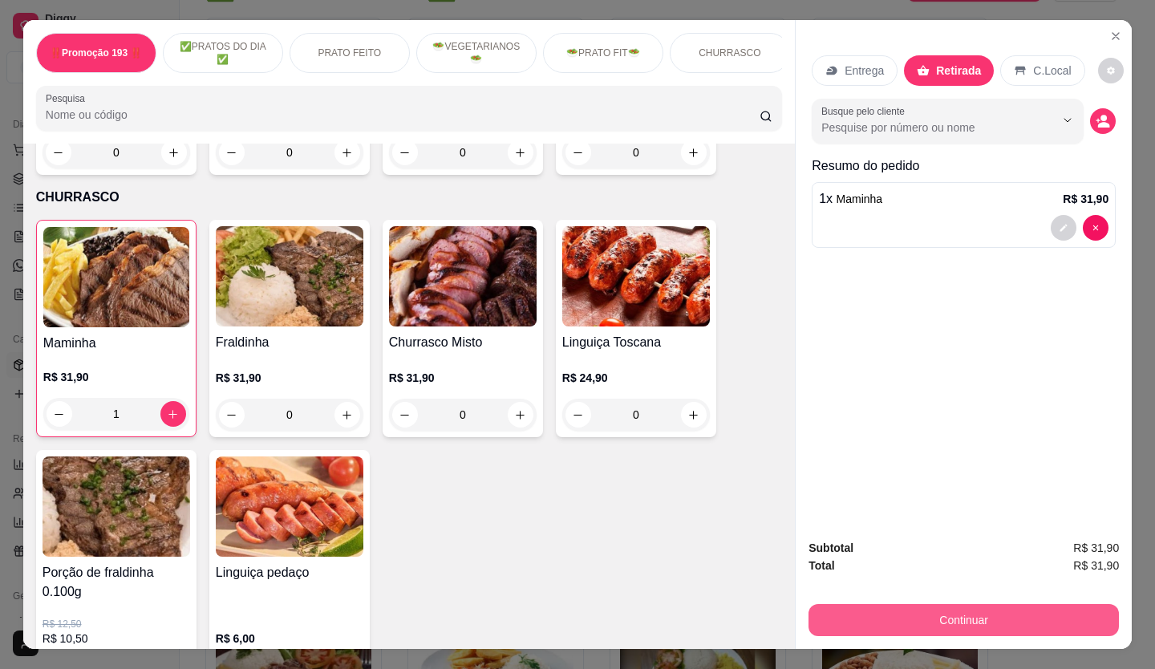
click at [989, 608] on button "Continuar" at bounding box center [964, 620] width 310 height 32
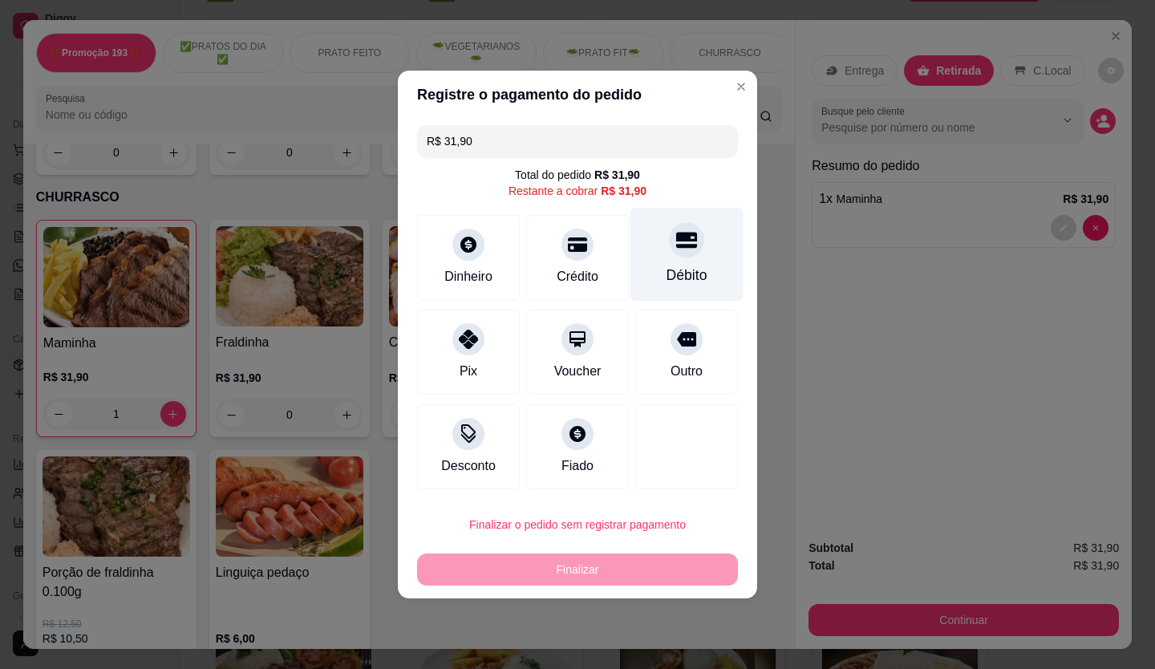
click at [681, 265] on div "Débito" at bounding box center [687, 275] width 41 height 21
type input "R$ 0,00"
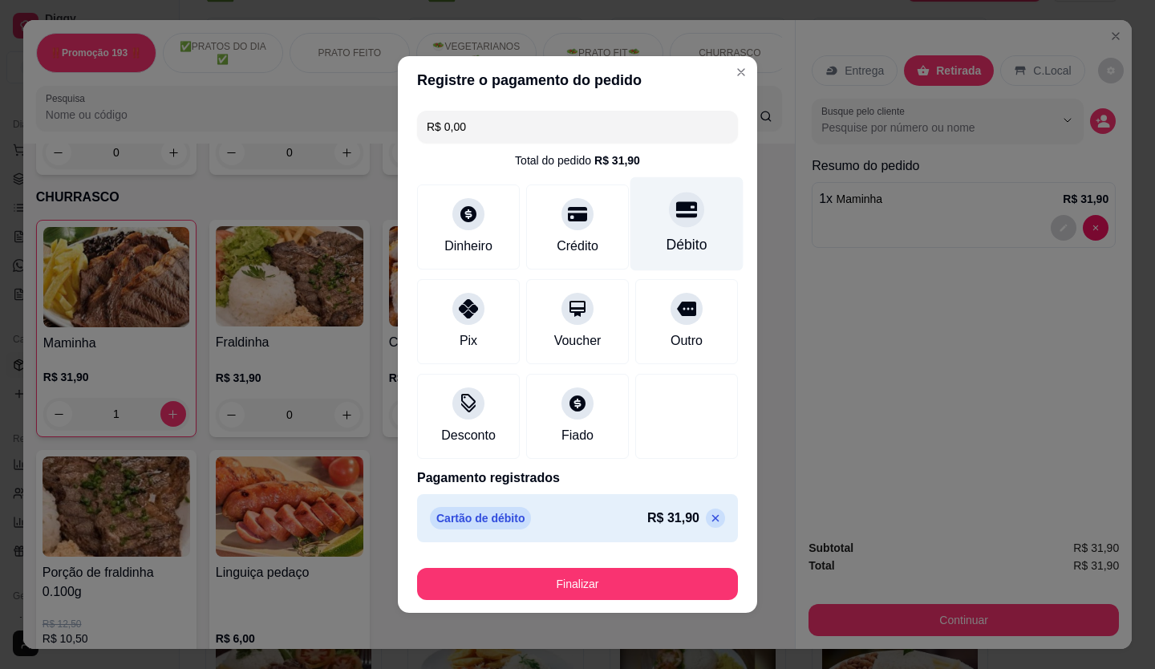
click at [691, 220] on div at bounding box center [686, 209] width 35 height 35
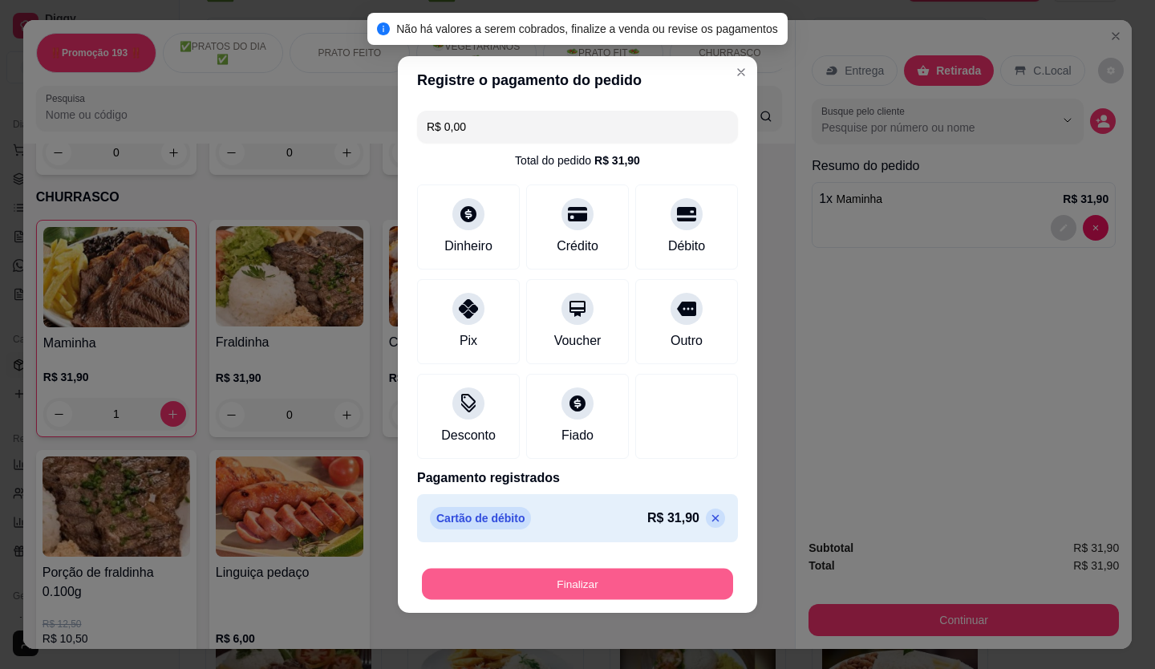
click at [575, 584] on button "Finalizar" at bounding box center [577, 584] width 311 height 31
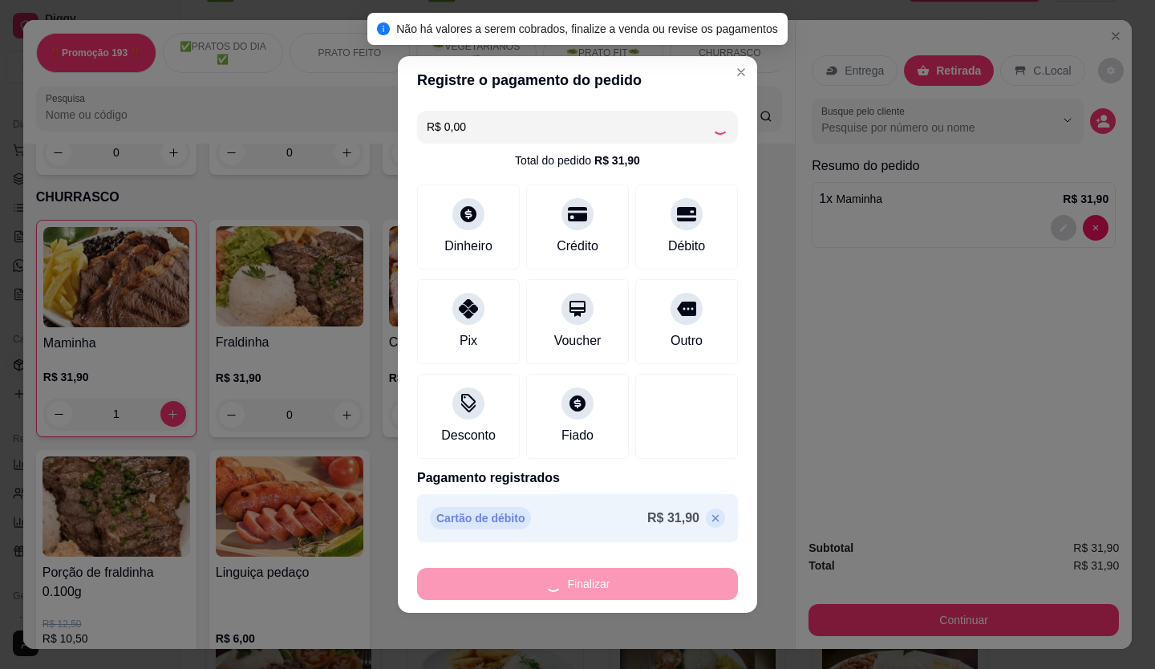
type input "0"
type input "-R$ 31,90"
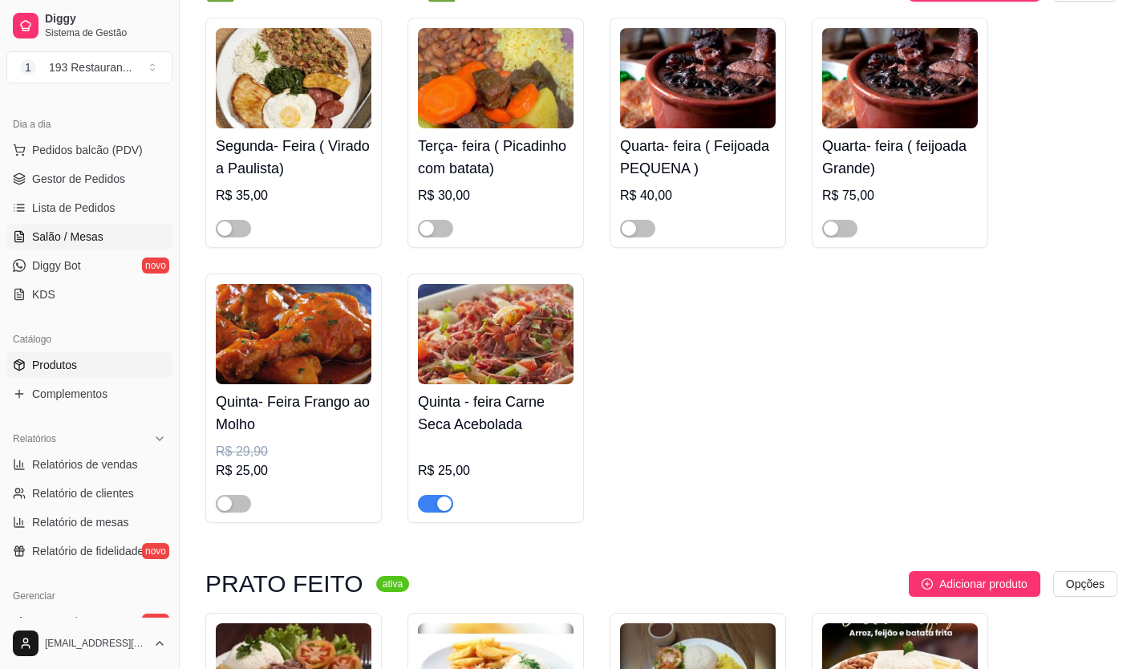
click at [137, 233] on link "Salão / Mesas" at bounding box center [89, 237] width 166 height 26
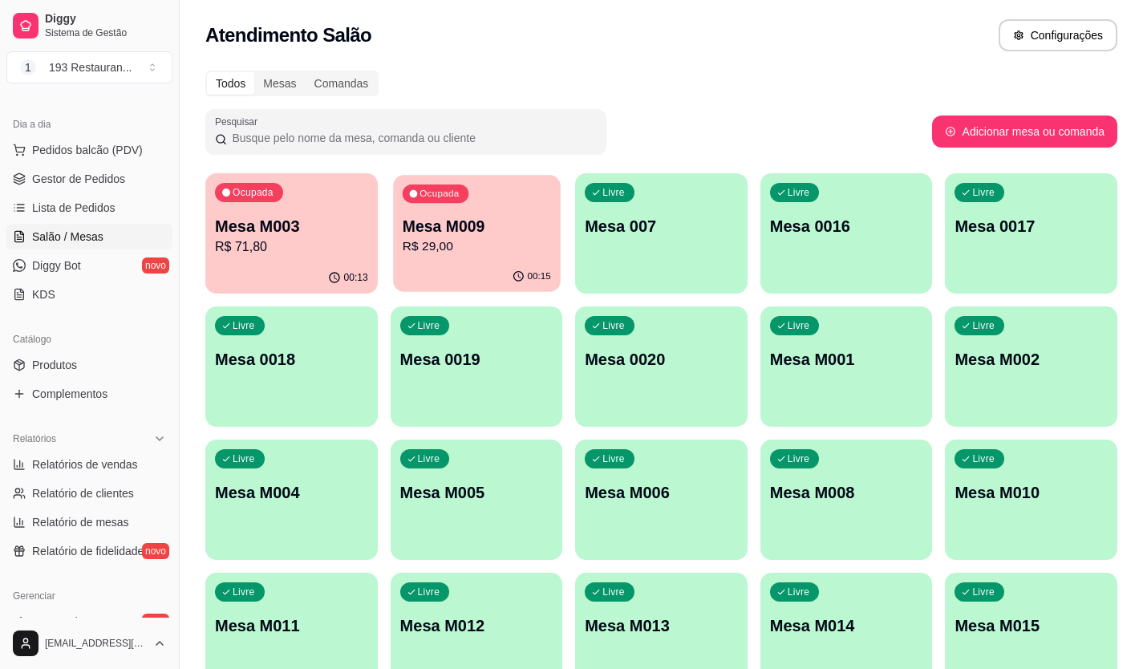
click at [399, 237] on div "Ocupada Mesa M009 R$ 29,00" at bounding box center [476, 218] width 167 height 87
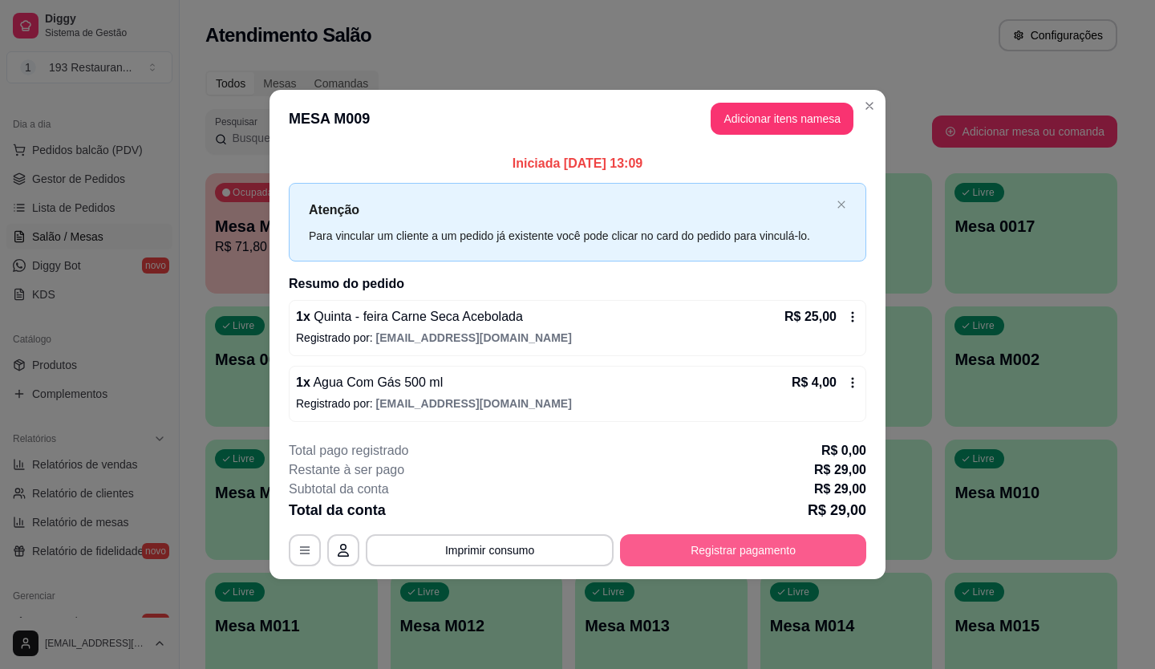
click at [812, 541] on button "Registrar pagamento" at bounding box center [743, 550] width 246 height 32
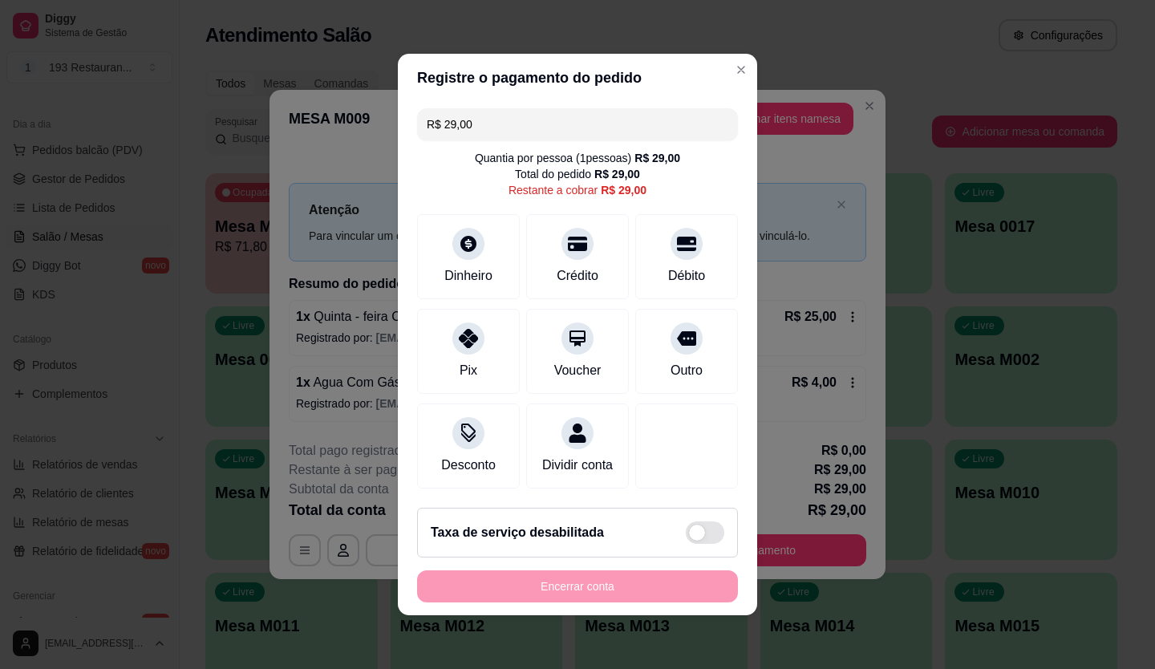
click at [745, 270] on div "Registre o pagamento do pedido R$ 29,00 Quantia por pessoa ( 1 pessoas) R$ 29,0…" at bounding box center [577, 334] width 1155 height 669
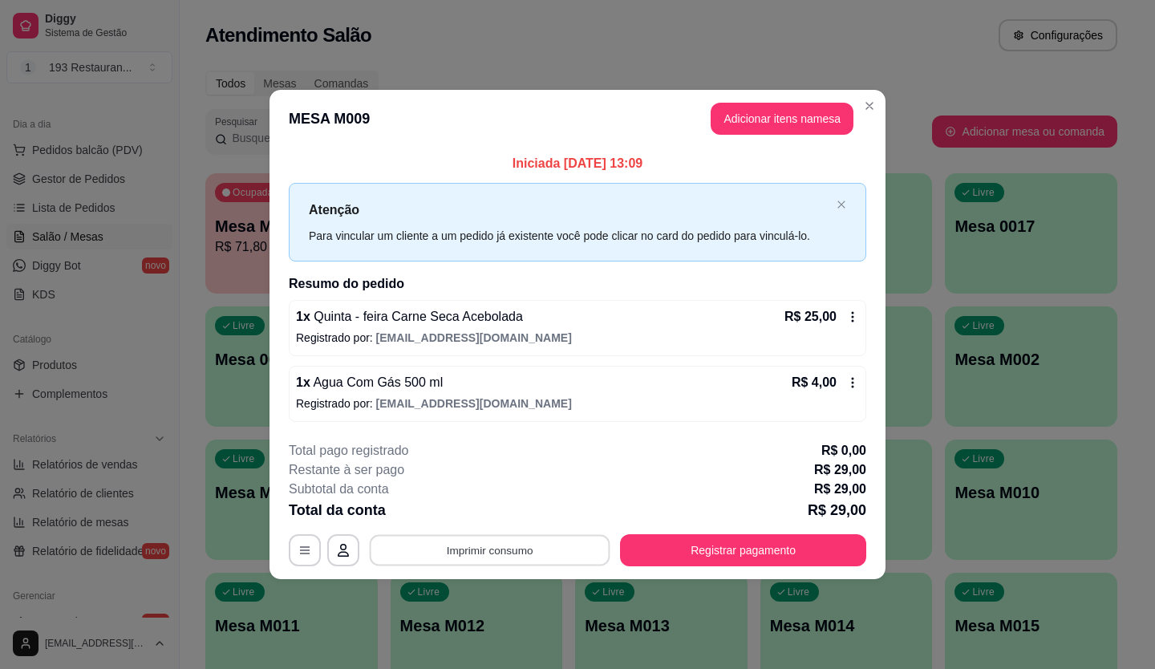
click at [454, 538] on button "Imprimir consumo" at bounding box center [490, 549] width 241 height 31
click at [485, 505] on button "CAIXA" at bounding box center [495, 513] width 112 height 25
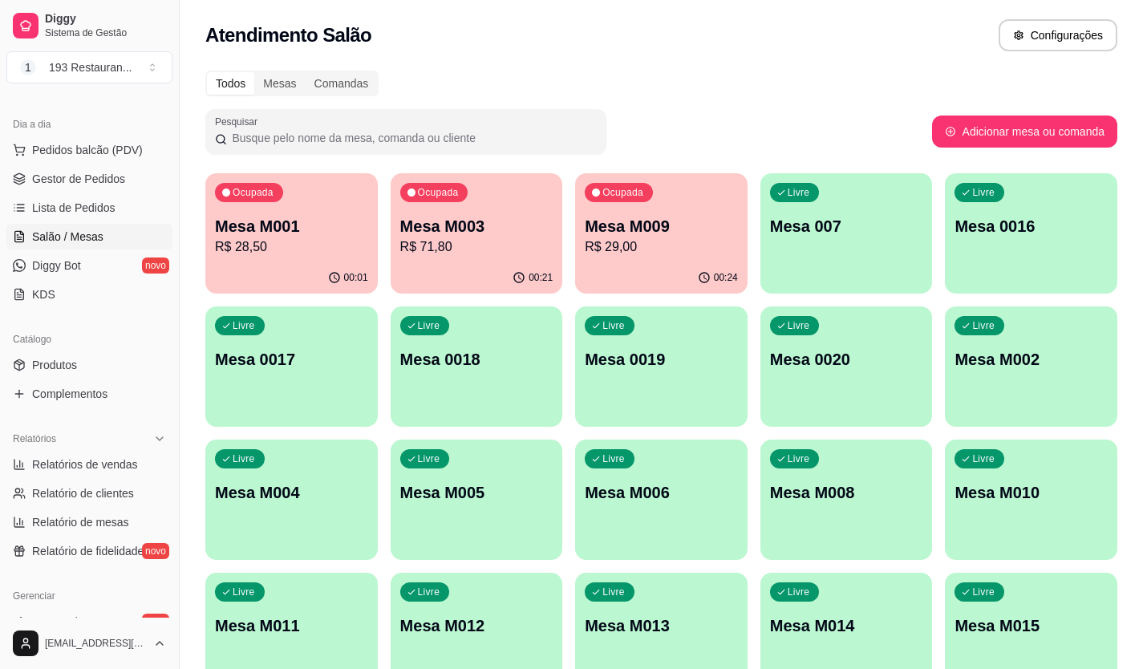
click at [517, 266] on div "00:21" at bounding box center [477, 277] width 172 height 31
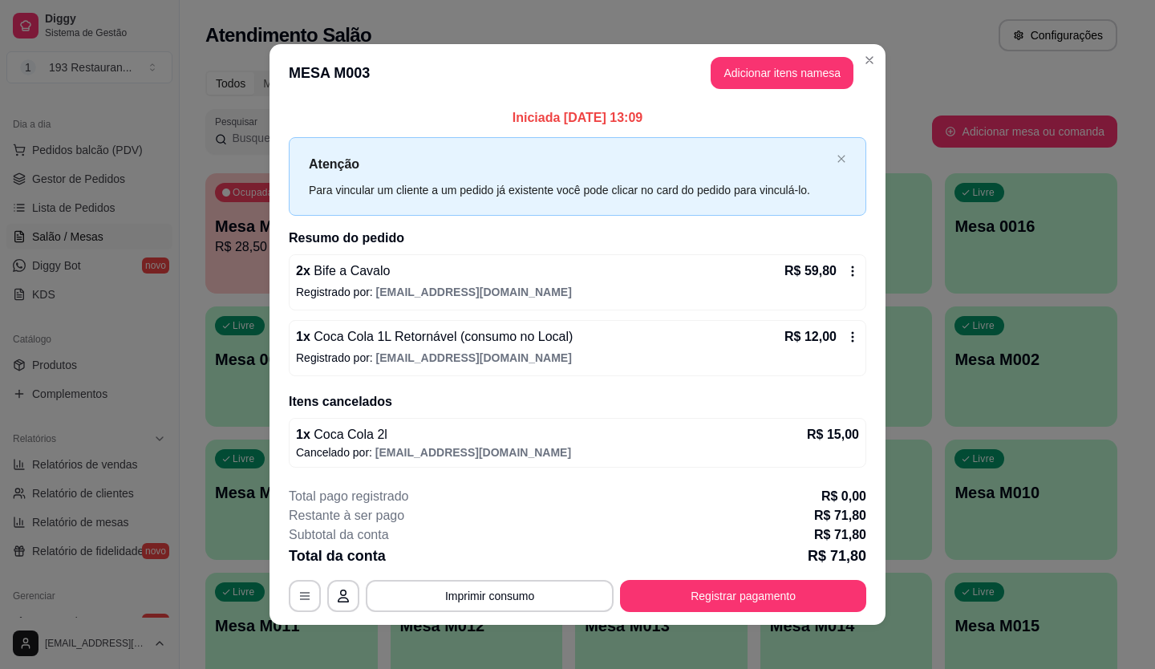
drag, startPoint x: 433, startPoint y: 579, endPoint x: 468, endPoint y: 566, distance: 37.1
click at [458, 571] on div "**********" at bounding box center [578, 549] width 578 height 125
click at [513, 599] on button "Imprimir consumo" at bounding box center [490, 596] width 248 height 32
click at [513, 551] on button "CAIXA" at bounding box center [488, 557] width 112 height 25
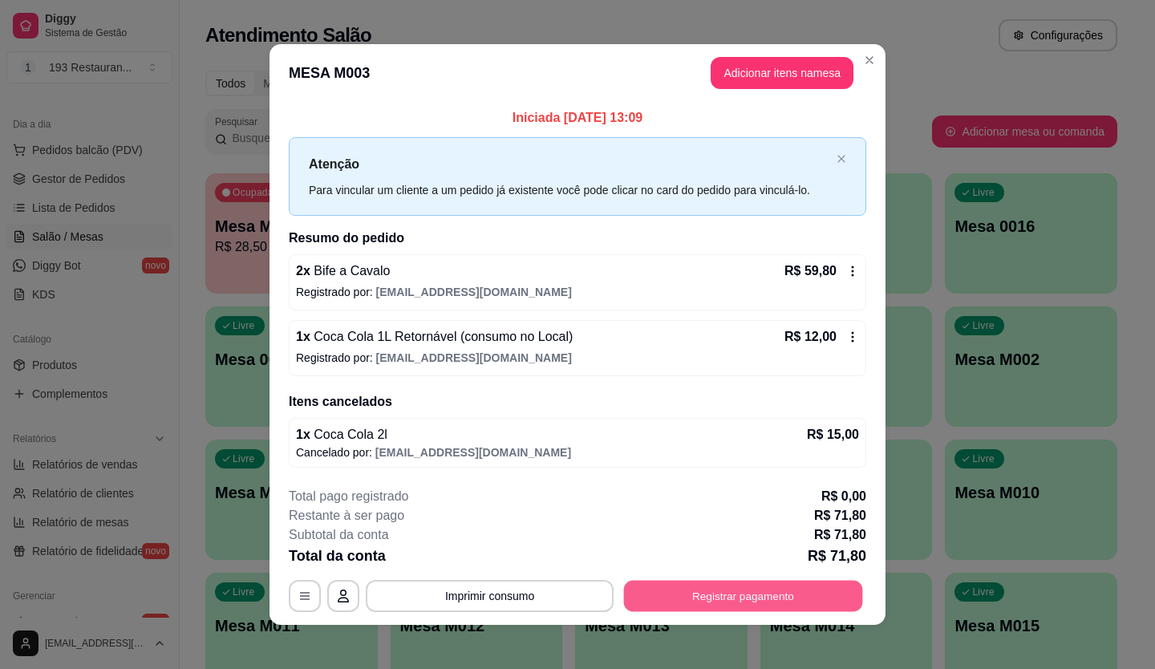
click at [723, 594] on button "Registrar pagamento" at bounding box center [743, 595] width 239 height 31
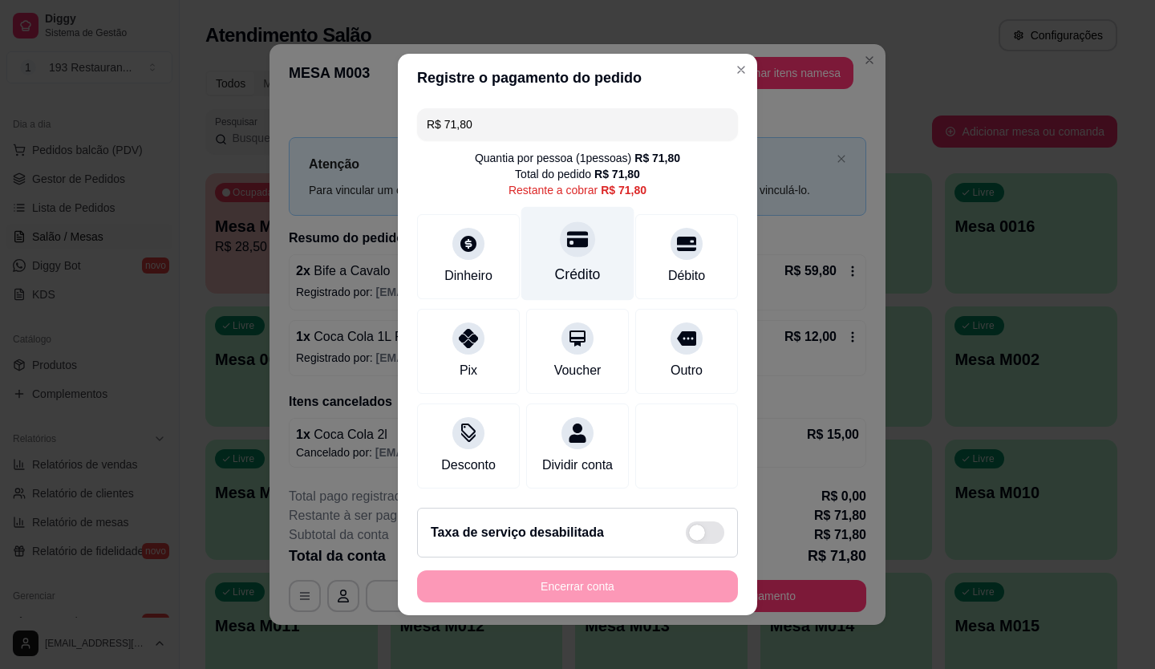
click at [567, 235] on icon at bounding box center [577, 240] width 21 height 16
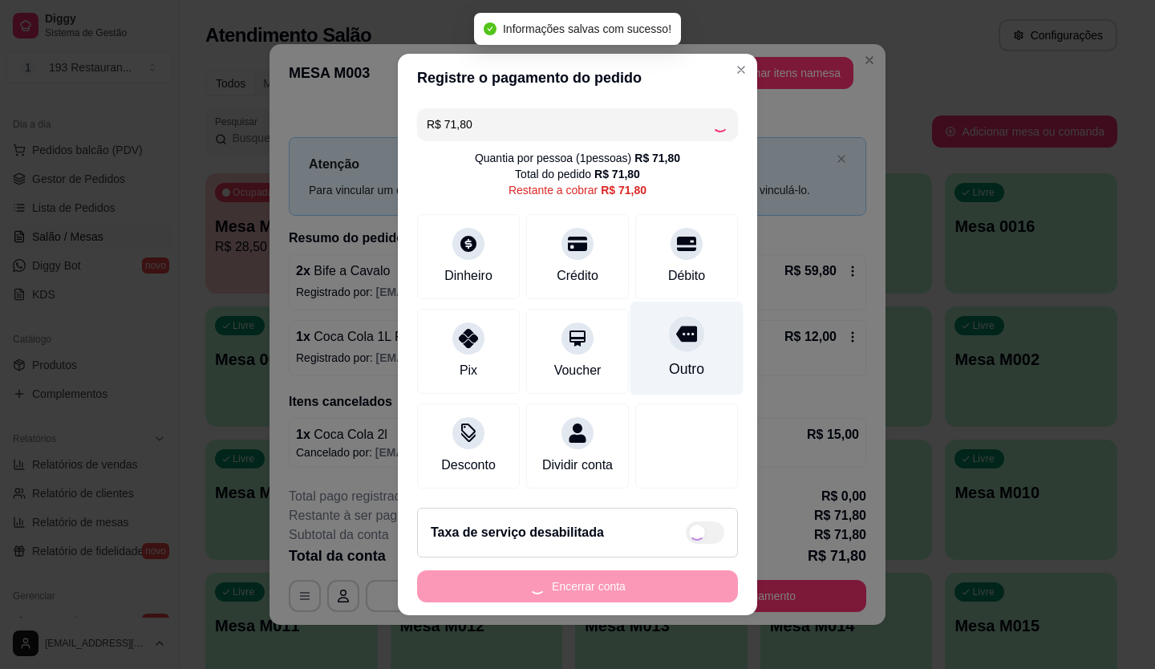
type input "R$ 0,00"
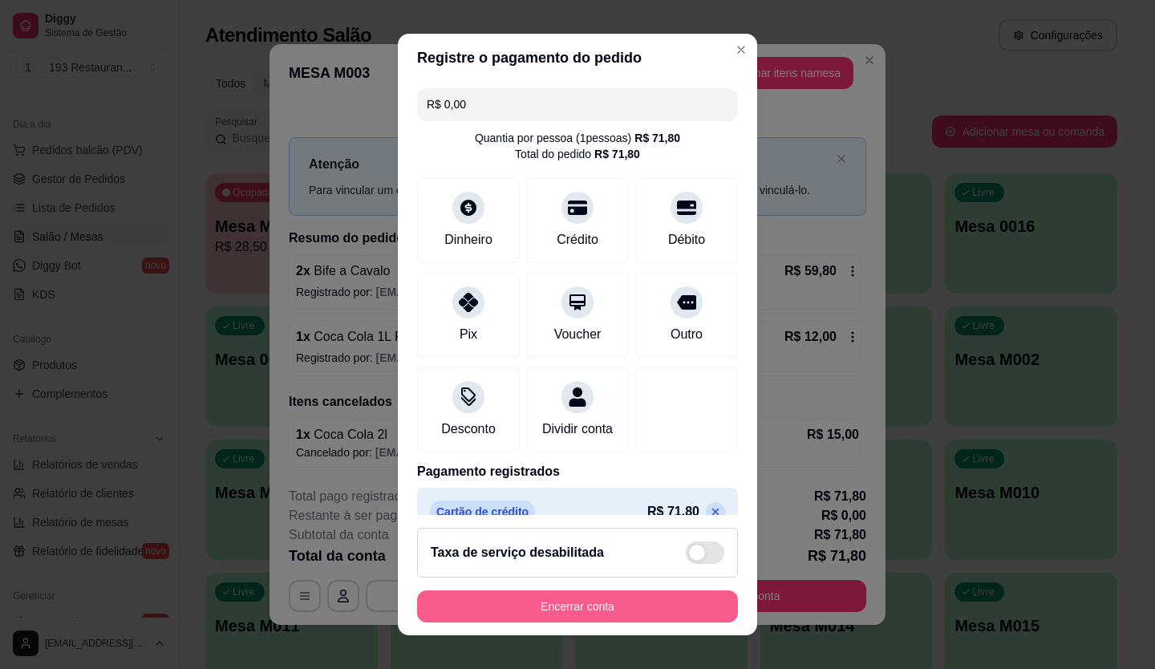
click at [578, 596] on button "Encerrar conta" at bounding box center [577, 606] width 321 height 32
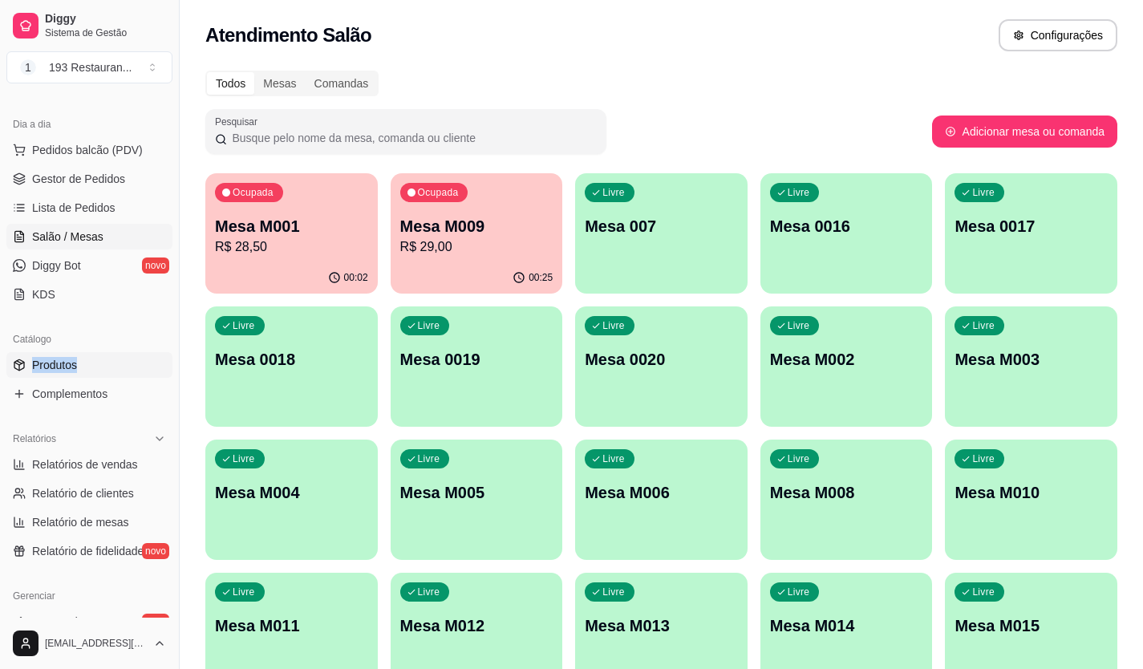
drag, startPoint x: 120, startPoint y: 351, endPoint x: 112, endPoint y: 370, distance: 20.5
click at [113, 370] on div "Catálogo Produtos Complementos" at bounding box center [89, 366] width 179 height 93
click at [114, 368] on link "Produtos" at bounding box center [89, 365] width 166 height 26
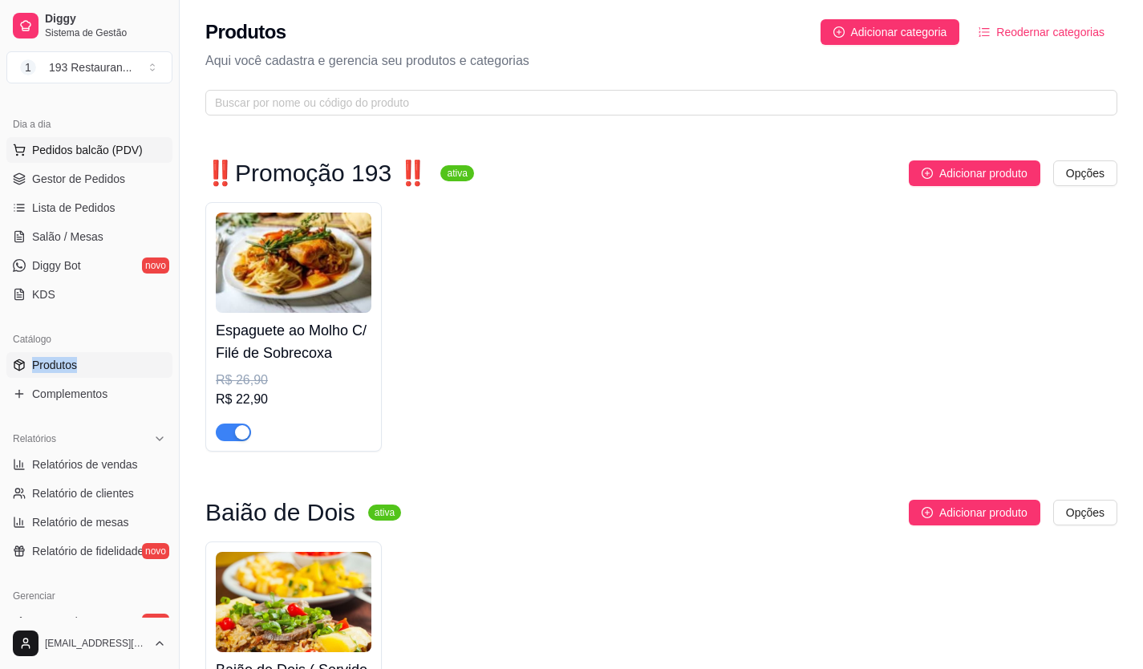
click at [149, 146] on button "Pedidos balcão (PDV)" at bounding box center [89, 150] width 166 height 26
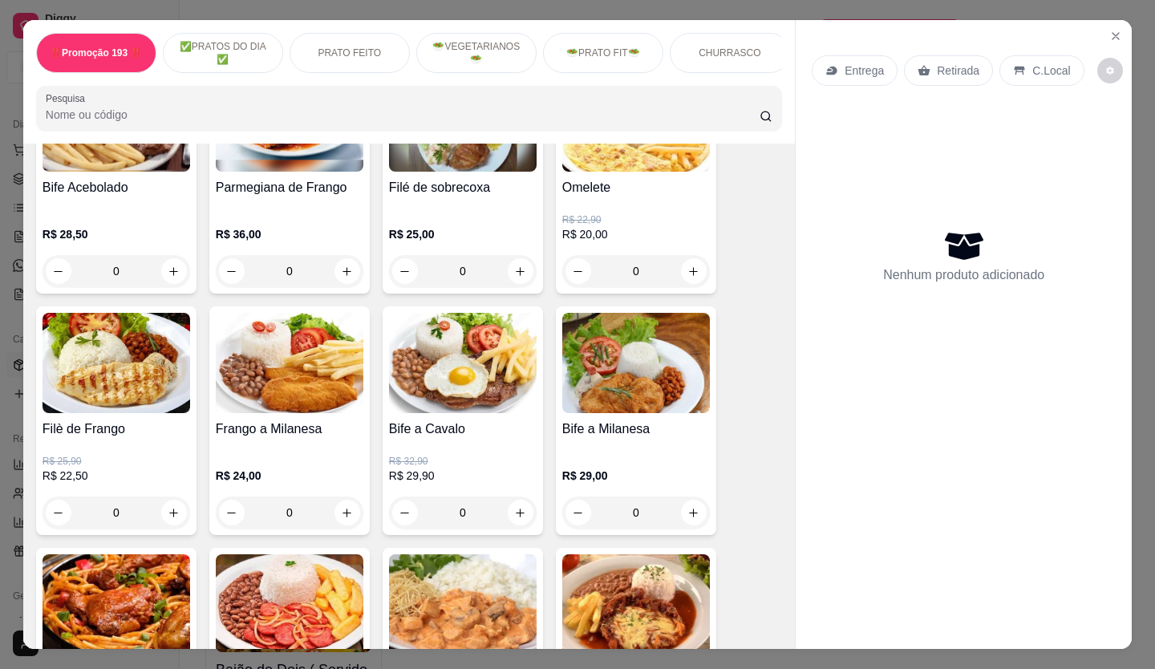
scroll to position [642, 0]
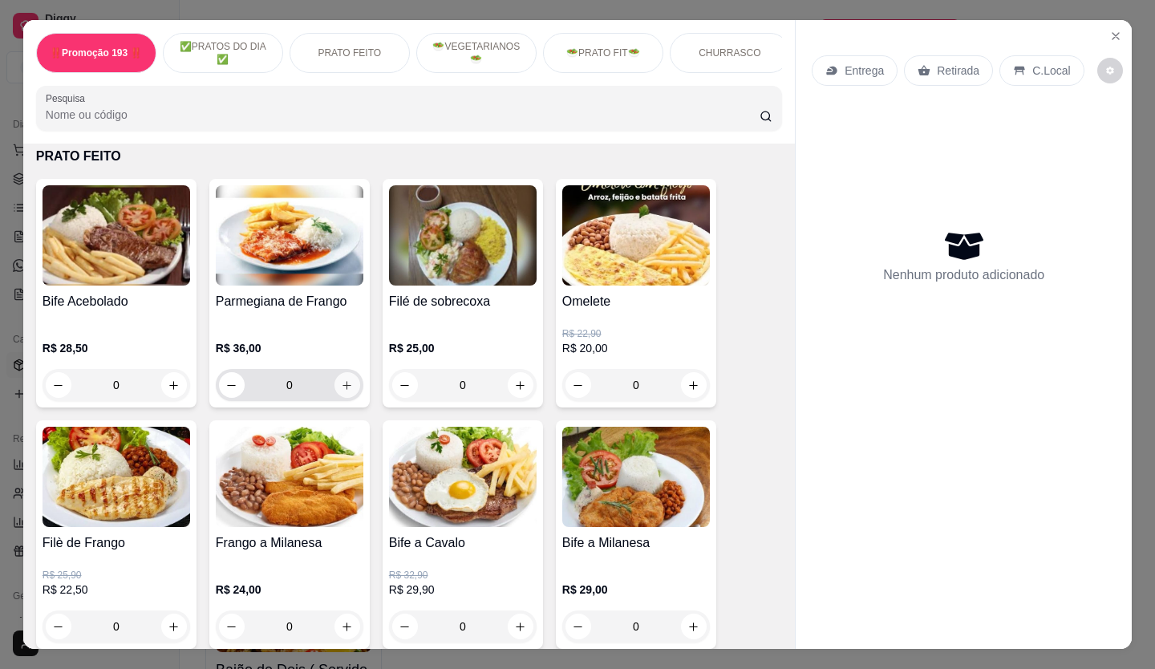
click at [342, 391] on icon "increase-product-quantity" at bounding box center [347, 385] width 12 height 12
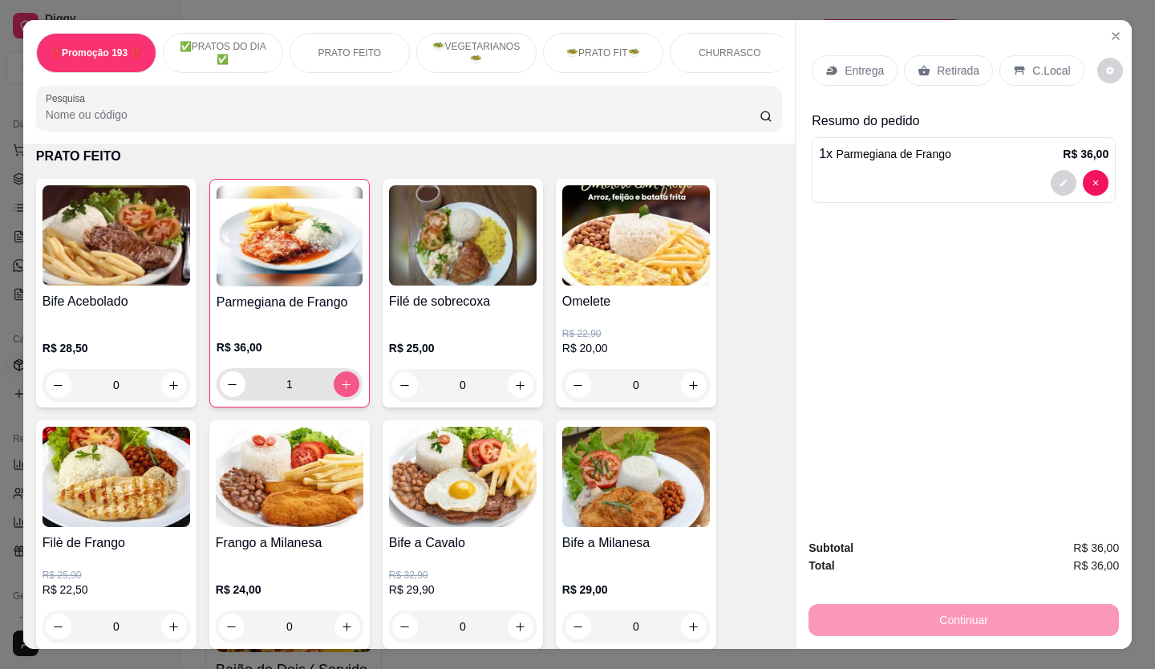
type input "1"
click at [937, 63] on p "Retirada" at bounding box center [958, 71] width 43 height 16
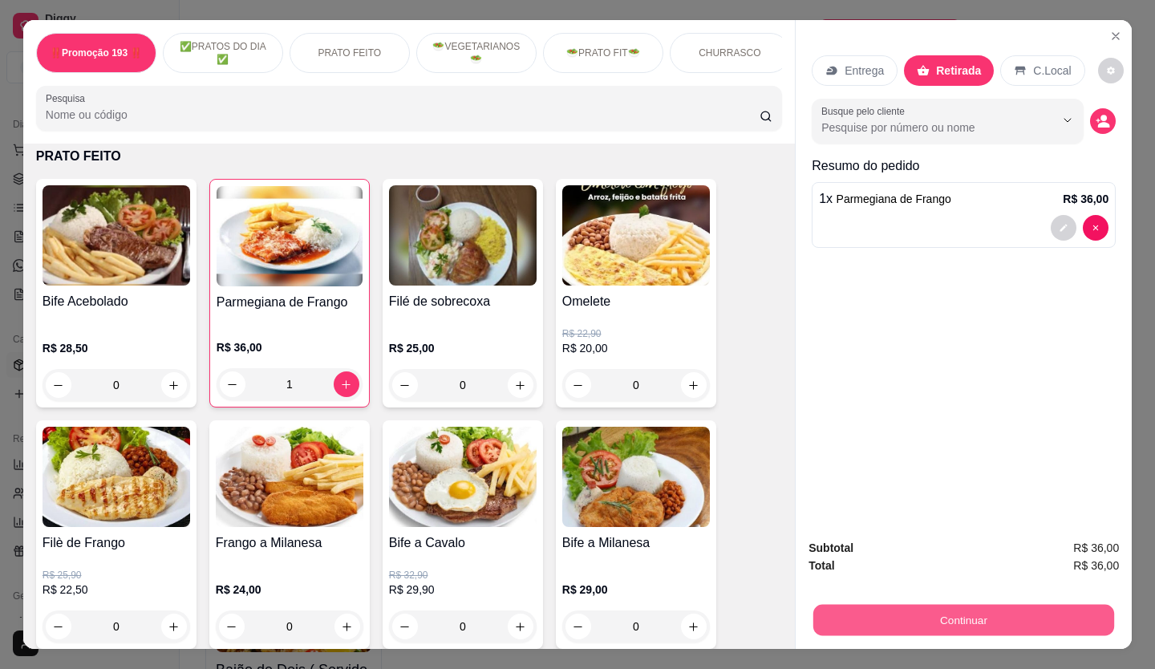
click at [972, 606] on button "Continuar" at bounding box center [963, 620] width 301 height 31
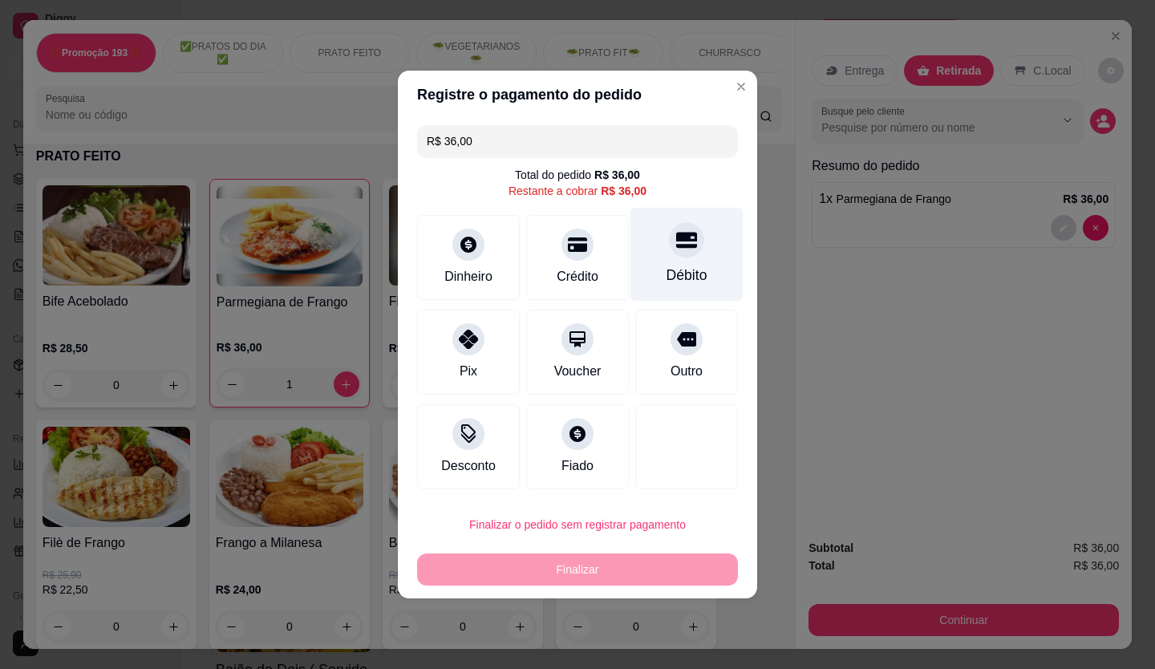
click at [685, 261] on div "Débito" at bounding box center [687, 255] width 113 height 94
type input "R$ 0,00"
click at [687, 261] on div "Débito" at bounding box center [687, 255] width 113 height 94
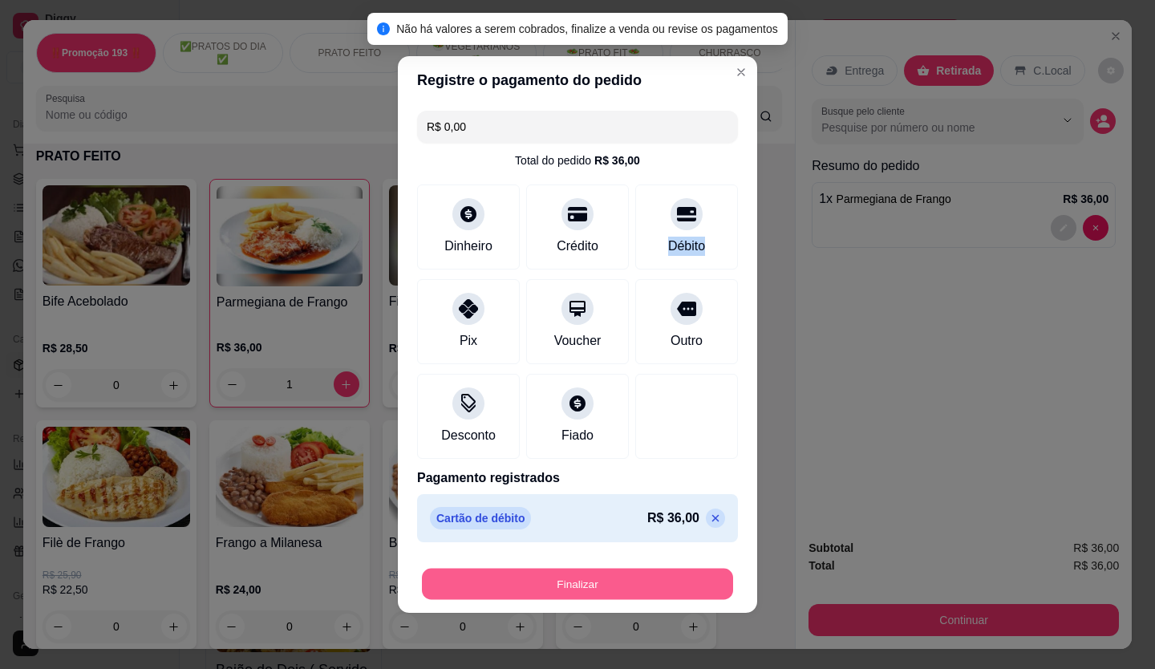
click at [659, 570] on button "Finalizar" at bounding box center [577, 584] width 311 height 31
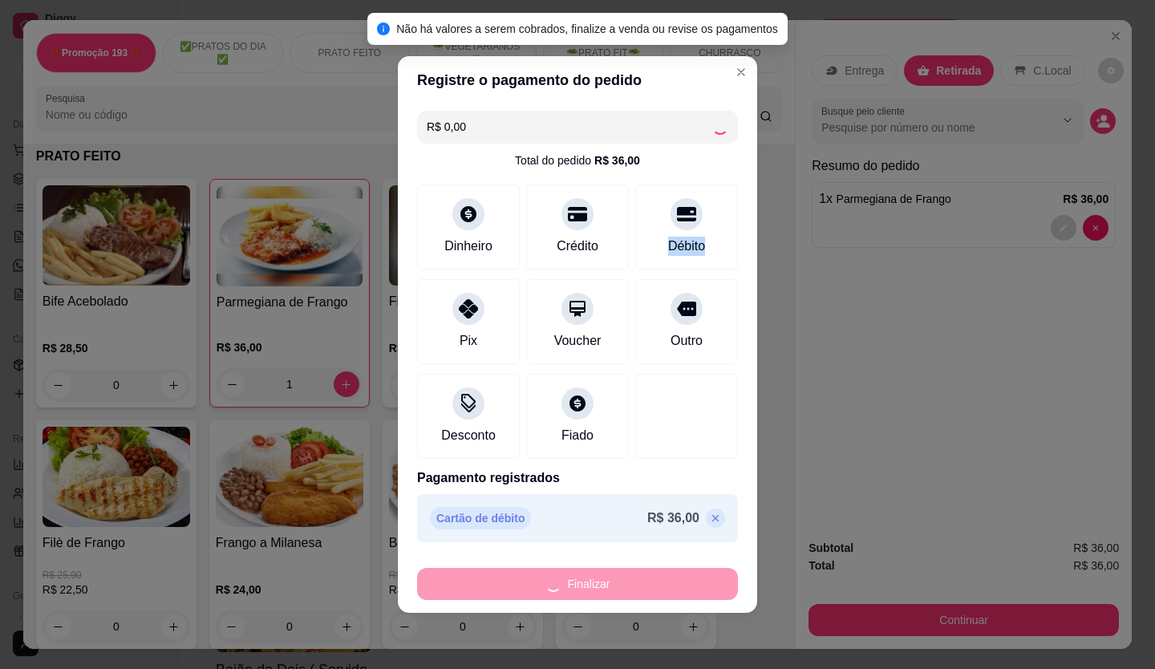
type input "0"
type input "-R$ 36,00"
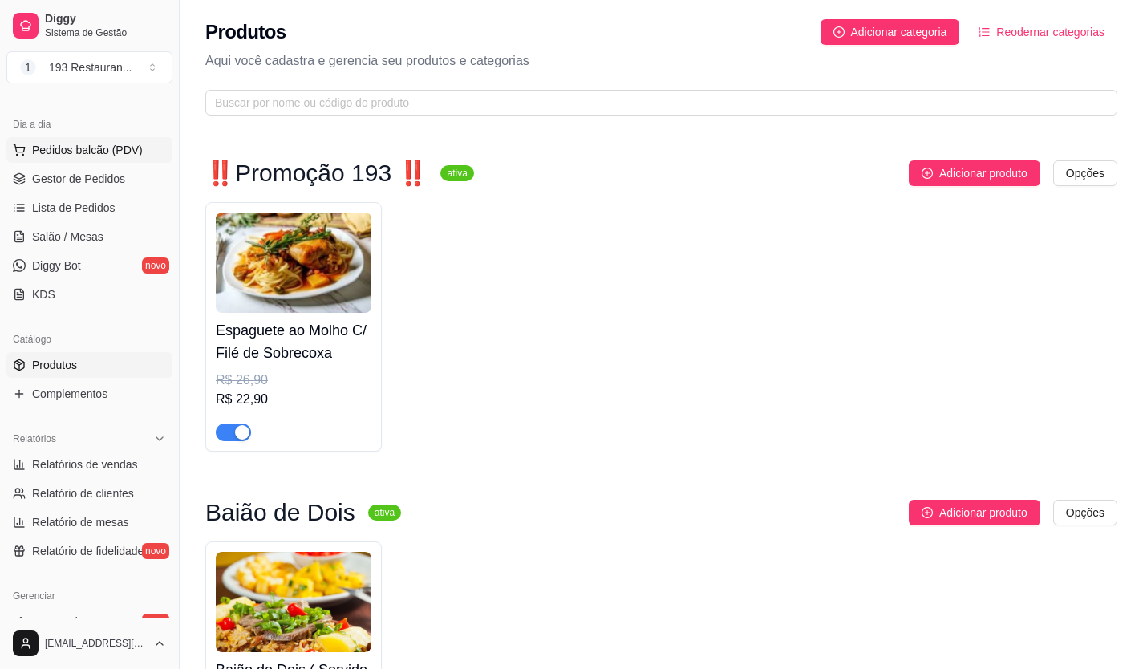
click at [131, 145] on span "Pedidos balcão (PDV)" at bounding box center [87, 150] width 111 height 16
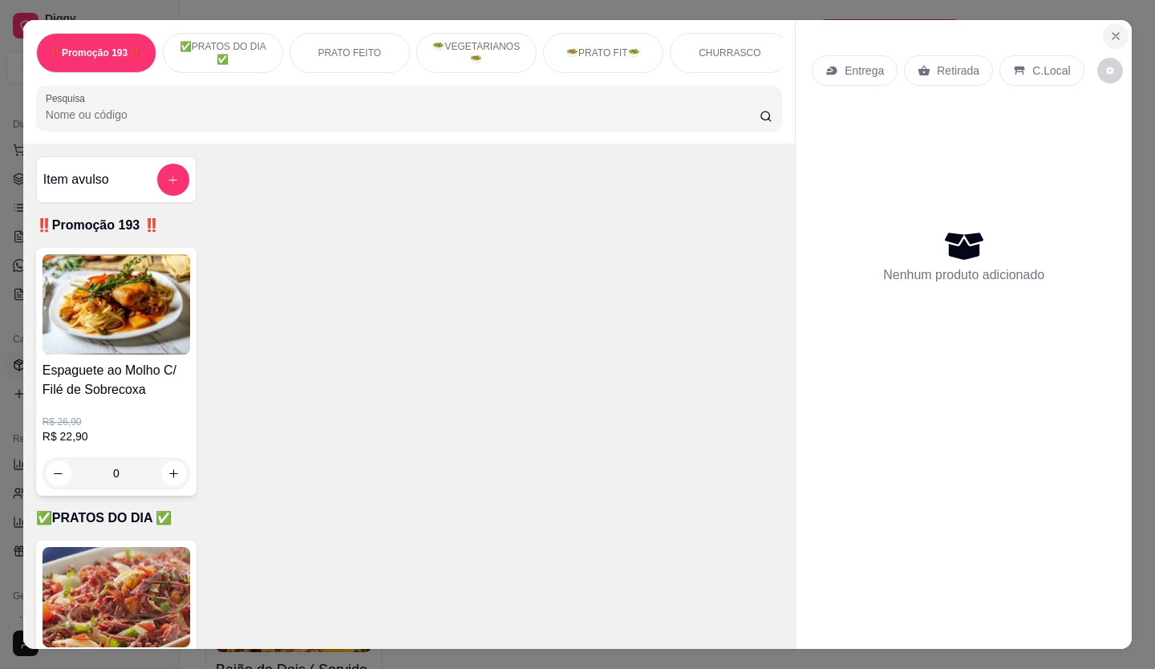
click at [1109, 31] on icon "Close" at bounding box center [1115, 36] width 13 height 13
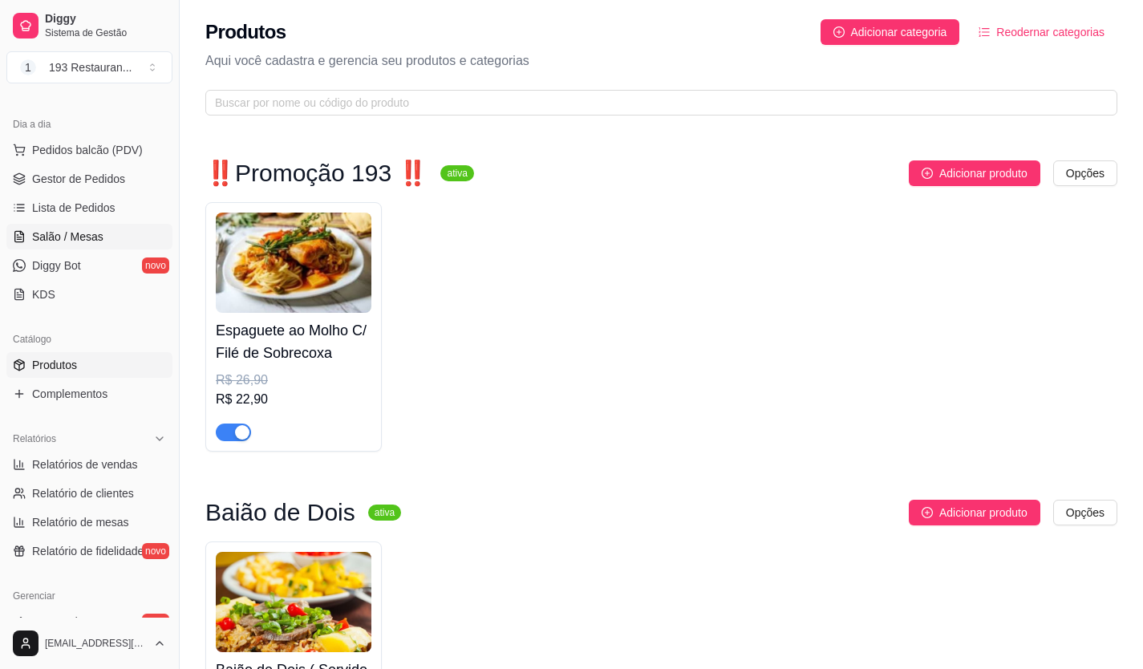
click at [122, 231] on link "Salão / Mesas" at bounding box center [89, 237] width 166 height 26
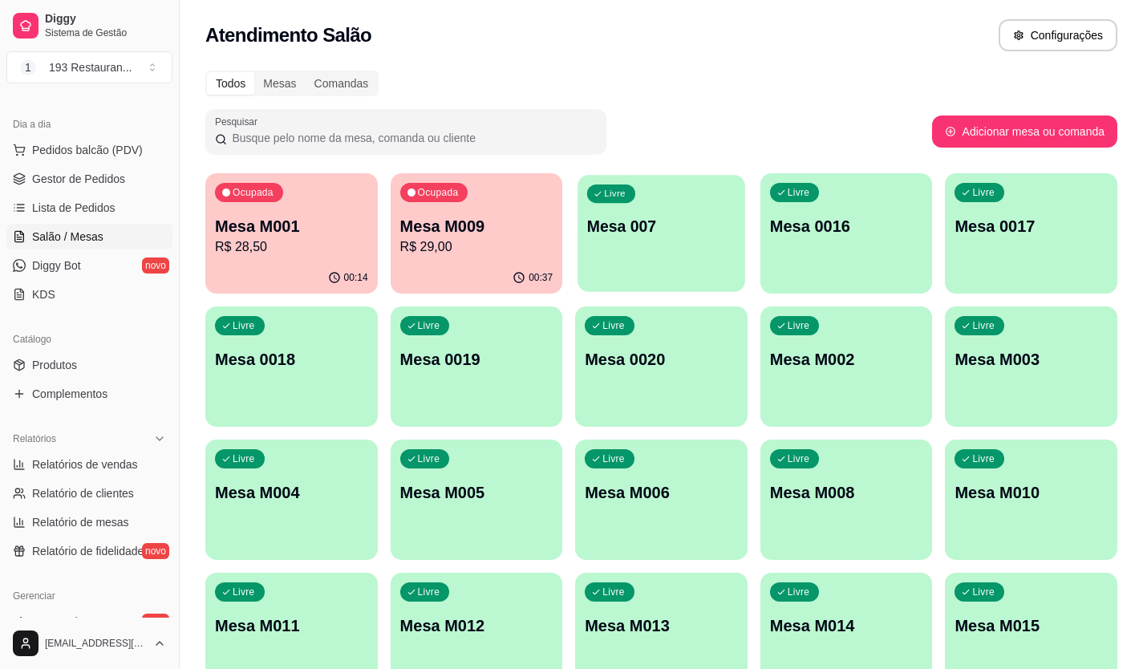
click at [585, 237] on div "Livre Mesa 007" at bounding box center [661, 224] width 167 height 98
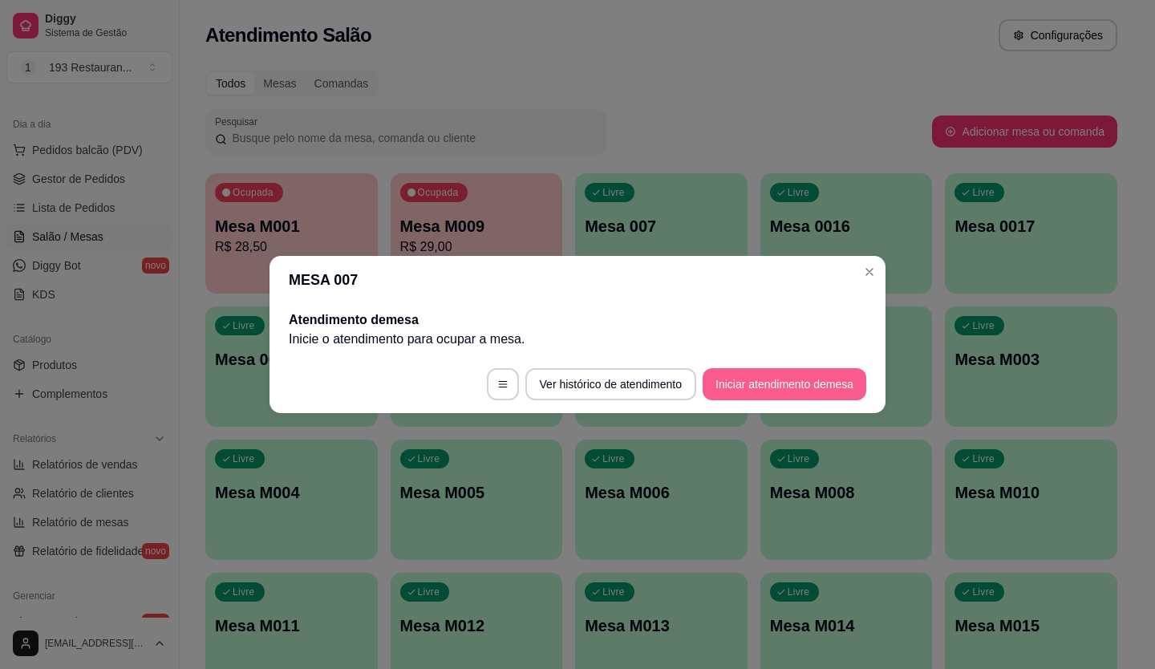
click at [772, 379] on button "Iniciar atendimento de mesa" at bounding box center [785, 384] width 164 height 32
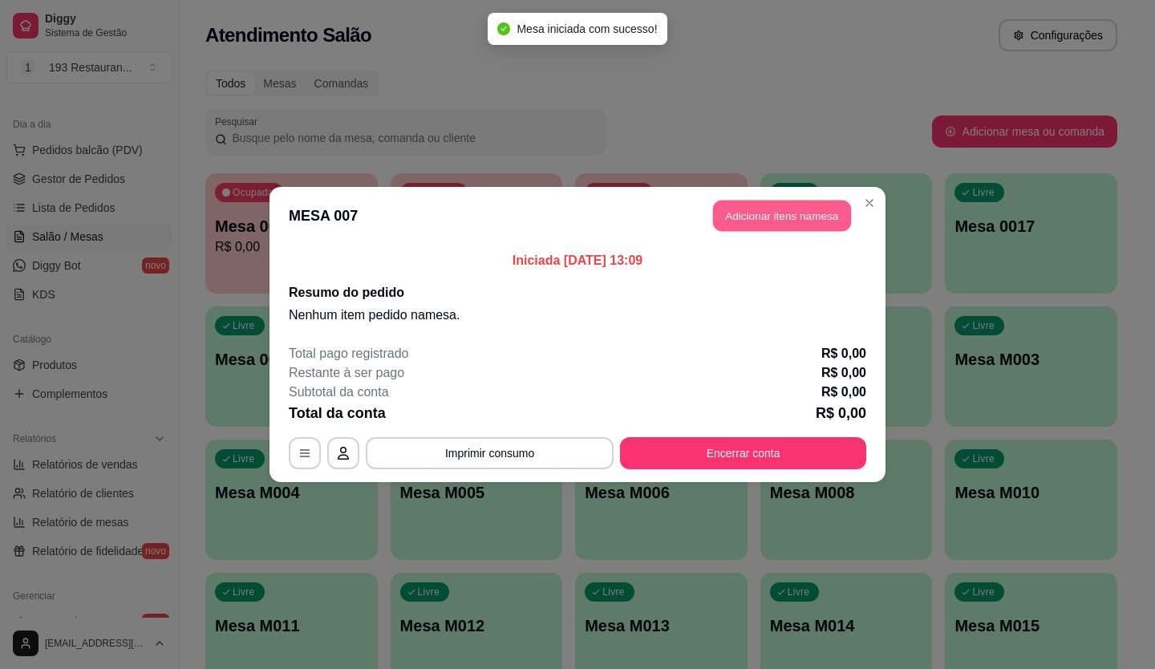
click at [754, 201] on button "Adicionar itens na mesa" at bounding box center [782, 216] width 138 height 31
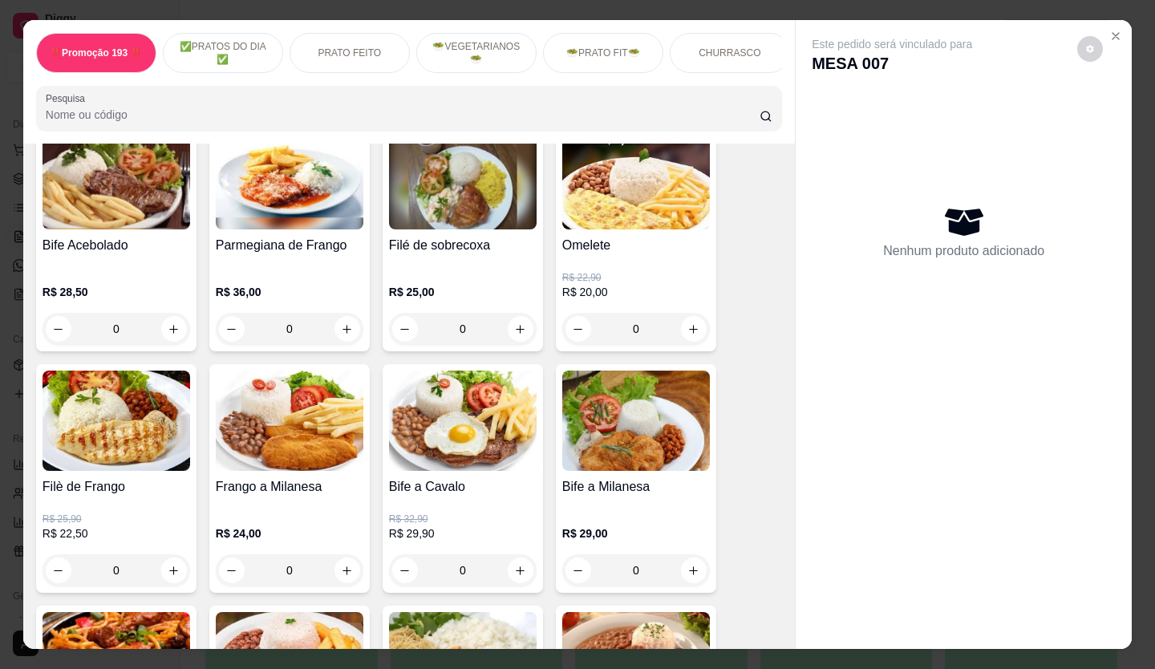
scroll to position [722, 0]
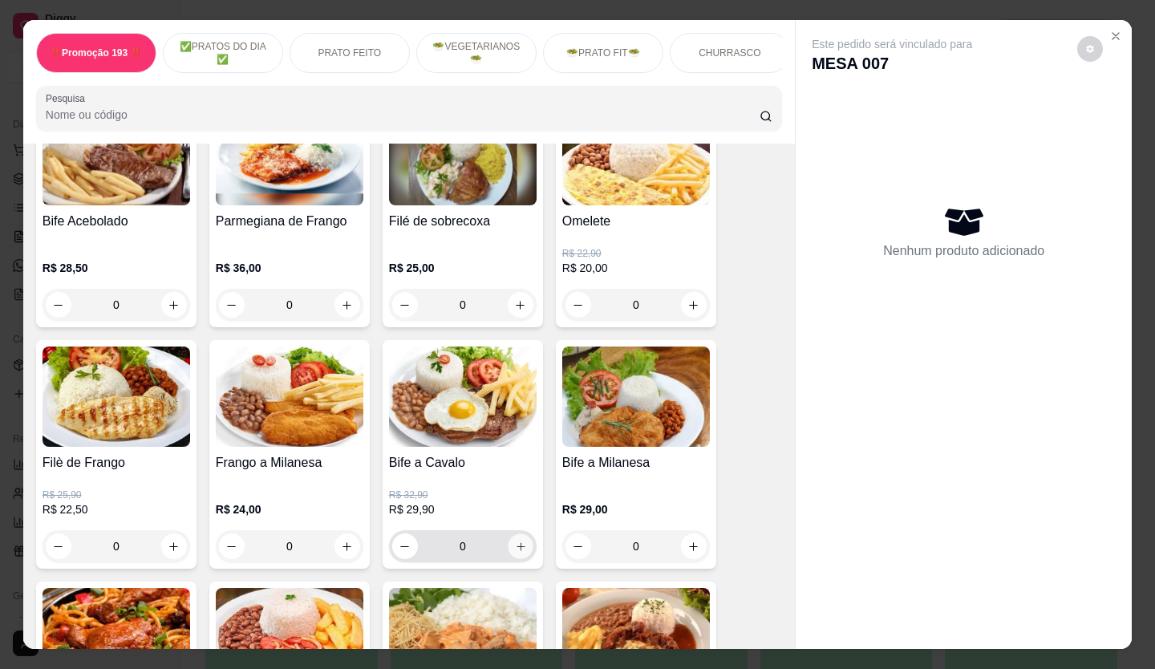
click at [516, 550] on icon "increase-product-quantity" at bounding box center [521, 547] width 12 height 12
type input "1"
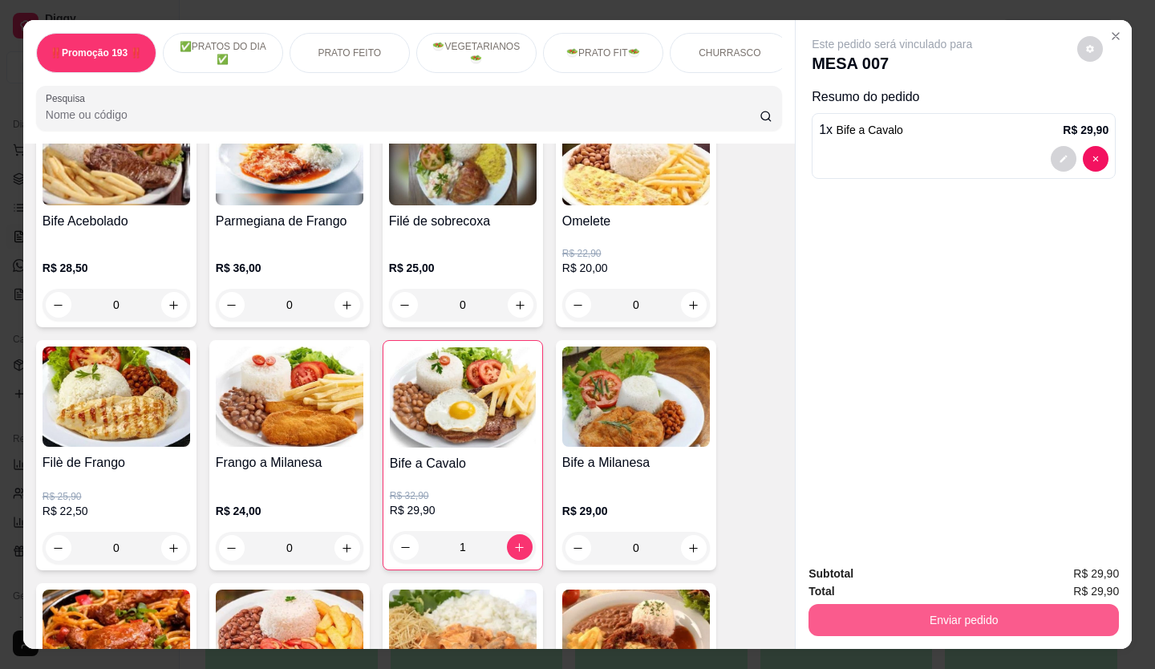
click at [903, 610] on button "Enviar pedido" at bounding box center [964, 620] width 310 height 32
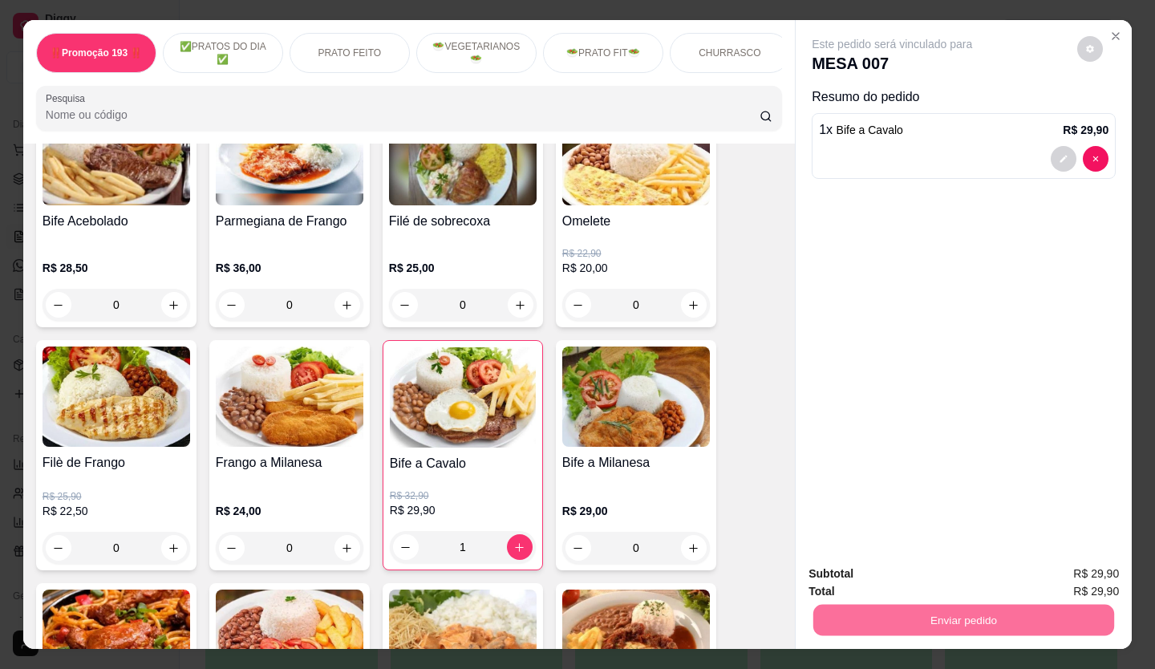
click at [875, 579] on button "Não registrar e enviar pedido" at bounding box center [911, 575] width 162 height 30
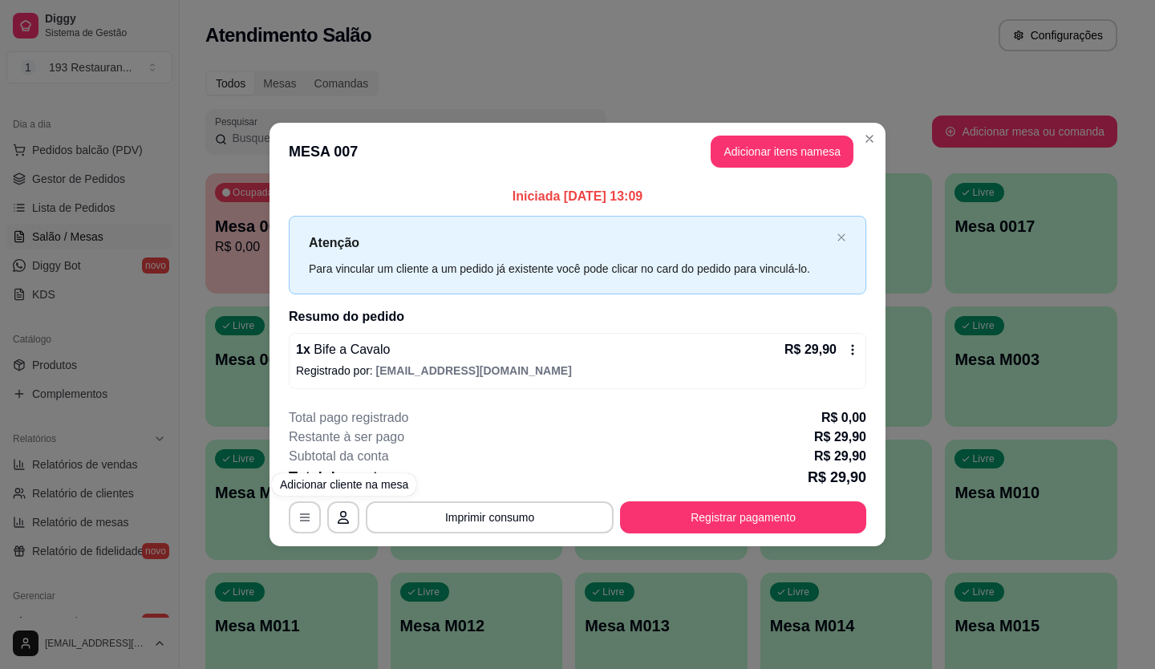
click at [610, 343] on div "1 x Bife a Cavalo R$ 29,90" at bounding box center [577, 349] width 563 height 19
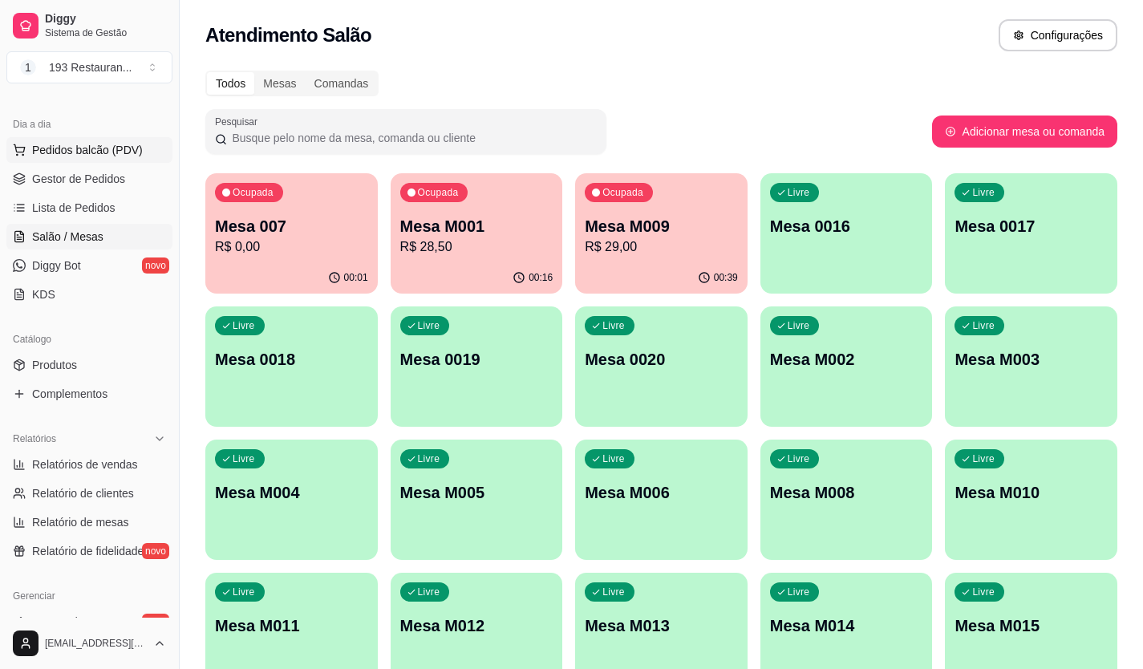
click at [105, 152] on span "Pedidos balcão (PDV)" at bounding box center [87, 150] width 111 height 16
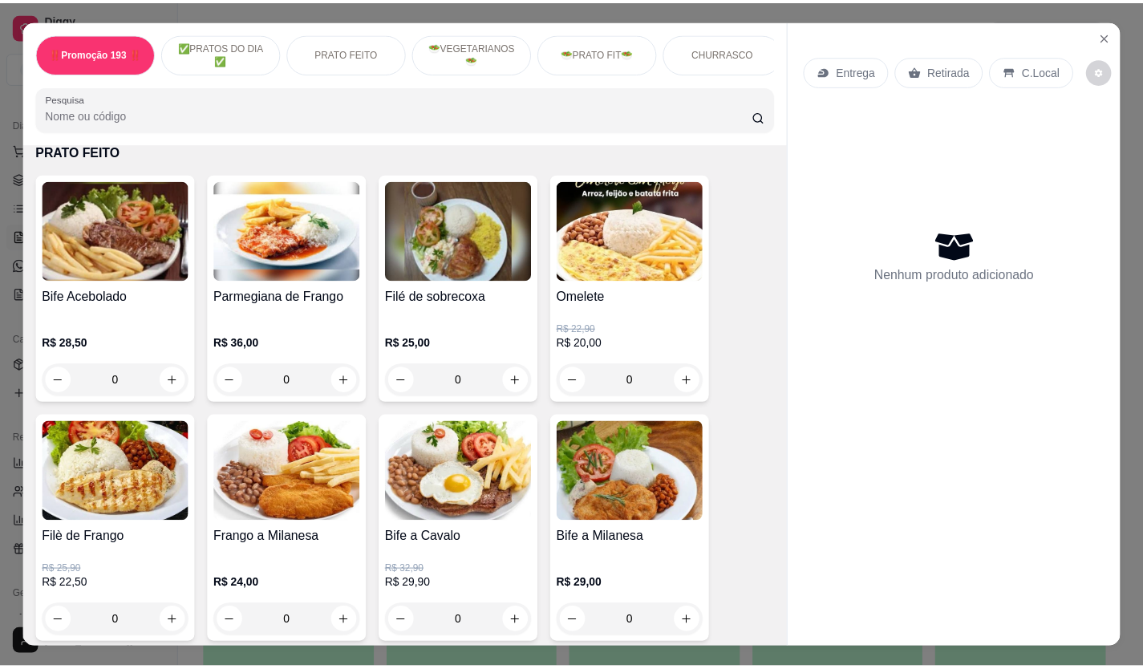
scroll to position [722, 0]
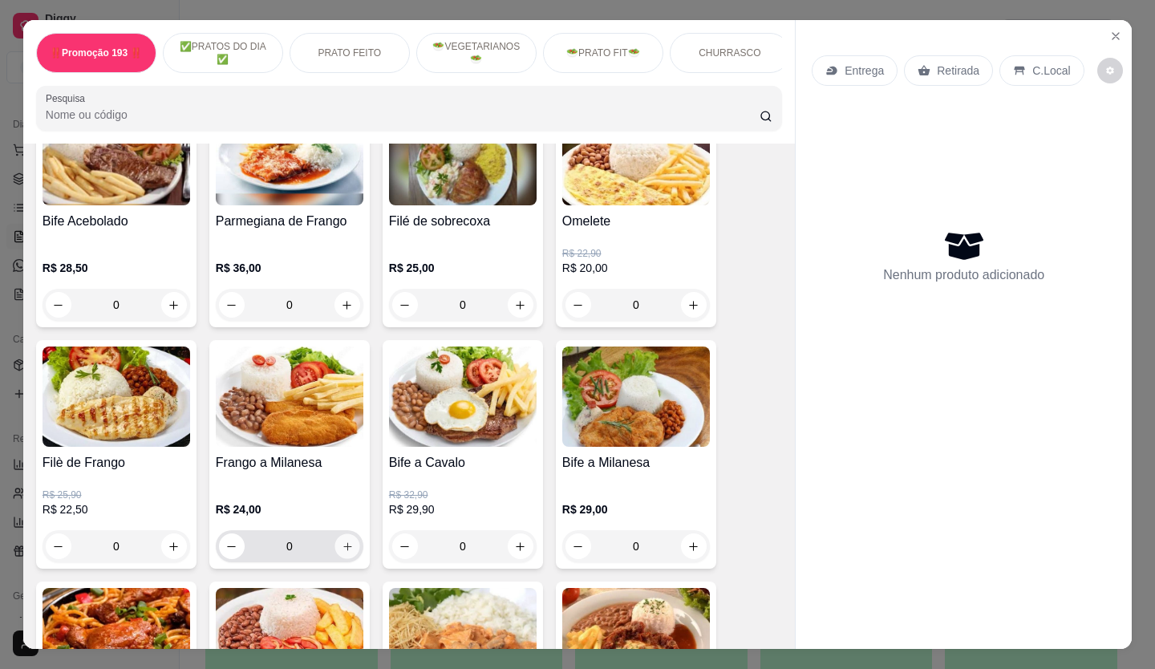
click at [342, 553] on icon "increase-product-quantity" at bounding box center [348, 547] width 12 height 12
type input "1"
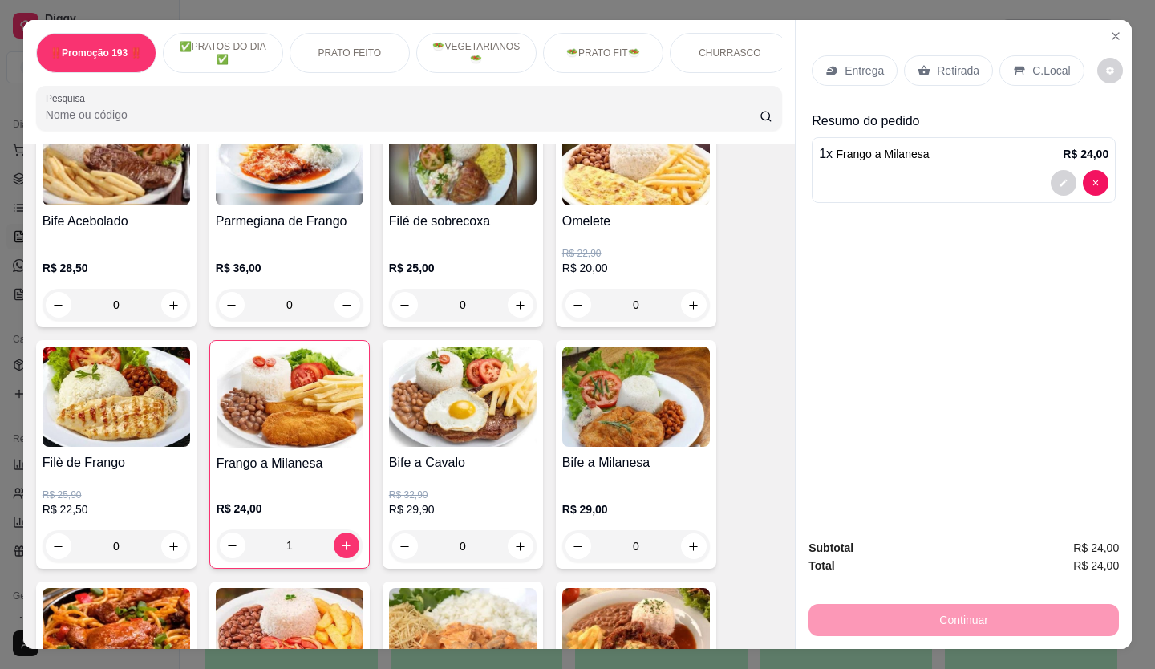
click at [946, 63] on p "Retirada" at bounding box center [958, 71] width 43 height 16
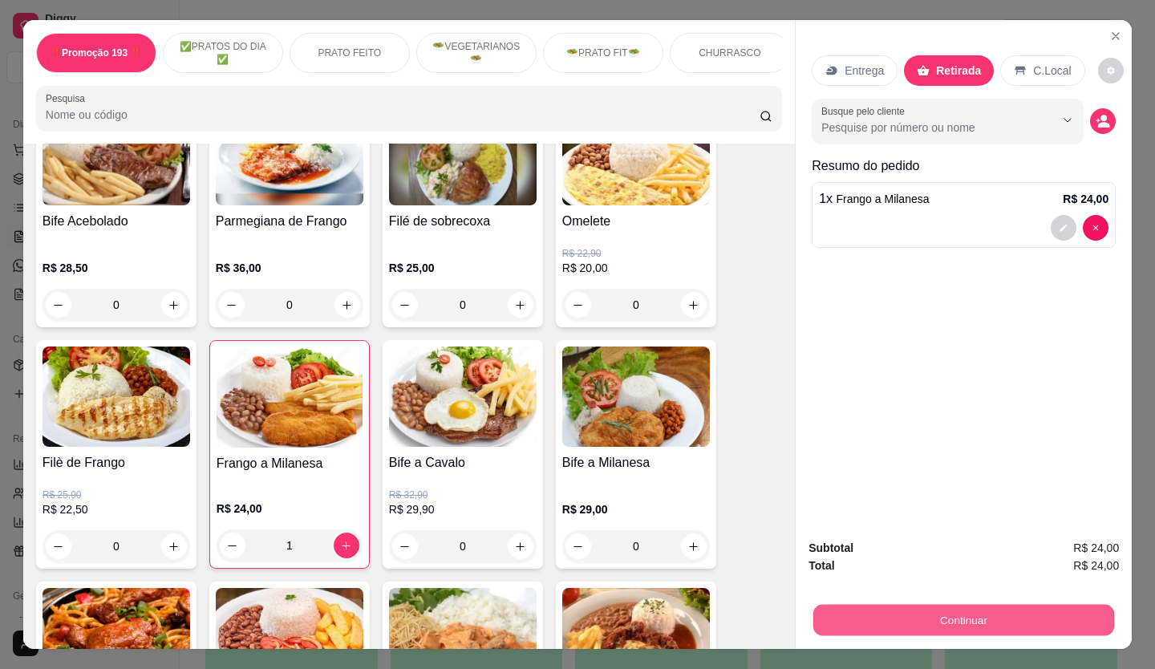
click at [962, 612] on button "Continuar" at bounding box center [963, 620] width 301 height 31
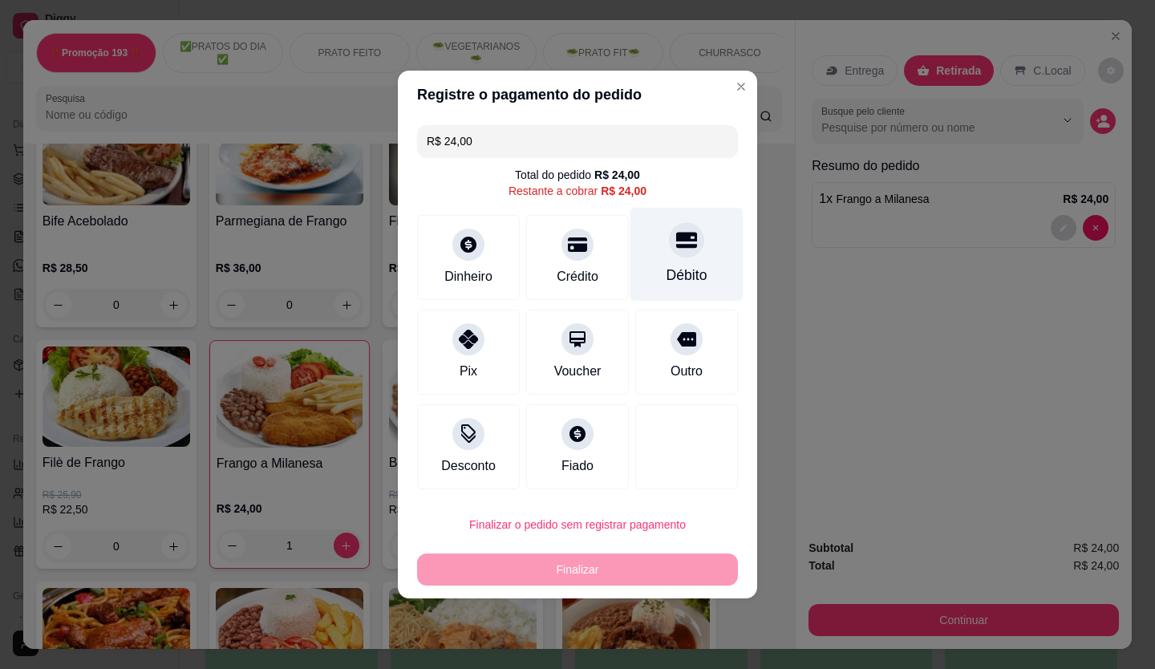
click at [676, 249] on icon at bounding box center [686, 239] width 21 height 21
type input "R$ 0,00"
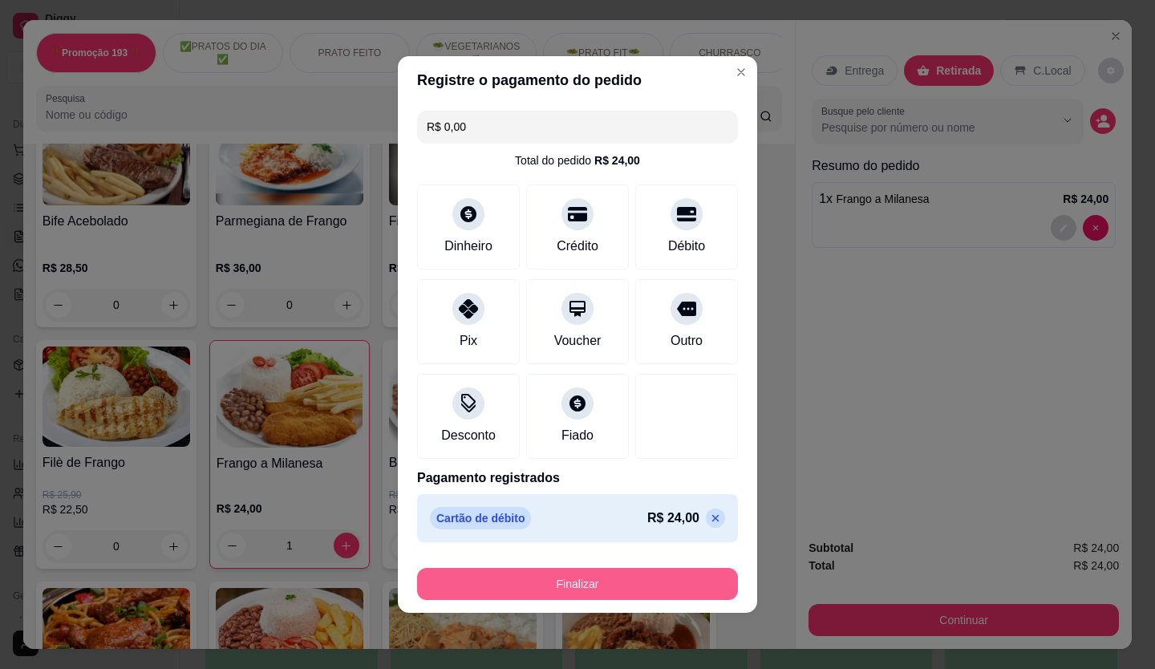
click at [575, 581] on button "Finalizar" at bounding box center [577, 584] width 321 height 32
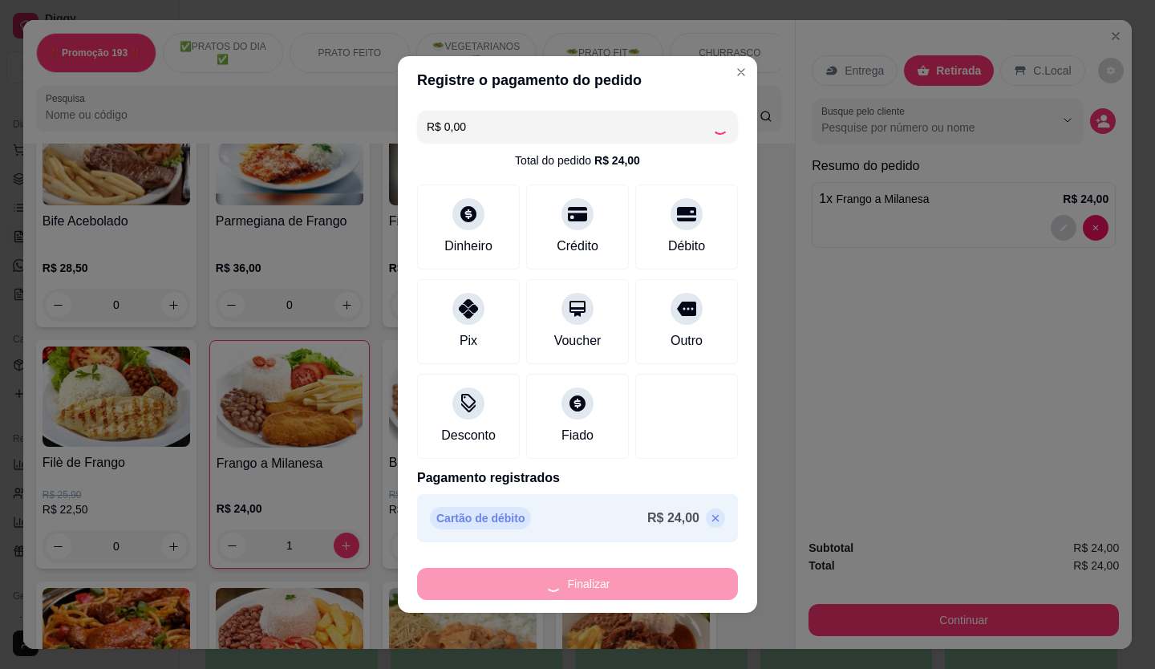
type input "0"
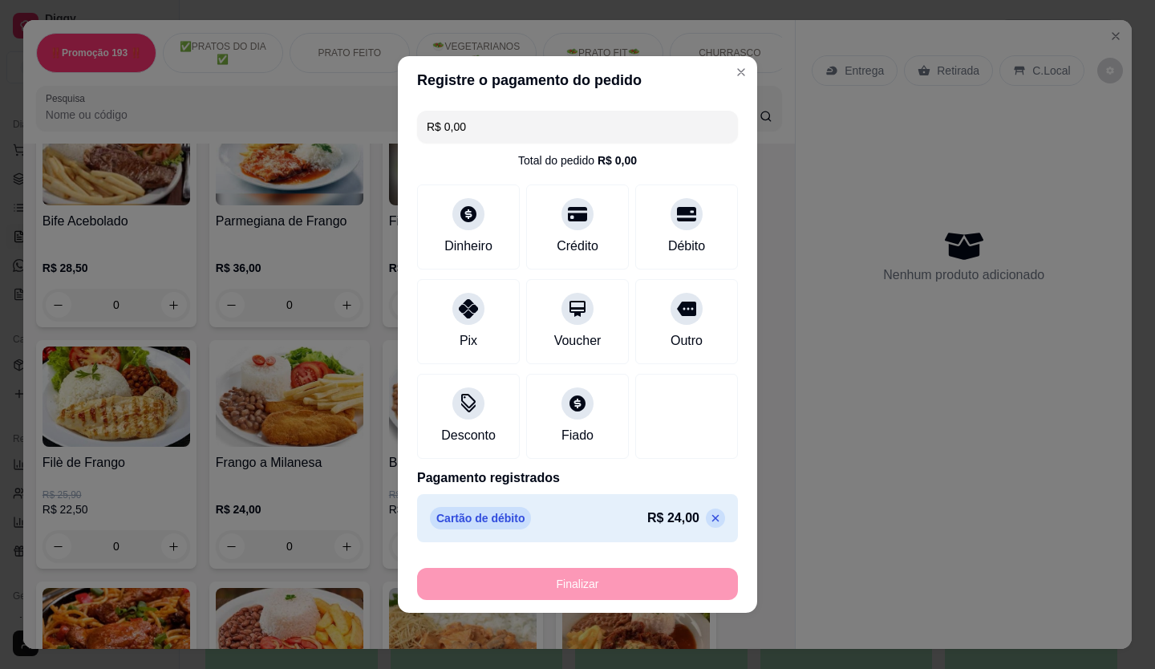
type input "-R$ 24,00"
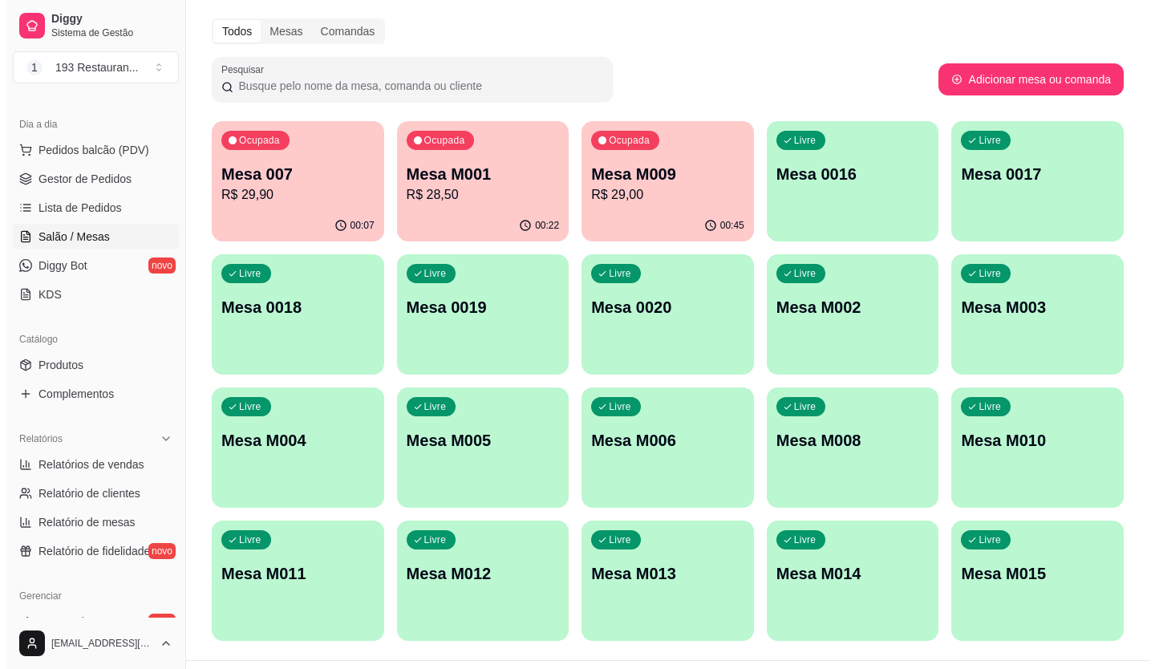
scroll to position [80, 0]
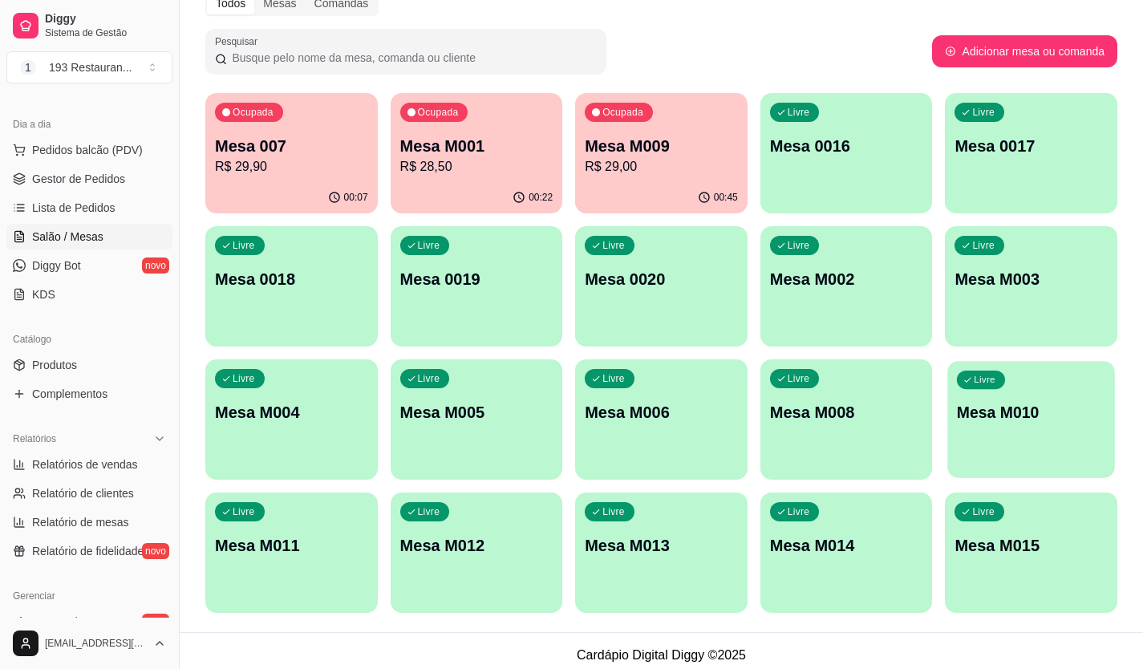
click at [969, 417] on p "Mesa M010" at bounding box center [1031, 413] width 148 height 22
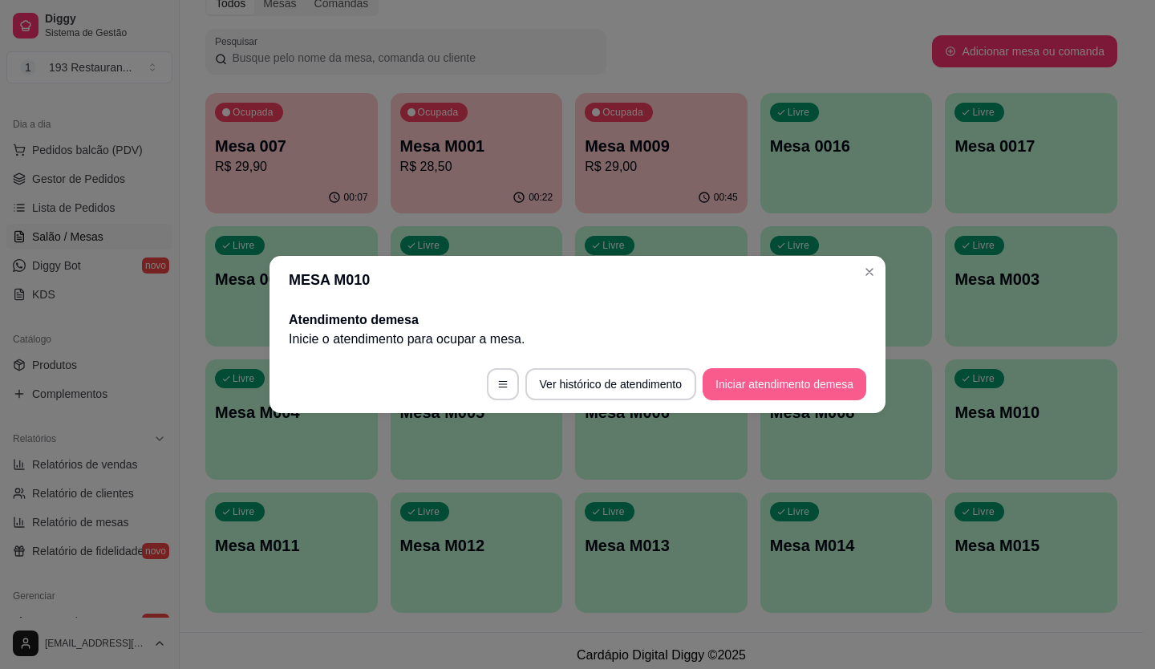
click at [793, 384] on button "Iniciar atendimento de mesa" at bounding box center [785, 384] width 164 height 32
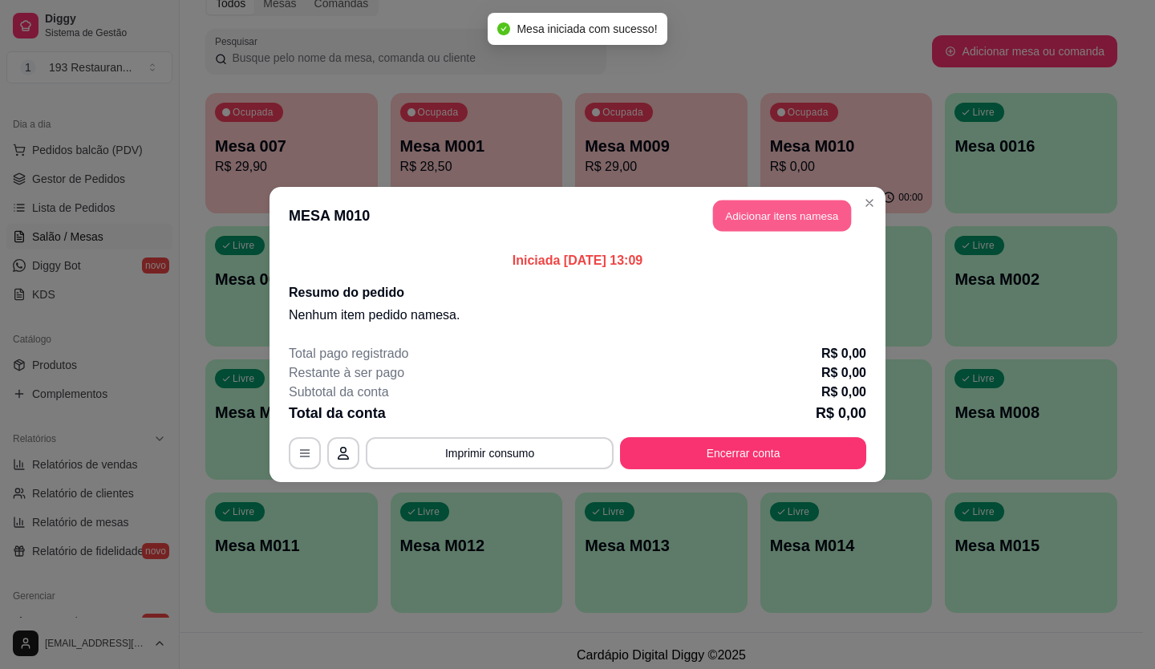
click at [754, 210] on button "Adicionar itens na mesa" at bounding box center [782, 216] width 138 height 31
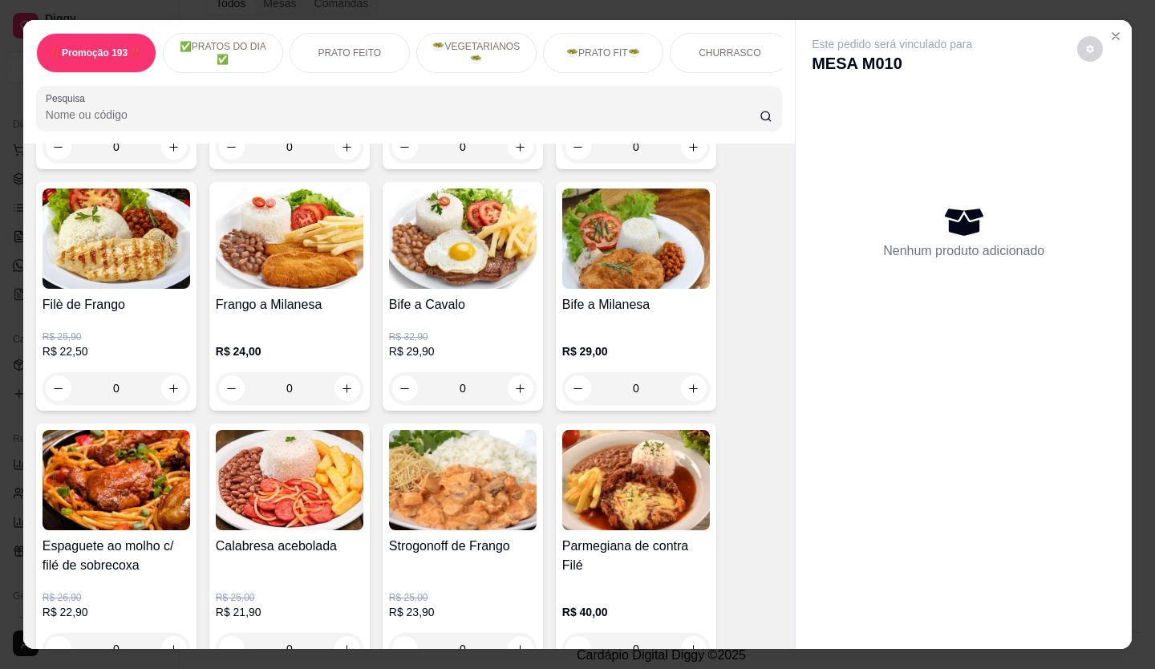
scroll to position [963, 0]
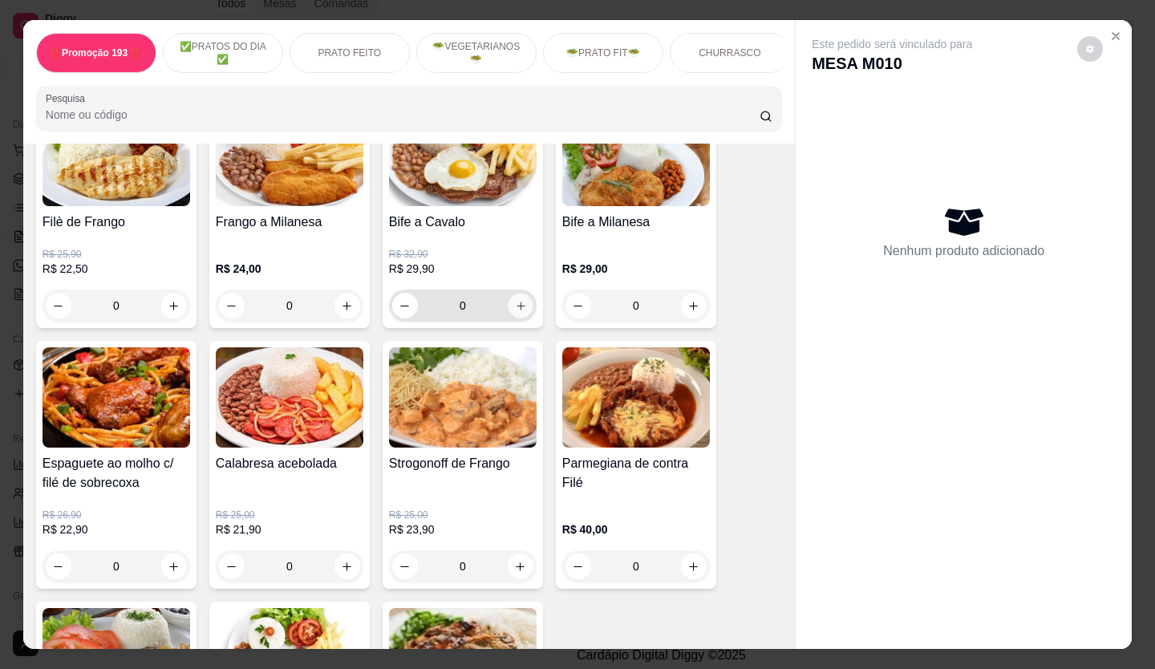
click at [517, 312] on icon "increase-product-quantity" at bounding box center [521, 306] width 12 height 12
type input "1"
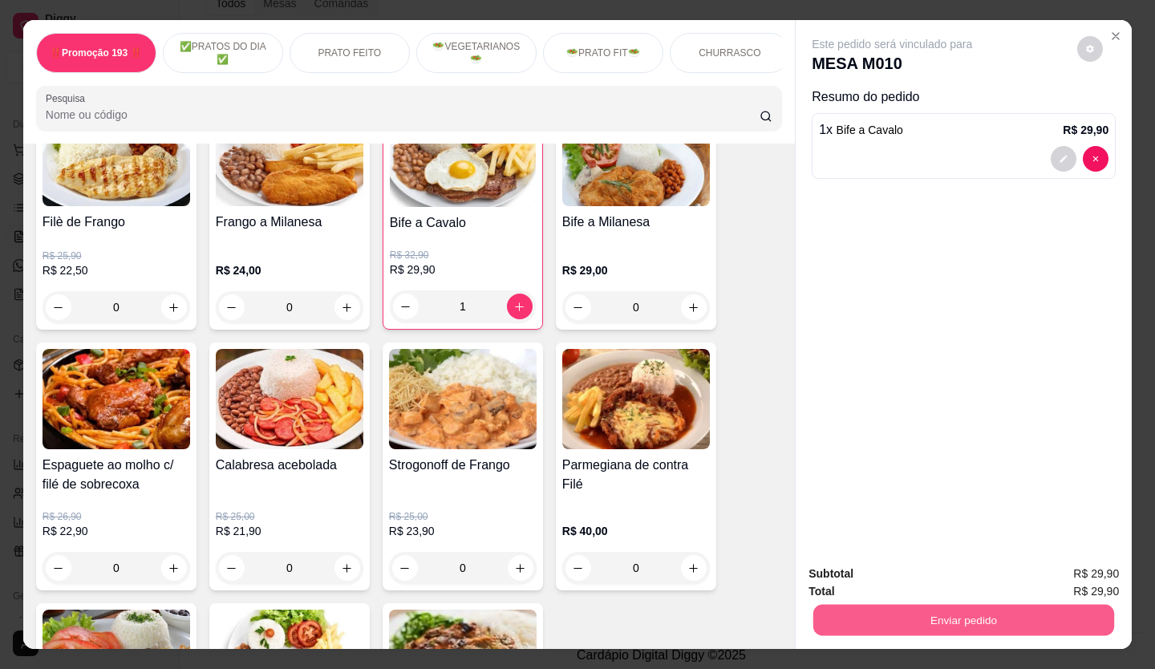
click at [1028, 605] on button "Enviar pedido" at bounding box center [963, 620] width 301 height 31
click at [947, 566] on button "Não registrar e enviar pedido" at bounding box center [911, 575] width 162 height 30
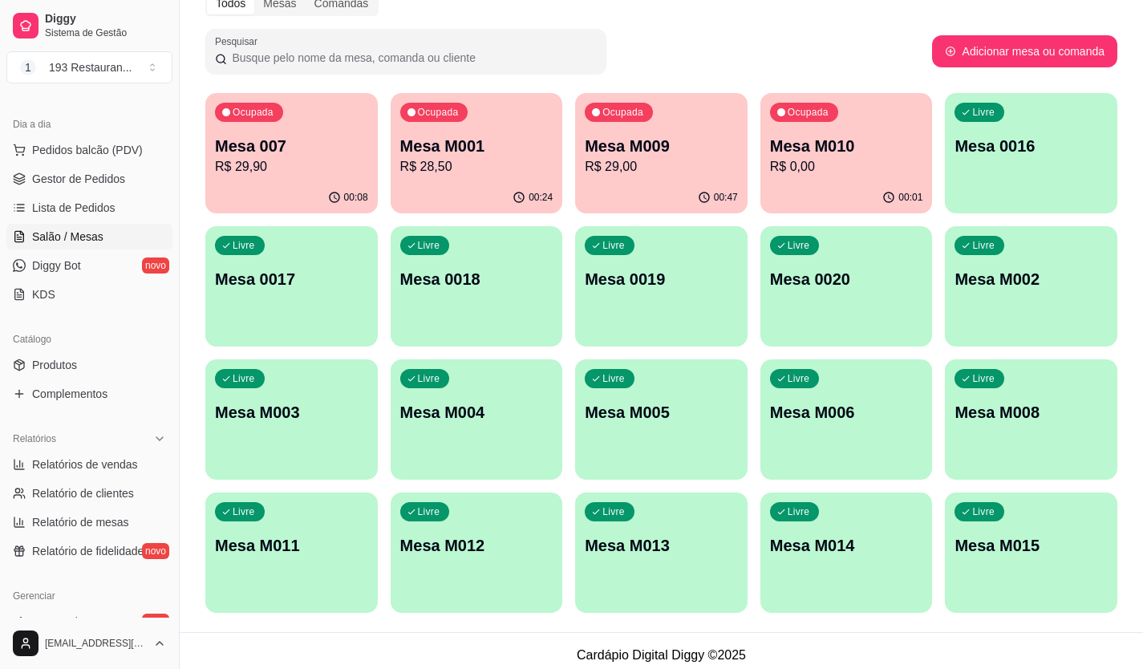
click at [463, 160] on p "R$ 28,50" at bounding box center [476, 166] width 153 height 19
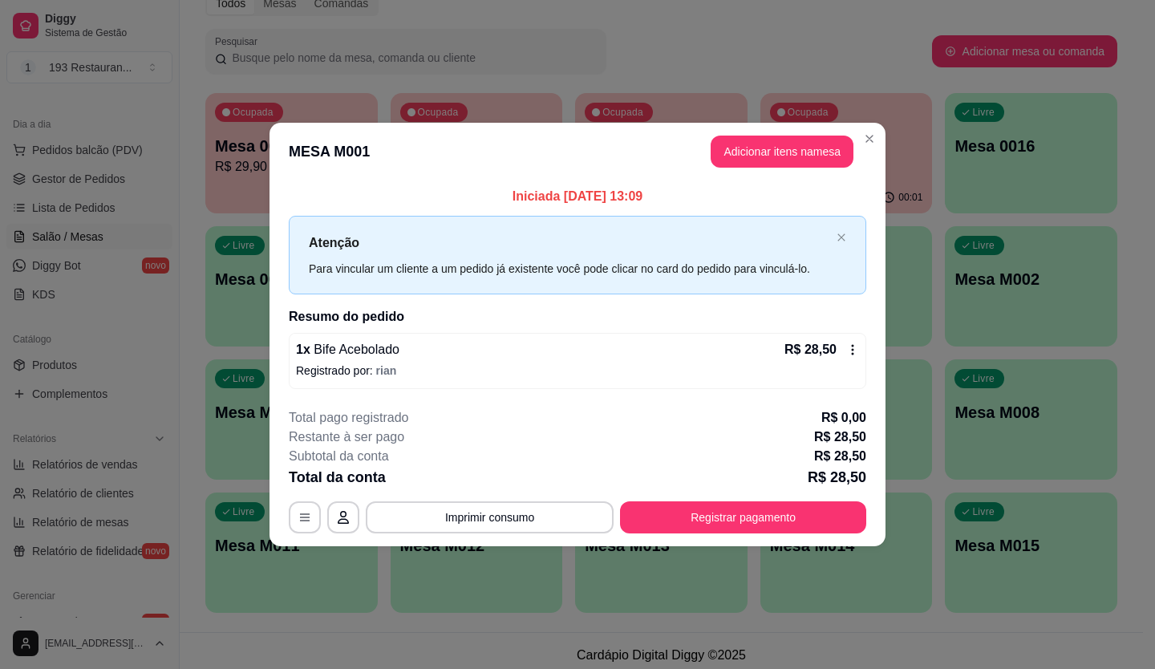
click at [493, 533] on footer "**********" at bounding box center [578, 470] width 616 height 151
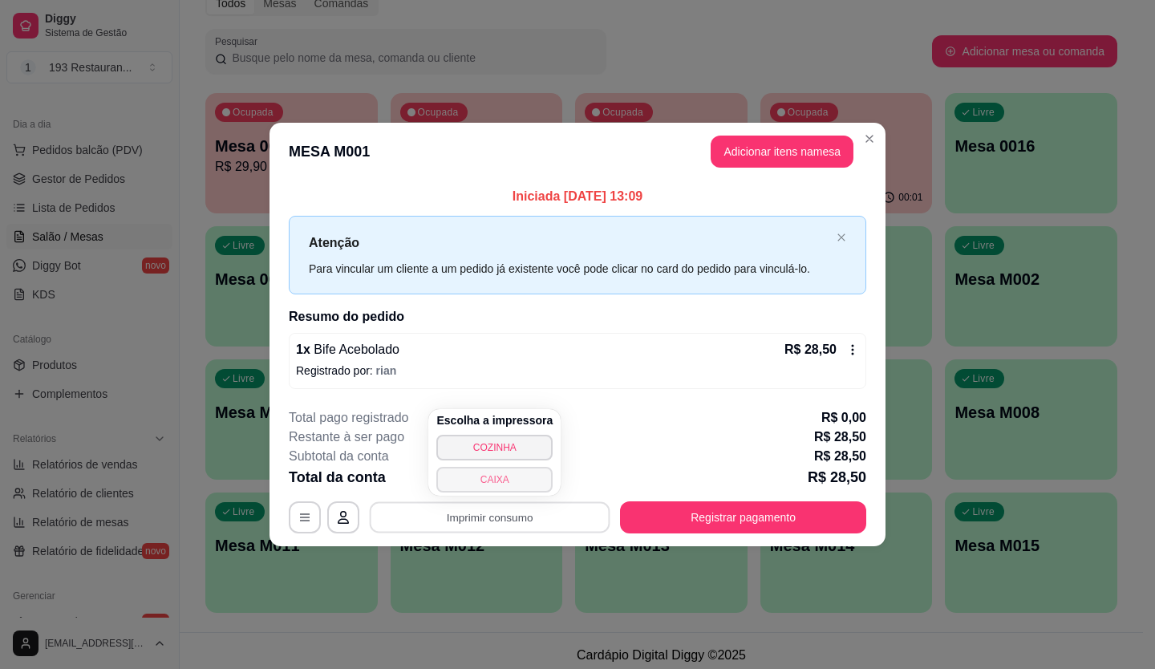
click at [528, 477] on button "CAIXA" at bounding box center [494, 480] width 116 height 26
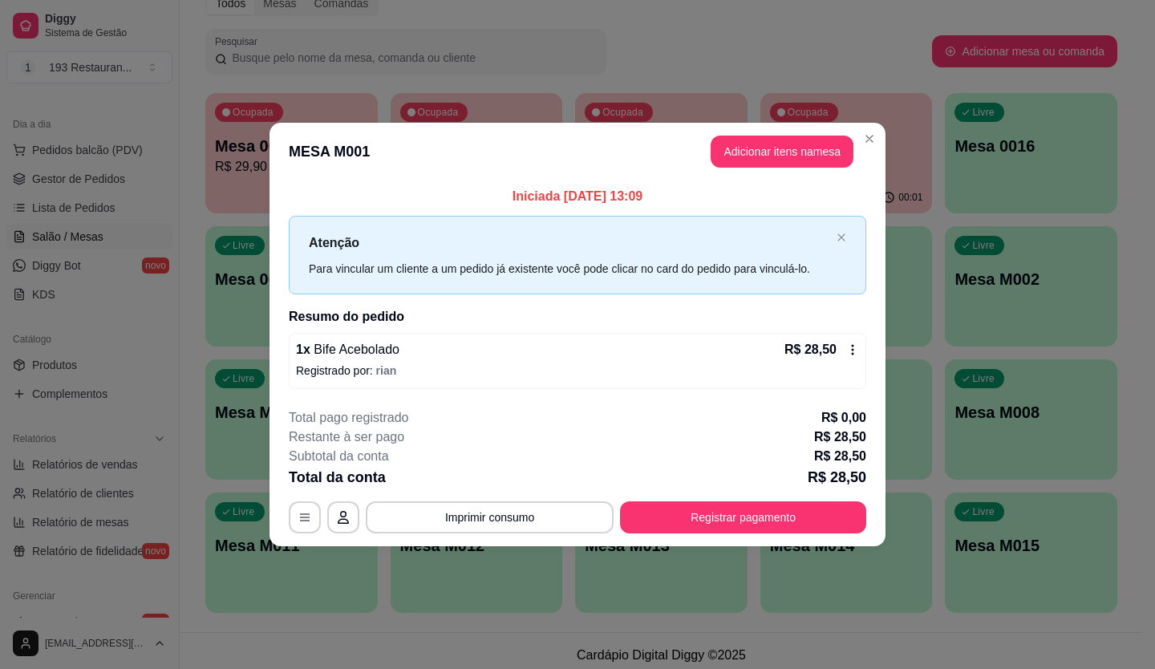
click at [528, 476] on div "Total da conta R$ 28,50" at bounding box center [578, 477] width 578 height 22
click at [443, 161] on header "MESA M001 Adicionar itens na mesa" at bounding box center [578, 152] width 616 height 58
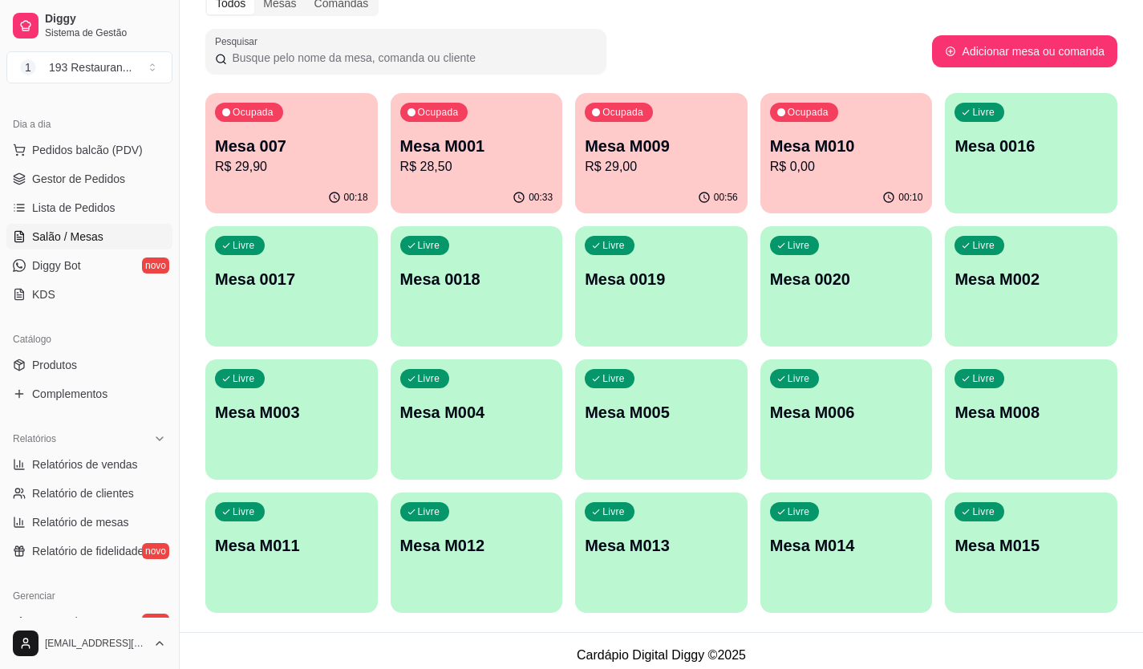
click at [775, 146] on p "Mesa M010" at bounding box center [846, 146] width 153 height 22
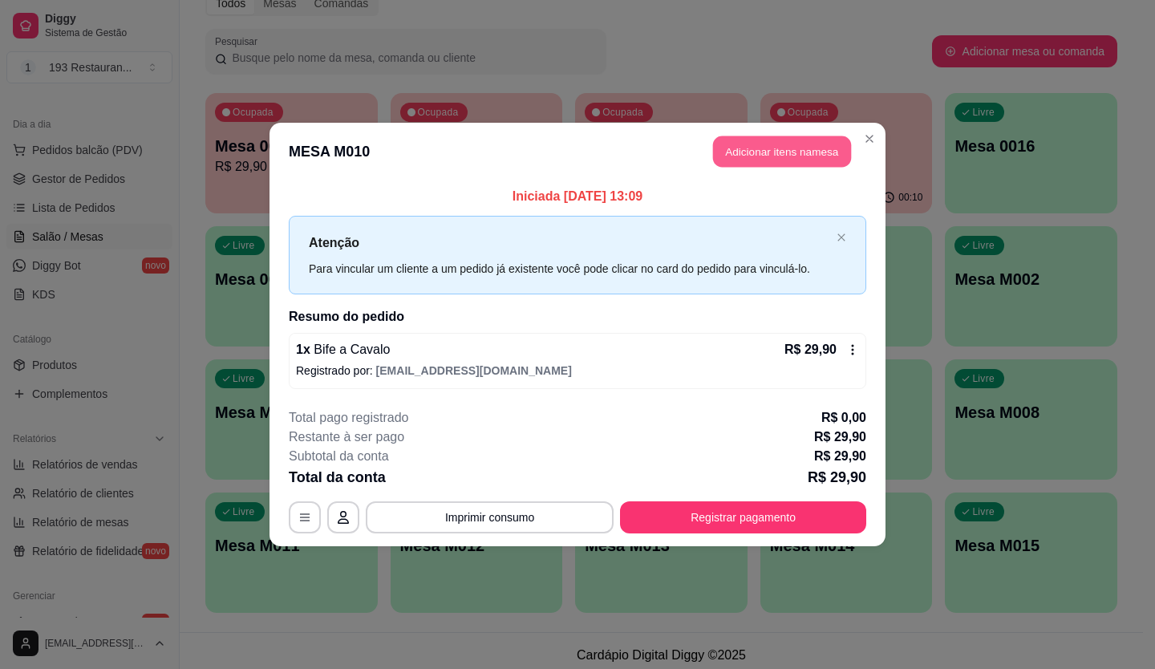
click at [797, 155] on button "Adicionar itens na mesa" at bounding box center [782, 151] width 138 height 31
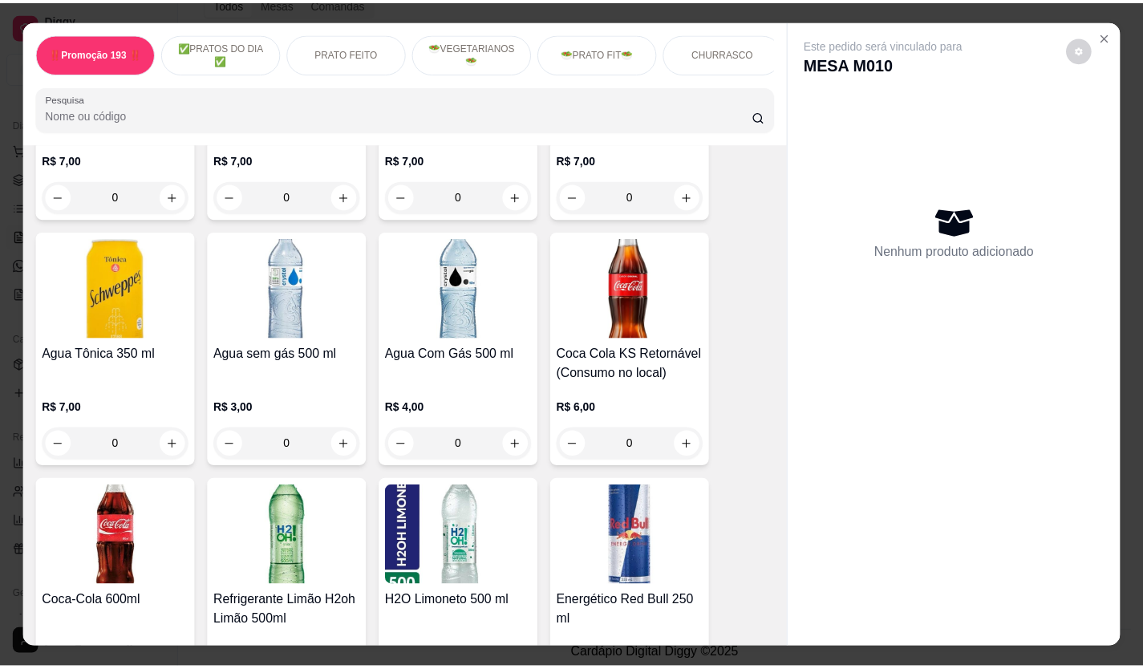
scroll to position [4412, 0]
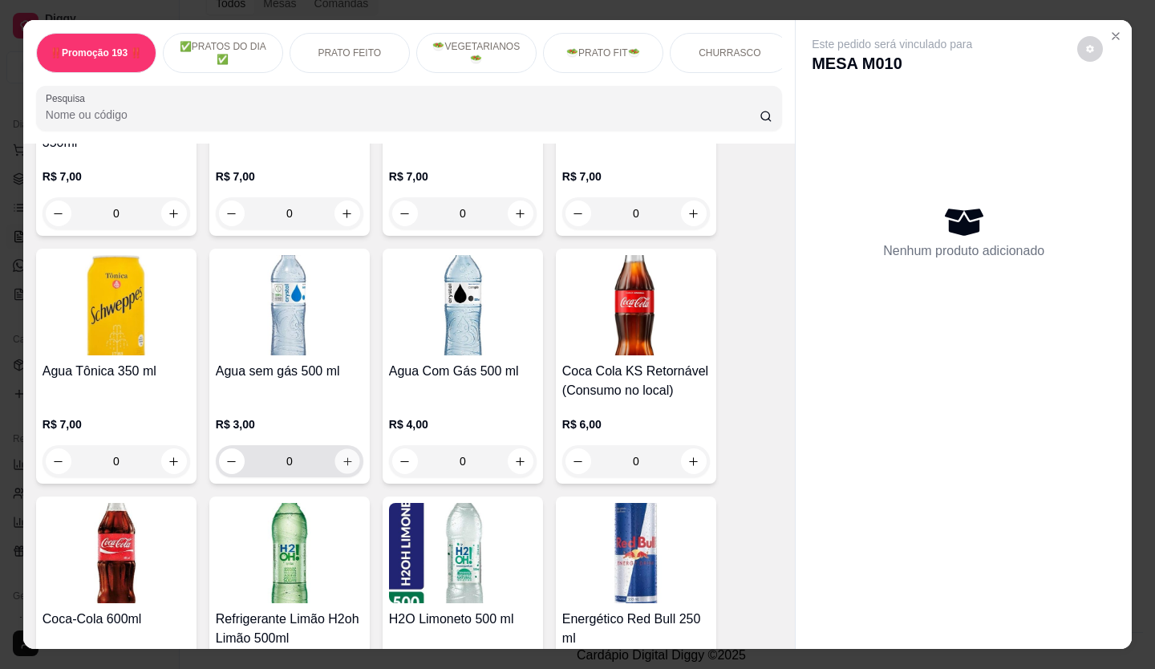
click at [343, 456] on icon "increase-product-quantity" at bounding box center [348, 462] width 12 height 12
type input "1"
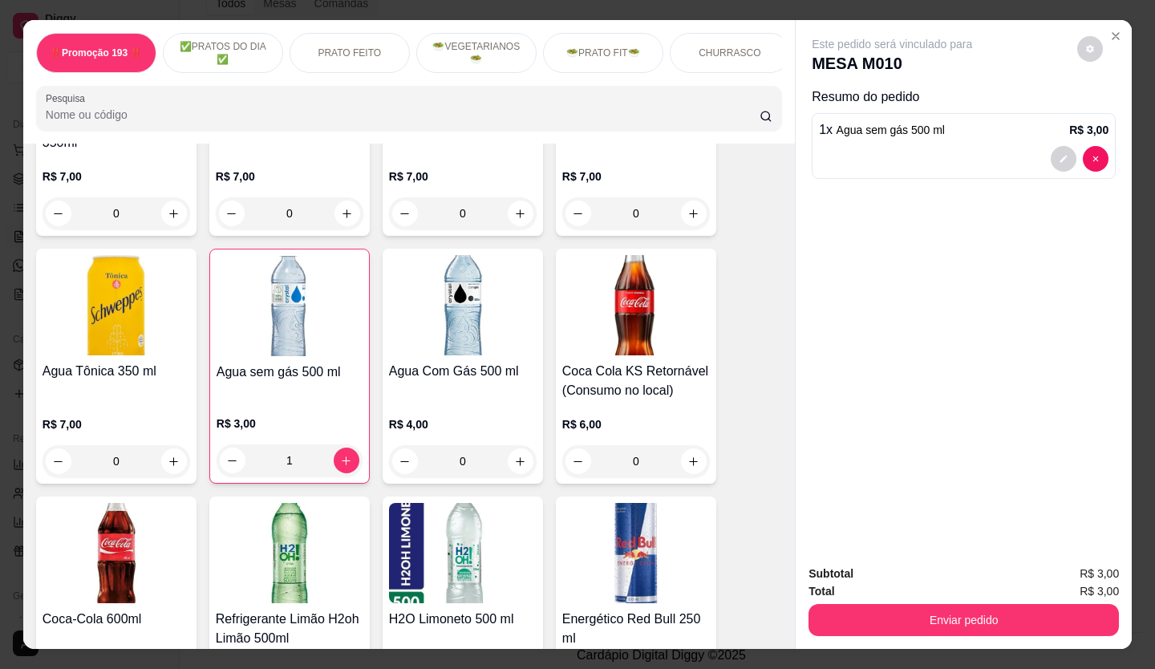
click at [939, 639] on div "Subtotal R$ 3,00 Total R$ 3,00 Enviar pedido" at bounding box center [964, 600] width 336 height 97
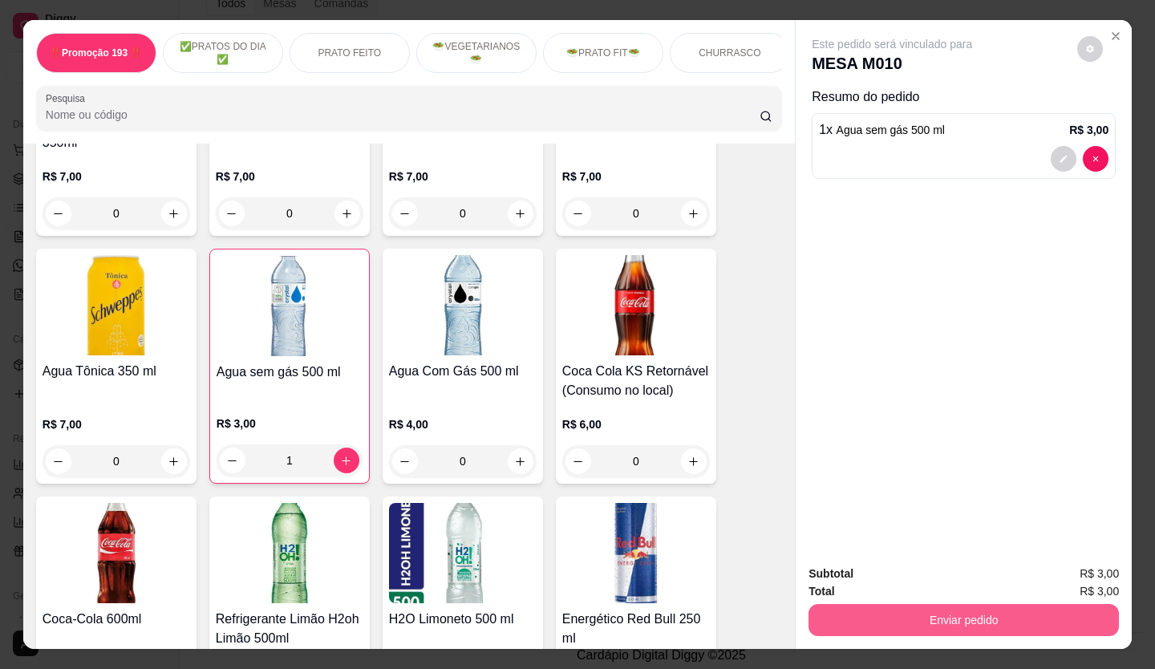
click at [940, 629] on button "Enviar pedido" at bounding box center [964, 620] width 310 height 32
click at [918, 613] on button "Enviar pedido" at bounding box center [964, 620] width 310 height 32
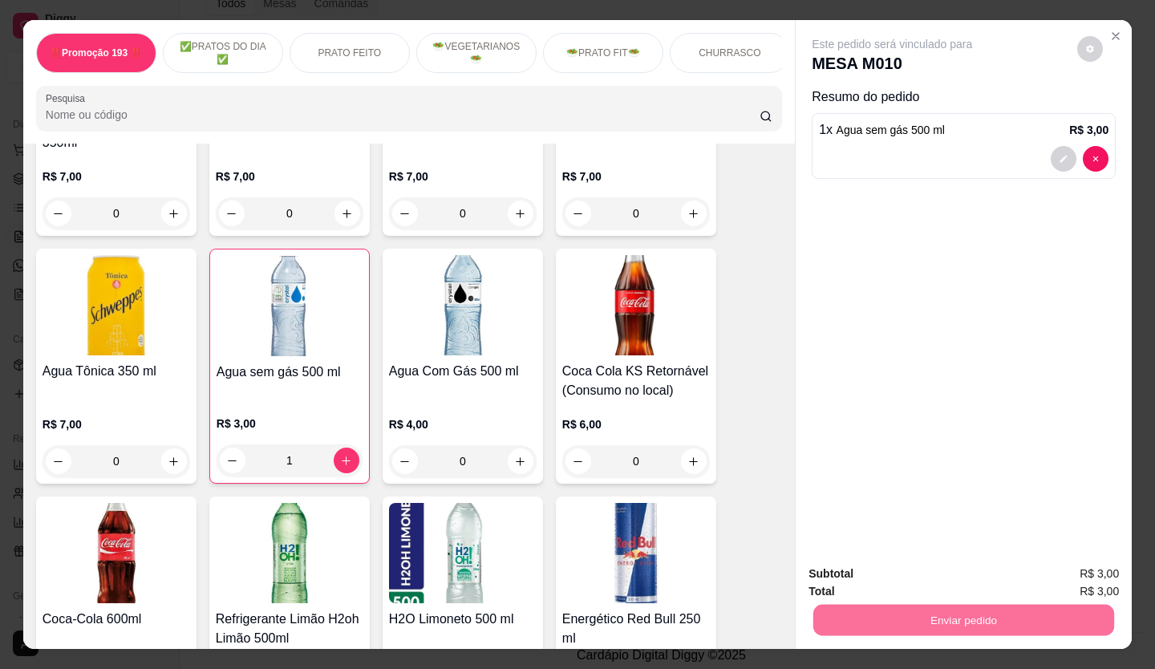
click at [915, 575] on button "Não registrar e enviar pedido" at bounding box center [910, 574] width 167 height 30
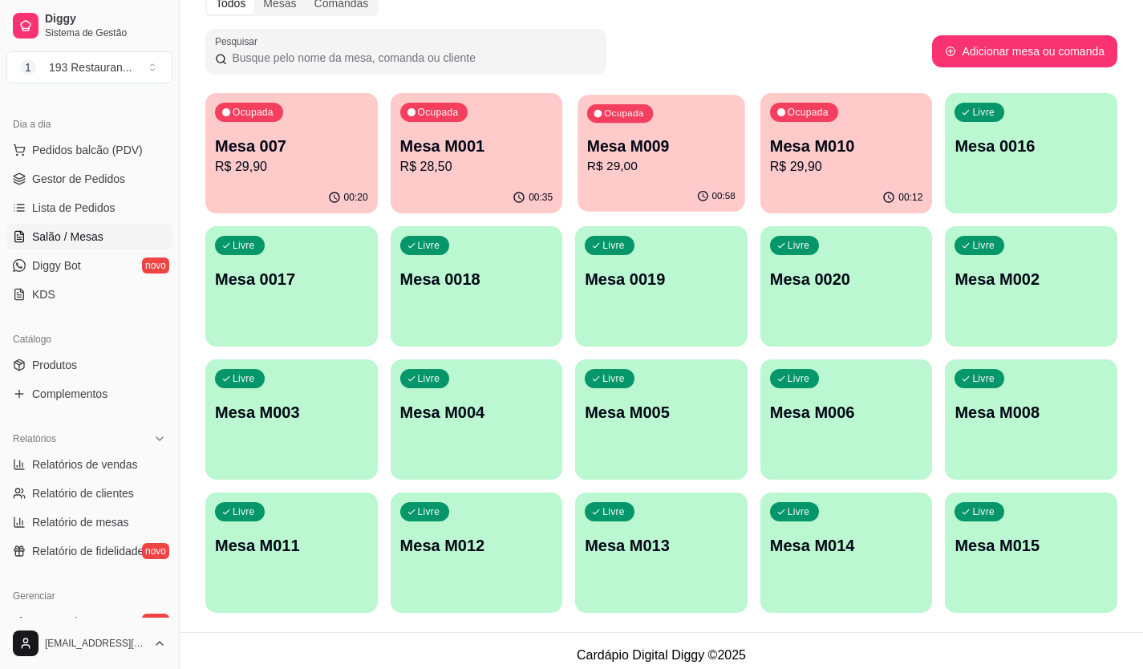
click at [605, 164] on p "R$ 29,00" at bounding box center [661, 166] width 148 height 18
click at [441, 202] on div "00:35" at bounding box center [476, 196] width 167 height 30
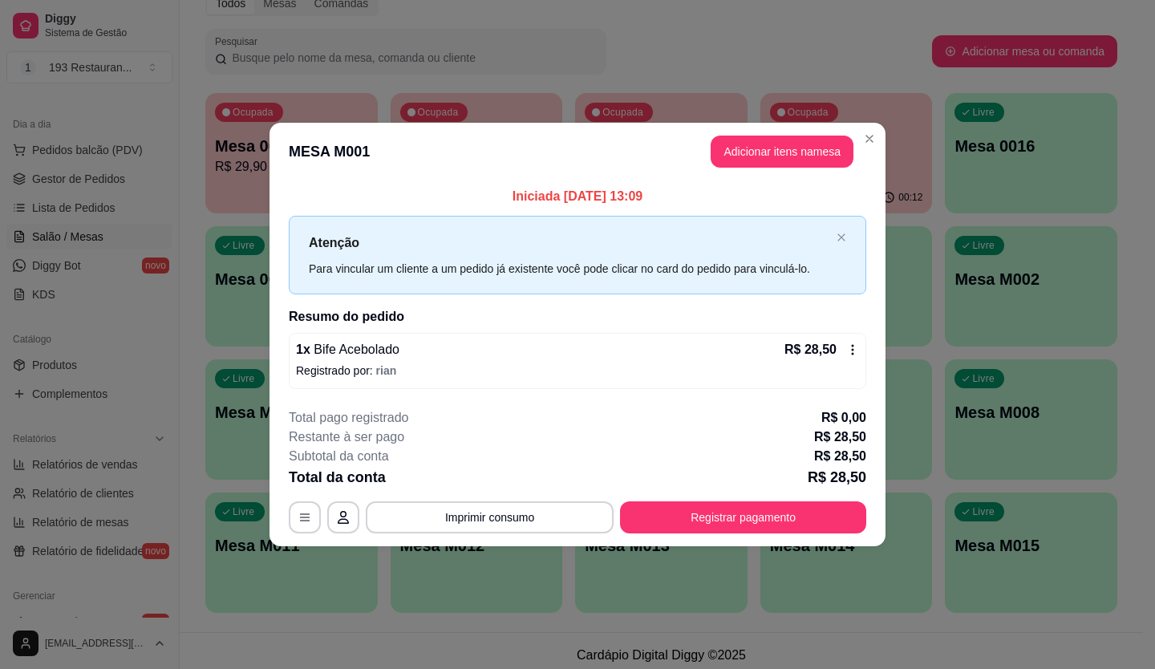
drag, startPoint x: 298, startPoint y: 216, endPoint x: 272, endPoint y: 217, distance: 26.5
click at [274, 217] on div "Iniciada [DATE] 13:09 Atenção Para vincular um cliente a um pedido já existente…" at bounding box center [578, 287] width 616 height 214
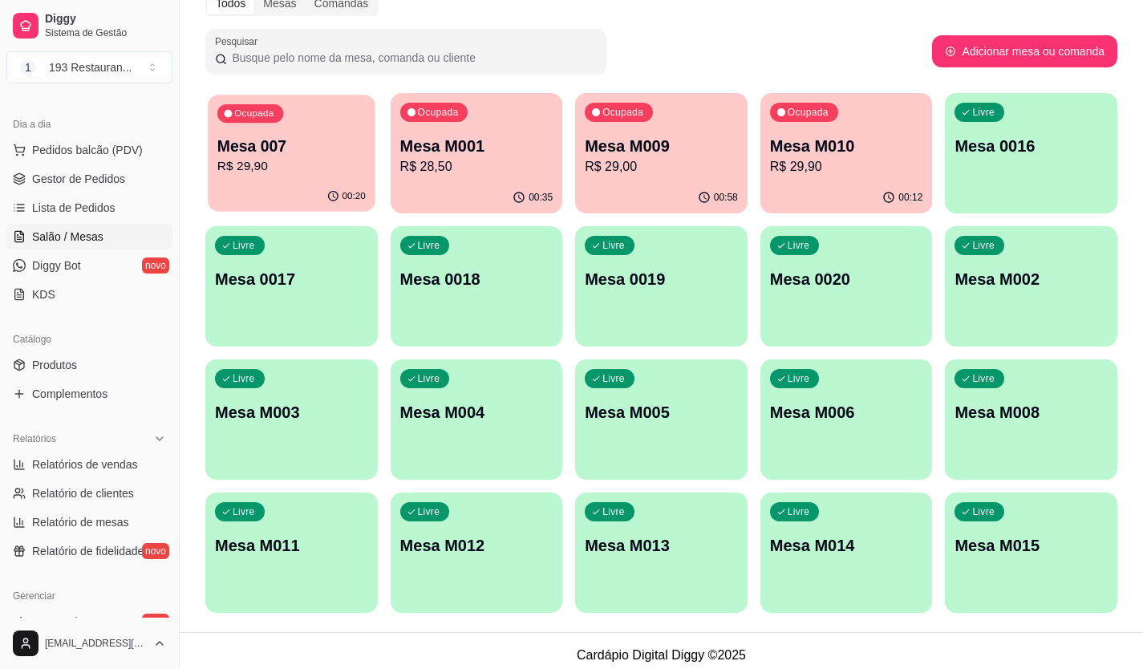
click at [322, 180] on div "Ocupada Mesa 007 R$ 29,90" at bounding box center [291, 138] width 167 height 87
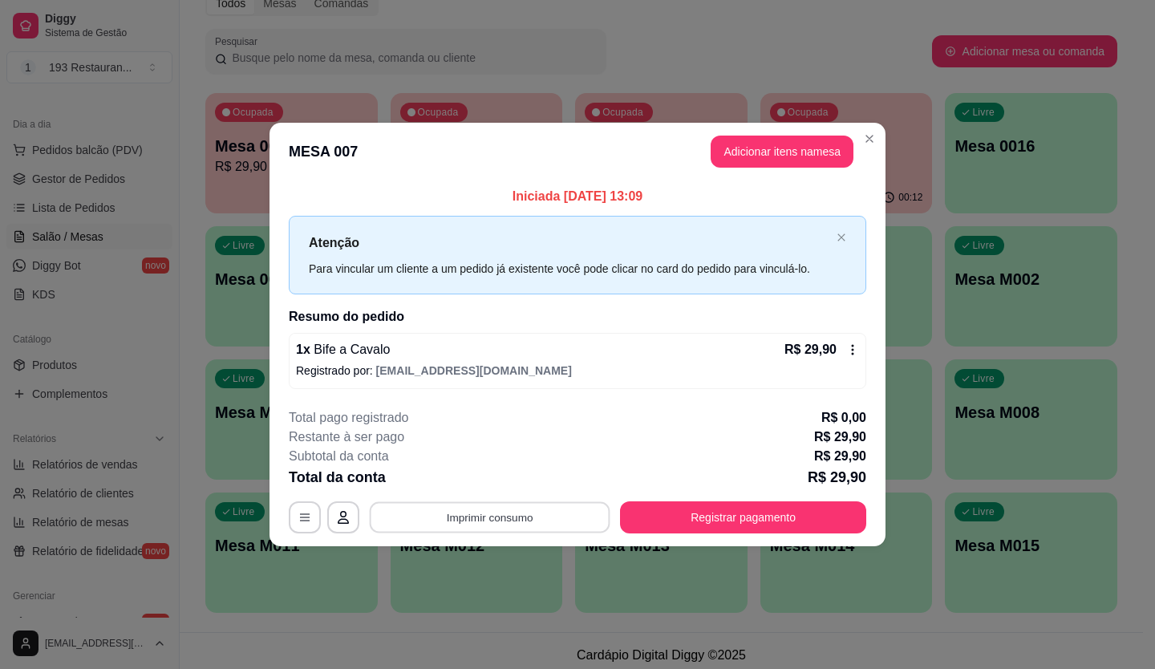
click at [516, 521] on button "Imprimir consumo" at bounding box center [490, 516] width 241 height 31
click at [533, 484] on button "CAIXA" at bounding box center [495, 480] width 112 height 25
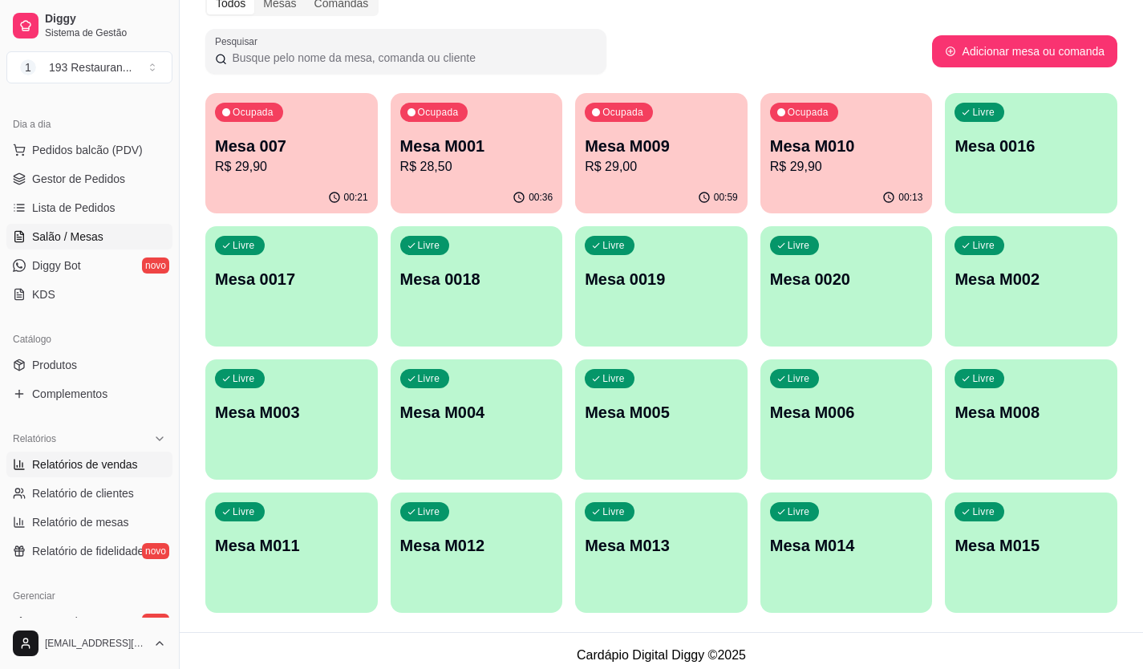
click at [94, 464] on span "Relatórios de vendas" at bounding box center [85, 464] width 106 height 16
select select "ALL"
select select "0"
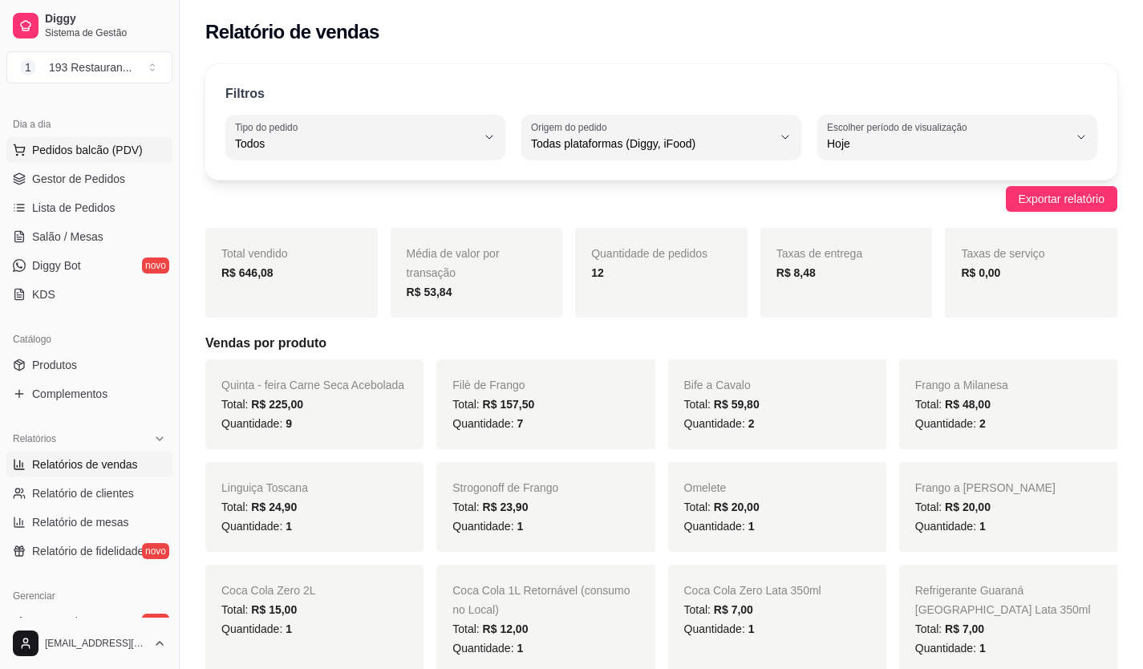
click at [115, 143] on span "Pedidos balcão (PDV)" at bounding box center [87, 150] width 111 height 16
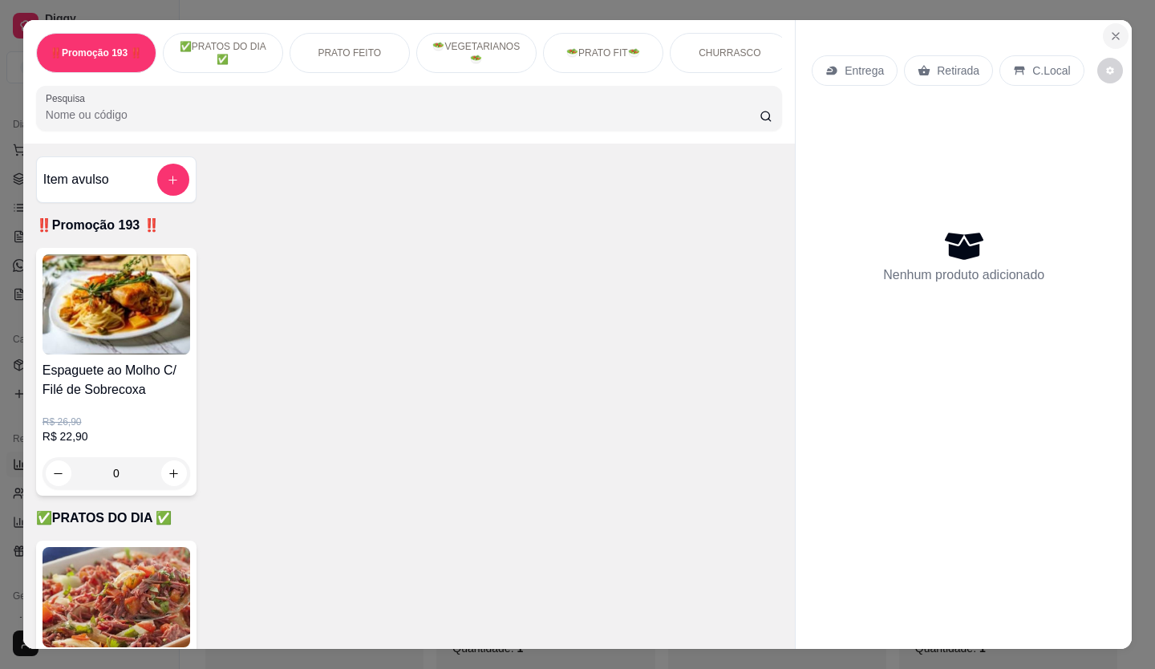
click at [1109, 32] on button "Close" at bounding box center [1116, 36] width 26 height 26
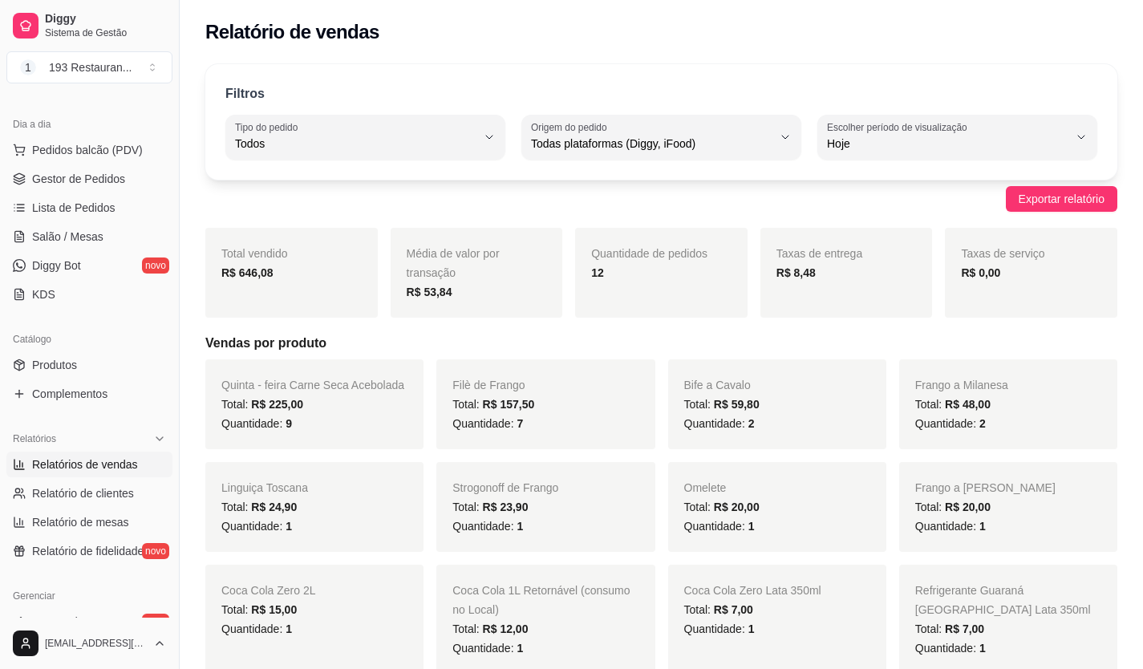
click at [103, 223] on ul "Pedidos balcão (PDV) Gestor de Pedidos Lista de Pedidos Salão / Mesas Diggy Bot…" at bounding box center [89, 222] width 166 height 170
click at [140, 237] on link "Salão / Mesas" at bounding box center [89, 237] width 166 height 26
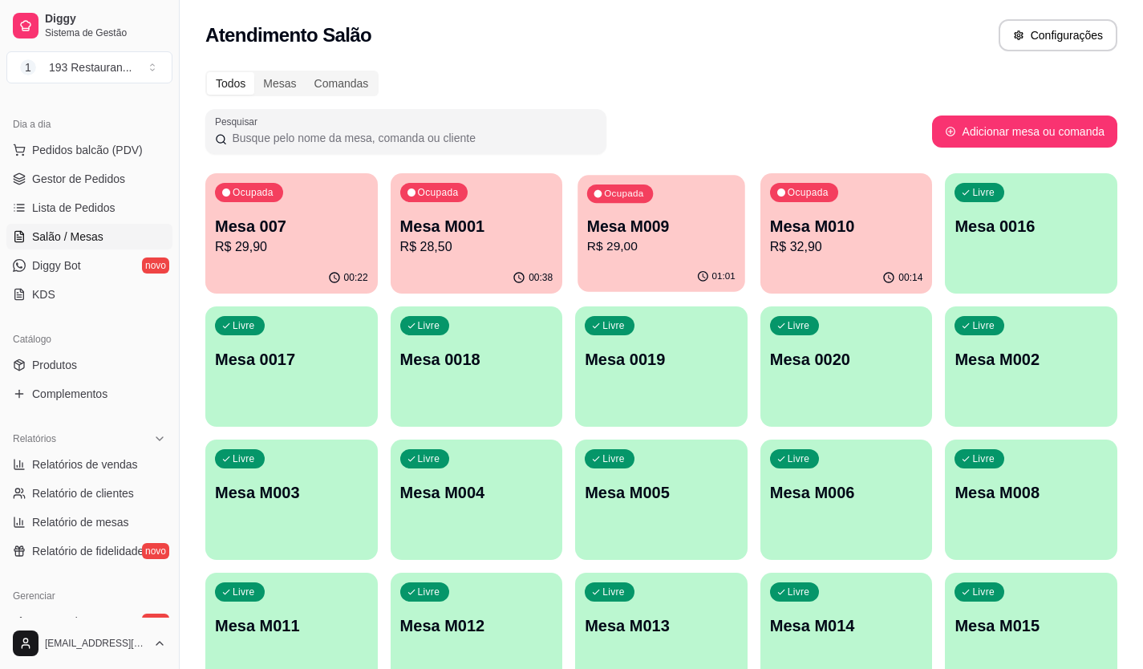
click at [687, 278] on div "01:01" at bounding box center [661, 277] width 167 height 30
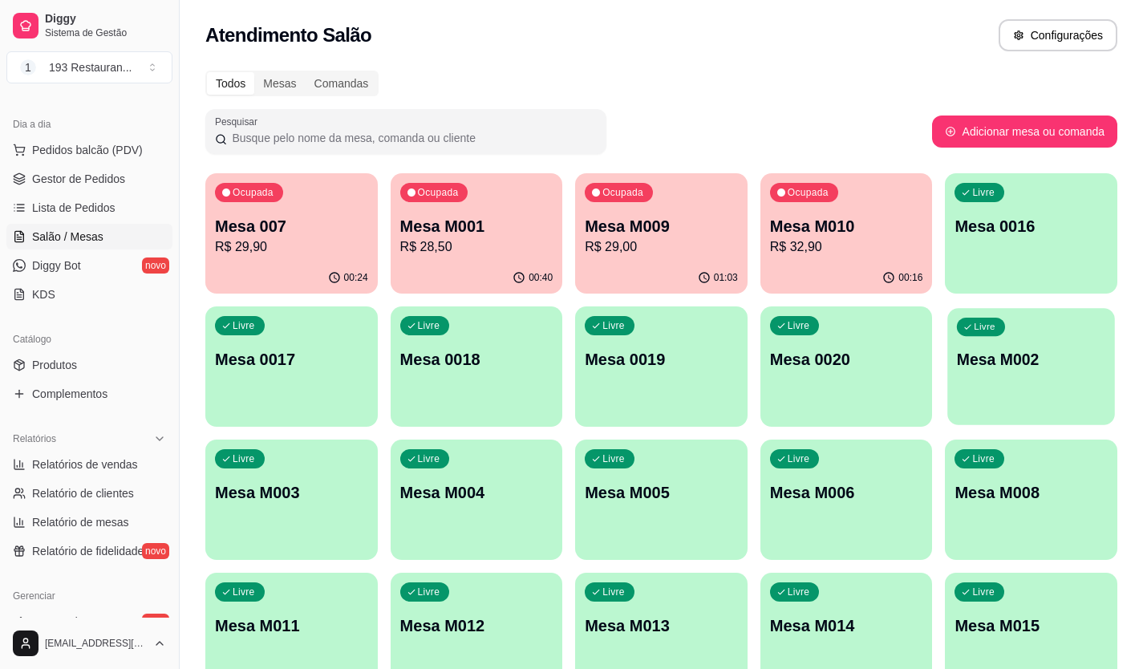
click at [1063, 355] on p "Mesa M002" at bounding box center [1031, 360] width 148 height 22
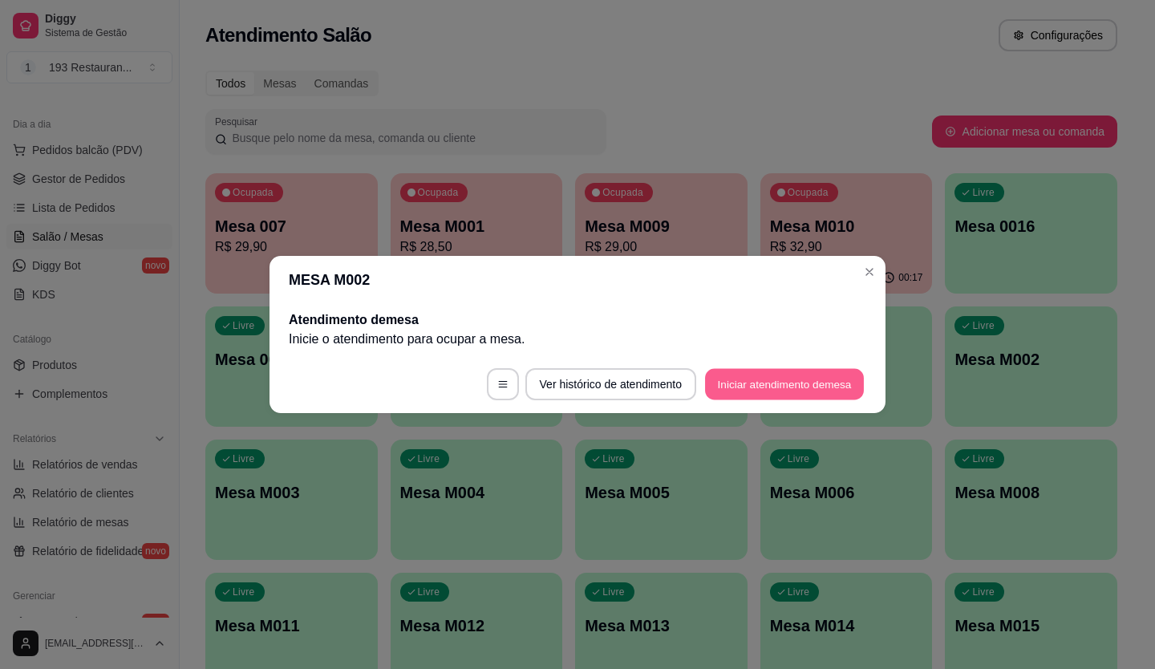
click at [753, 379] on button "Iniciar atendimento de mesa" at bounding box center [784, 384] width 159 height 31
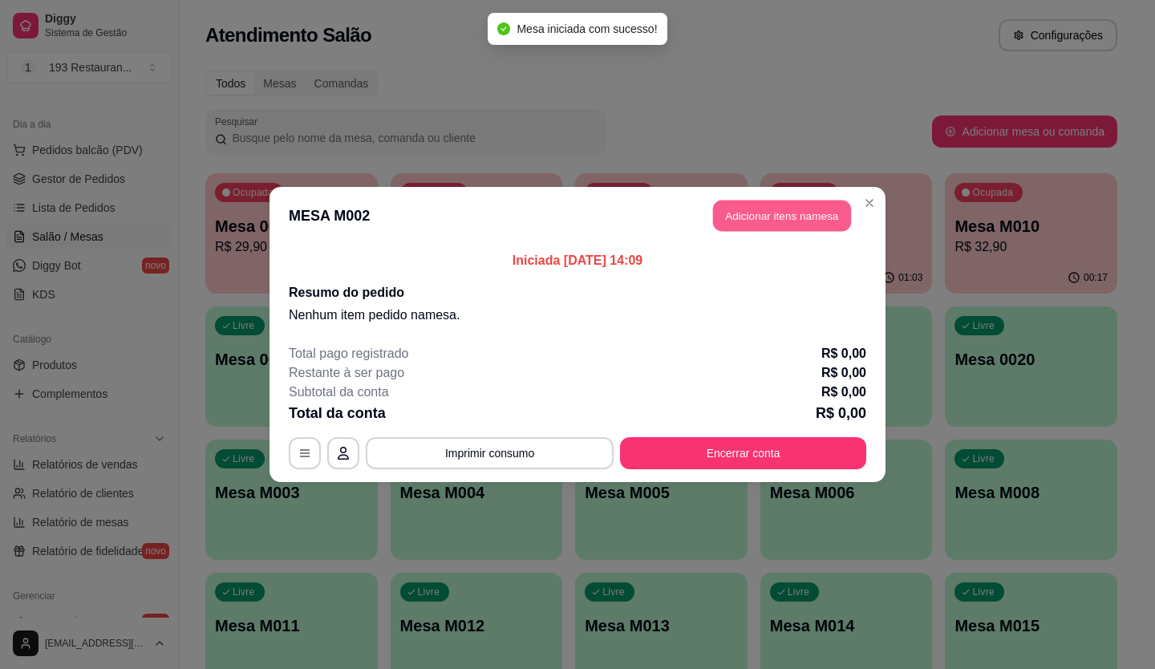
click at [813, 215] on button "Adicionar itens na mesa" at bounding box center [782, 216] width 138 height 31
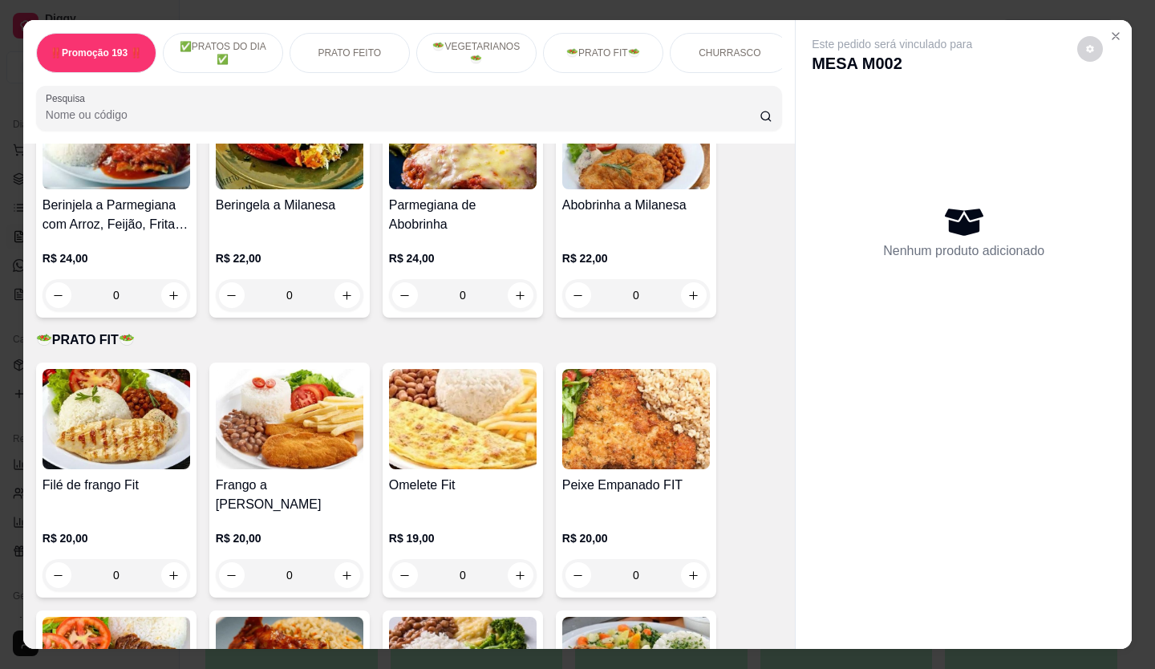
scroll to position [1845, 0]
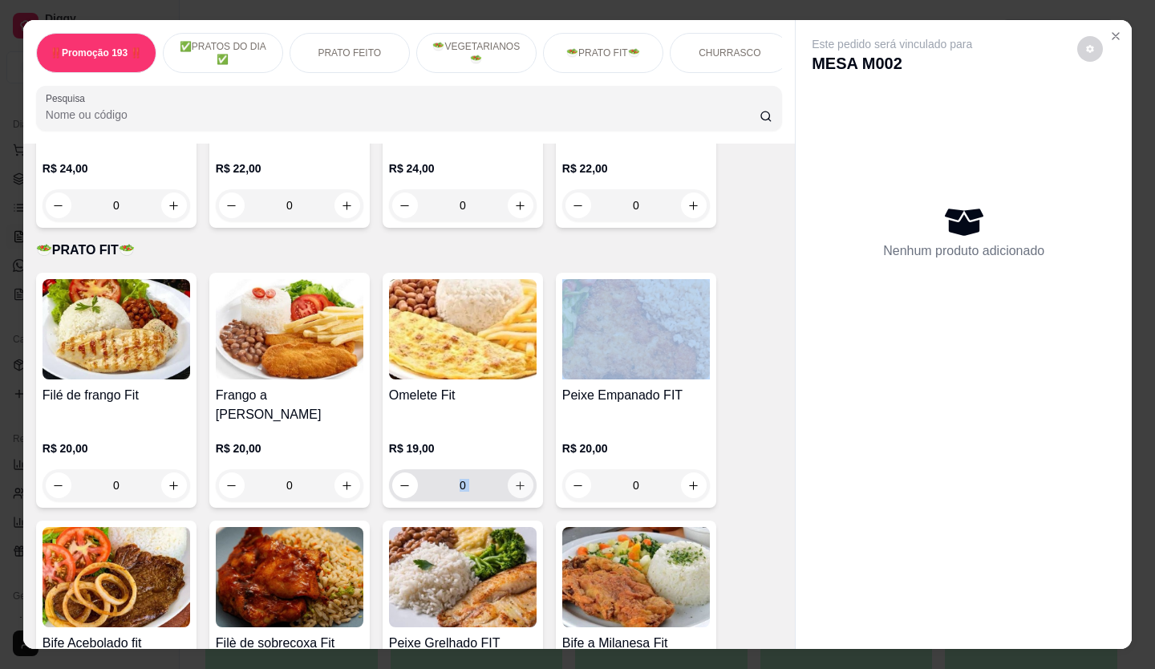
drag, startPoint x: 507, startPoint y: 481, endPoint x: 516, endPoint y: 476, distance: 10.1
click at [513, 480] on div "0" at bounding box center [462, 485] width 141 height 32
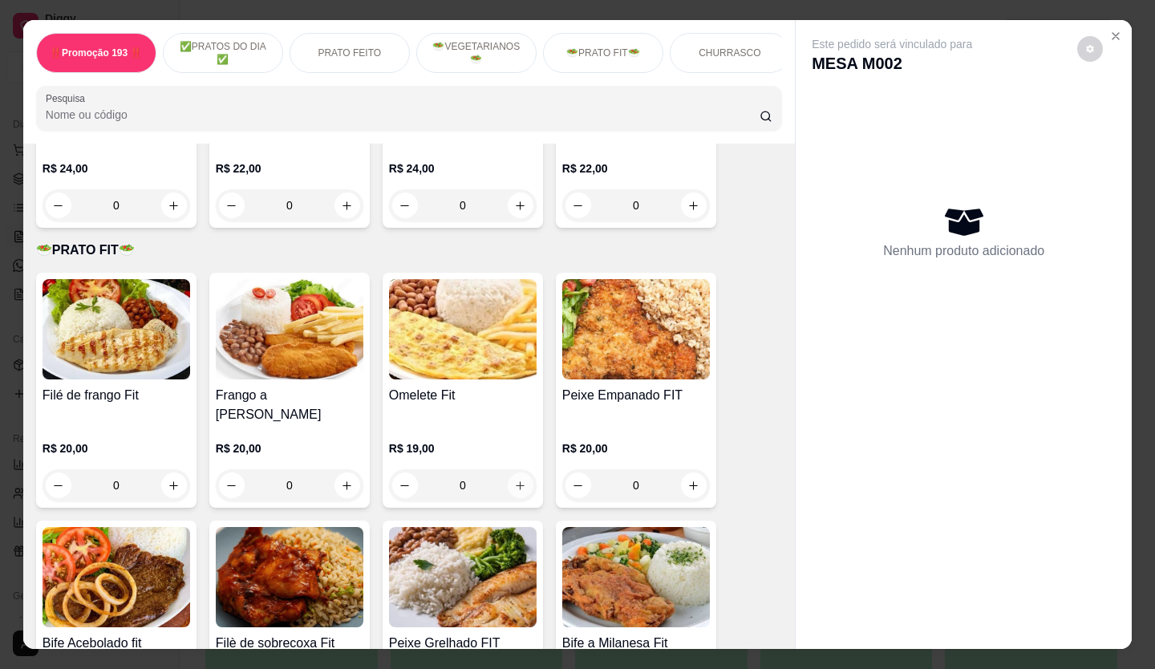
click at [514, 480] on icon "increase-product-quantity" at bounding box center [520, 486] width 12 height 12
type input "1"
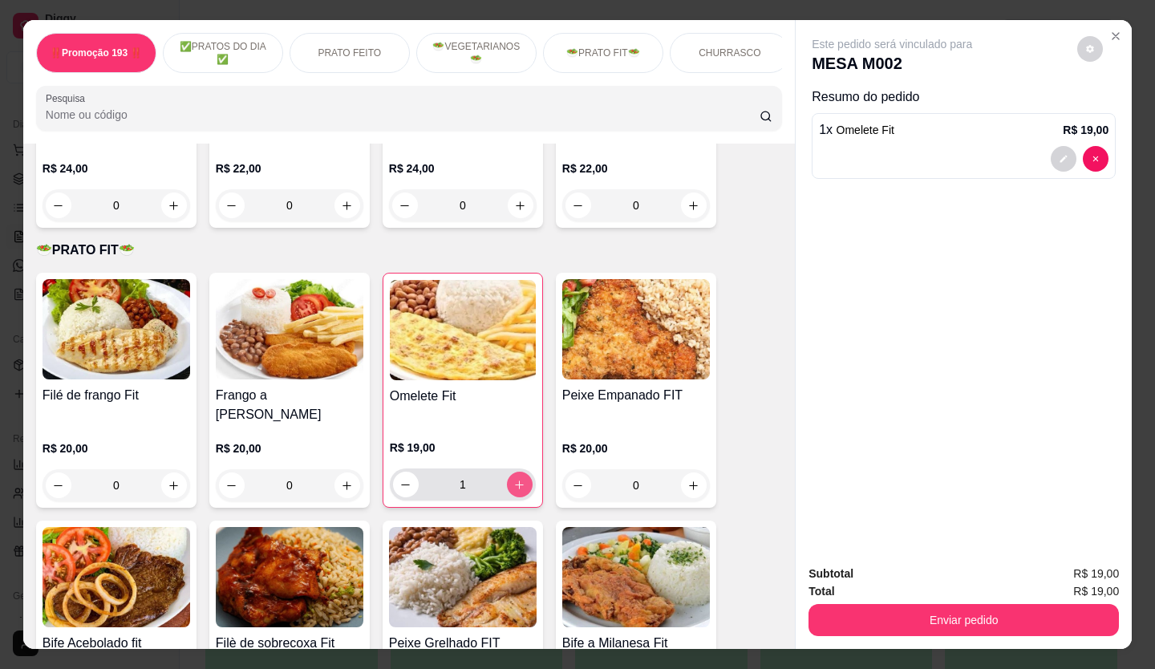
click at [844, 600] on div "Enviar pedido" at bounding box center [964, 618] width 310 height 36
click at [981, 146] on div at bounding box center [964, 159] width 290 height 26
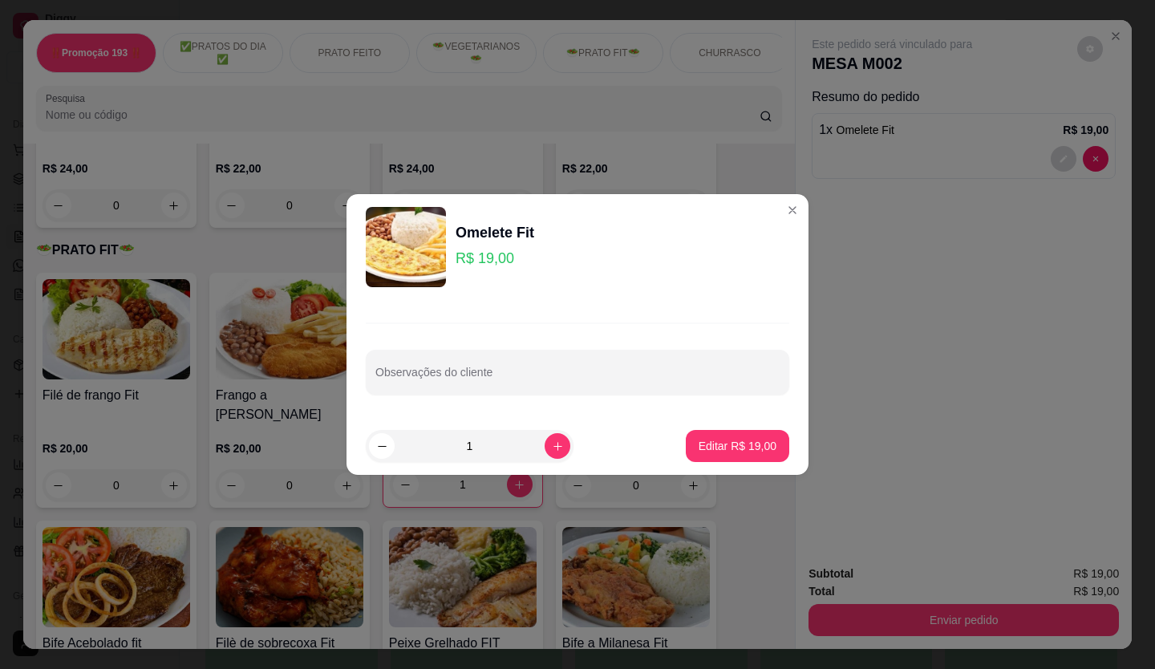
click at [566, 406] on div "Observações do cliente" at bounding box center [578, 358] width 462 height 117
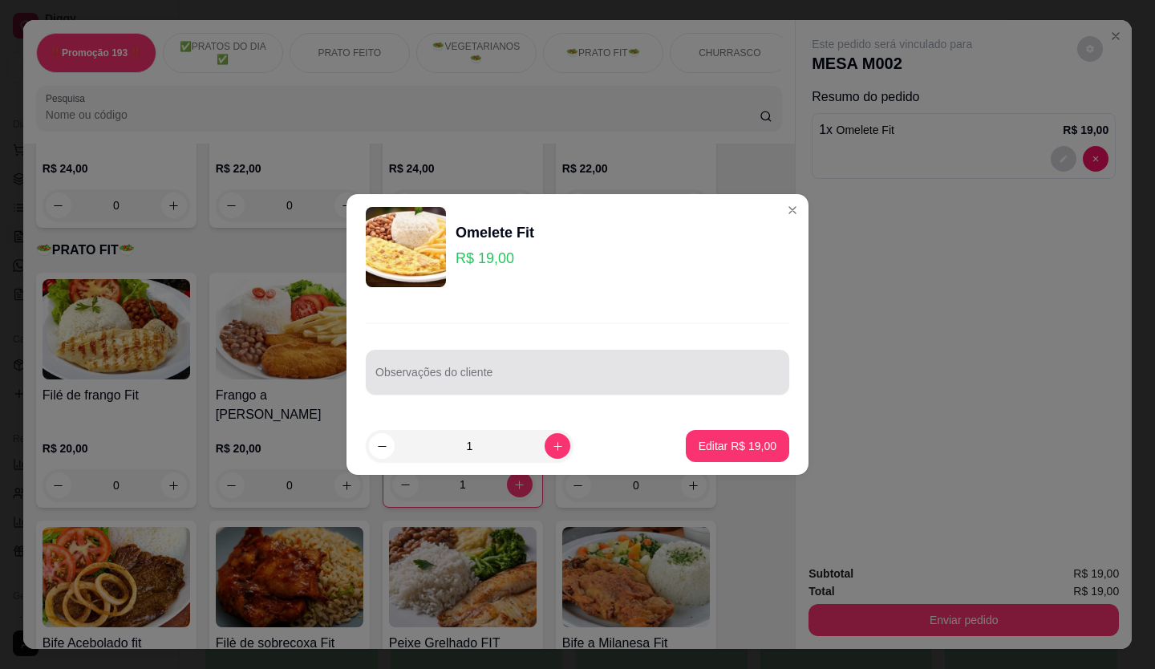
click at [582, 379] on input "Observações do cliente" at bounding box center [577, 379] width 404 height 16
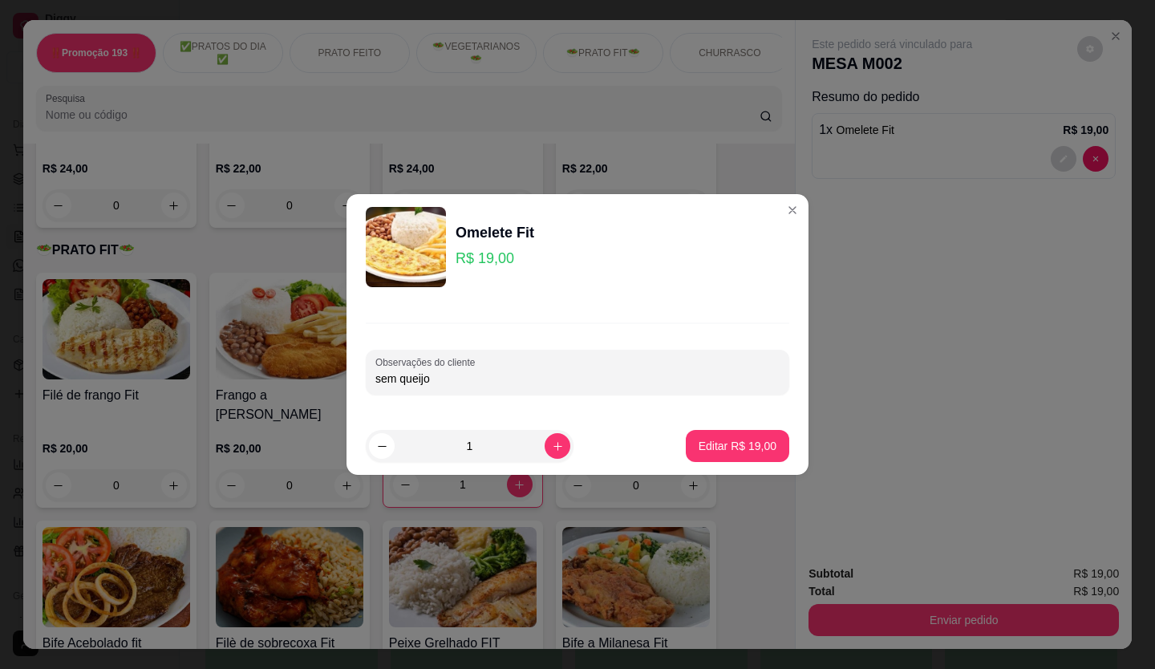
type input "sem queijo"
click at [768, 448] on button "Editar R$ 19,00" at bounding box center [737, 446] width 100 height 31
type input "0"
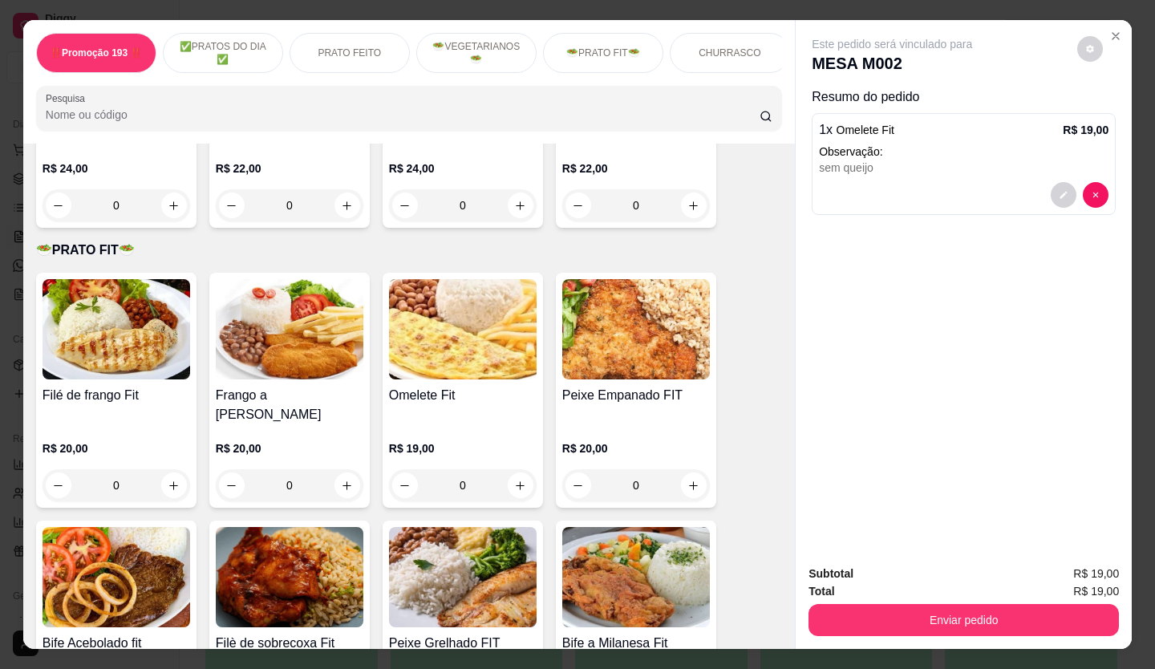
click at [226, 142] on div "‼️Promoção 193 ‼️ ✅PRATOS DO DIA ✅ PRATO FEITO 🥗VEGETARIANOS🥗 🥗PRATO FIT🥗 CHURR…" at bounding box center [409, 82] width 772 height 124
click at [958, 600] on div "Enviar pedido" at bounding box center [964, 618] width 310 height 36
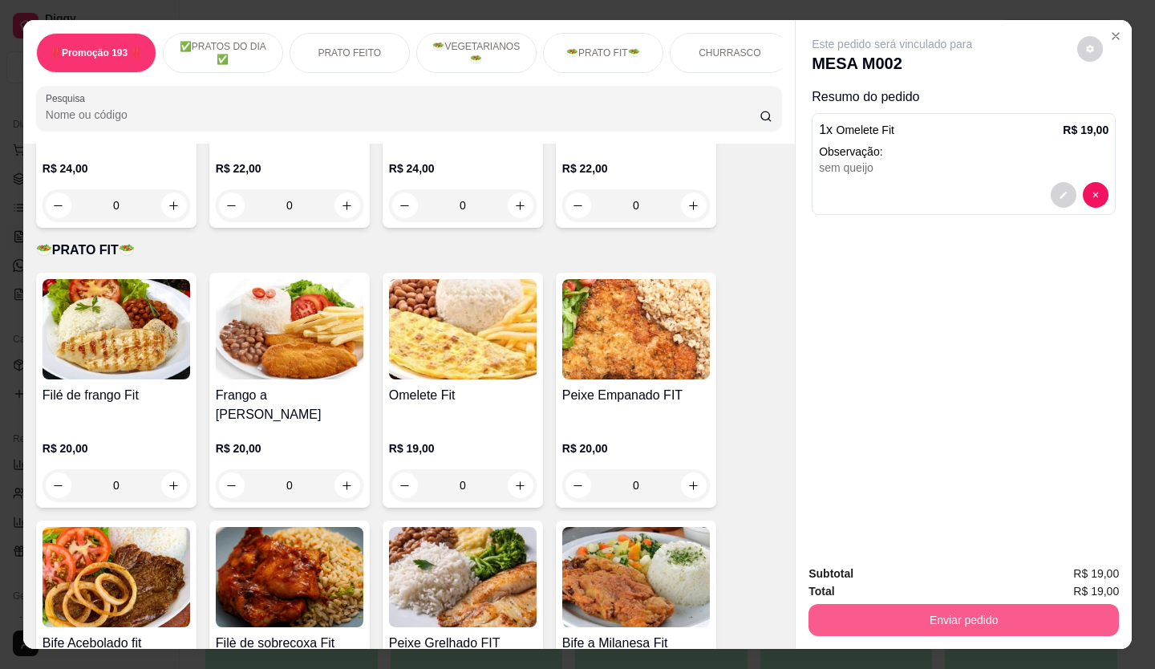
click at [971, 622] on button "Enviar pedido" at bounding box center [964, 620] width 310 height 32
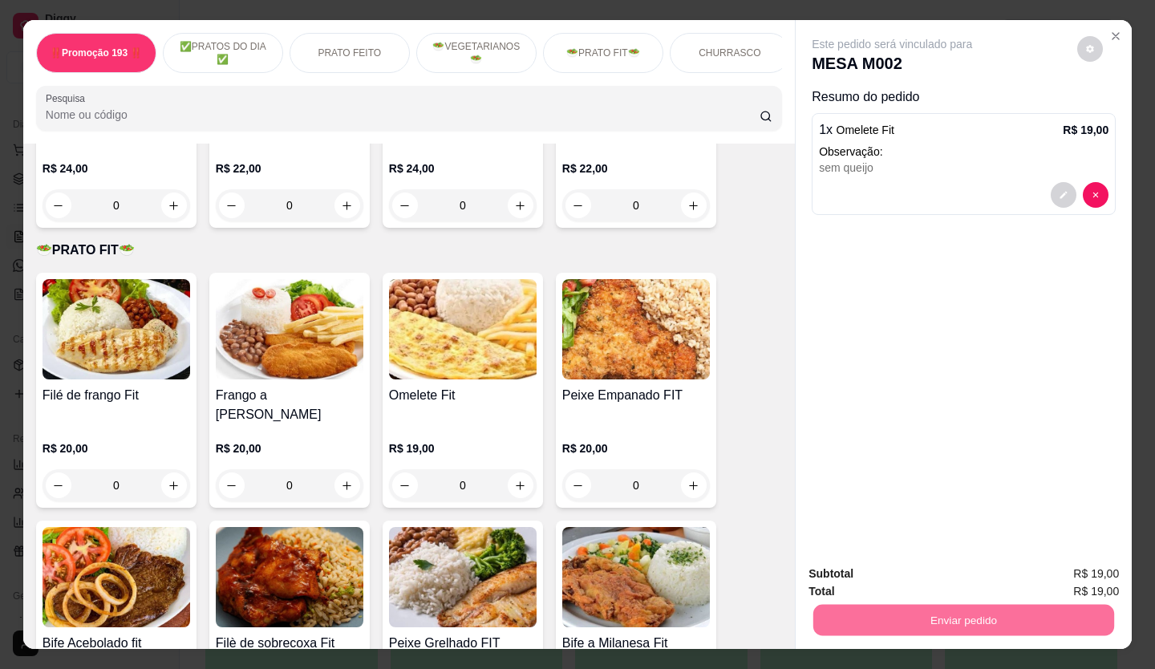
click at [971, 574] on button "Não registrar e enviar pedido" at bounding box center [910, 575] width 167 height 30
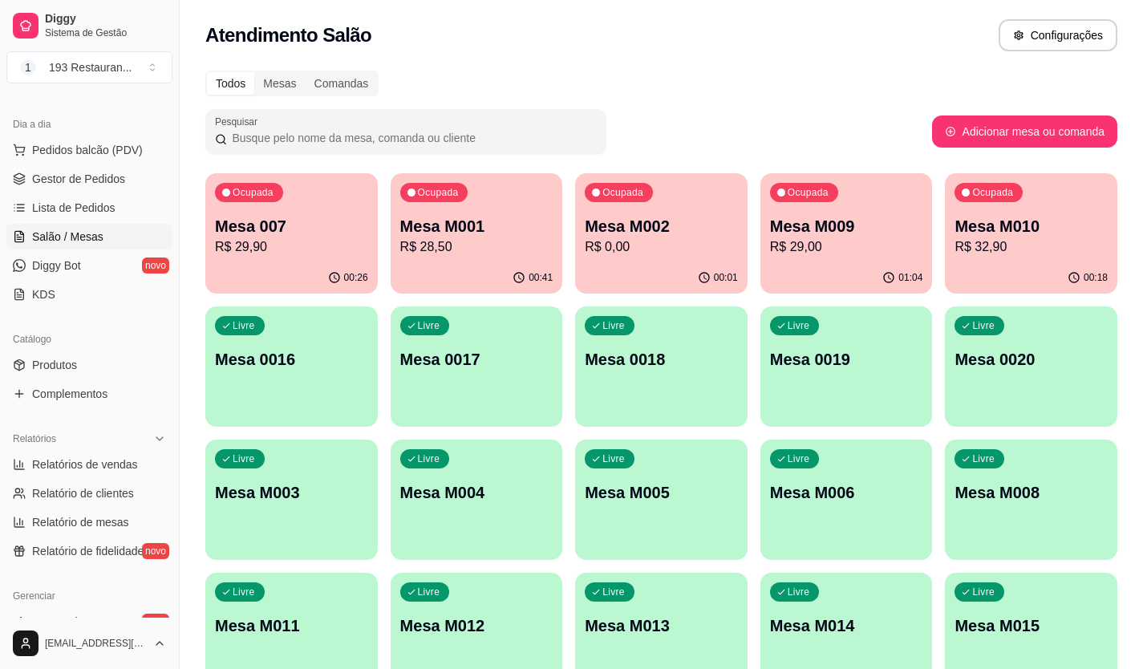
click at [886, 261] on div "Ocupada Mesa M009 R$ 29,00" at bounding box center [846, 217] width 172 height 89
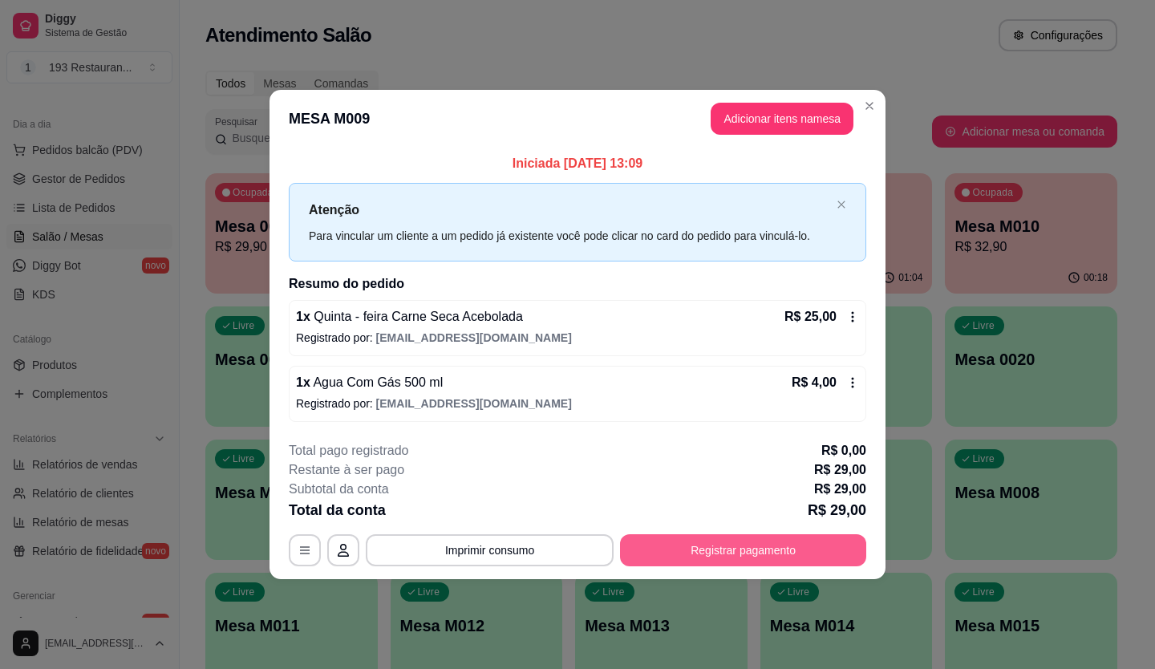
click at [783, 547] on button "Registrar pagamento" at bounding box center [743, 550] width 246 height 32
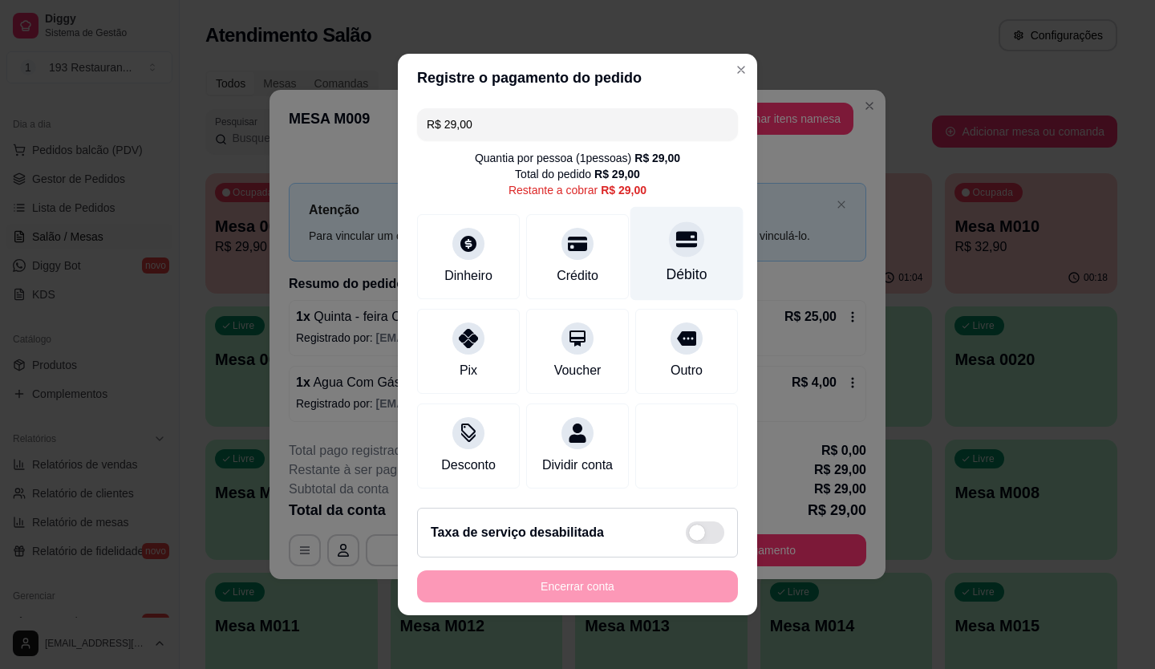
click at [686, 235] on div at bounding box center [686, 238] width 35 height 35
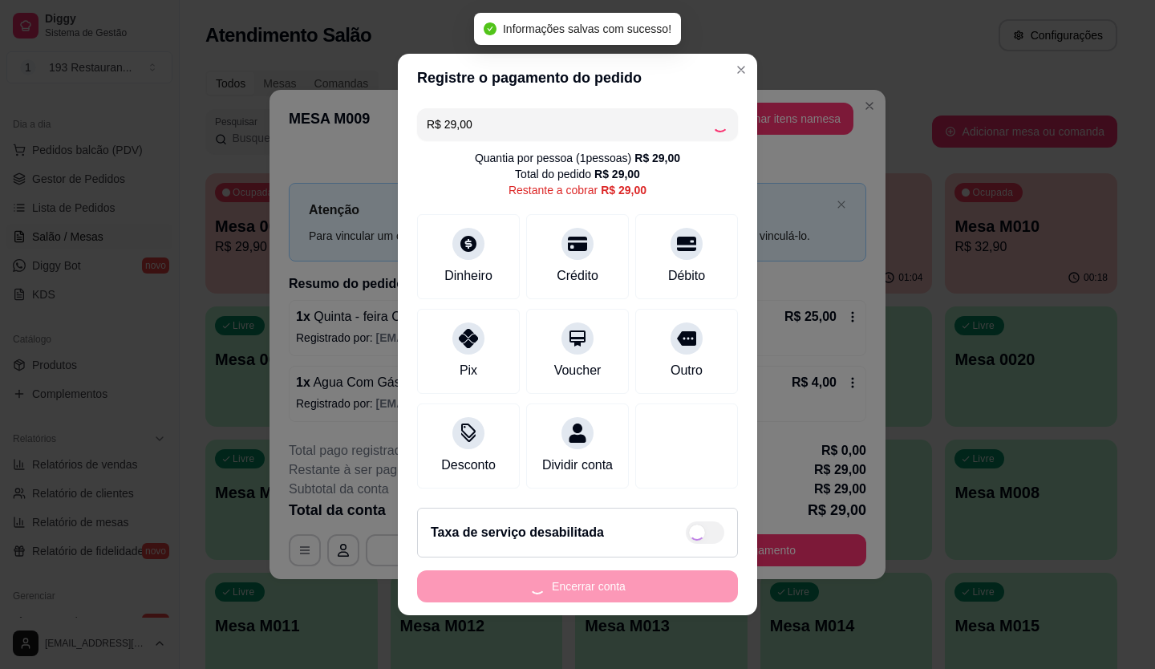
type input "R$ 0,00"
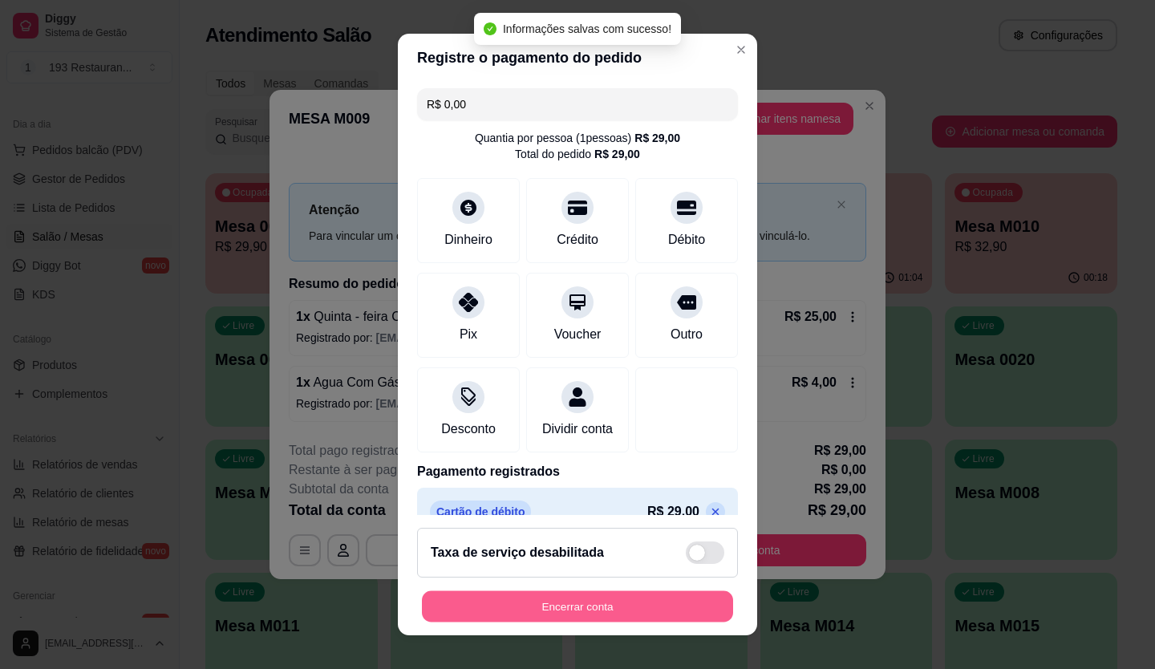
click at [667, 599] on button "Encerrar conta" at bounding box center [577, 606] width 311 height 31
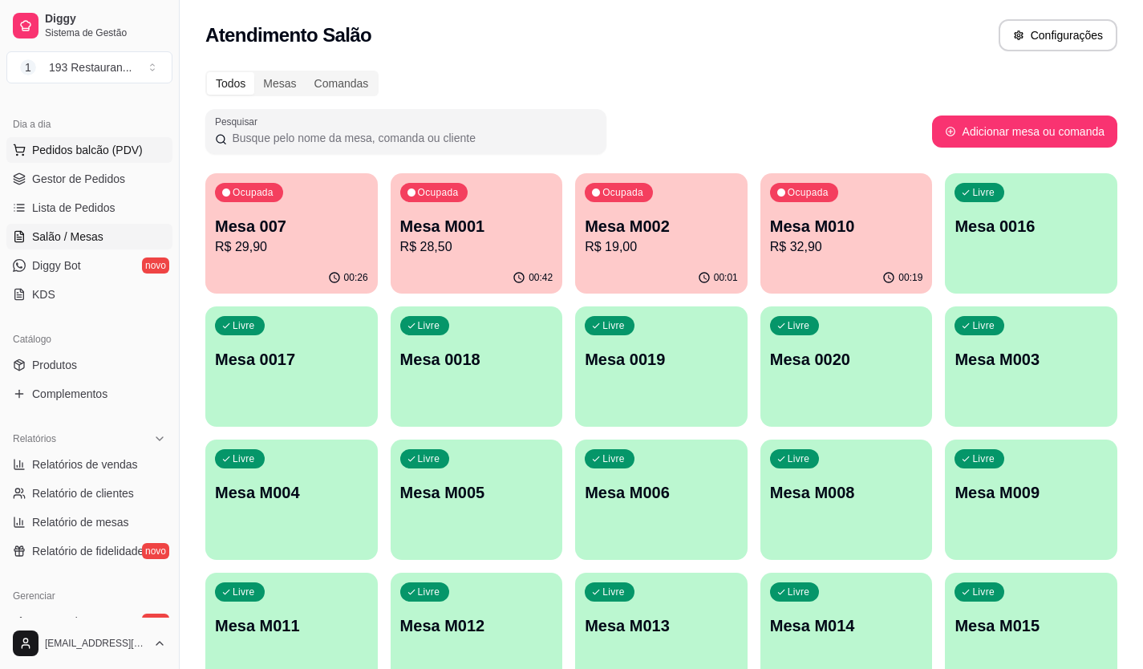
click at [127, 142] on span "Pedidos balcão (PDV)" at bounding box center [87, 150] width 111 height 16
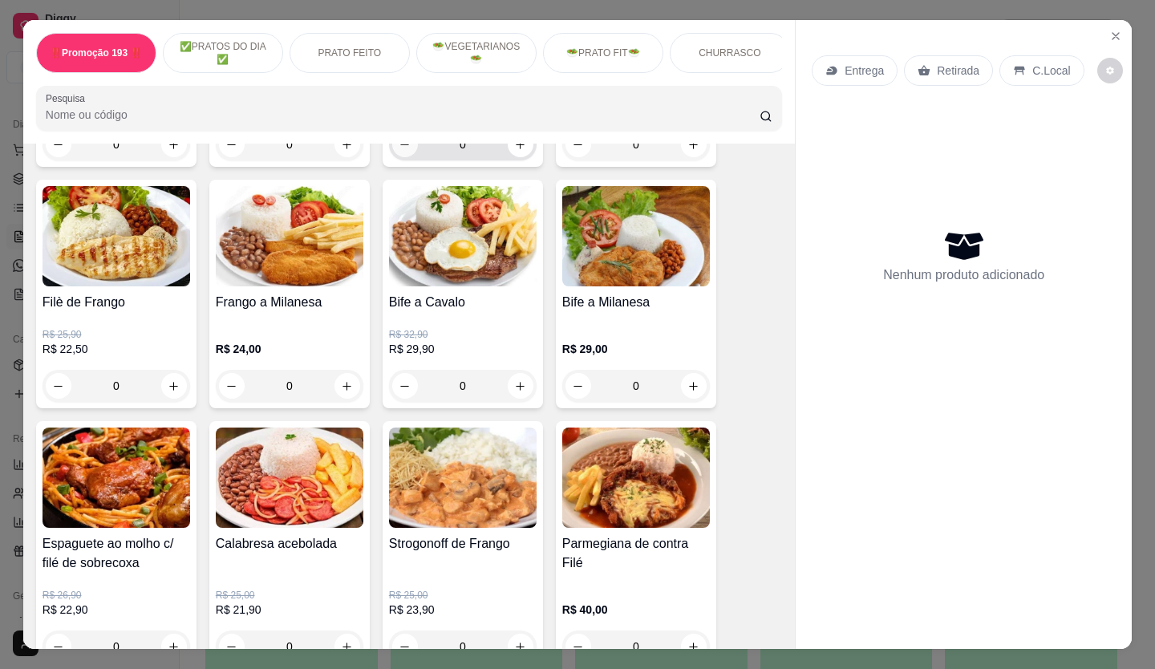
scroll to position [963, 0]
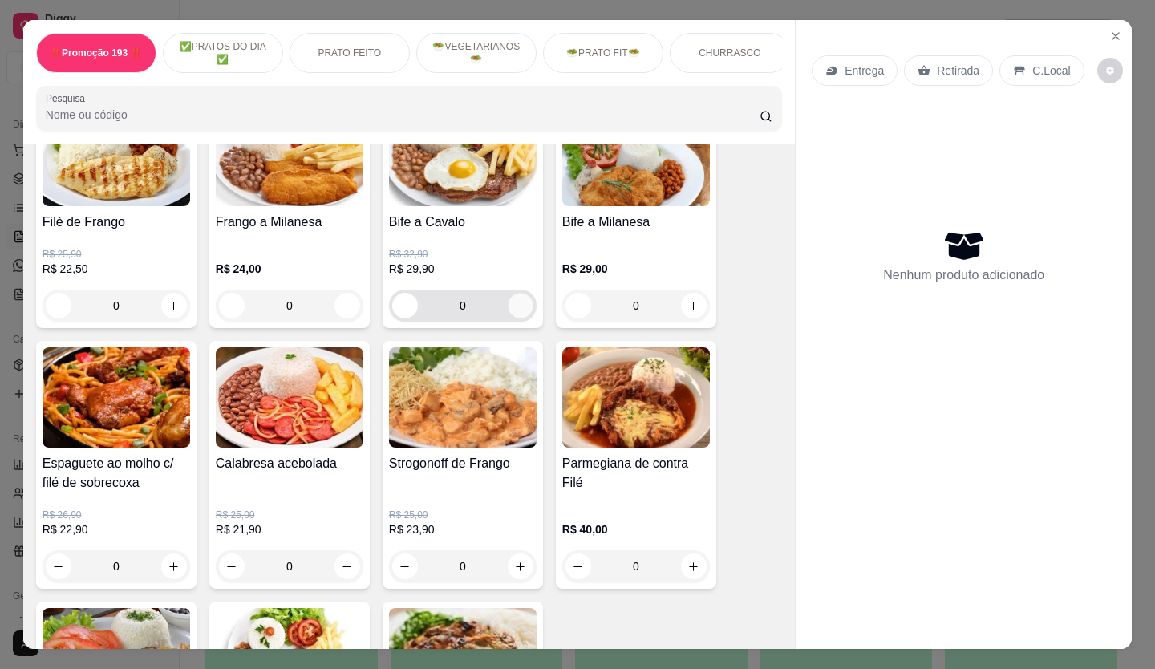
click at [516, 310] on icon "increase-product-quantity" at bounding box center [521, 306] width 12 height 12
type input "1"
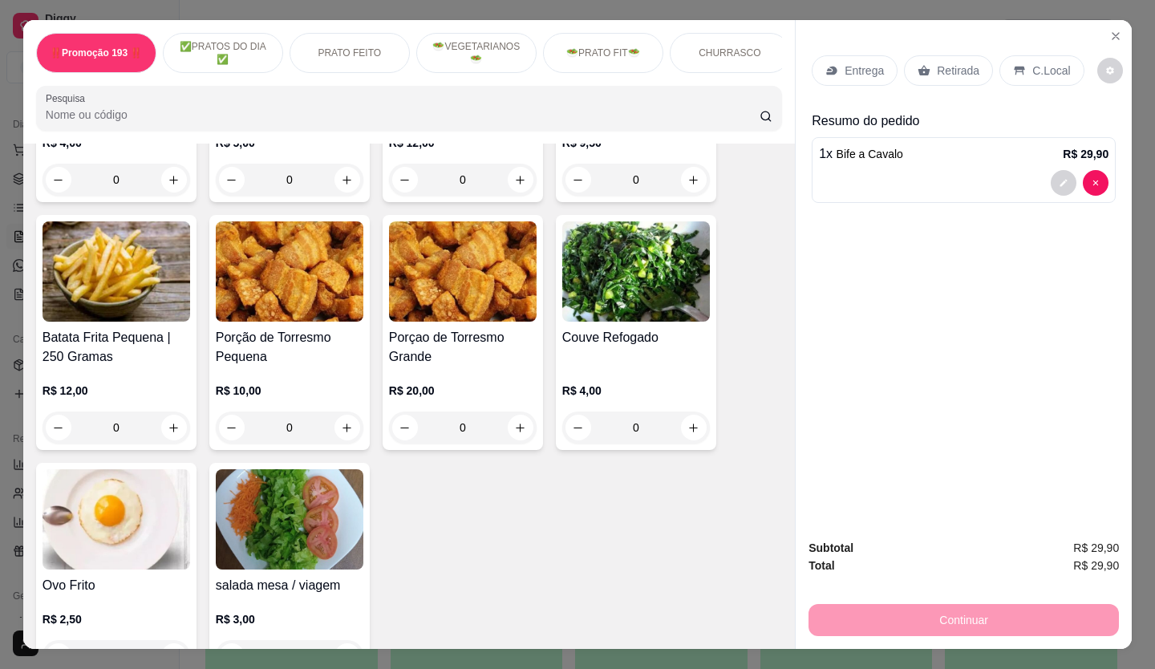
scroll to position [3209, 0]
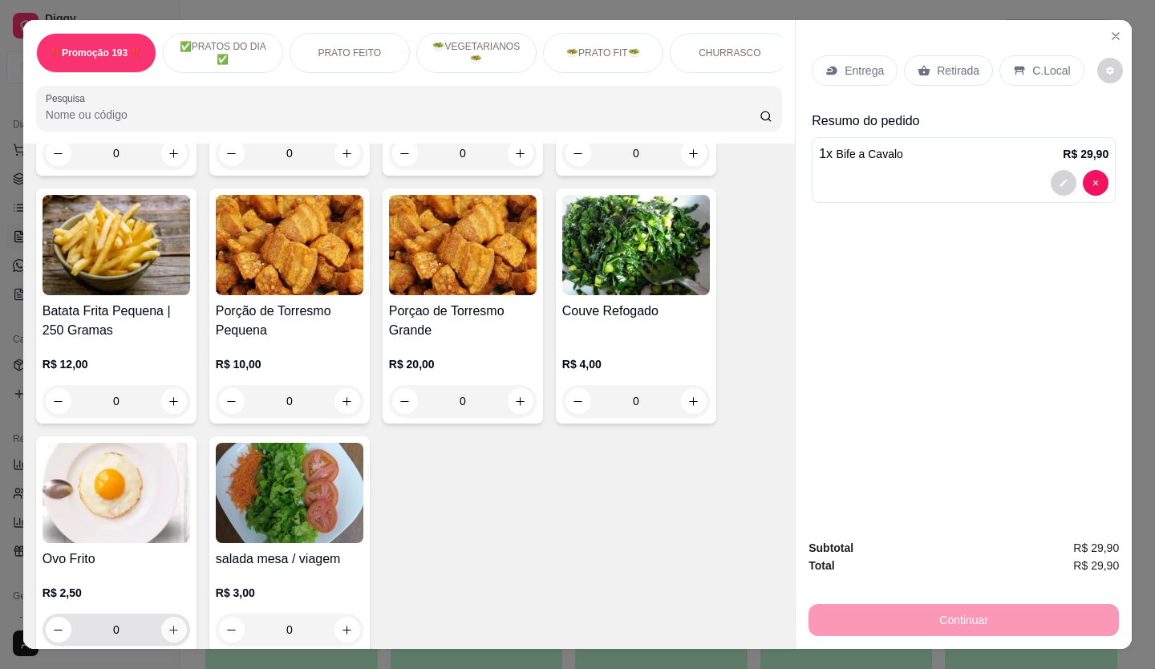
click at [161, 617] on button "increase-product-quantity" at bounding box center [174, 630] width 26 height 26
type input "1"
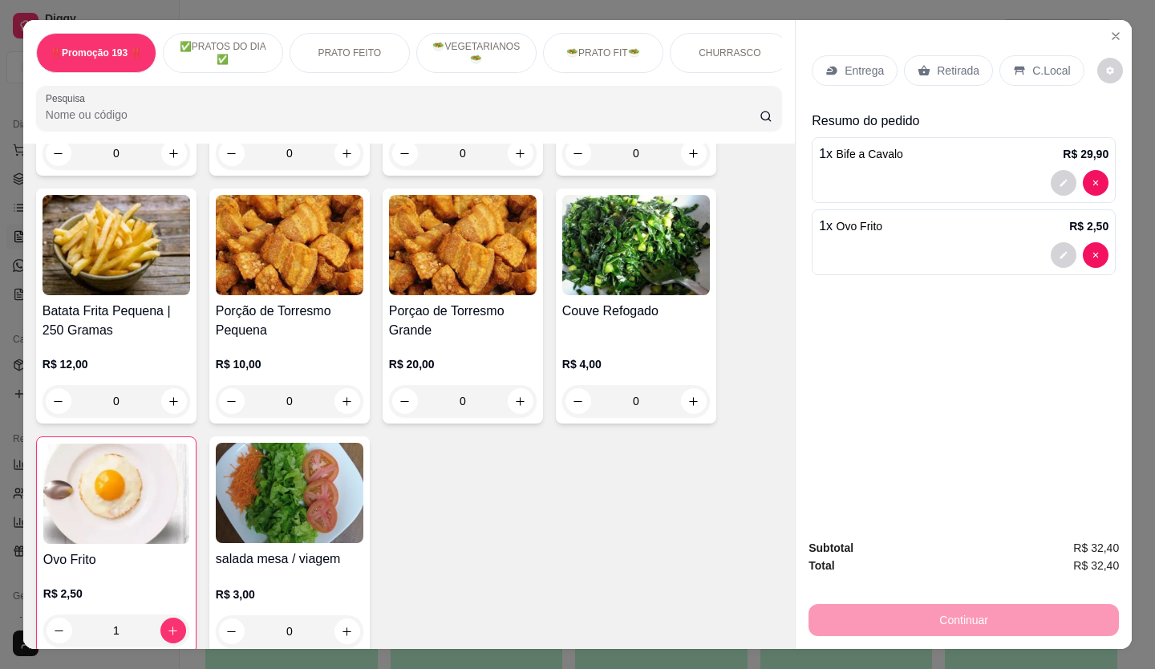
click at [956, 63] on p "Retirada" at bounding box center [958, 71] width 43 height 16
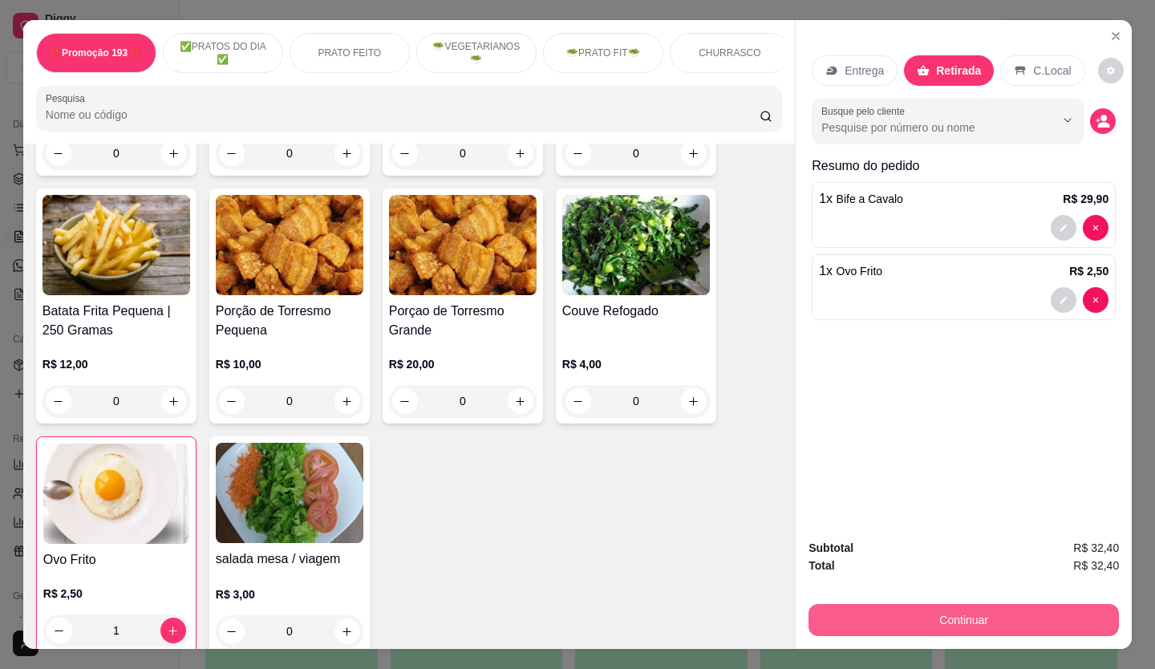
click at [985, 616] on button "Continuar" at bounding box center [964, 620] width 310 height 32
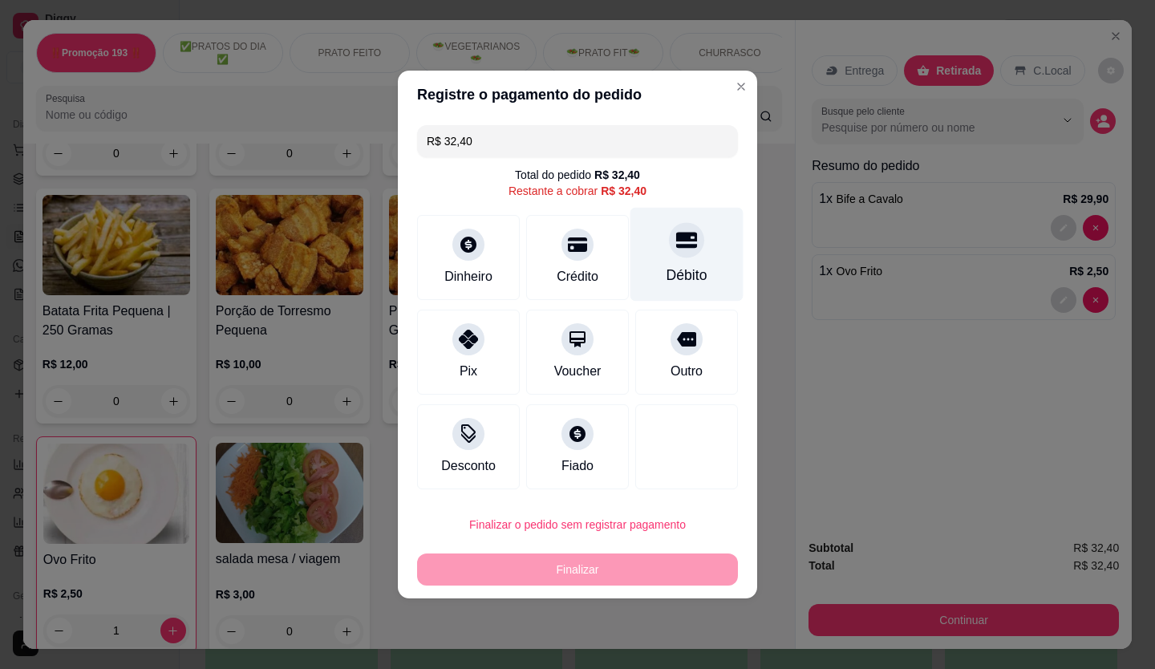
click at [693, 242] on div at bounding box center [686, 239] width 35 height 35
type input "R$ 0,00"
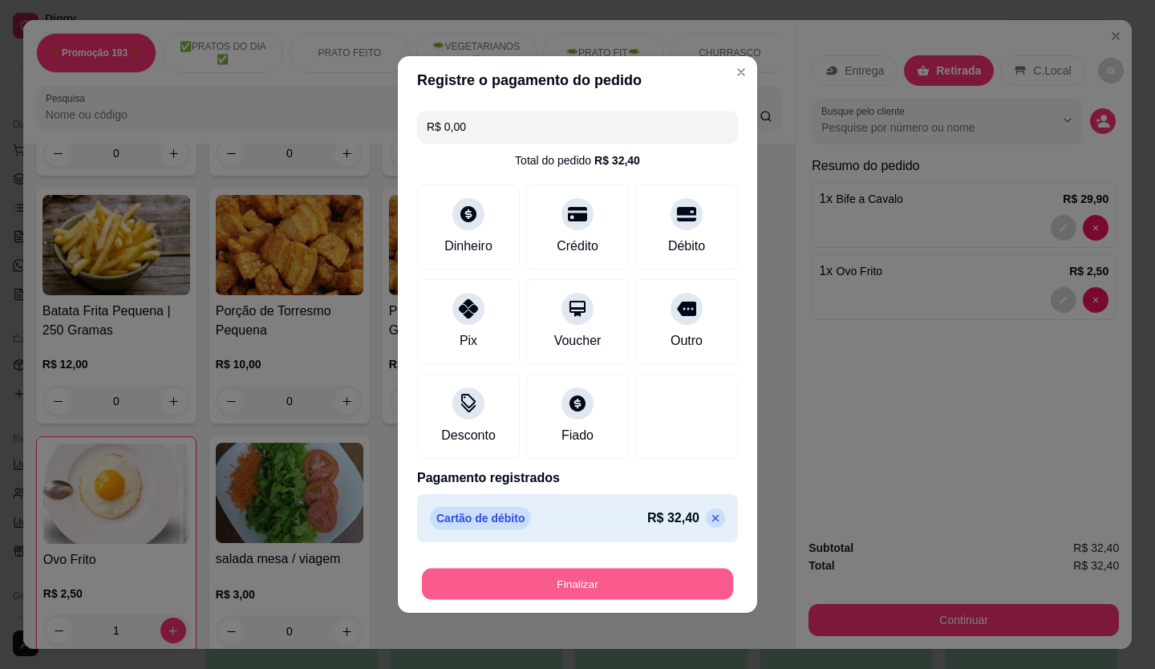
click at [569, 573] on button "Finalizar" at bounding box center [577, 584] width 311 height 31
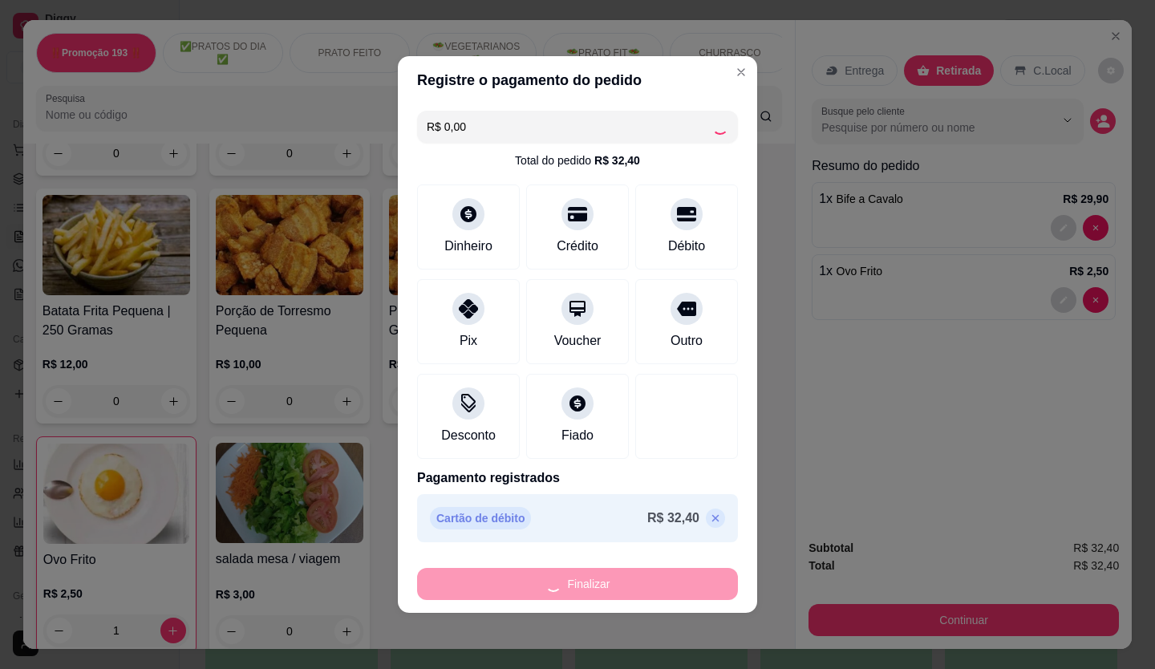
type input "0"
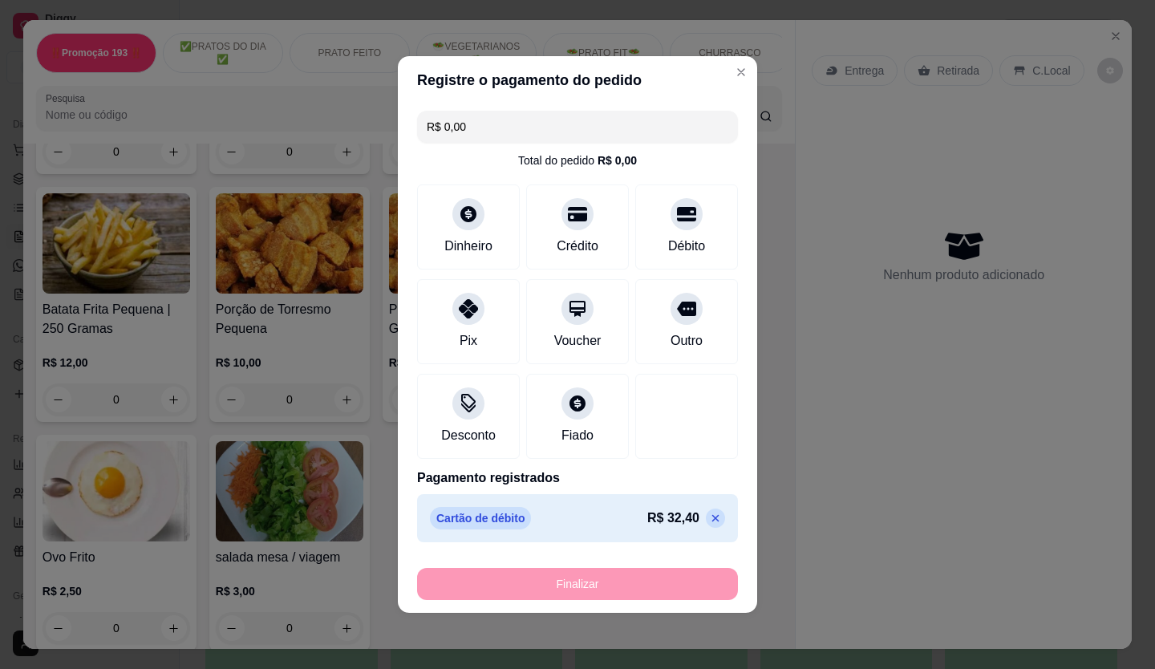
type input "-R$ 32,40"
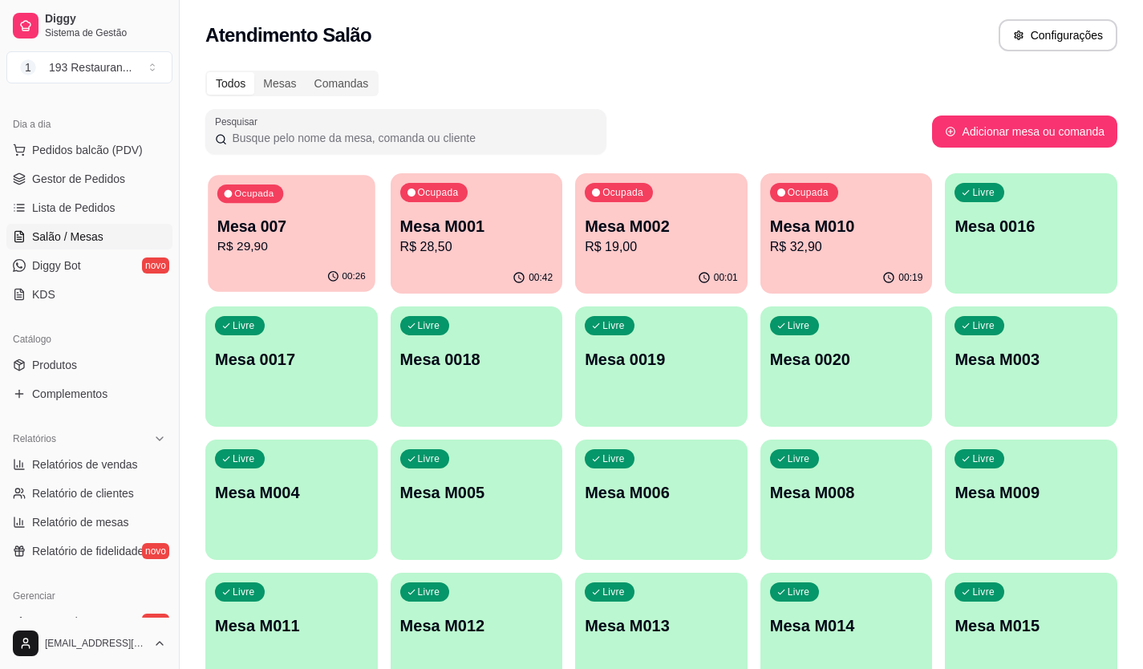
click at [351, 246] on p "R$ 29,90" at bounding box center [291, 246] width 148 height 18
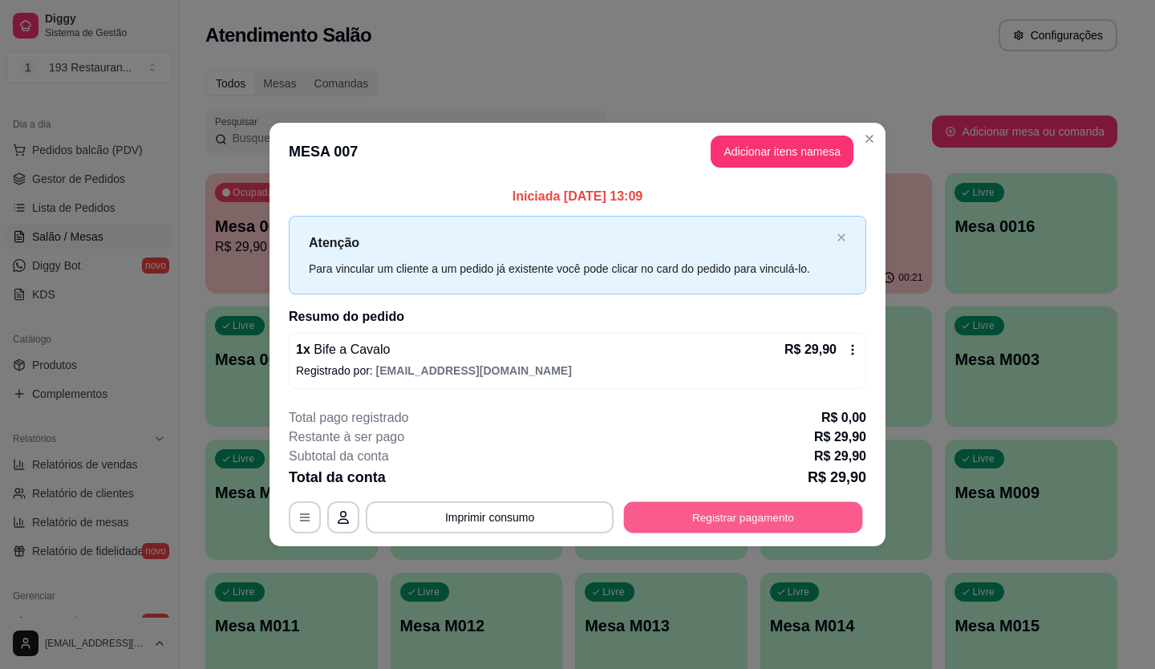
click at [748, 517] on button "Registrar pagamento" at bounding box center [743, 516] width 239 height 31
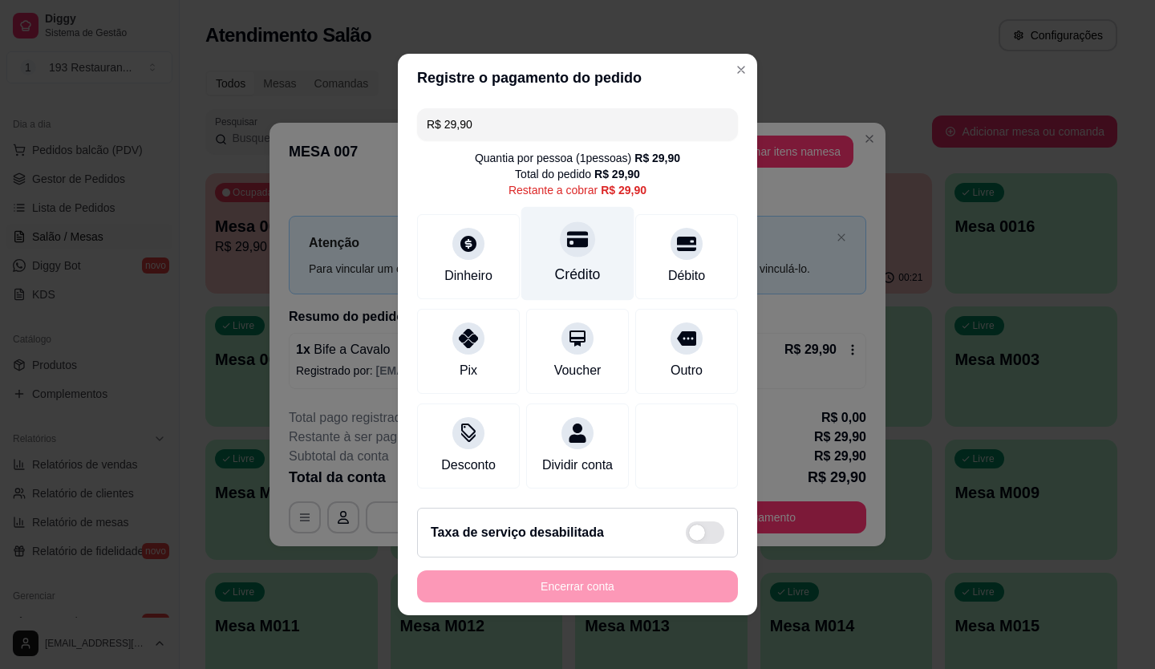
click at [569, 264] on div "Crédito" at bounding box center [578, 274] width 46 height 21
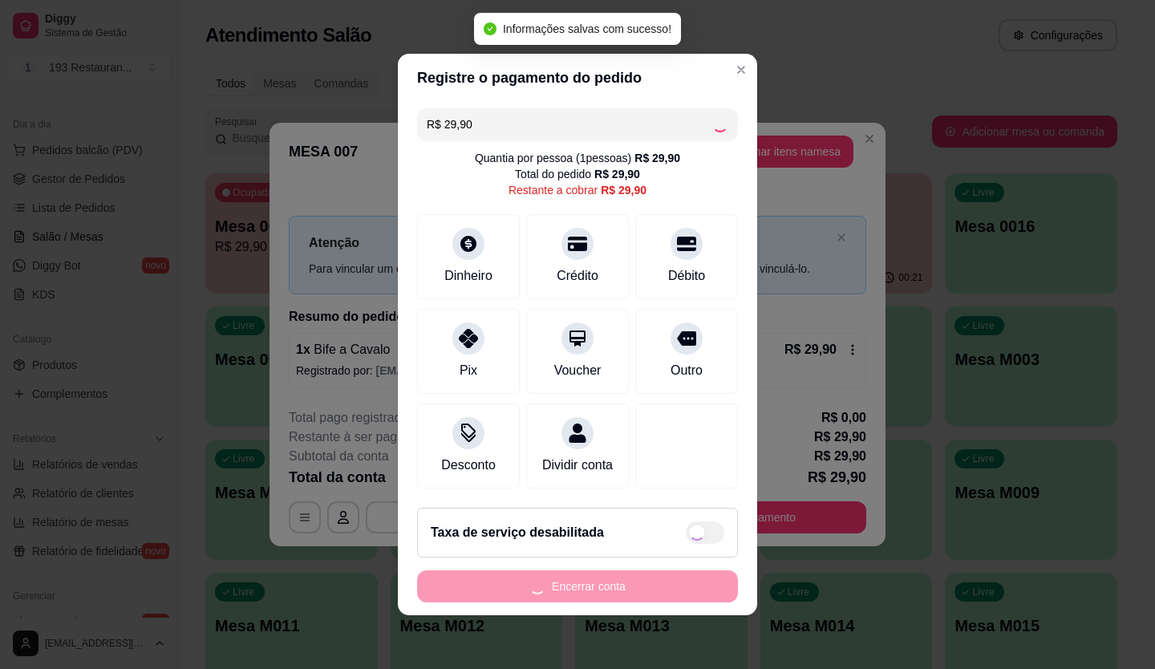
type input "R$ 0,00"
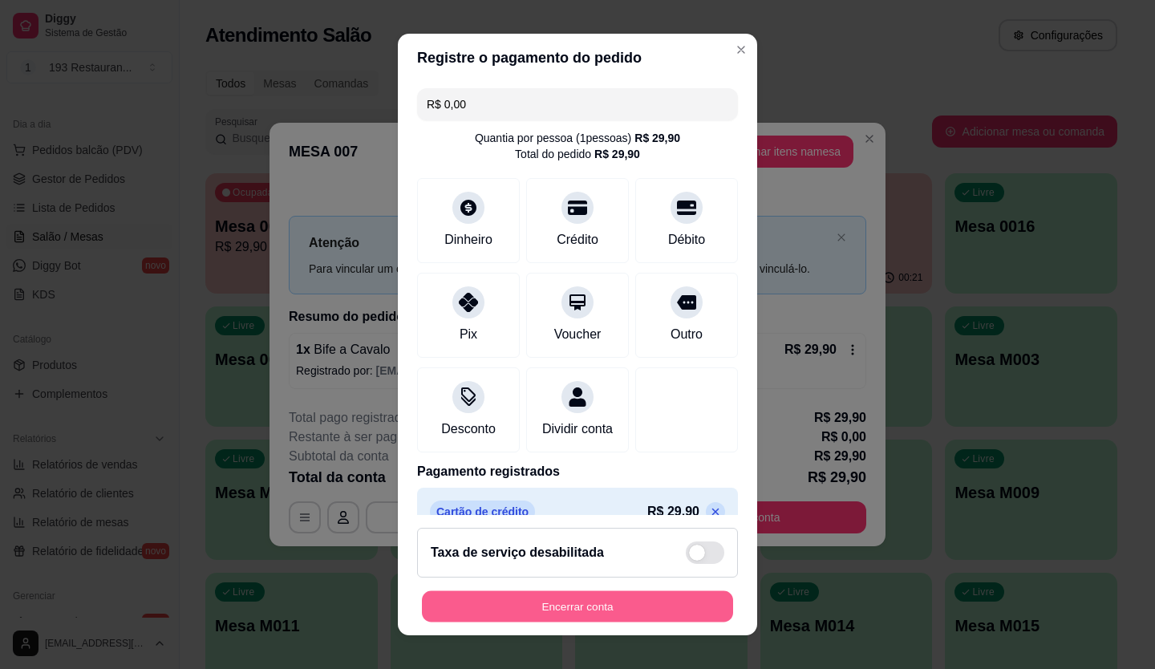
click at [629, 606] on button "Encerrar conta" at bounding box center [577, 606] width 311 height 31
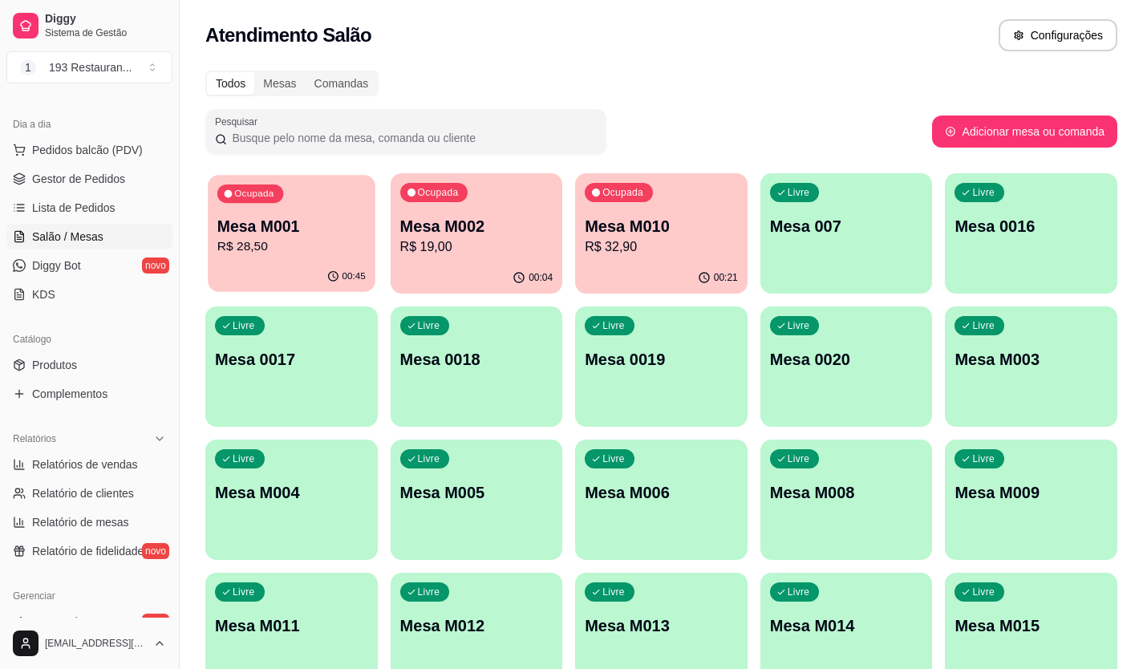
click at [262, 217] on p "Mesa M001" at bounding box center [291, 227] width 148 height 22
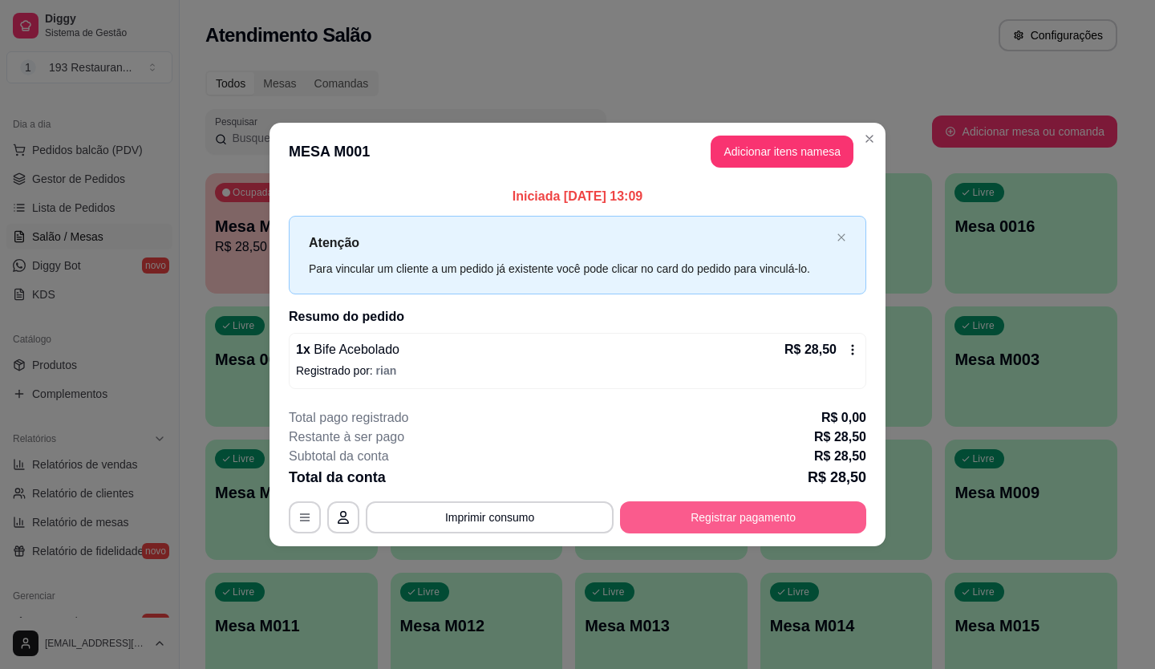
click at [761, 506] on button "Registrar pagamento" at bounding box center [743, 517] width 246 height 32
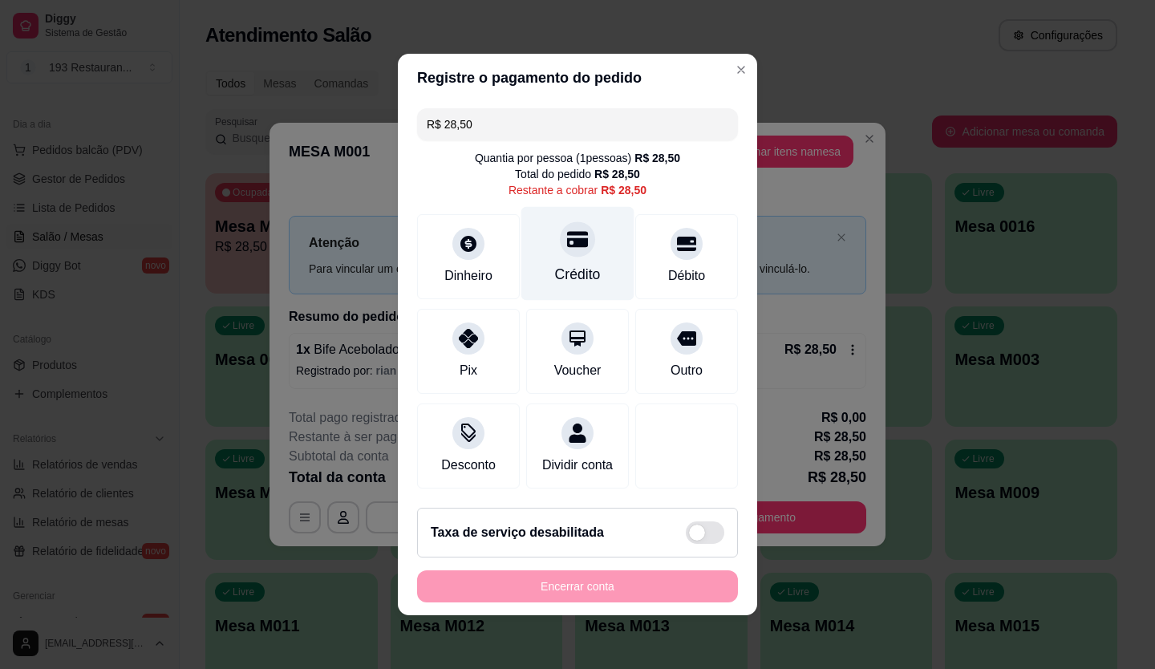
click at [567, 239] on icon at bounding box center [577, 239] width 21 height 21
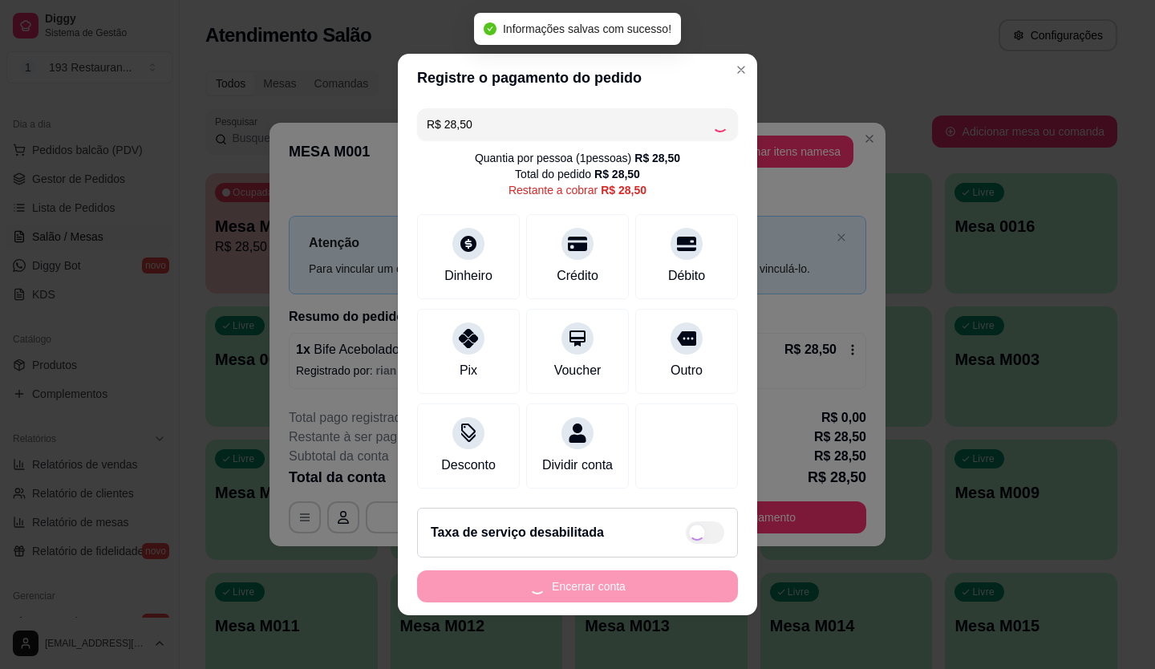
type input "R$ 0,00"
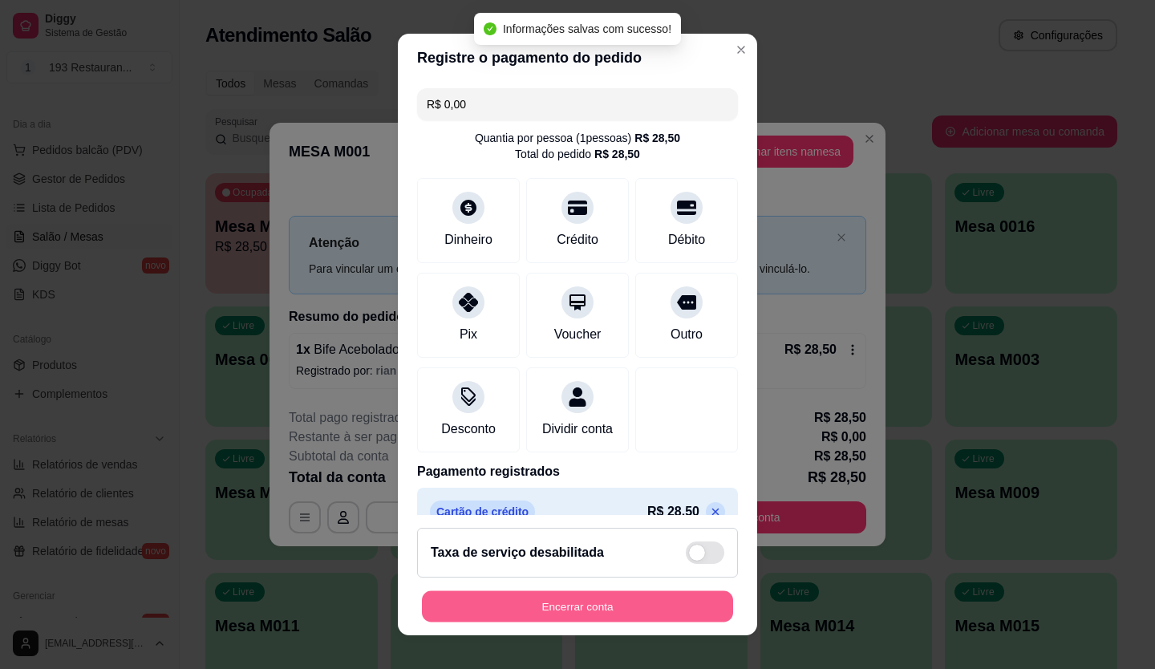
click at [559, 606] on button "Encerrar conta" at bounding box center [577, 606] width 311 height 31
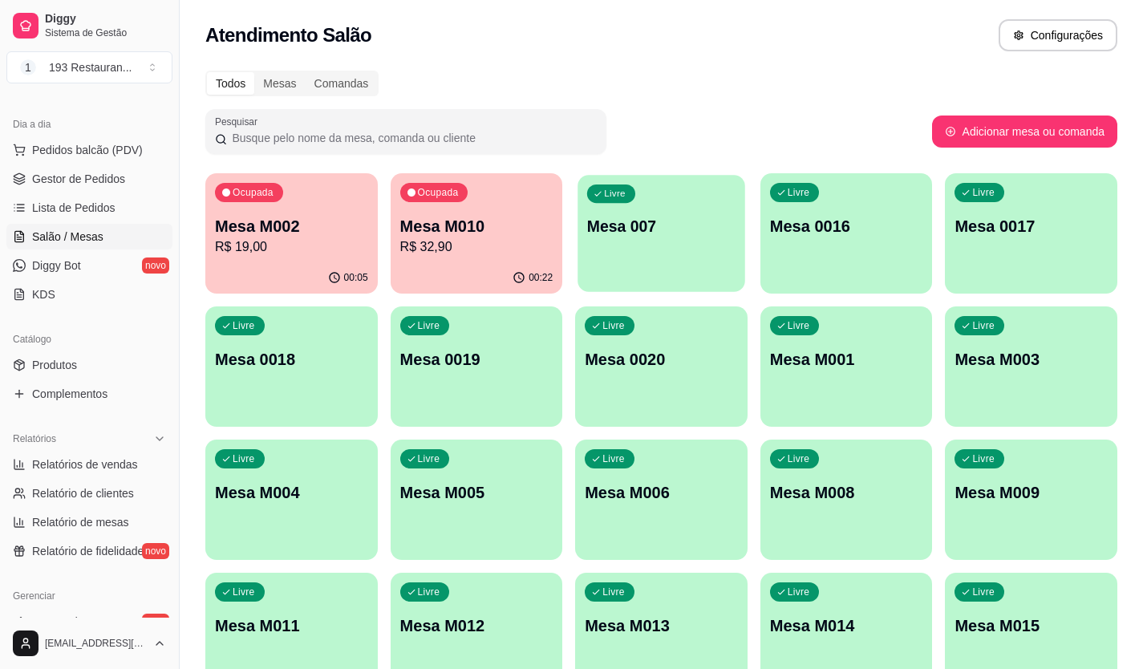
click at [629, 220] on p "Mesa 007" at bounding box center [661, 227] width 148 height 22
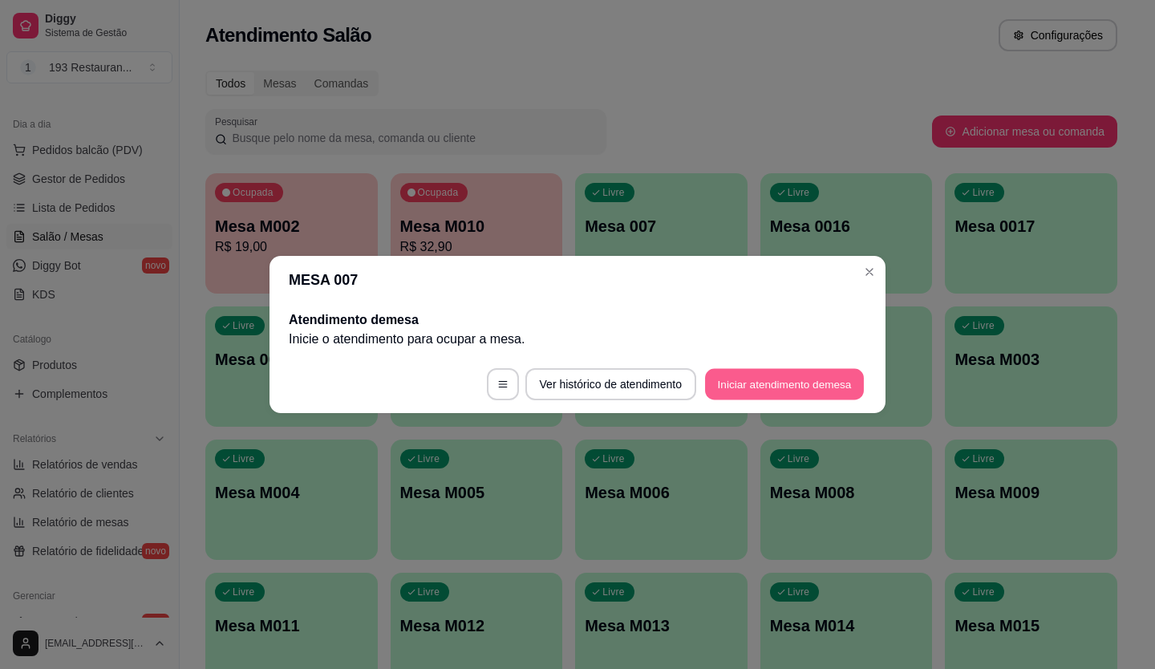
click at [760, 376] on button "Iniciar atendimento de mesa" at bounding box center [784, 384] width 159 height 31
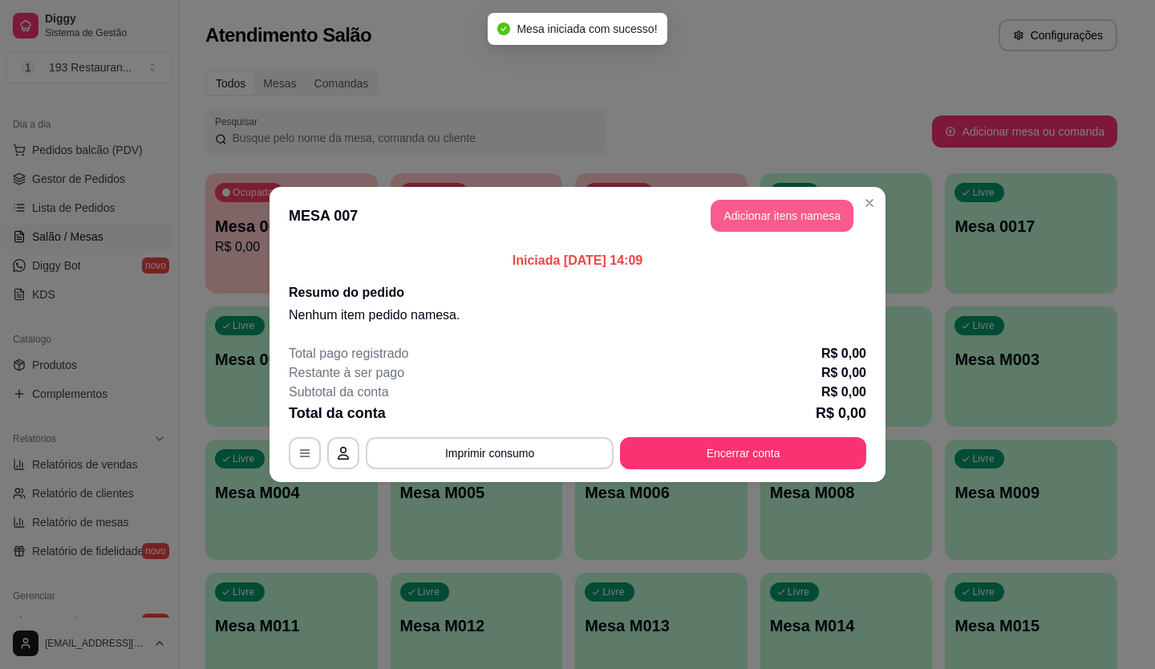
click at [821, 198] on header "MESA 007 Adicionar itens na mesa" at bounding box center [578, 216] width 616 height 58
click at [817, 204] on button "Adicionar itens na mesa" at bounding box center [782, 216] width 138 height 31
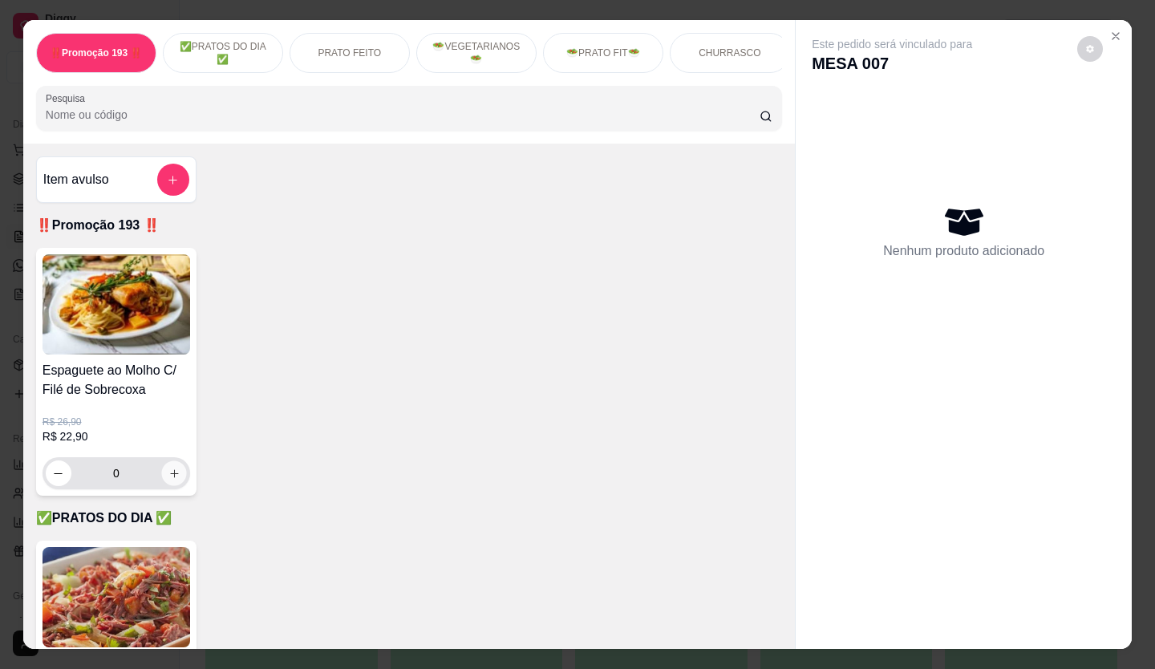
click at [170, 475] on icon "increase-product-quantity" at bounding box center [174, 474] width 12 height 12
type input "1"
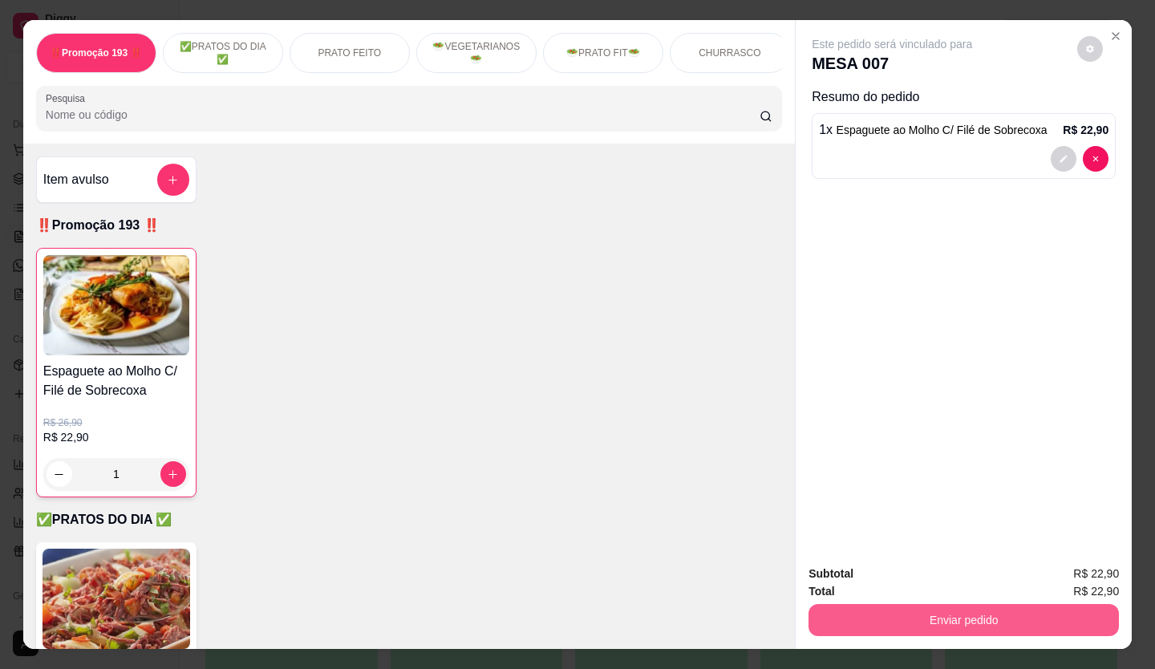
click at [986, 621] on button "Enviar pedido" at bounding box center [964, 620] width 310 height 32
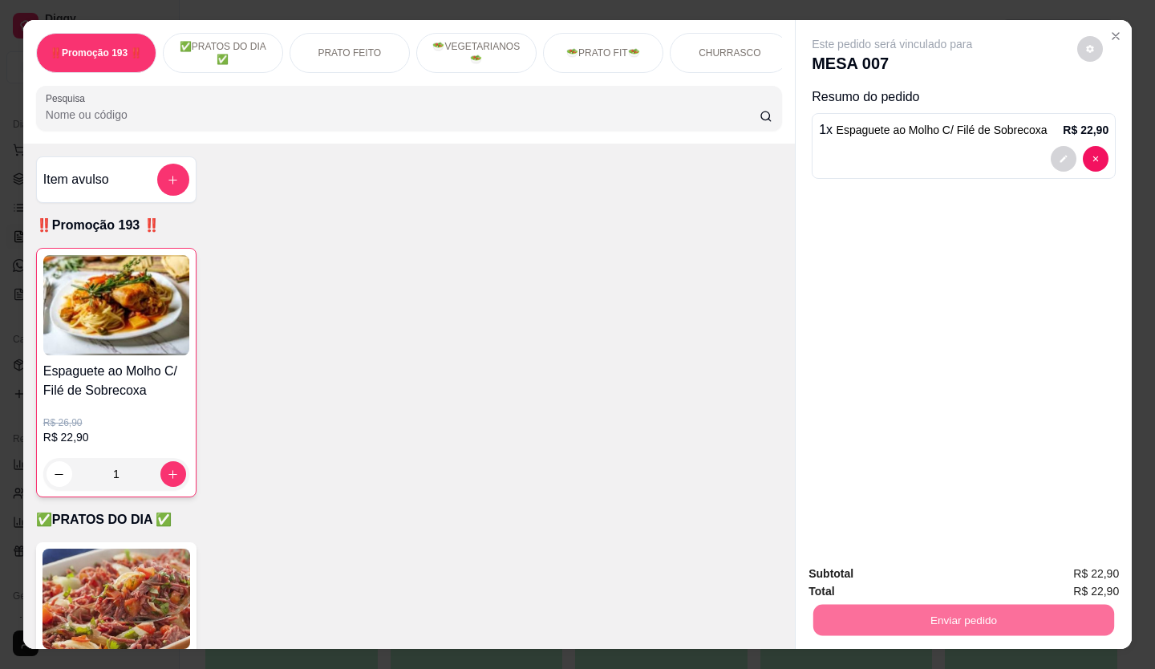
click at [905, 569] on button "Não registrar e enviar pedido" at bounding box center [911, 575] width 162 height 30
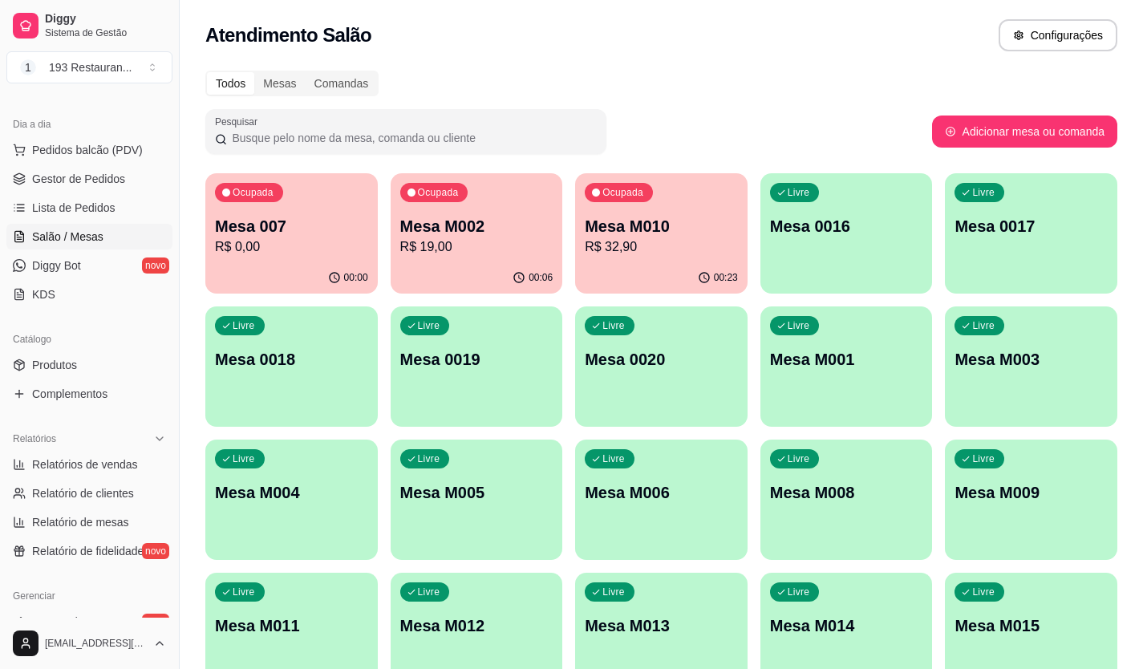
click at [643, 198] on span "Ocupada" at bounding box center [624, 192] width 46 height 13
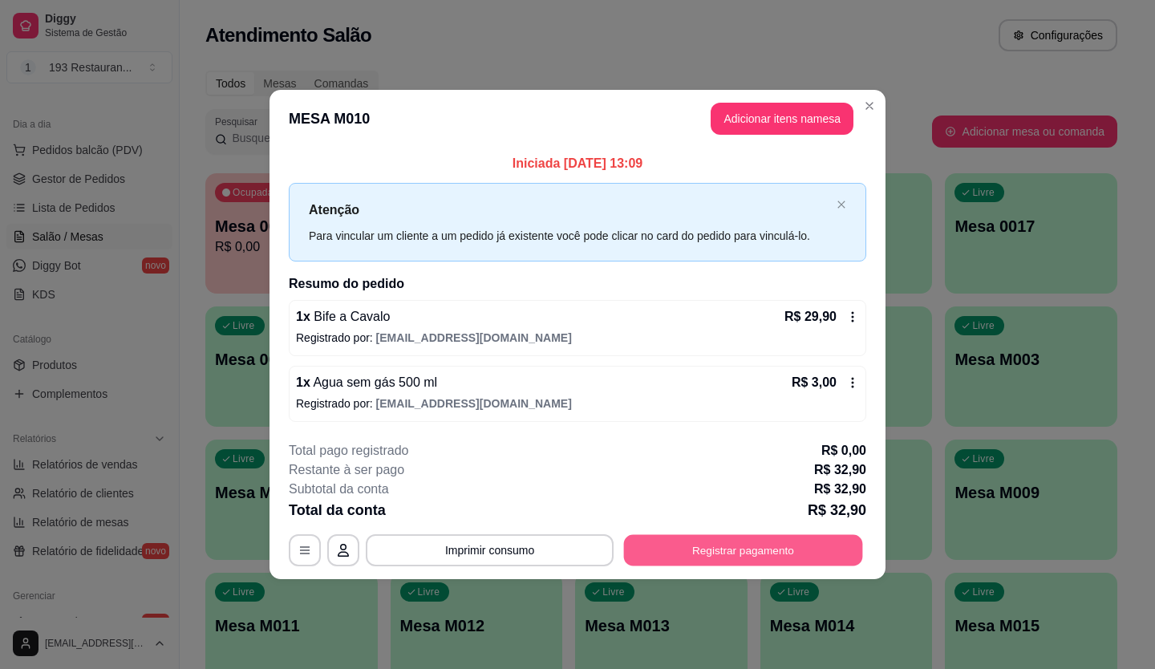
click at [739, 537] on button "Registrar pagamento" at bounding box center [743, 549] width 239 height 31
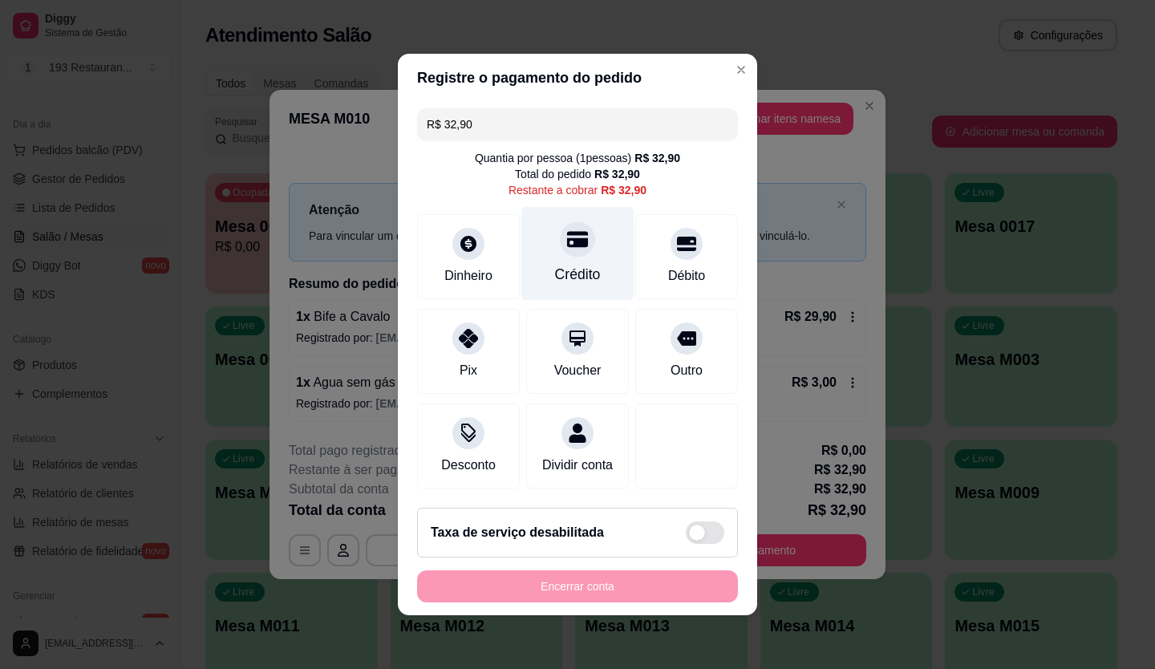
click at [567, 232] on icon at bounding box center [577, 240] width 21 height 16
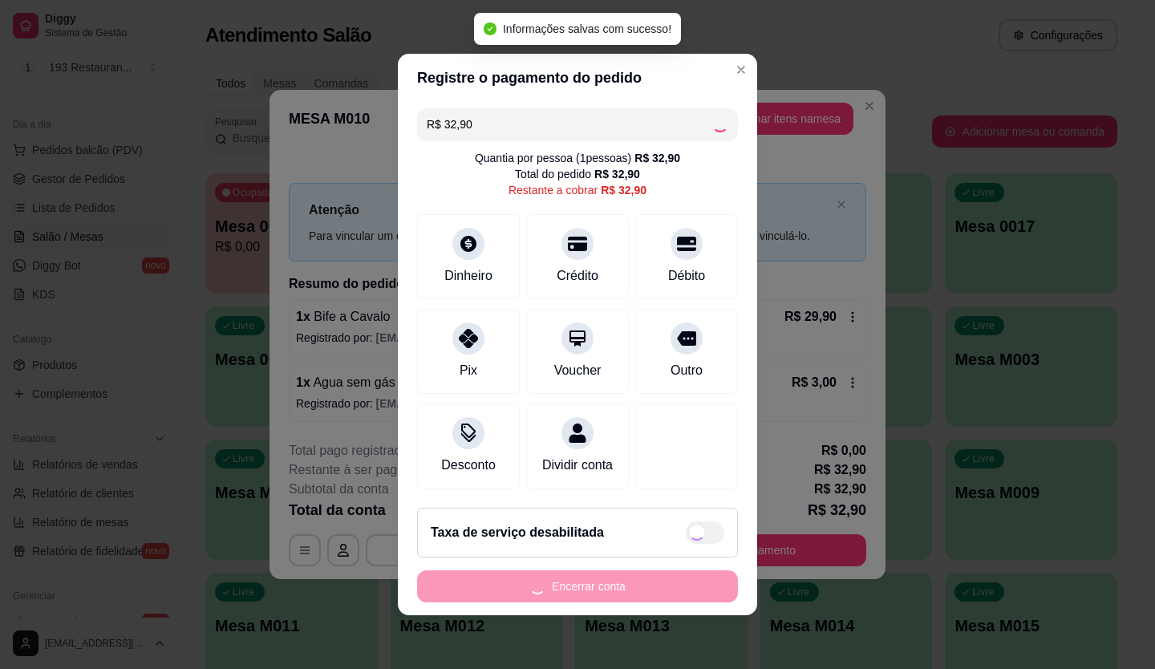
click at [642, 587] on div "Encerrar conta" at bounding box center [577, 586] width 321 height 32
type input "R$ 0,00"
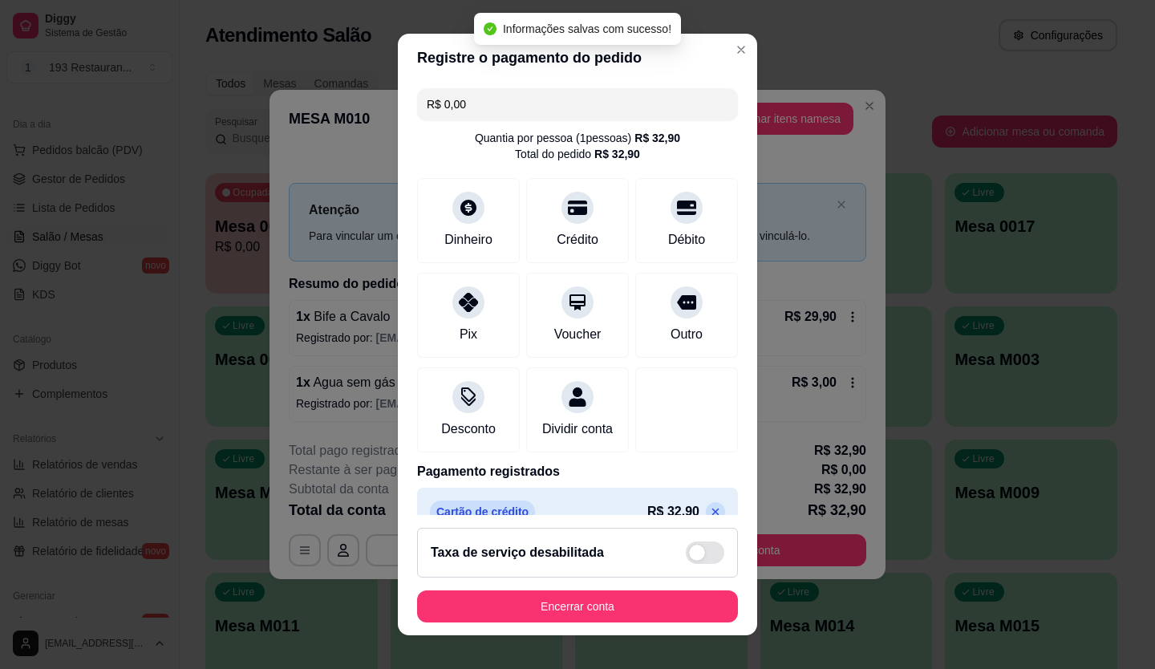
click at [639, 590] on button "Encerrar conta" at bounding box center [577, 606] width 321 height 32
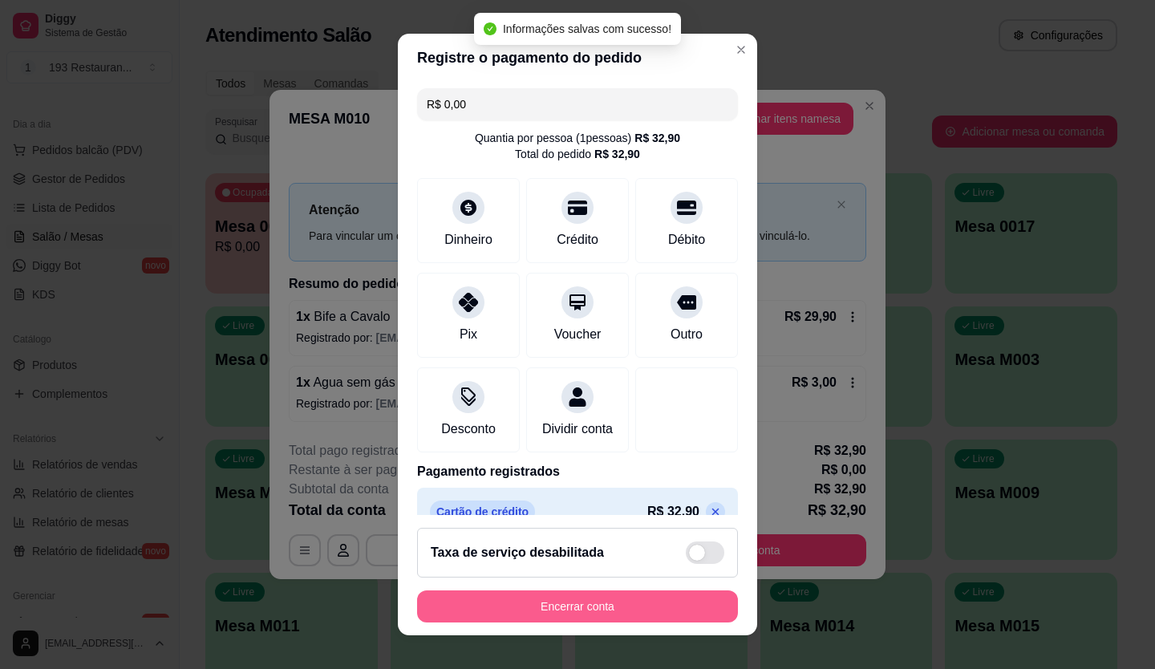
click at [626, 620] on button "Encerrar conta" at bounding box center [577, 606] width 321 height 32
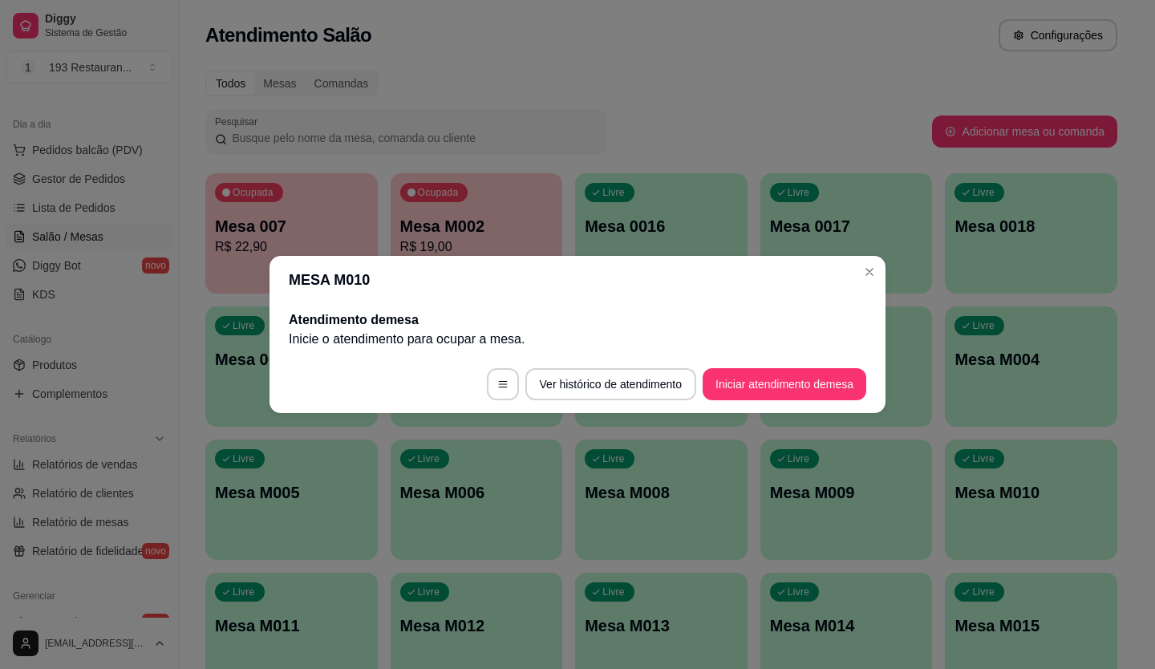
click at [882, 283] on header "MESA M010" at bounding box center [578, 280] width 616 height 48
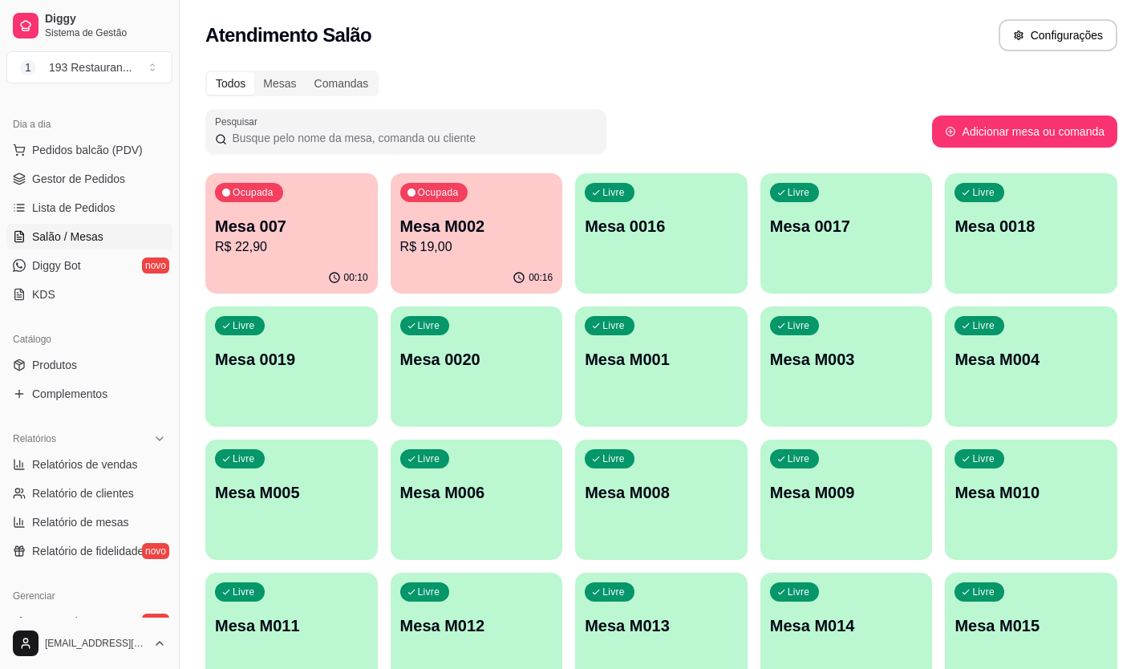
click at [524, 262] on div "00:16" at bounding box center [477, 277] width 172 height 31
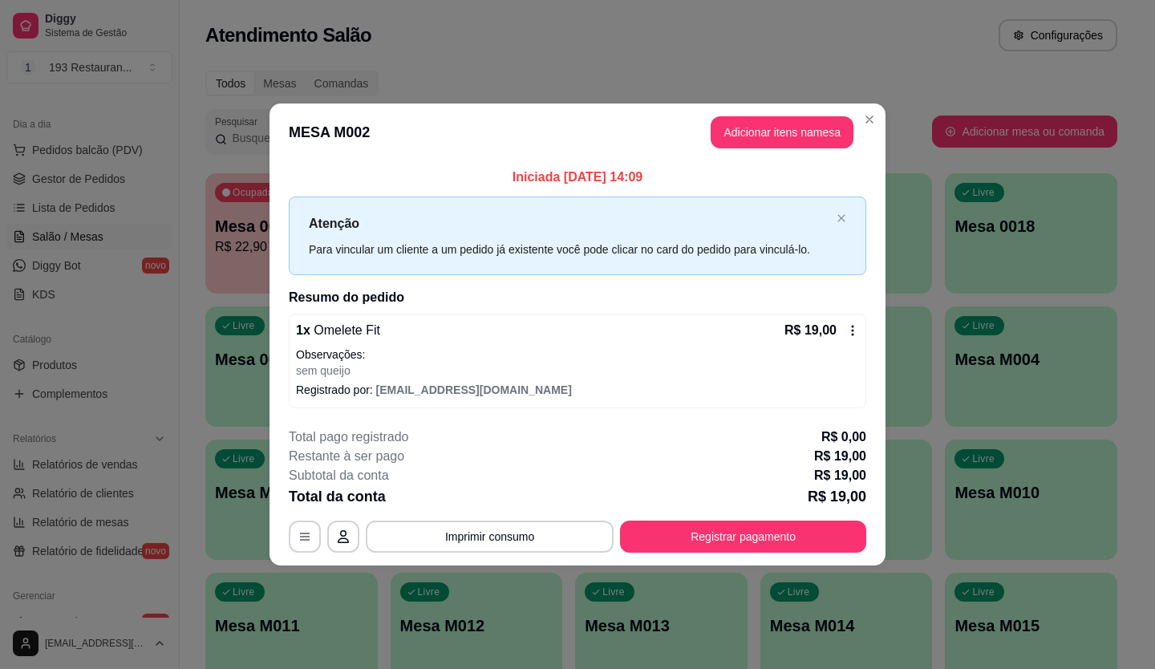
click at [799, 541] on button "Registrar pagamento" at bounding box center [743, 537] width 246 height 32
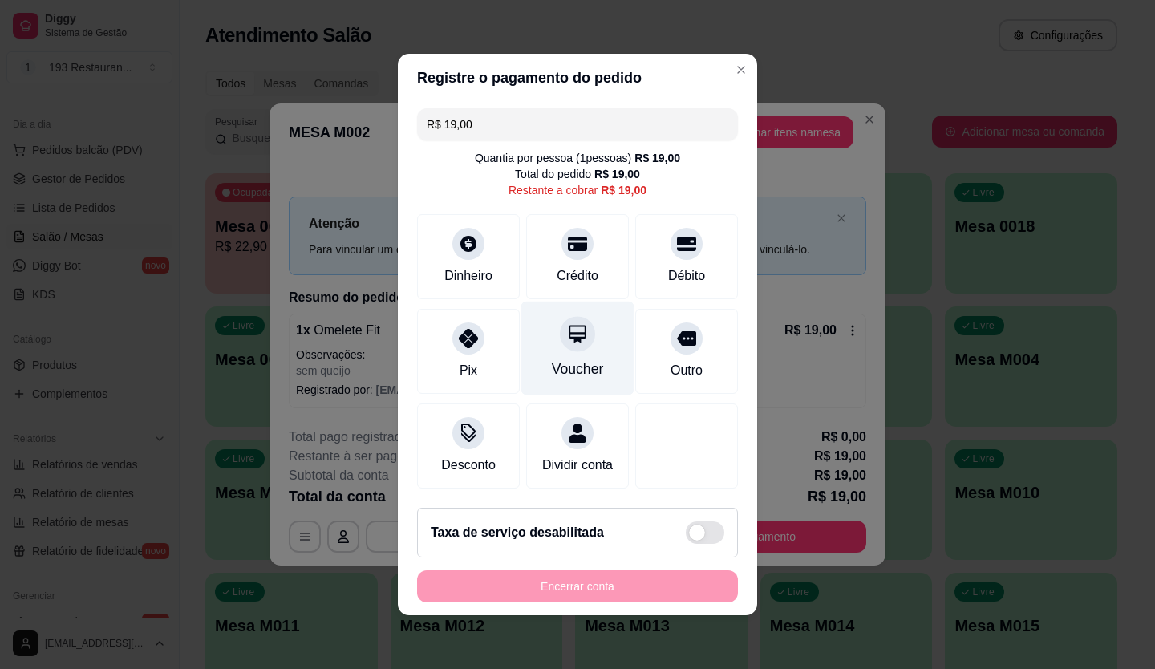
click at [567, 360] on div "Voucher" at bounding box center [578, 369] width 52 height 21
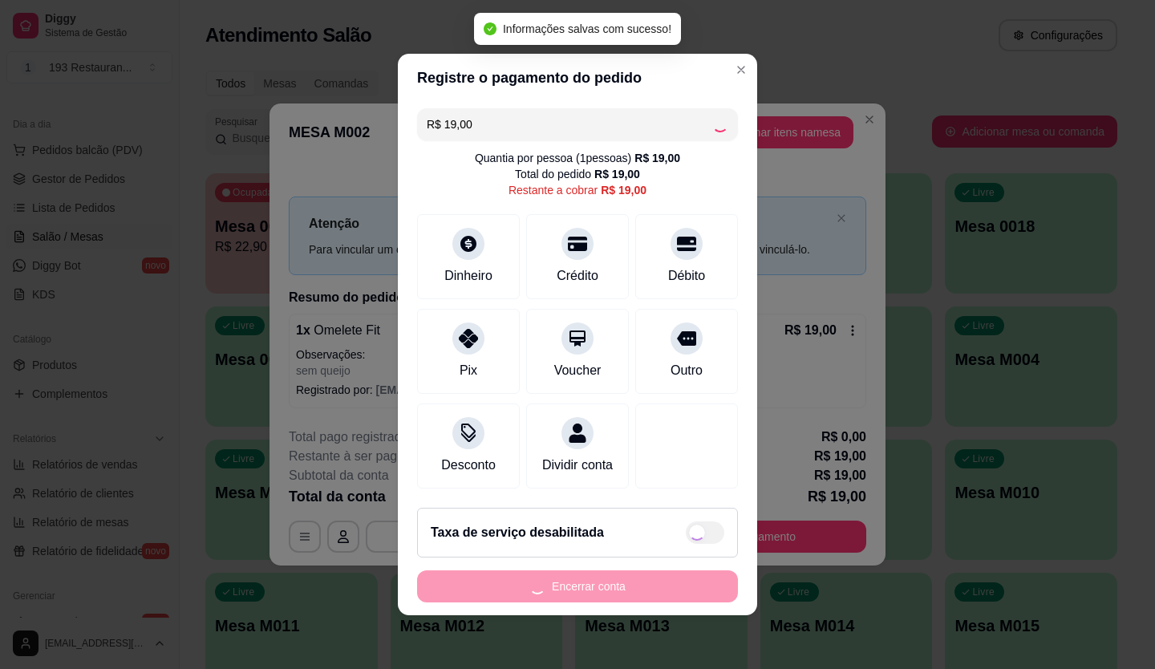
click at [616, 602] on div "Encerrar conta" at bounding box center [577, 586] width 321 height 32
type input "R$ 0,00"
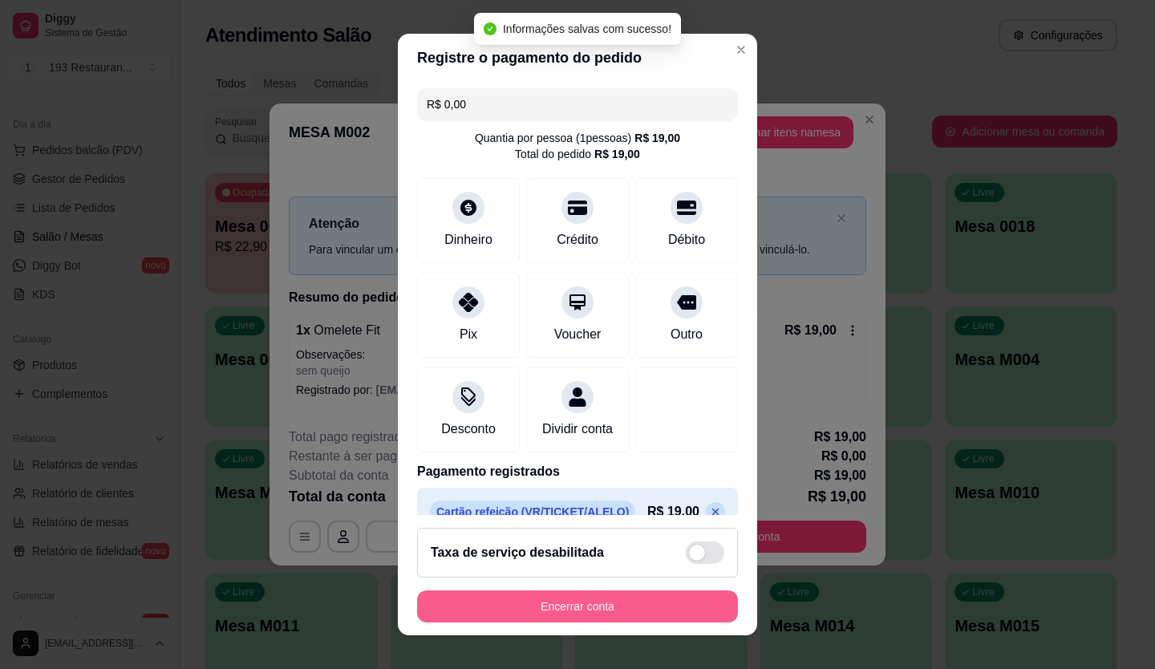
click at [616, 602] on button "Encerrar conta" at bounding box center [577, 606] width 321 height 32
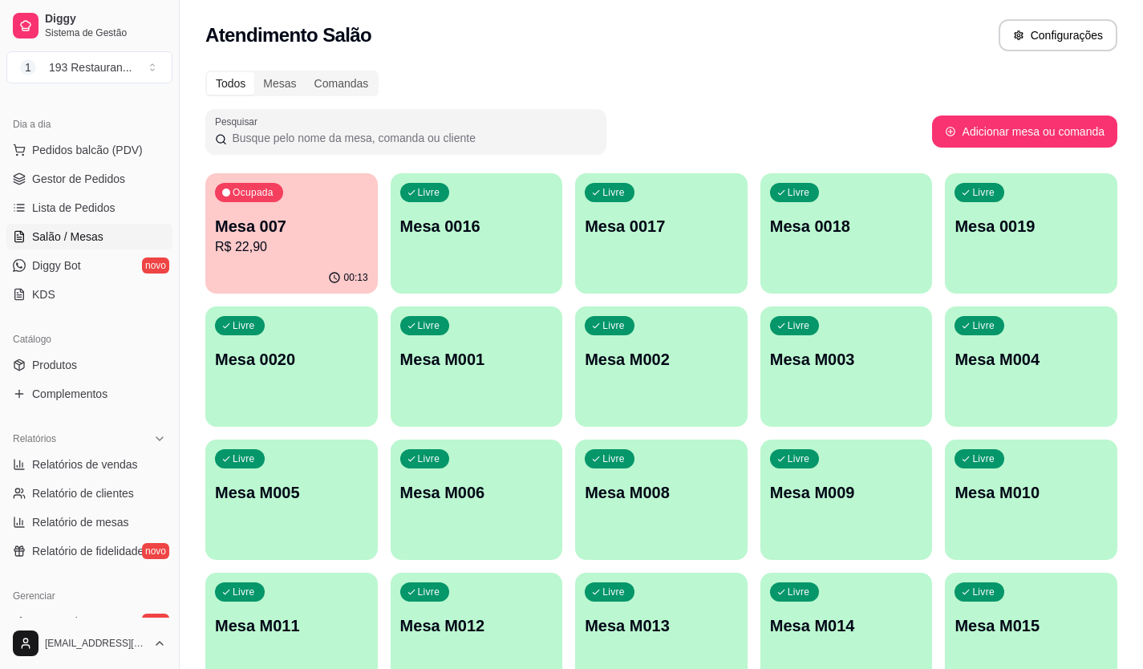
drag, startPoint x: 604, startPoint y: 14, endPoint x: 601, endPoint y: 41, distance: 27.5
click at [604, 10] on div "Atendimento Salão Configurações" at bounding box center [661, 30] width 963 height 61
click at [350, 261] on div "Ocupada Mesa 007 R$ 22,90" at bounding box center [291, 217] width 172 height 89
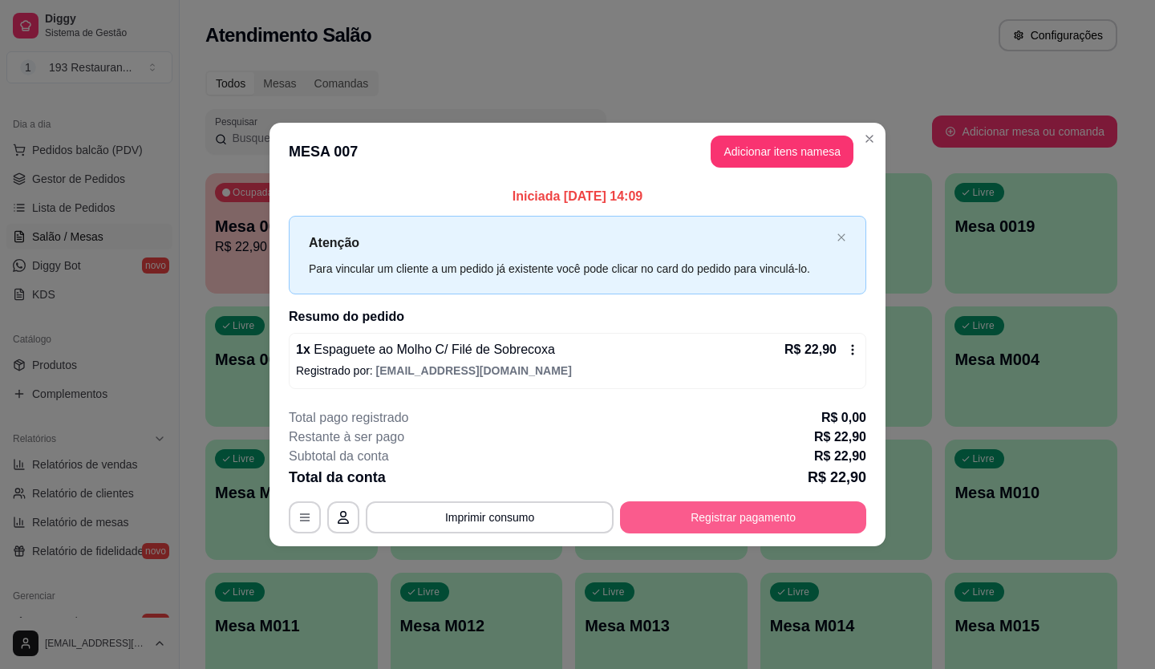
click at [808, 505] on button "Registrar pagamento" at bounding box center [743, 517] width 246 height 32
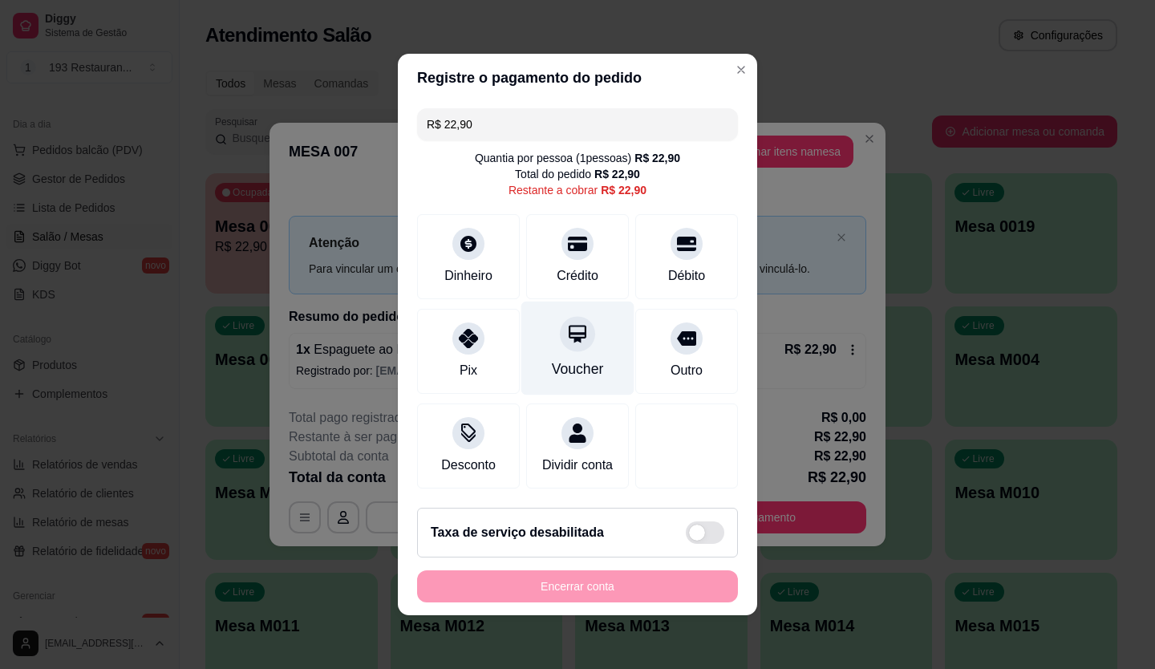
click at [565, 337] on div at bounding box center [577, 333] width 35 height 35
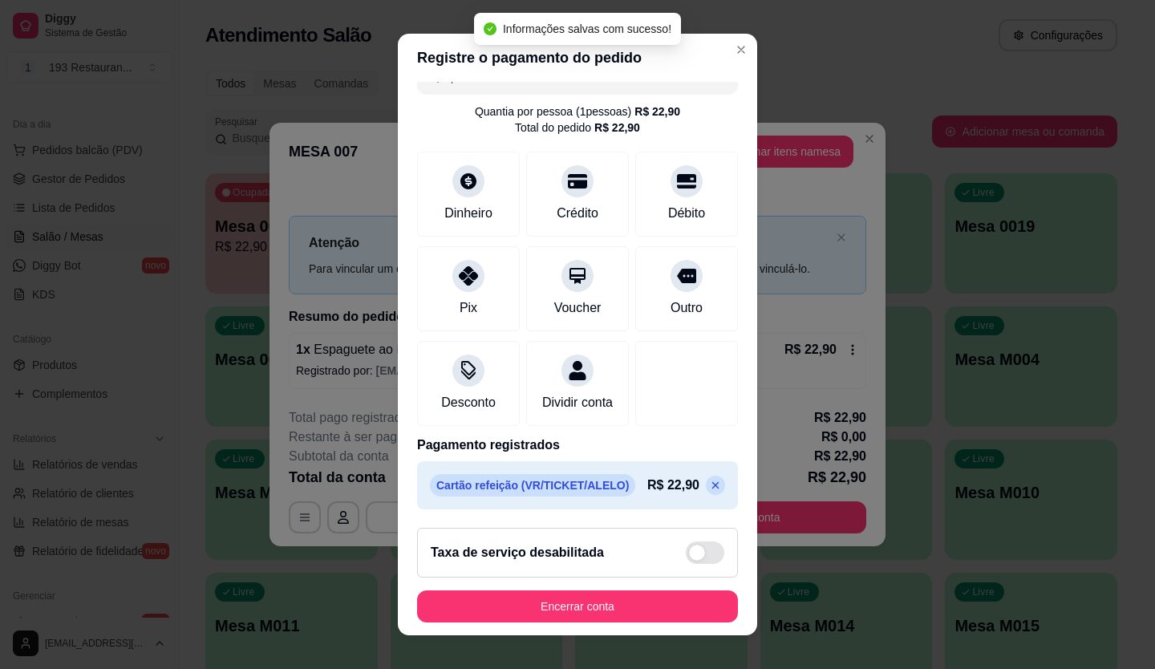
scroll to position [46, 0]
click at [709, 490] on icon at bounding box center [715, 485] width 13 height 13
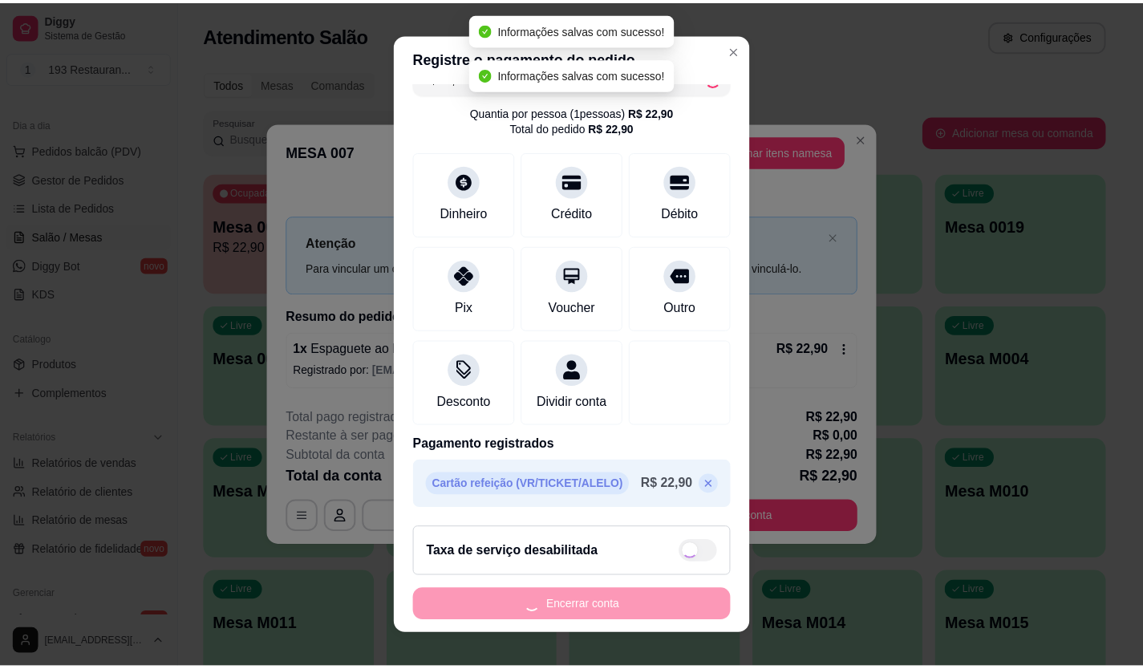
scroll to position [0, 0]
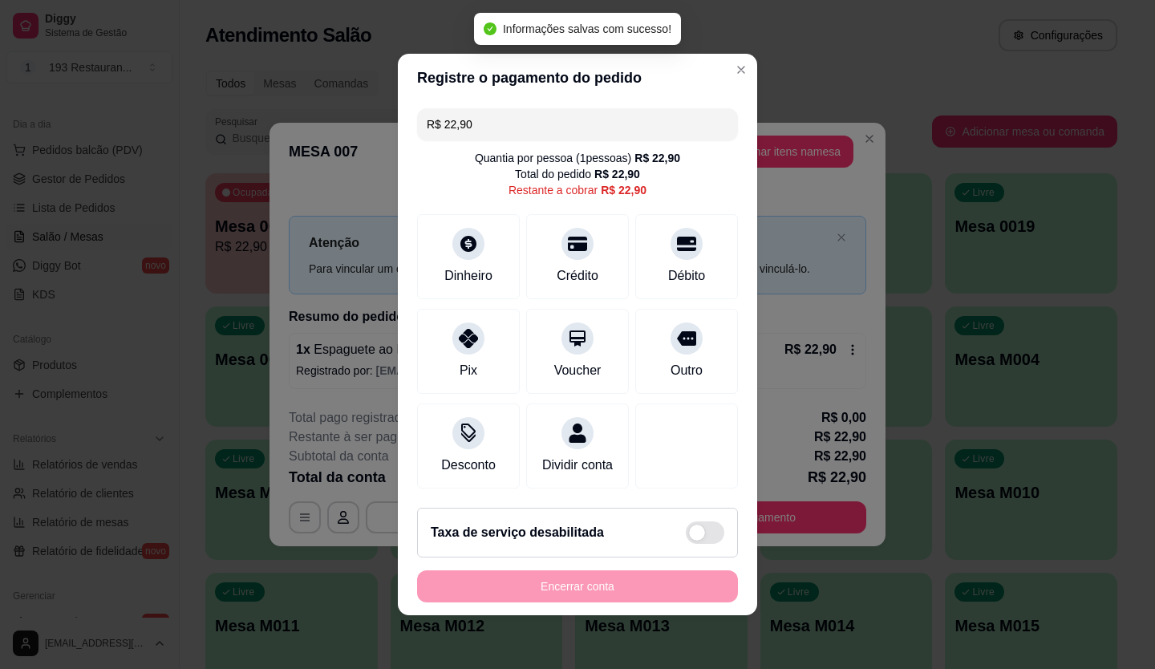
click at [671, 178] on div "Quantia por pessoa ( 1 pessoas) R$ 22,90 Total do pedido R$ 22,90 Restante a co…" at bounding box center [577, 174] width 321 height 48
click at [684, 264] on div "Débito" at bounding box center [687, 274] width 41 height 21
click at [659, 599] on div "Encerrar conta" at bounding box center [577, 586] width 321 height 32
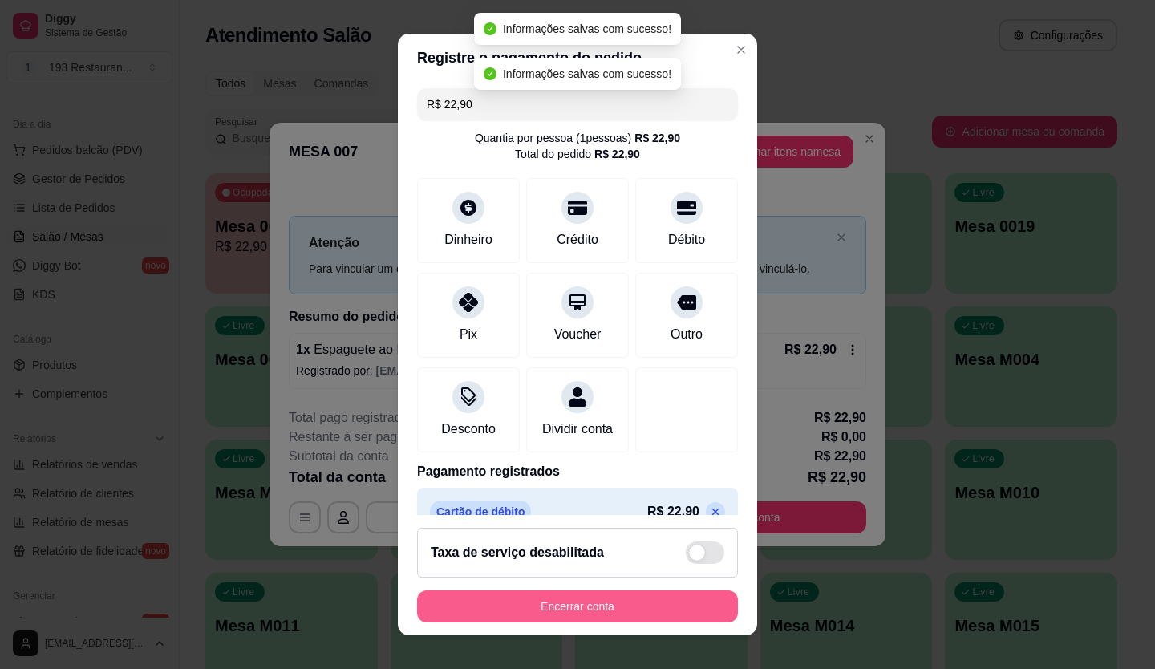
type input "R$ 0,00"
click at [658, 603] on button "Encerrar conta" at bounding box center [577, 606] width 321 height 32
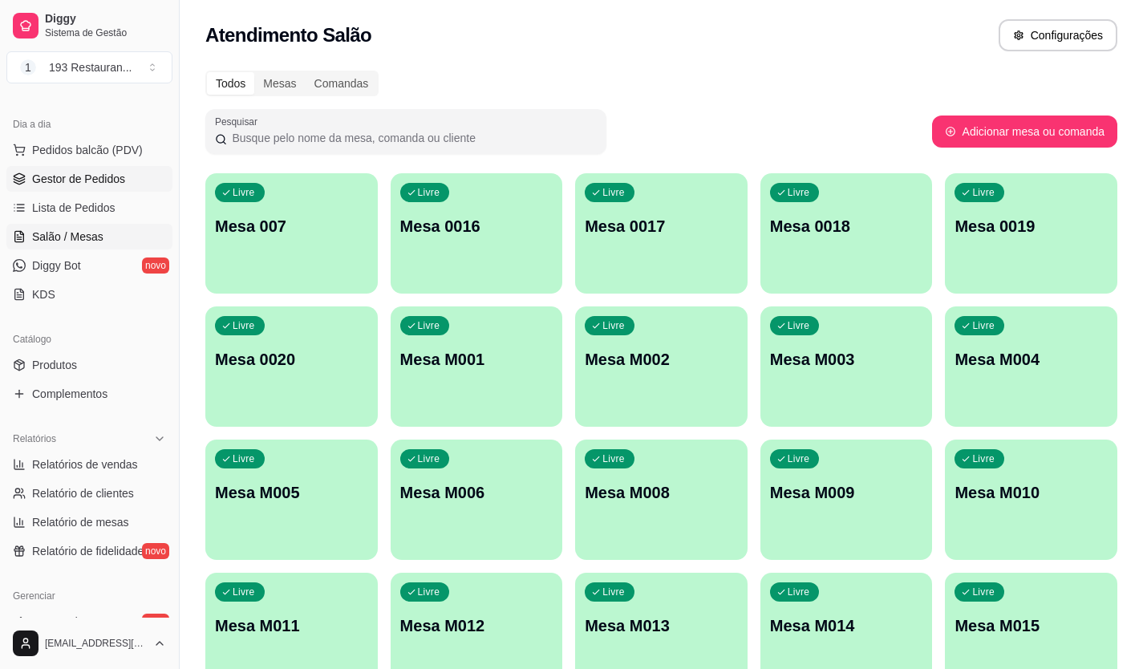
click at [98, 182] on span "Gestor de Pedidos" at bounding box center [78, 179] width 93 height 16
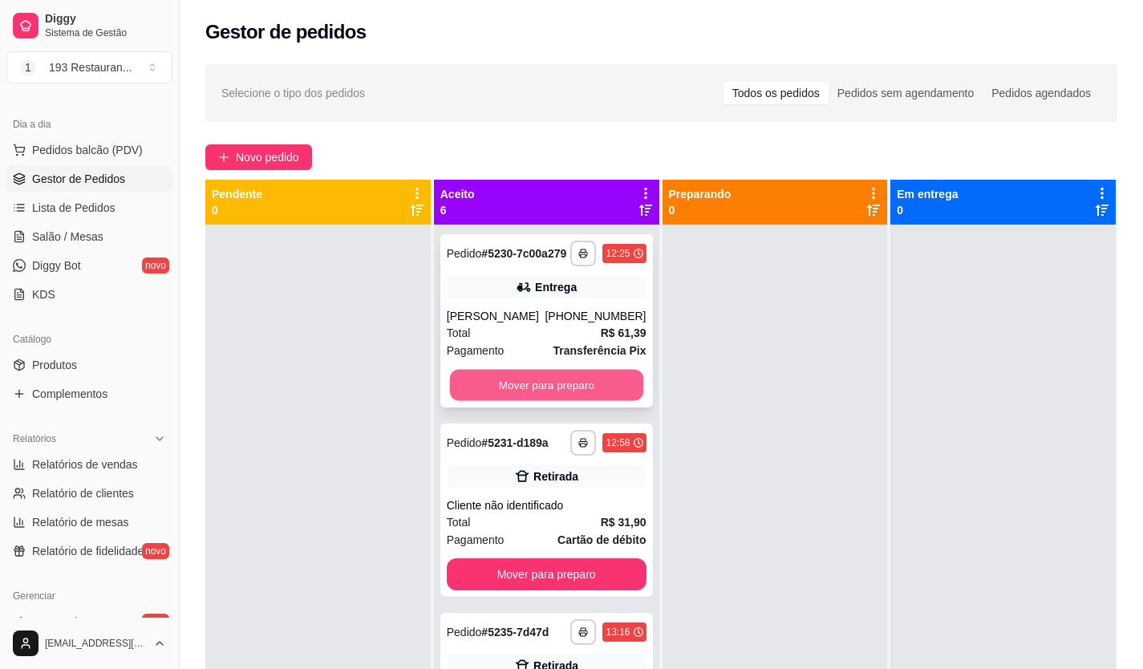
click at [529, 401] on button "Mover para preparo" at bounding box center [545, 385] width 193 height 31
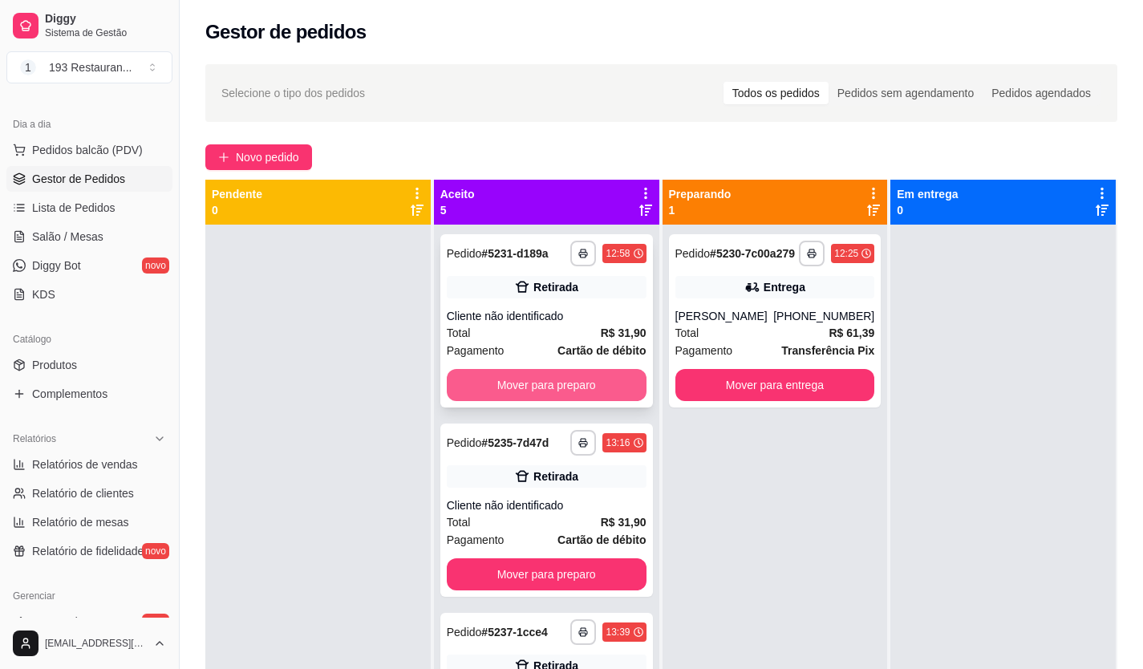
click at [538, 396] on button "Mover para preparo" at bounding box center [547, 385] width 200 height 32
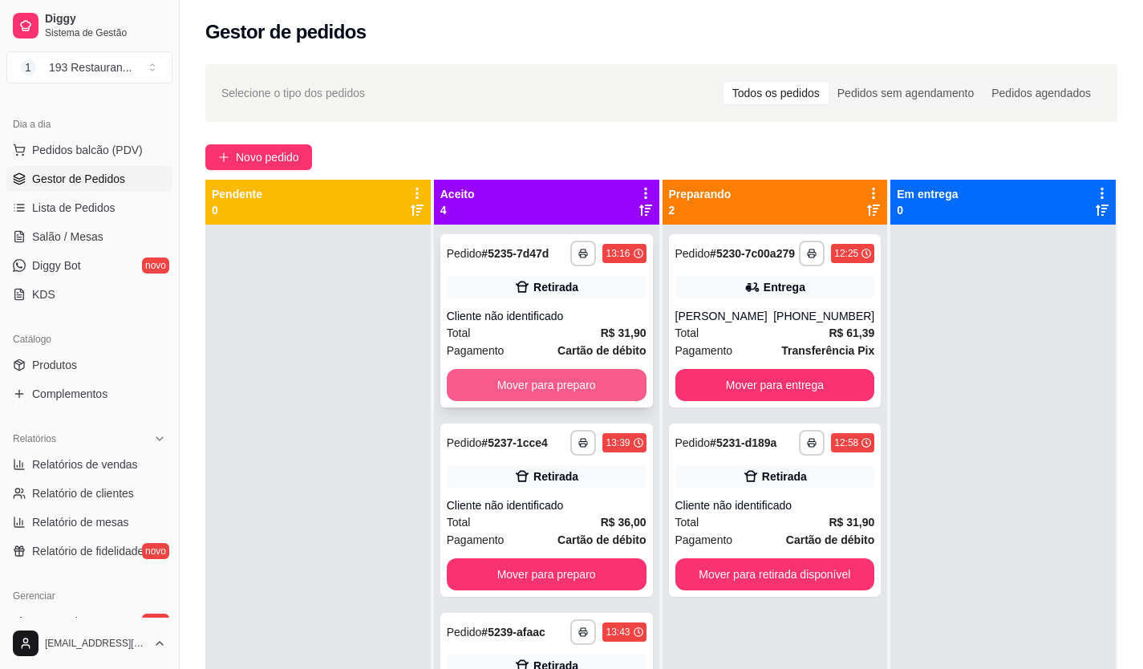
click at [541, 389] on button "Mover para preparo" at bounding box center [547, 385] width 200 height 32
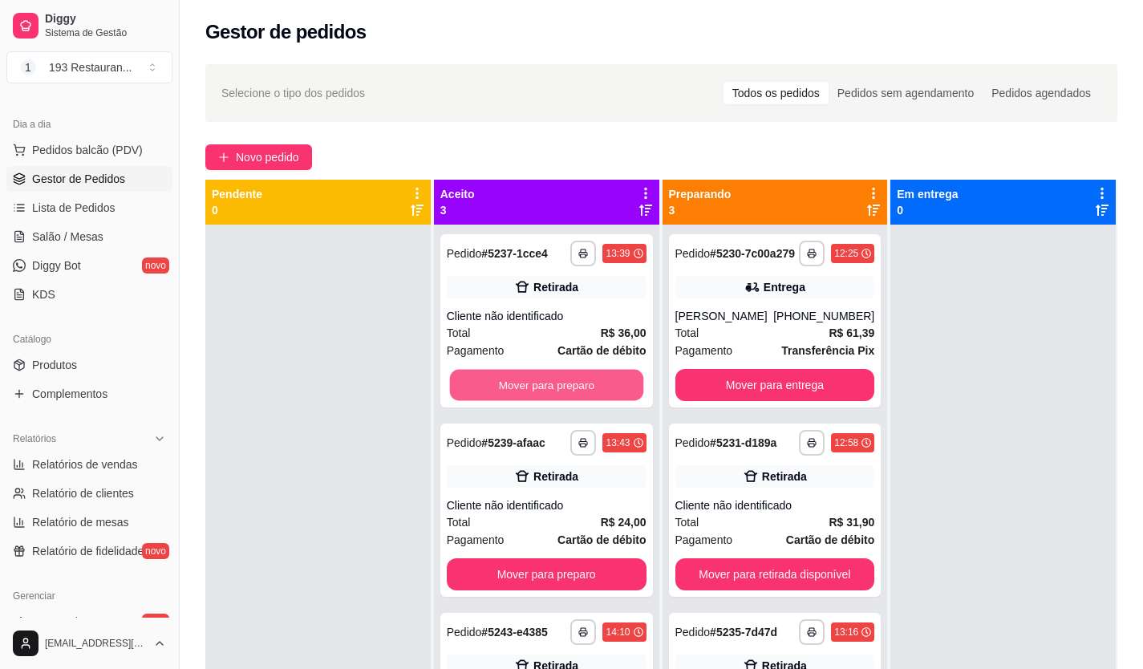
click at [542, 387] on button "Mover para preparo" at bounding box center [545, 385] width 193 height 31
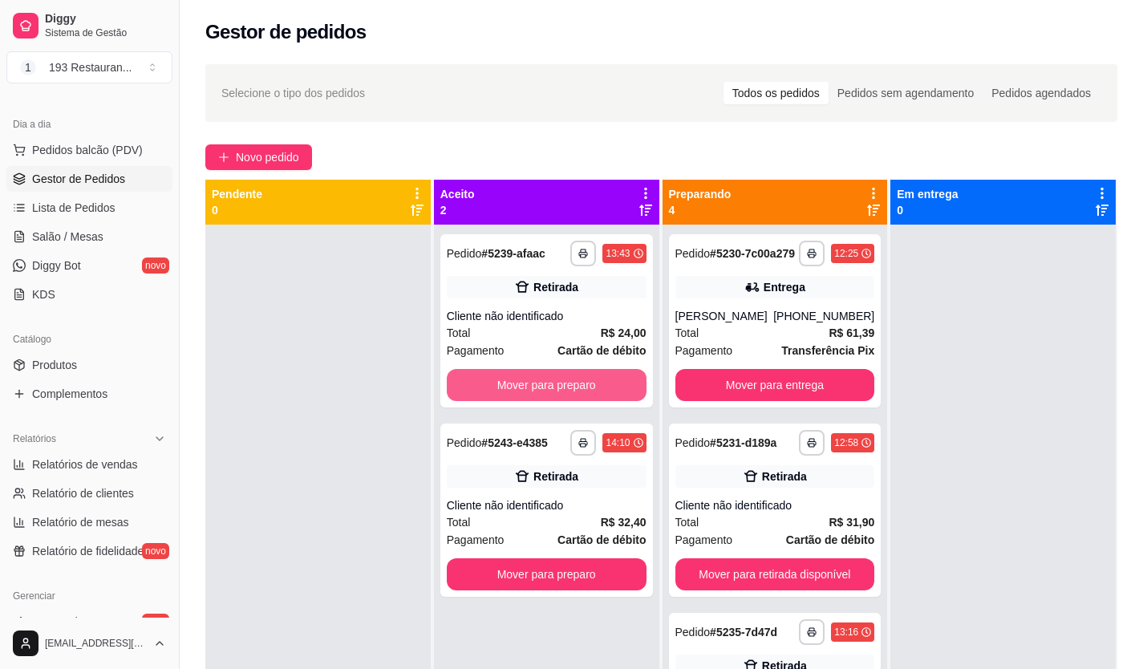
click at [542, 387] on button "Mover para preparo" at bounding box center [547, 385] width 200 height 32
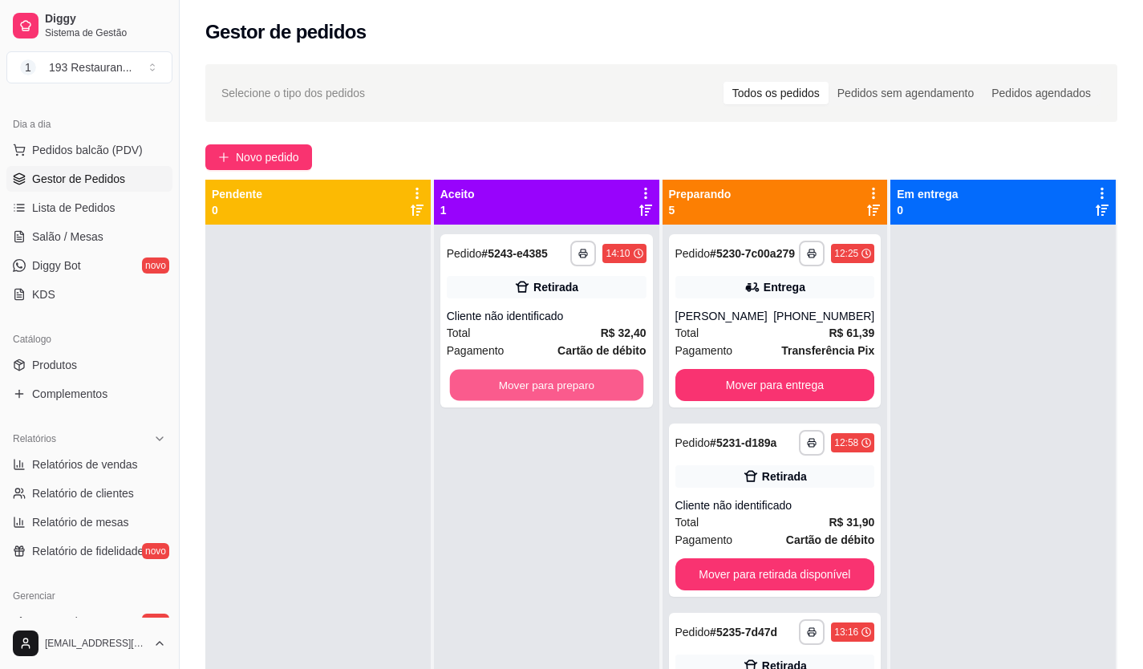
click at [542, 387] on button "Mover para preparo" at bounding box center [545, 385] width 193 height 31
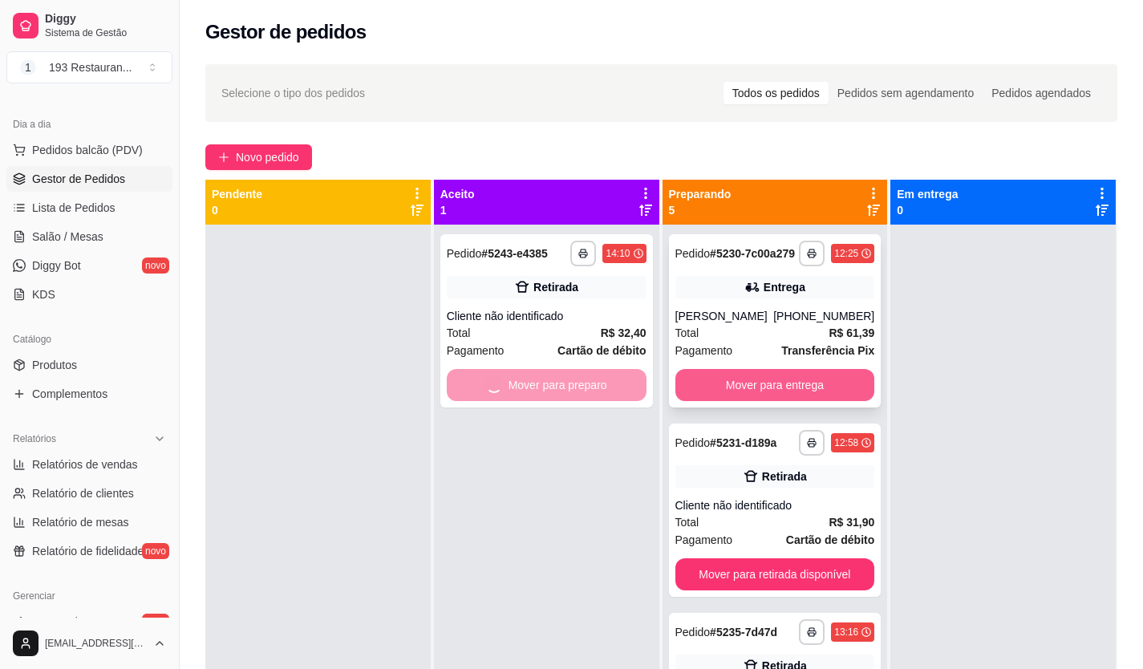
click at [745, 401] on button "Mover para entrega" at bounding box center [775, 385] width 200 height 32
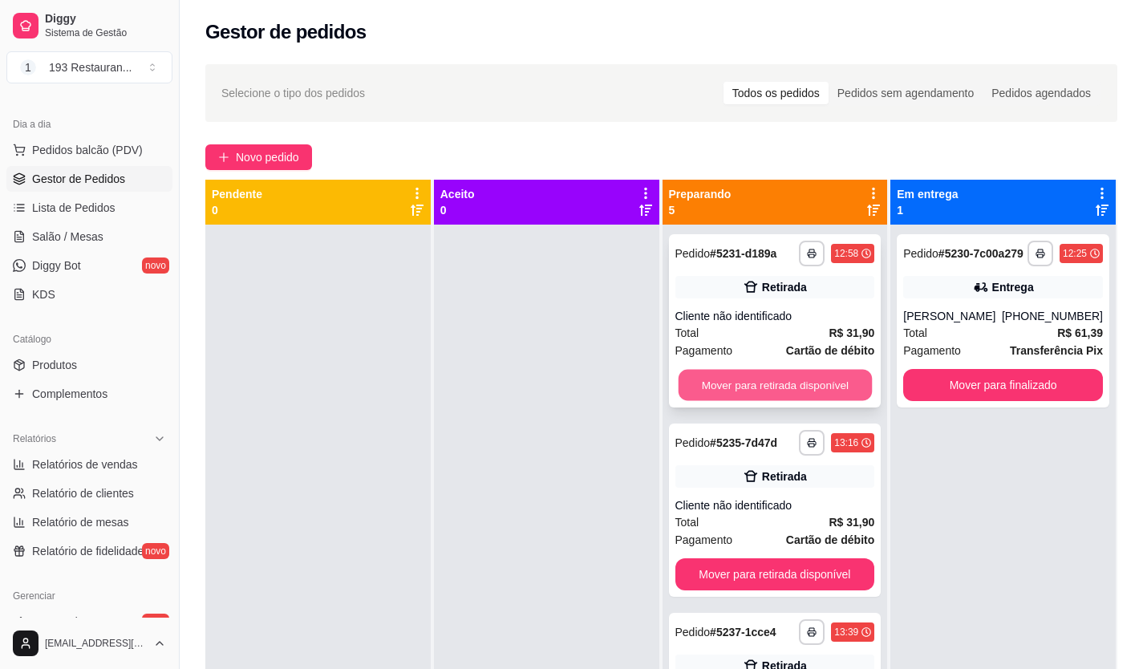
click at [765, 397] on button "Mover para retirada disponível" at bounding box center [774, 385] width 193 height 31
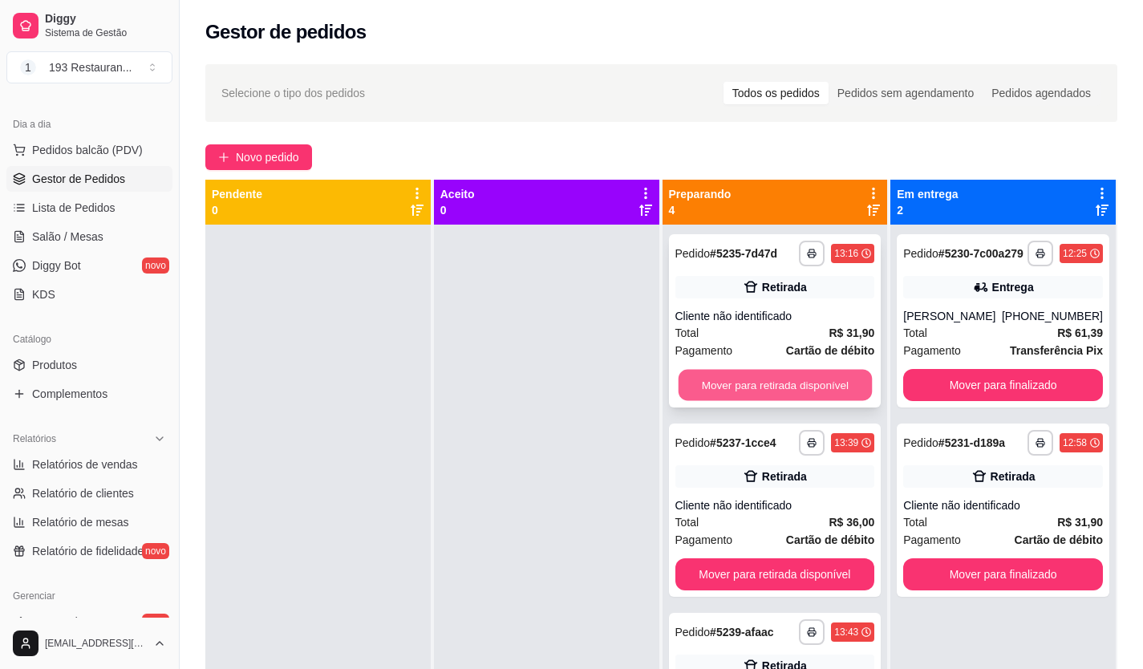
click at [785, 387] on button "Mover para retirada disponível" at bounding box center [774, 385] width 193 height 31
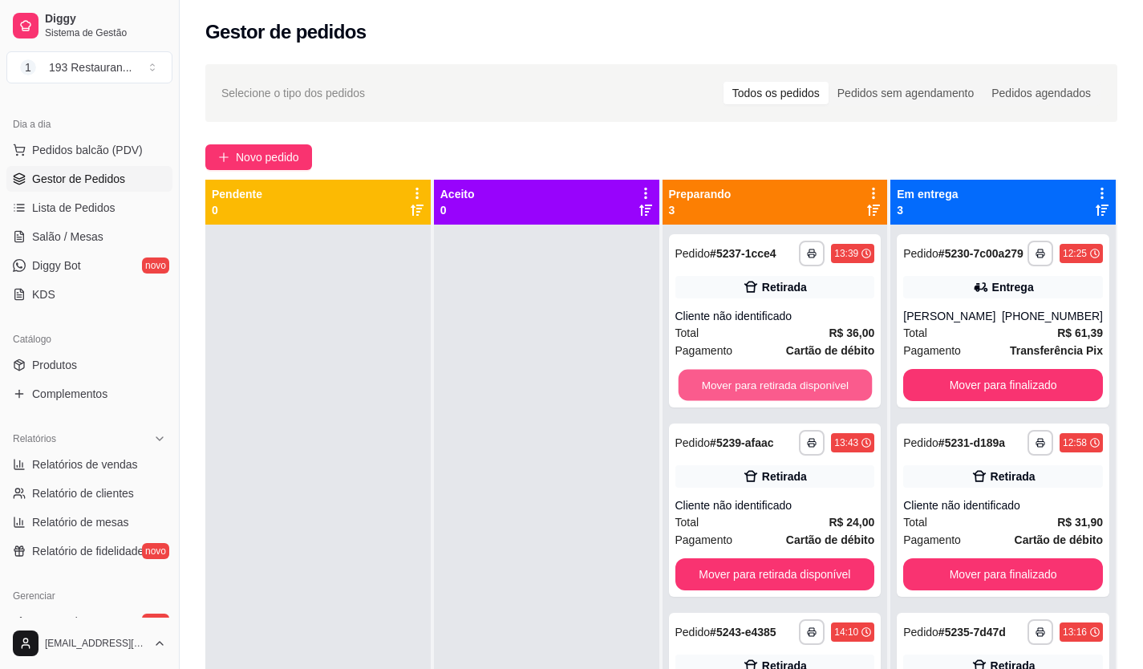
click at [785, 387] on button "Mover para retirada disponível" at bounding box center [774, 385] width 193 height 31
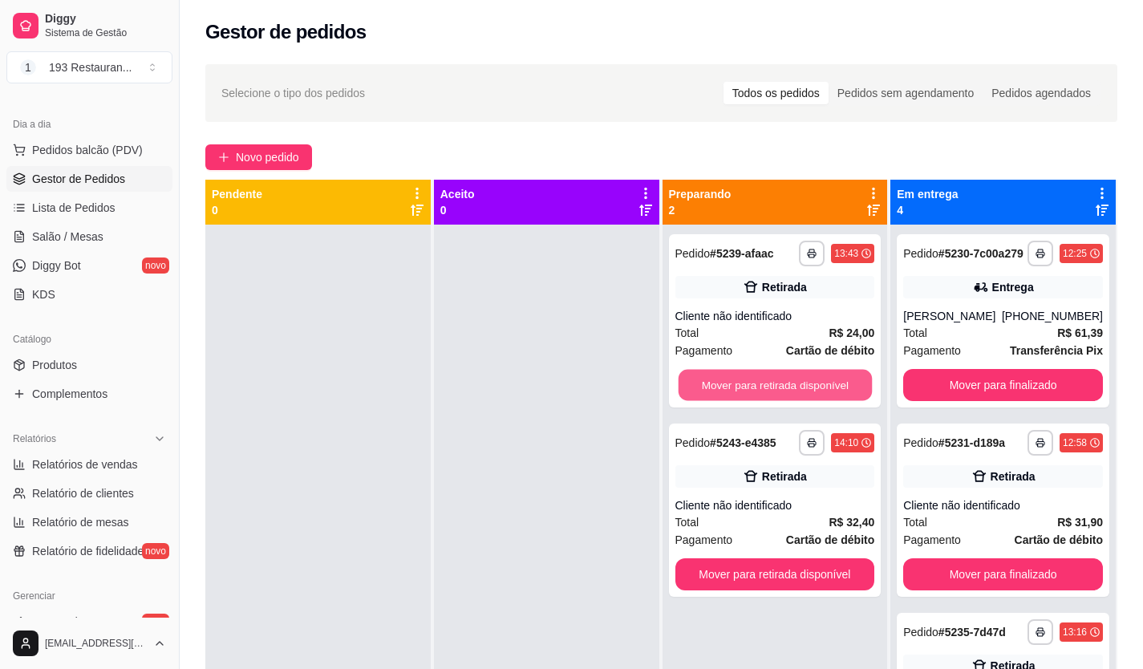
click at [785, 387] on button "Mover para retirada disponível" at bounding box center [774, 385] width 193 height 31
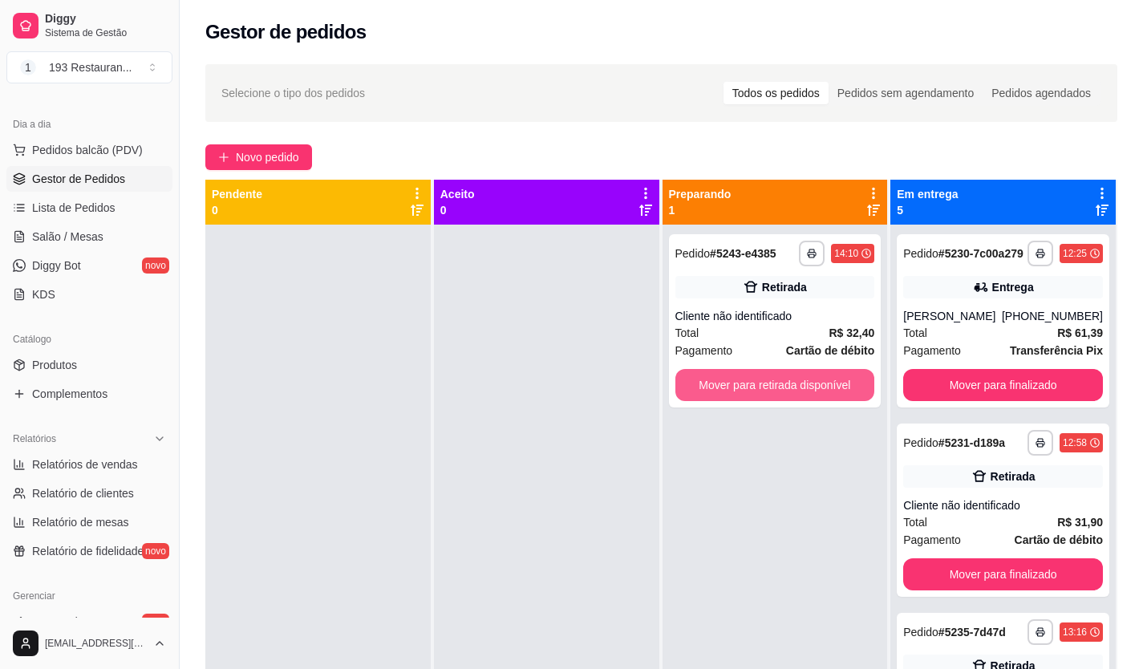
click at [785, 387] on button "Mover para retirada disponível" at bounding box center [775, 385] width 200 height 32
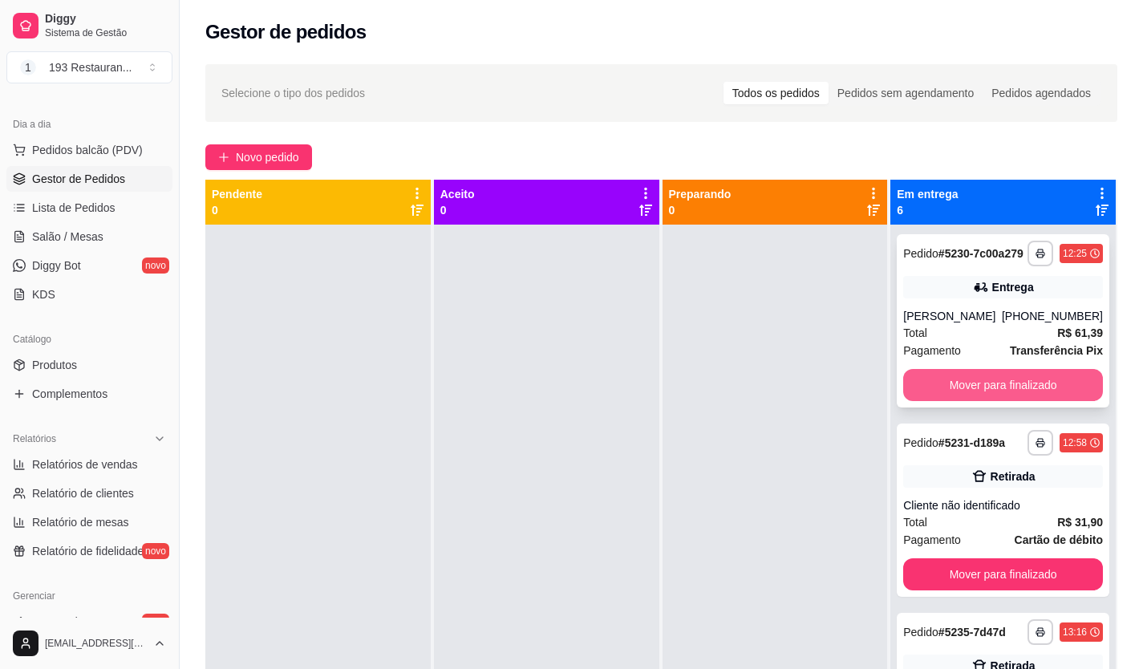
click at [1002, 390] on button "Mover para finalizado" at bounding box center [1003, 385] width 200 height 32
click at [998, 394] on button "Mover para finalizado" at bounding box center [1003, 385] width 200 height 32
click at [996, 389] on button "Mover para finalizado" at bounding box center [1003, 385] width 200 height 32
click at [996, 388] on button "Mover para finalizado" at bounding box center [1002, 385] width 193 height 31
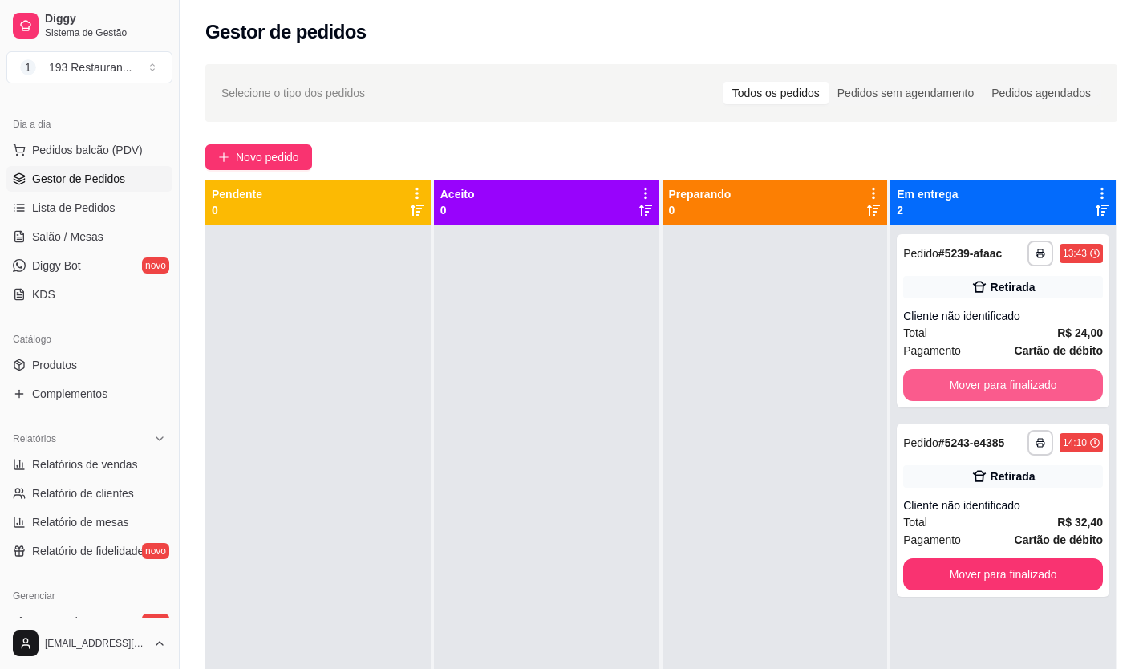
click at [995, 388] on button "Mover para finalizado" at bounding box center [1003, 385] width 200 height 32
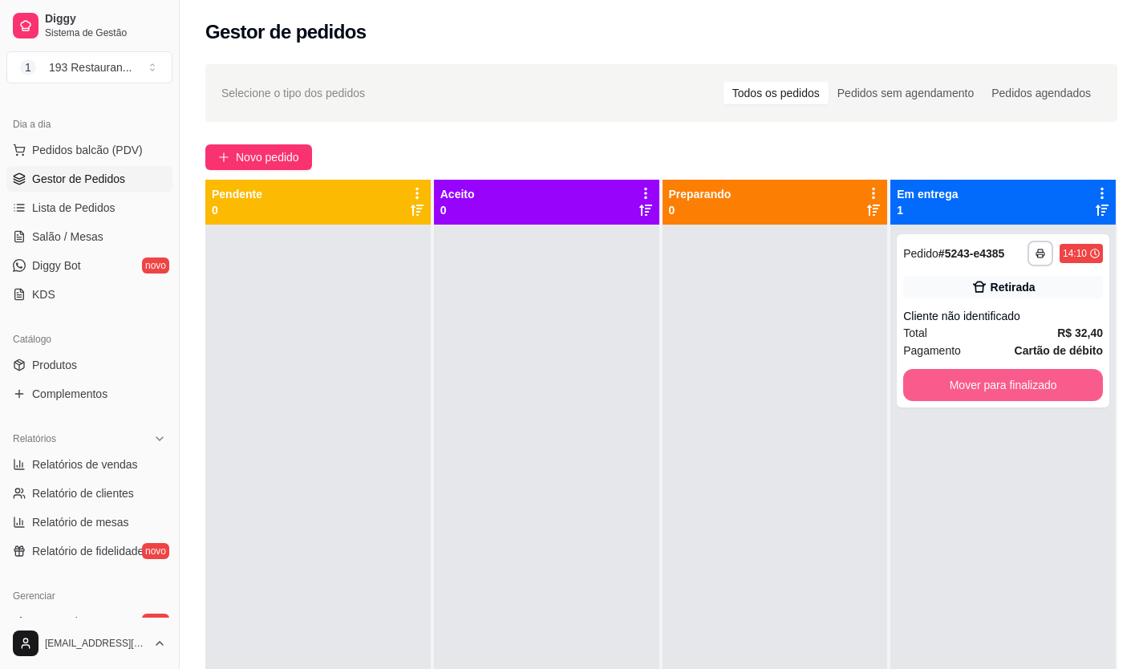
click at [994, 387] on button "Mover para finalizado" at bounding box center [1003, 385] width 200 height 32
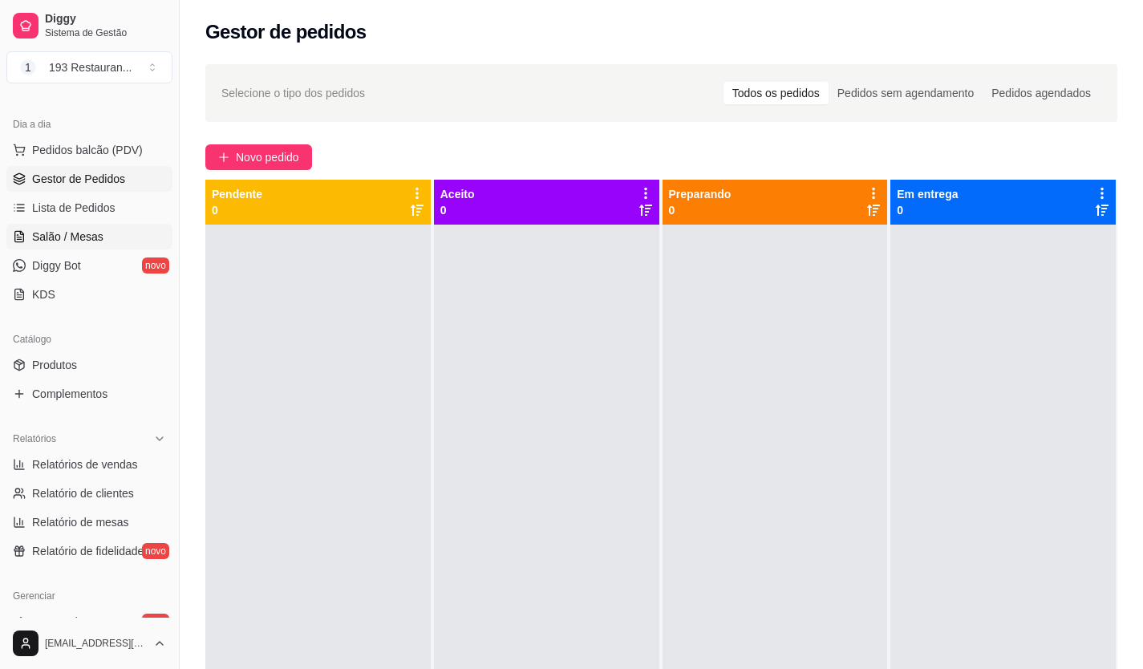
click at [58, 235] on span "Salão / Mesas" at bounding box center [67, 237] width 71 height 16
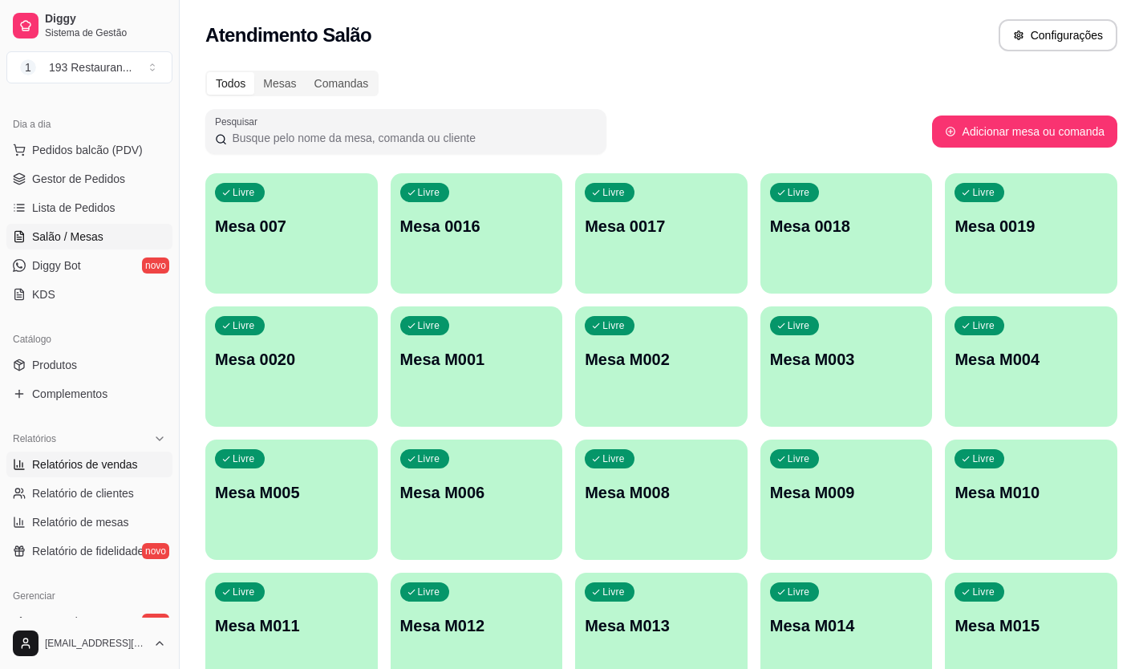
click at [99, 461] on span "Relatórios de vendas" at bounding box center [85, 464] width 106 height 16
select select "ALL"
select select "0"
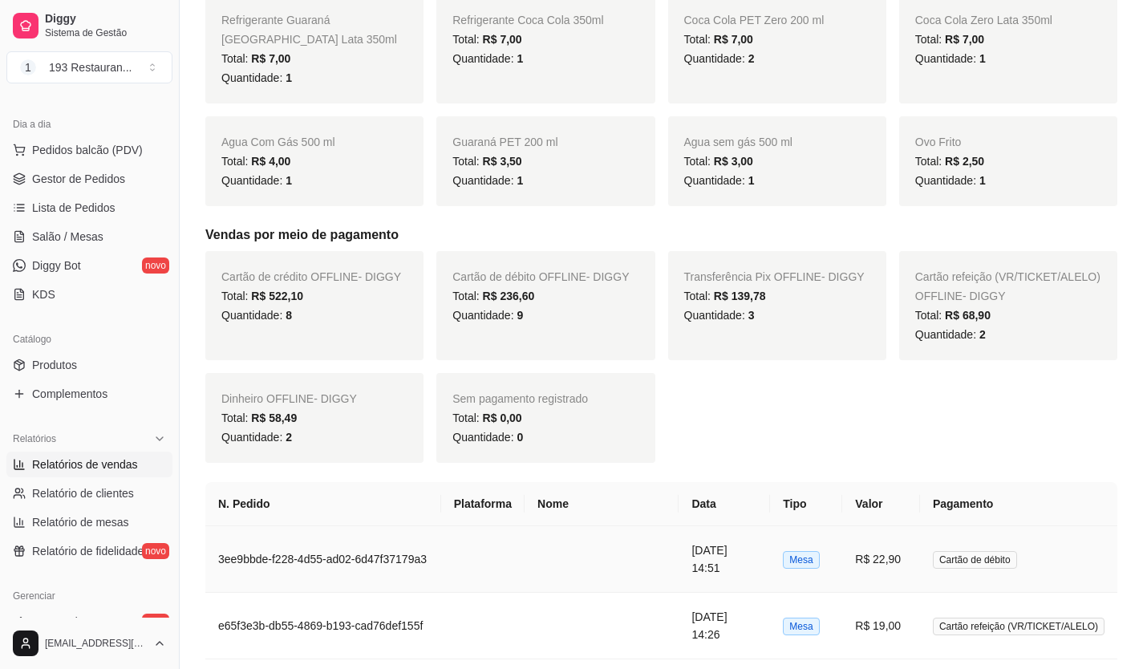
scroll to position [882, 0]
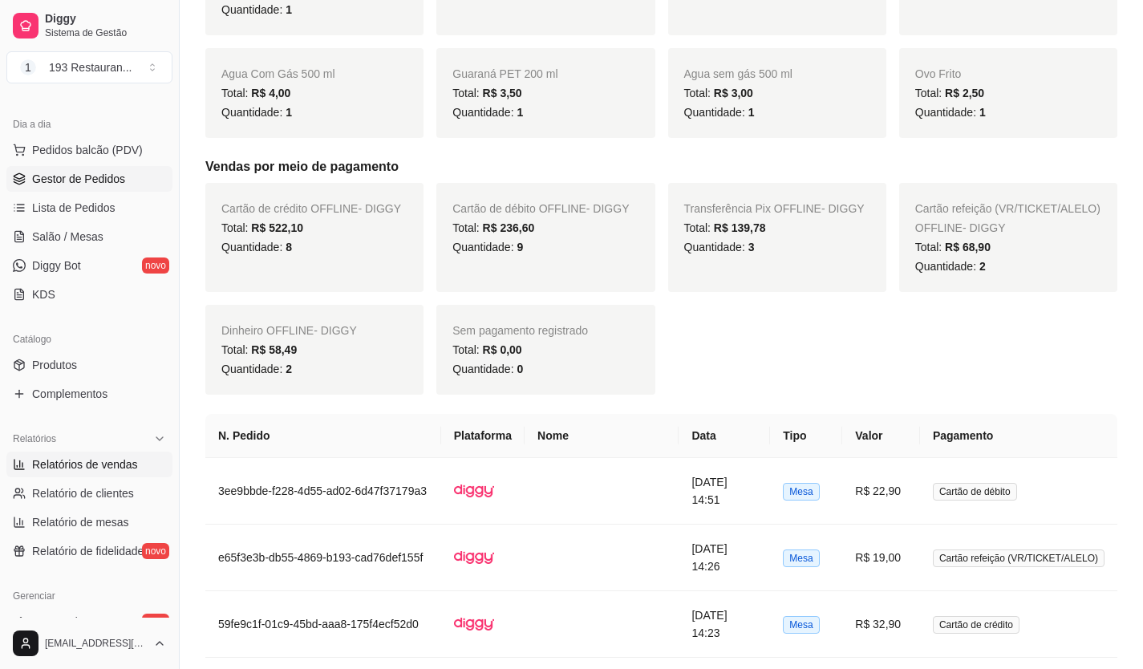
click at [87, 182] on span "Gestor de Pedidos" at bounding box center [78, 179] width 93 height 16
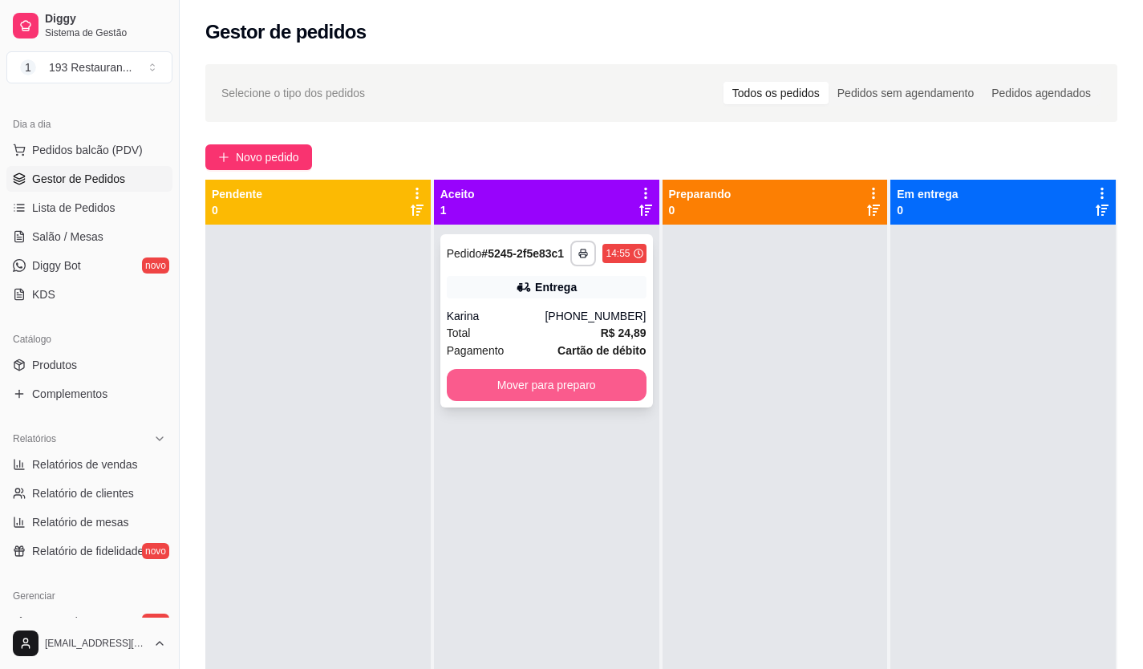
click at [529, 399] on button "Mover para preparo" at bounding box center [547, 385] width 200 height 32
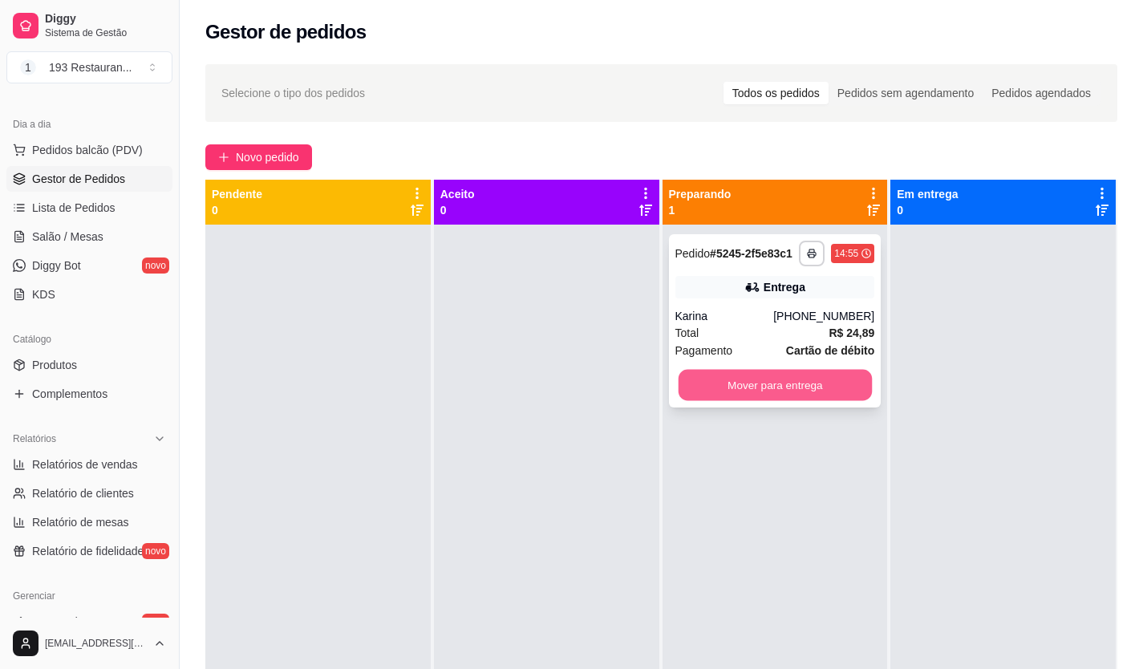
click at [748, 384] on button "Mover para entrega" at bounding box center [774, 385] width 193 height 31
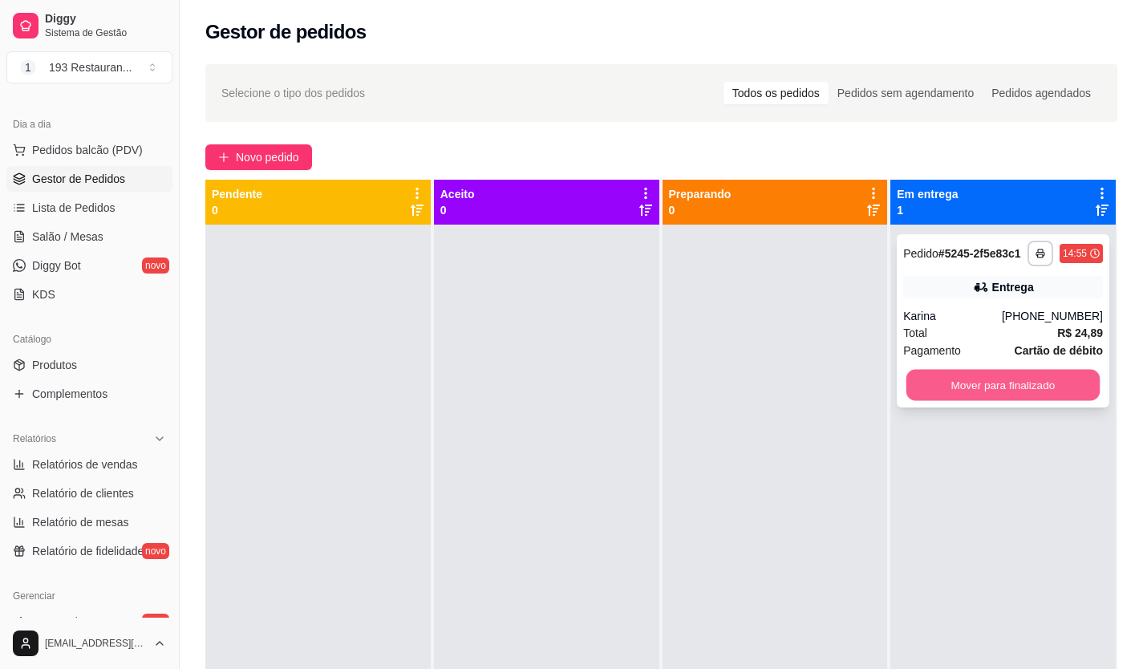
click at [997, 381] on button "Mover para finalizado" at bounding box center [1002, 385] width 193 height 31
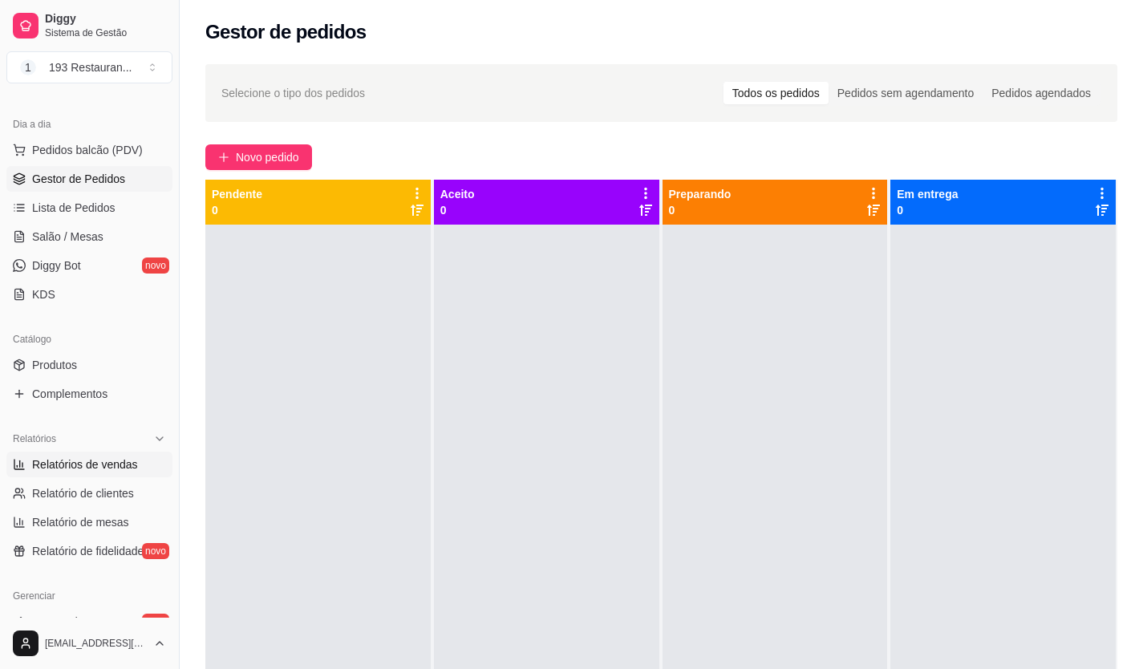
click at [115, 455] on link "Relatórios de vendas" at bounding box center [89, 465] width 166 height 26
select select "ALL"
select select "0"
